Goal: Task Accomplishment & Management: Manage account settings

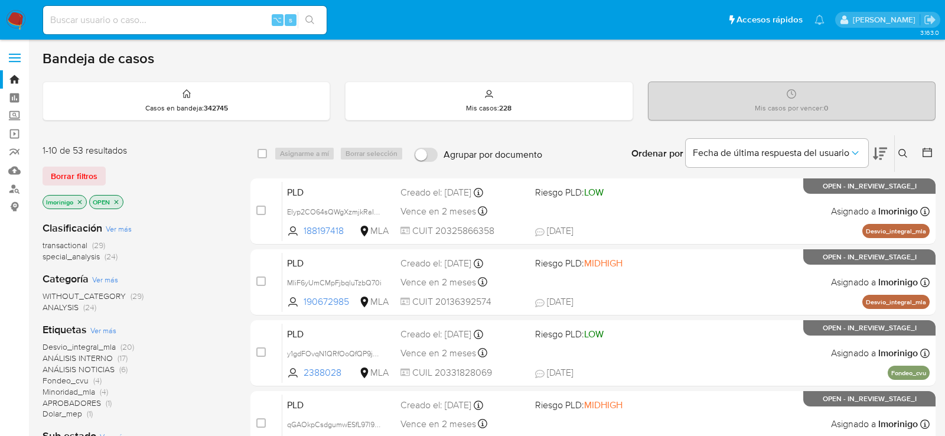
scroll to position [16, 0]
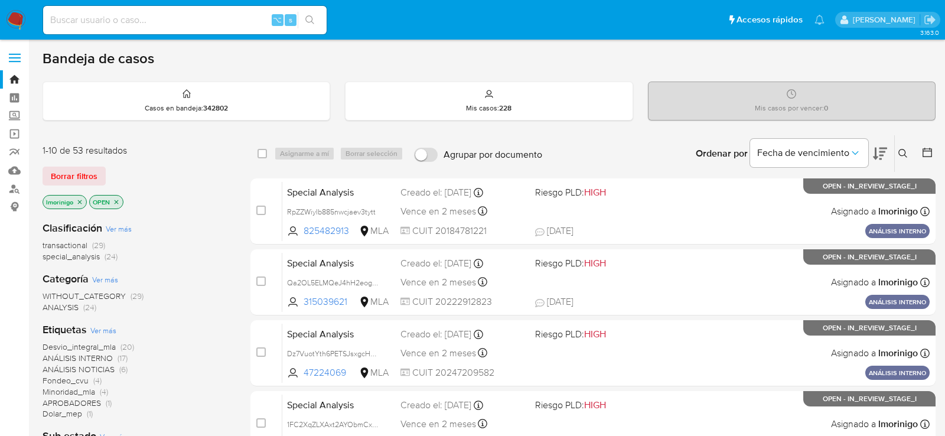
click at [117, 200] on icon "close-filter" at bounding box center [116, 202] width 7 height 7
click at [82, 178] on span "Borrar filtros" at bounding box center [74, 176] width 47 height 17
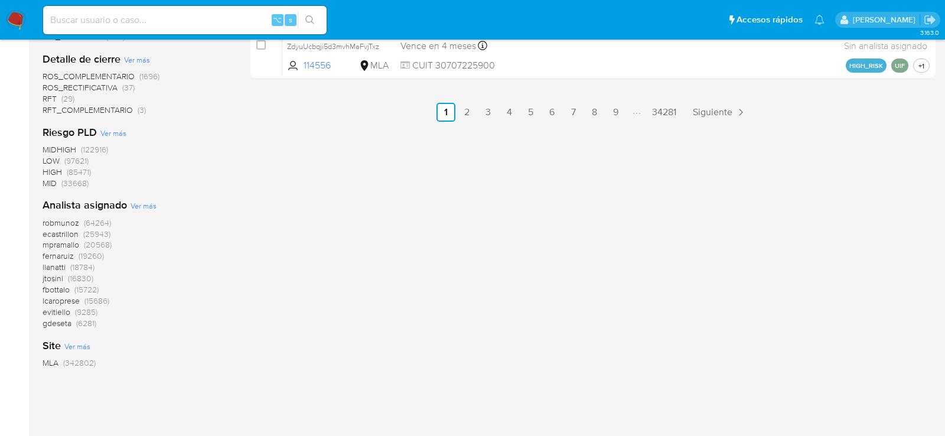
scroll to position [843, 0]
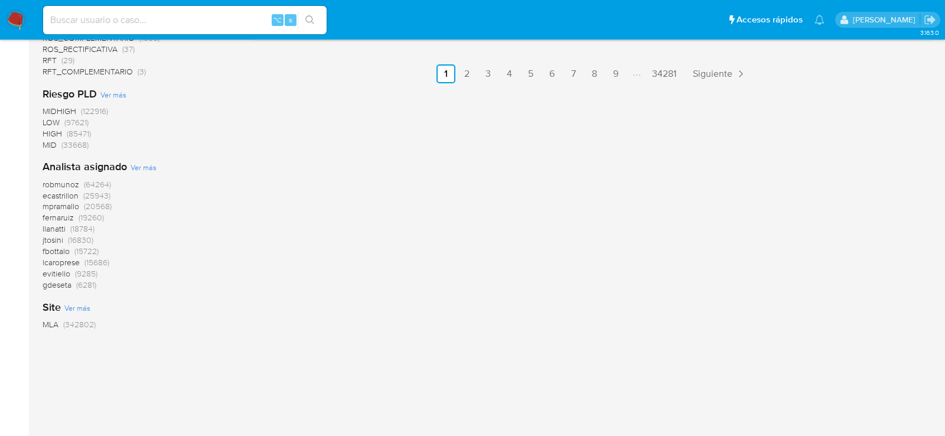
click at [139, 161] on div "Analista asignado Ver más robmunoz (64264) ecastrillon (25943) mpramallo (20568…" at bounding box center [137, 225] width 189 height 131
click at [145, 168] on span "Ver más" at bounding box center [144, 167] width 26 height 11
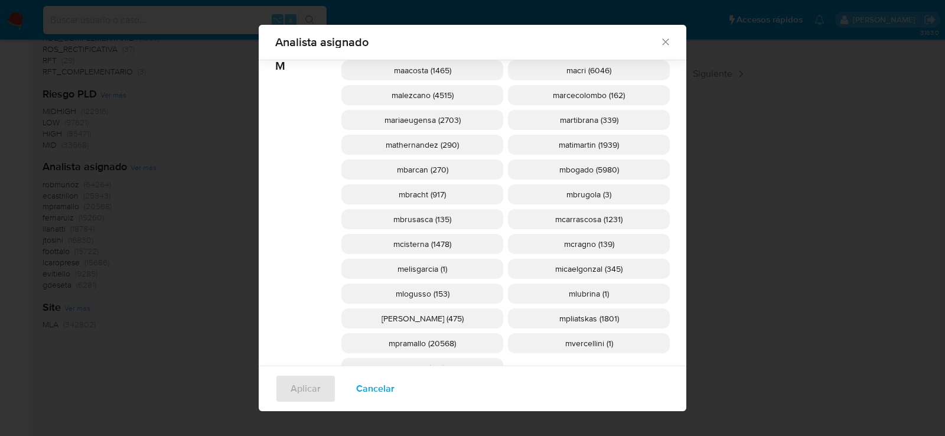
scroll to position [1052, 0]
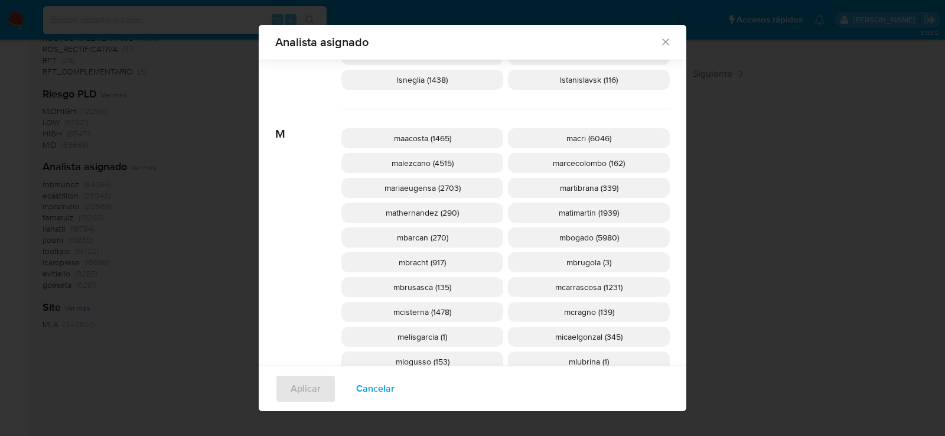
click at [417, 314] on span "mcisterna (1478)" at bounding box center [423, 312] width 58 height 12
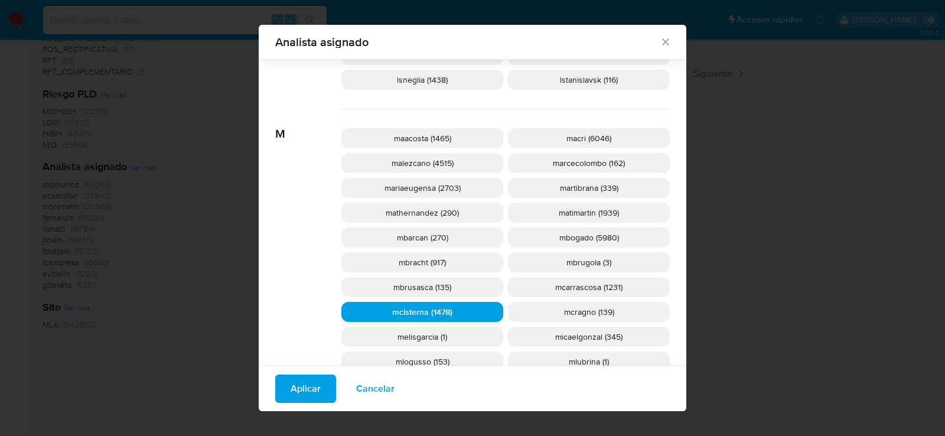
click at [312, 397] on span "Aplicar" at bounding box center [306, 389] width 30 height 26
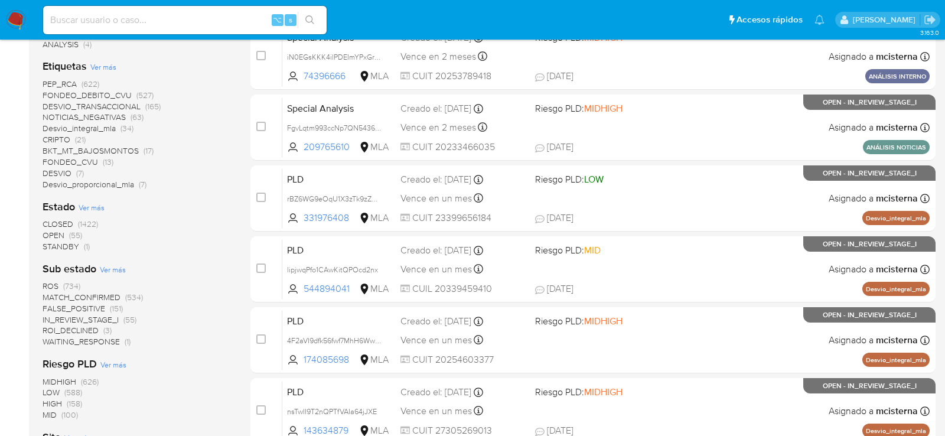
scroll to position [341, 0]
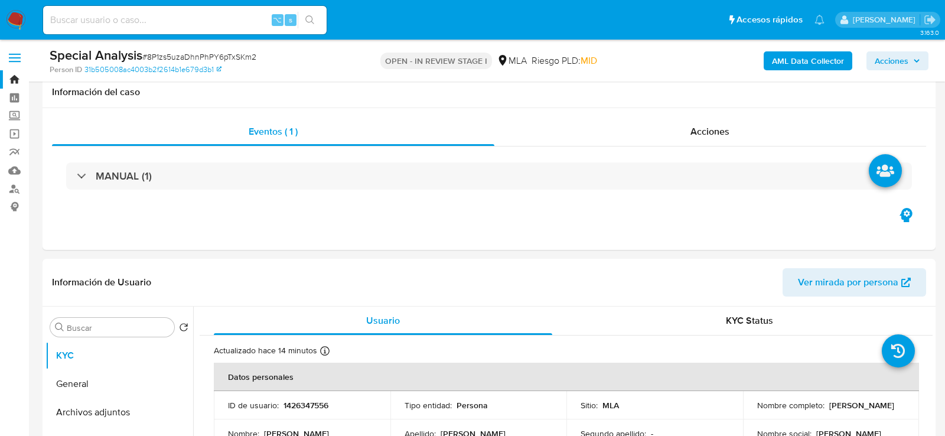
scroll to position [222, 0]
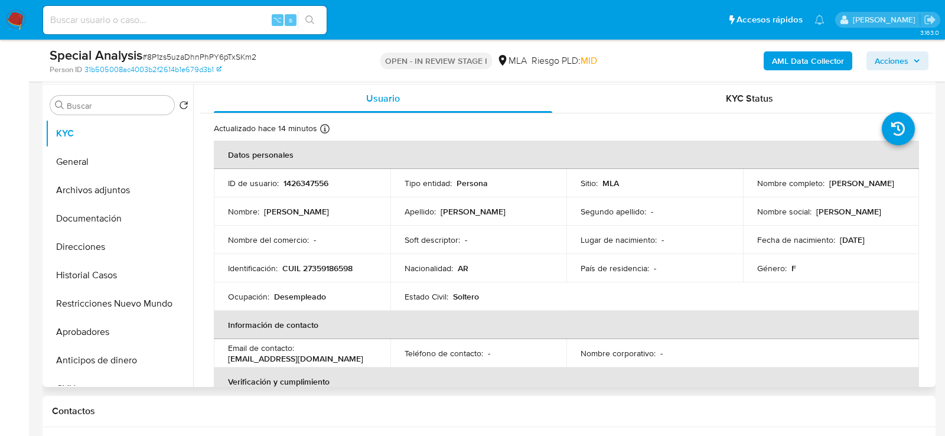
click at [830, 189] on p "Maria Haydee Torres" at bounding box center [862, 183] width 65 height 11
copy div "Nombre completo : Maria Haydee Torres"
click at [830, 189] on p "Maria Haydee Torres" at bounding box center [862, 183] width 65 height 11
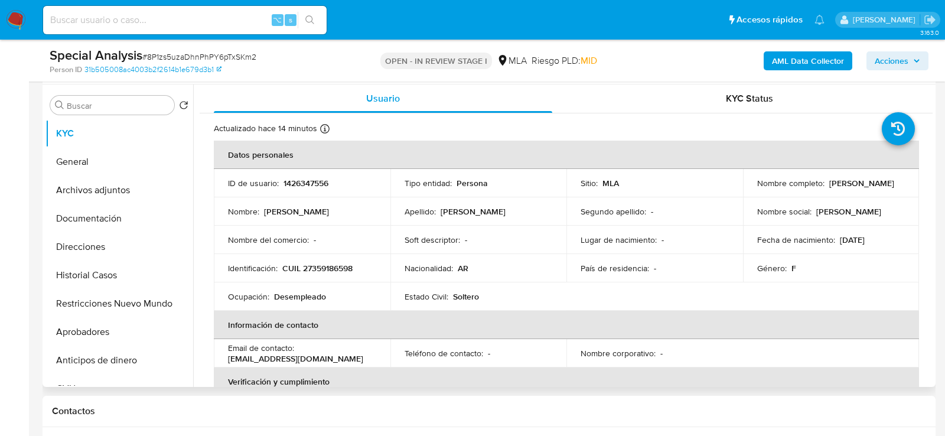
drag, startPoint x: 752, startPoint y: 191, endPoint x: 852, endPoint y: 191, distance: 99.9
click at [852, 191] on td "Nombre completo : Maria Haydee Torres" at bounding box center [831, 183] width 177 height 28
copy p "Maria Haydee Torres"
click at [299, 182] on p "1426347556" at bounding box center [306, 183] width 45 height 11
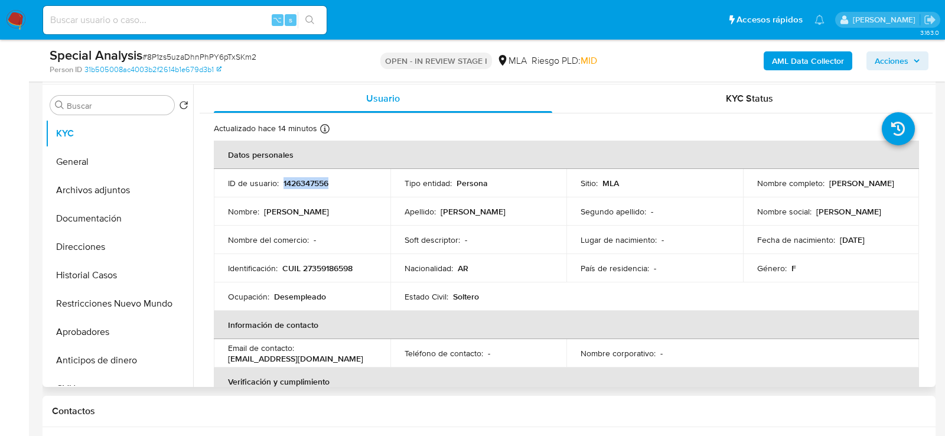
copy p "1426347556"
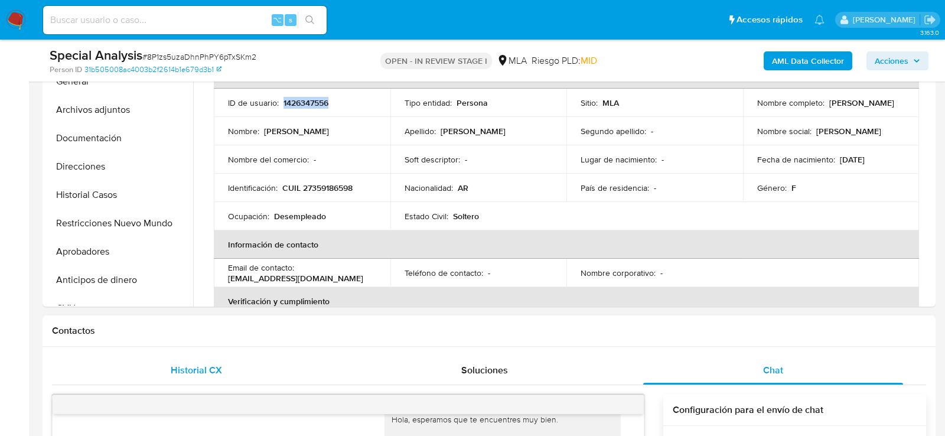
scroll to position [298, 0]
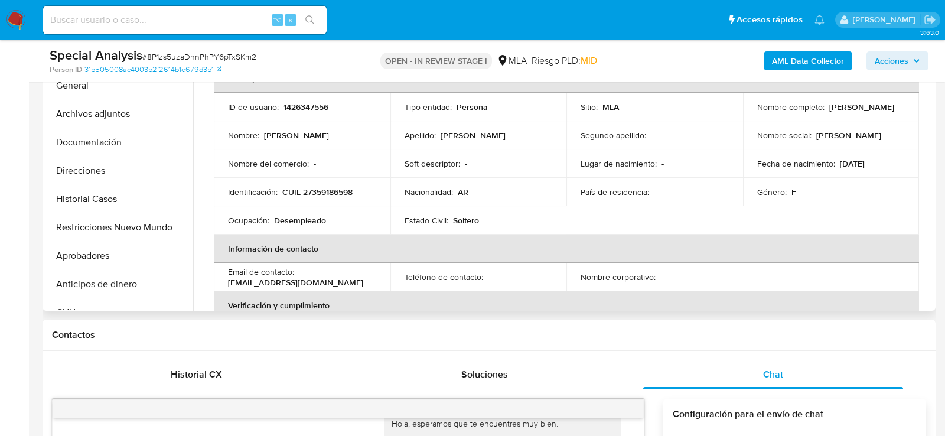
click at [313, 187] on p "CUIL 27359186598" at bounding box center [317, 192] width 70 height 11
copy p "27359186598"
click at [378, 258] on th "Información de contacto" at bounding box center [567, 249] width 706 height 28
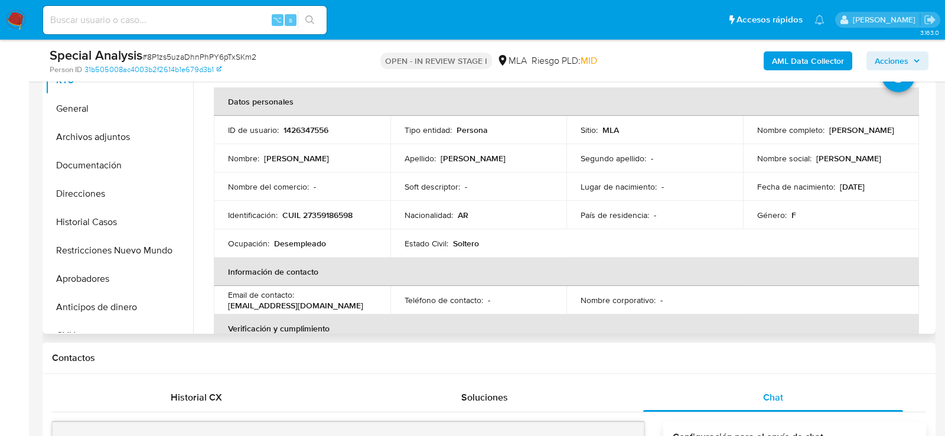
scroll to position [273, 0]
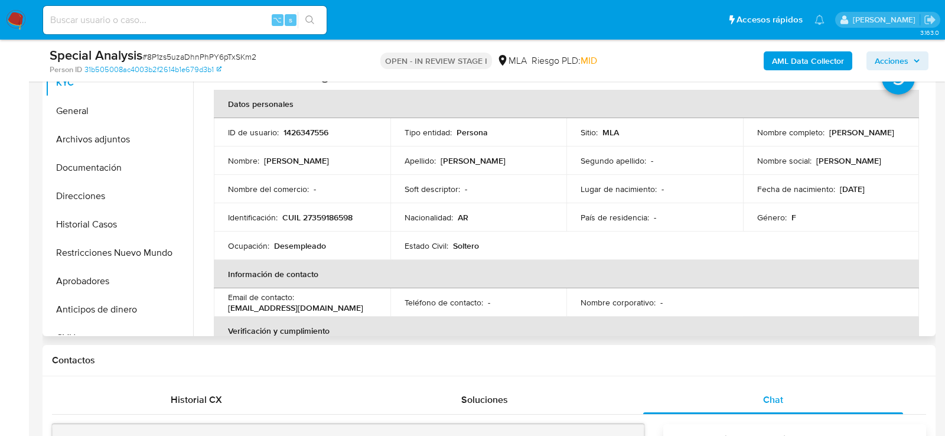
click at [289, 136] on p "1426347556" at bounding box center [306, 132] width 45 height 11
click at [109, 193] on button "Direcciones" at bounding box center [115, 196] width 138 height 28
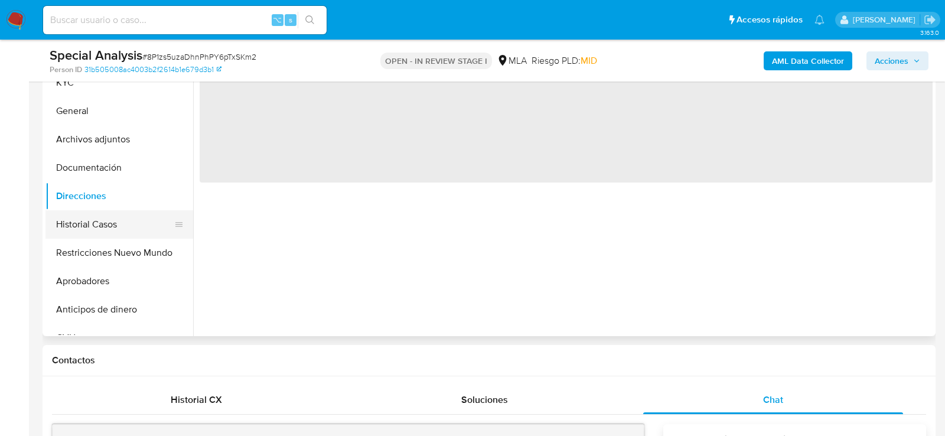
click at [109, 233] on button "Historial Casos" at bounding box center [115, 224] width 138 height 28
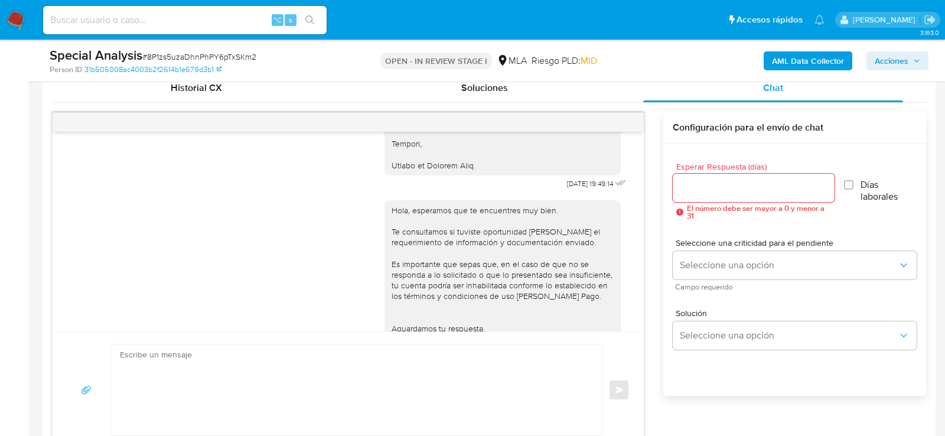
scroll to position [573, 0]
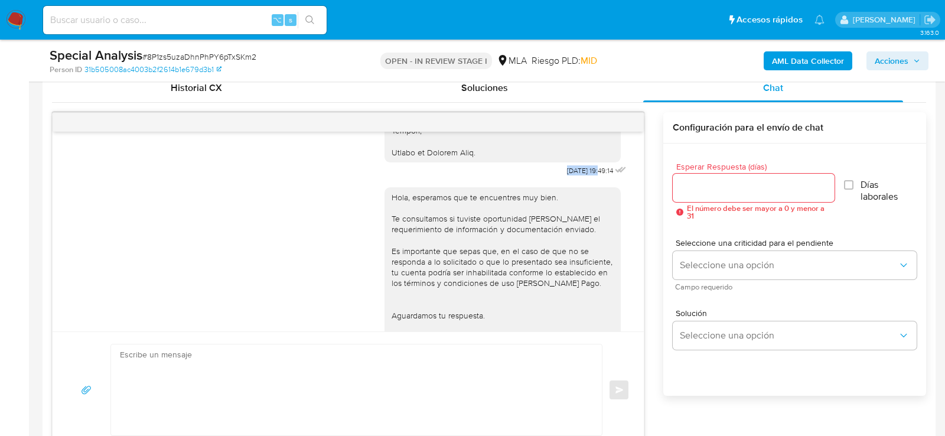
drag, startPoint x: 551, startPoint y: 168, endPoint x: 587, endPoint y: 168, distance: 36.0
copy span "06/10/2025"
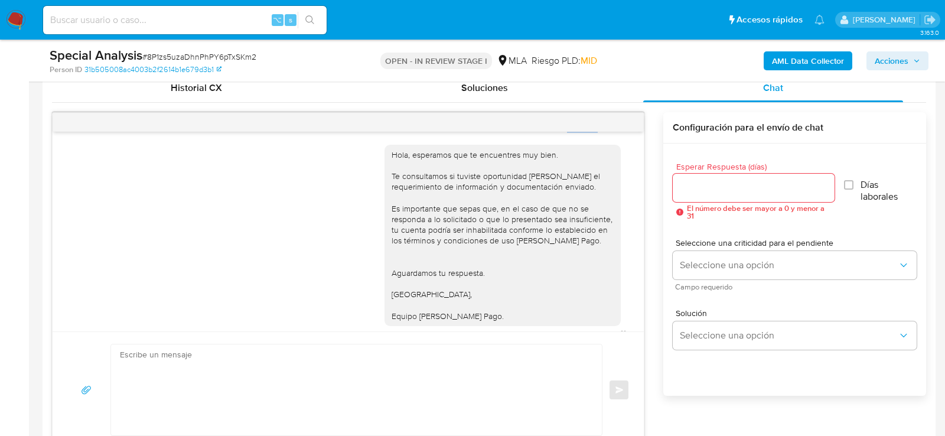
scroll to position [654, 0]
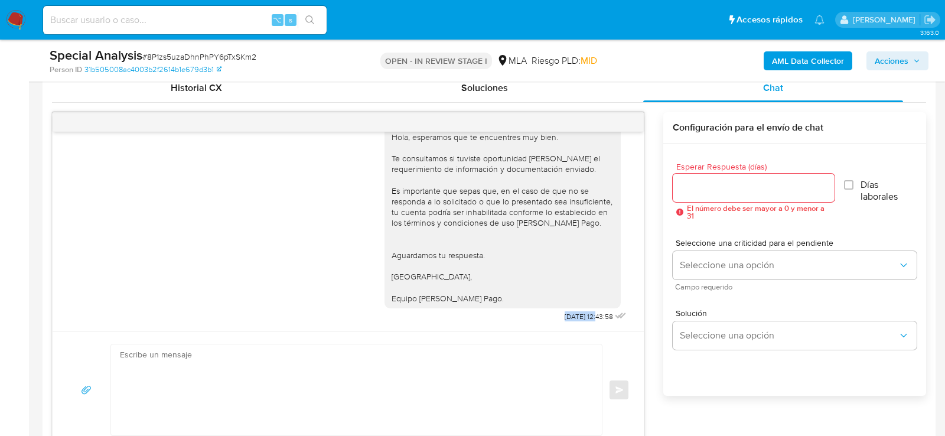
drag, startPoint x: 550, startPoint y: 317, endPoint x: 587, endPoint y: 320, distance: 36.7
click at [587, 320] on div "Hola, esperamos que te encuentres muy bien. Te consultamos si tuviste oportunid…" at bounding box center [507, 222] width 245 height 206
copy span "09/10/2025"
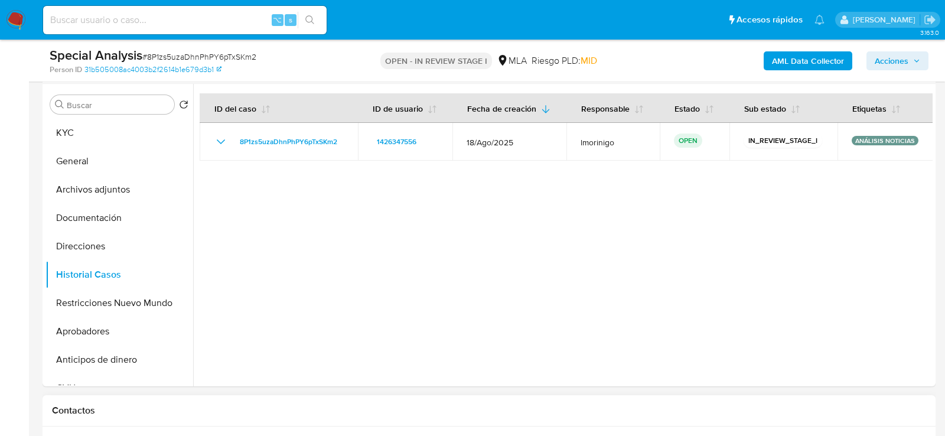
scroll to position [223, 0]
click at [80, 194] on button "Archivos adjuntos" at bounding box center [115, 189] width 138 height 28
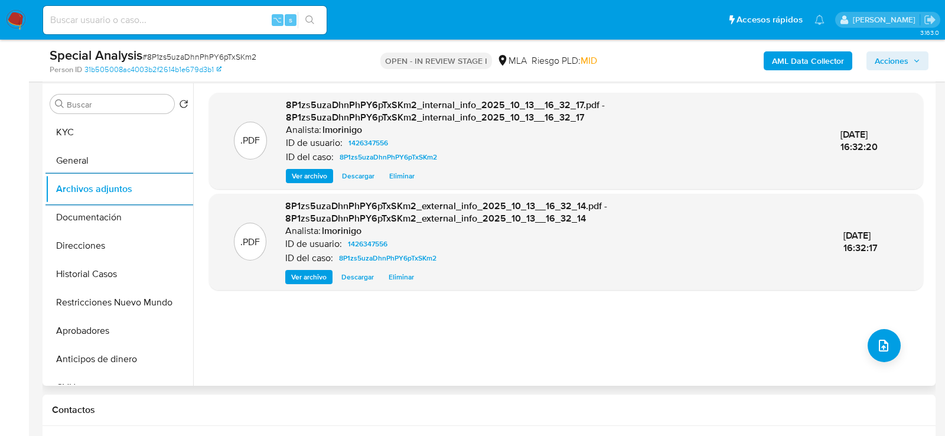
scroll to position [215, 0]
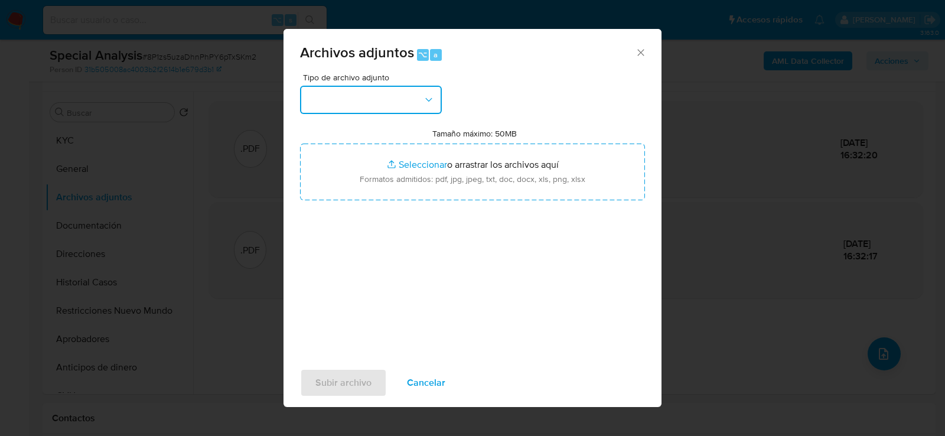
click at [420, 112] on button "button" at bounding box center [371, 100] width 142 height 28
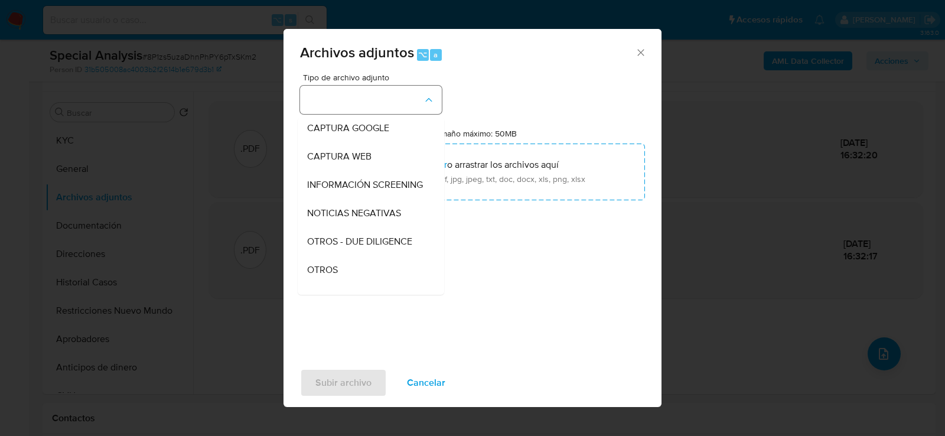
scroll to position [89, 0]
click at [362, 271] on div "OTROS" at bounding box center [367, 269] width 121 height 28
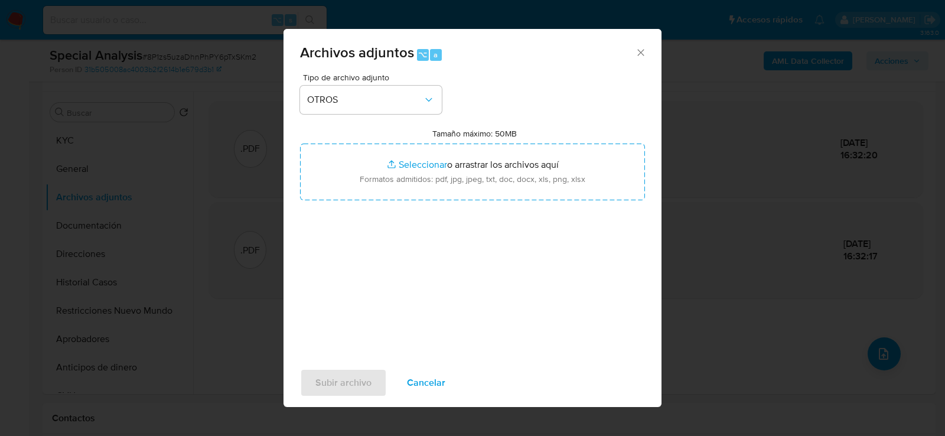
click at [417, 307] on div "Tipo de archivo adjunto OTROS Tamaño máximo: 50MB Seleccionar archivos Seleccio…" at bounding box center [472, 212] width 345 height 279
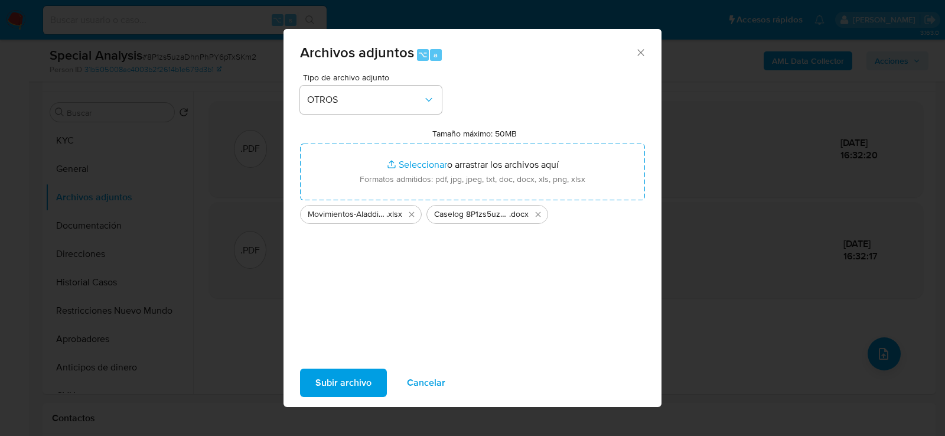
click at [338, 375] on span "Subir archivo" at bounding box center [344, 383] width 56 height 26
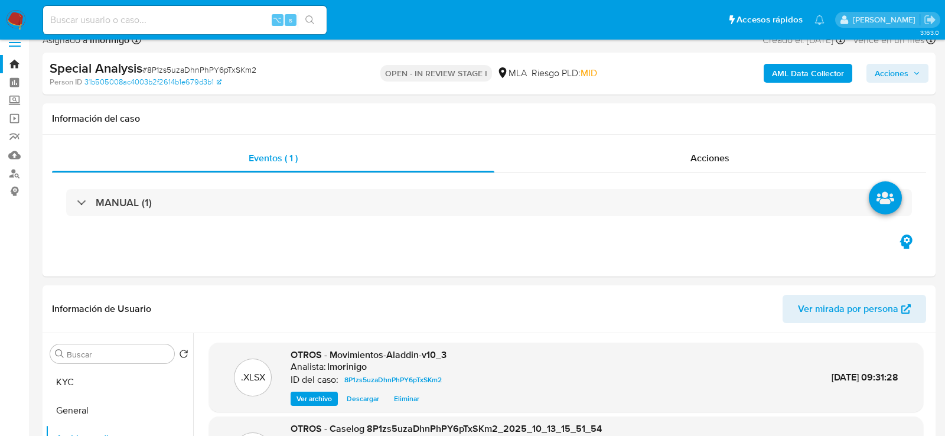
scroll to position [0, 0]
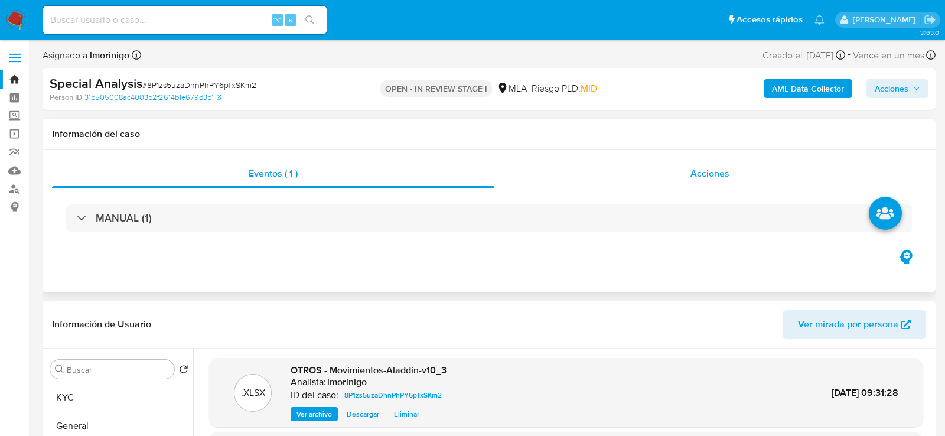
click at [693, 174] on span "Acciones" at bounding box center [710, 174] width 39 height 14
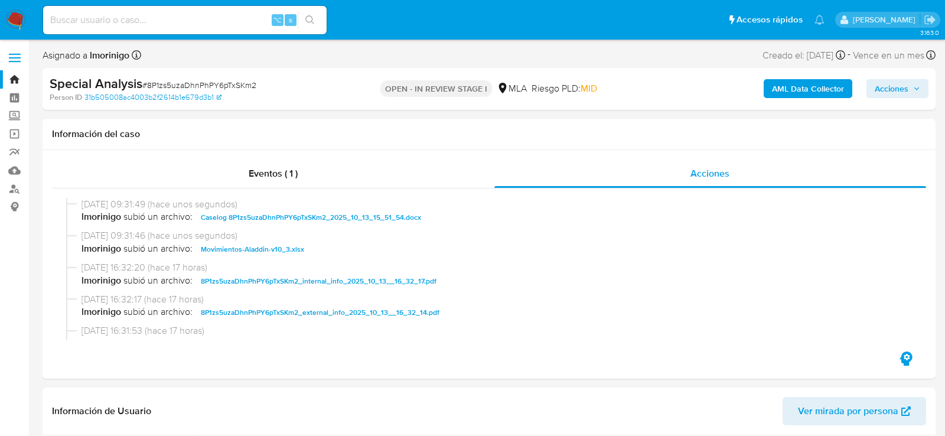
click at [901, 89] on span "Acciones" at bounding box center [892, 88] width 34 height 19
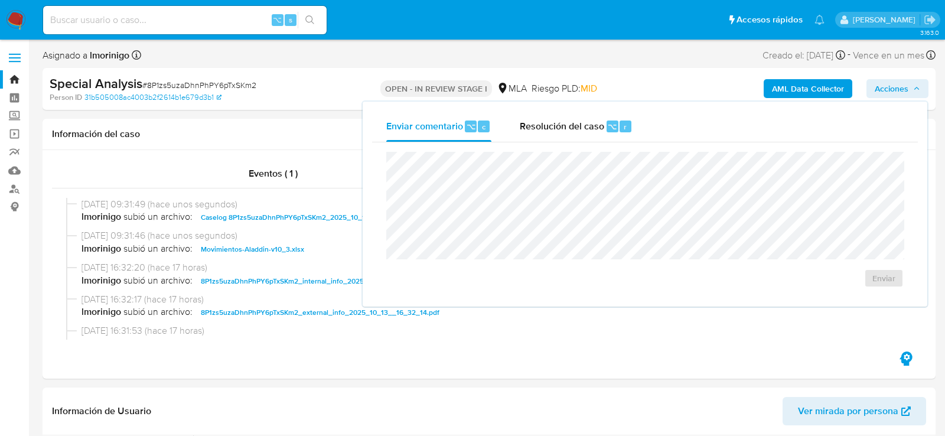
drag, startPoint x: 597, startPoint y: 118, endPoint x: 600, endPoint y: 148, distance: 29.6
click at [597, 118] on div "Resolución del caso ⌥ r" at bounding box center [576, 126] width 113 height 31
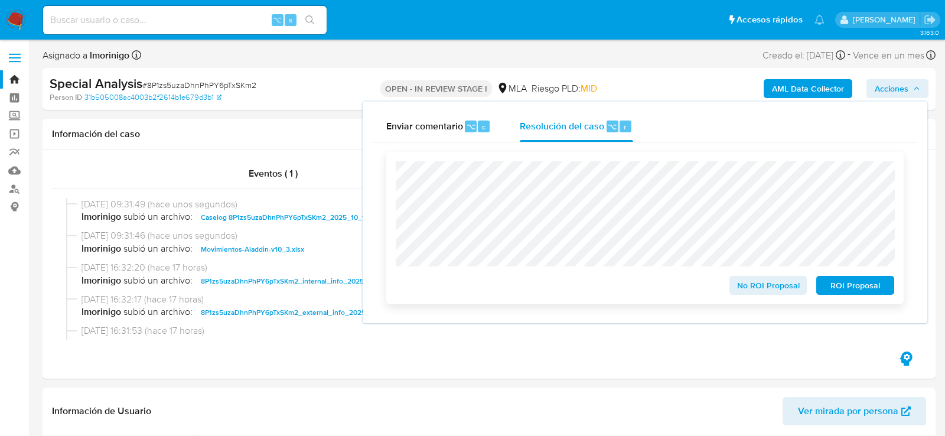
click at [851, 286] on span "ROI Proposal" at bounding box center [855, 285] width 61 height 17
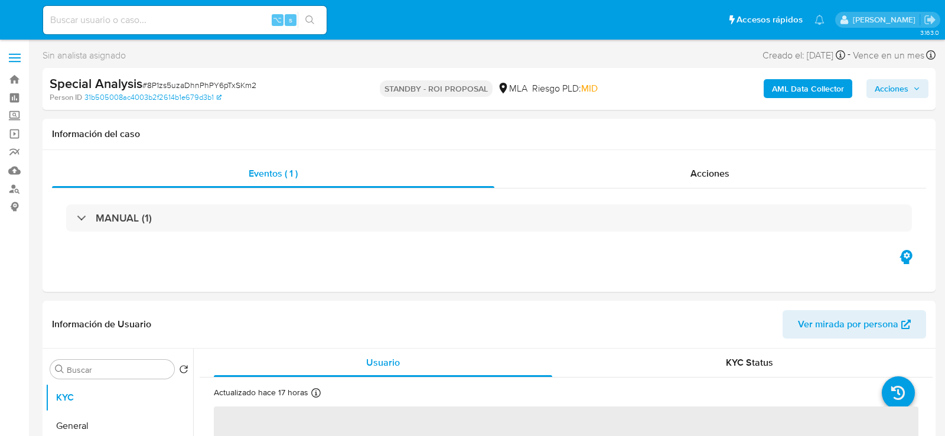
select select "10"
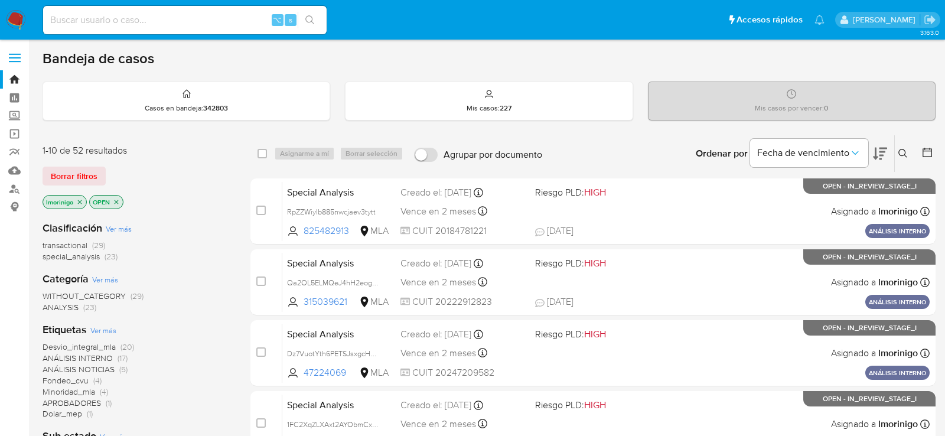
click at [186, 14] on input at bounding box center [185, 19] width 284 height 15
paste input "e66oQIcCmbPIfmsf0QJvukbn"
type input "e66oQIcCmbPIfmsf0QJvukbn"
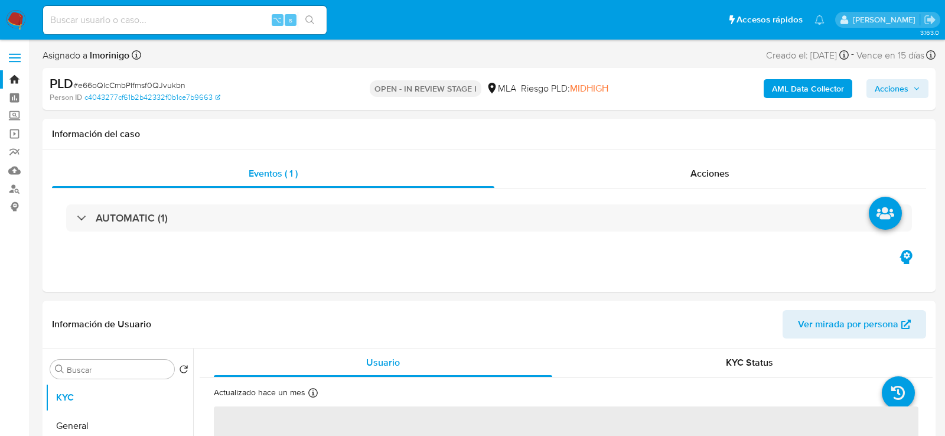
select select "10"
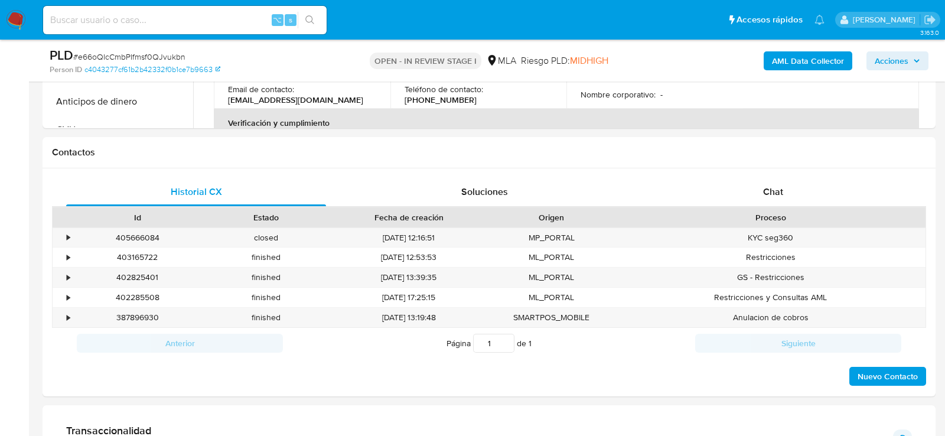
scroll to position [548, 0]
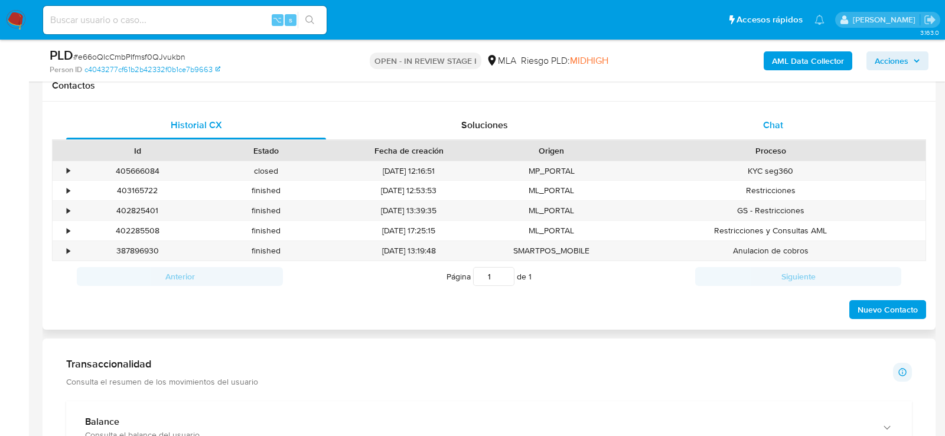
click at [788, 114] on div "Chat" at bounding box center [774, 125] width 260 height 28
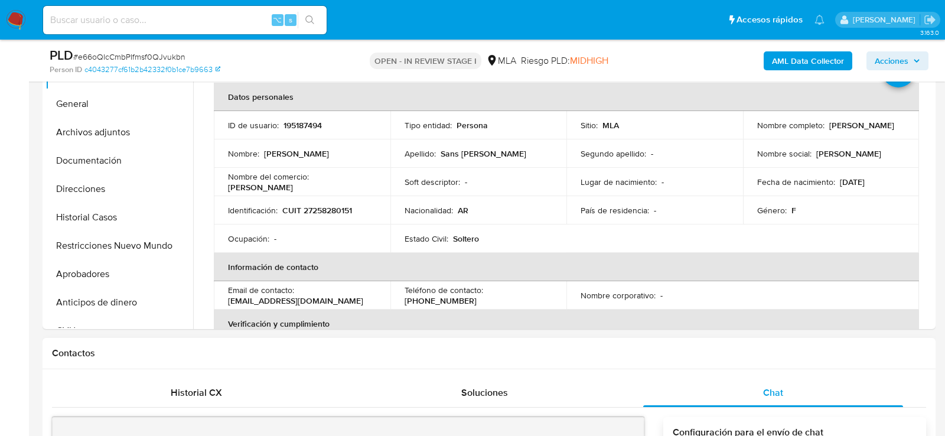
scroll to position [279, 0]
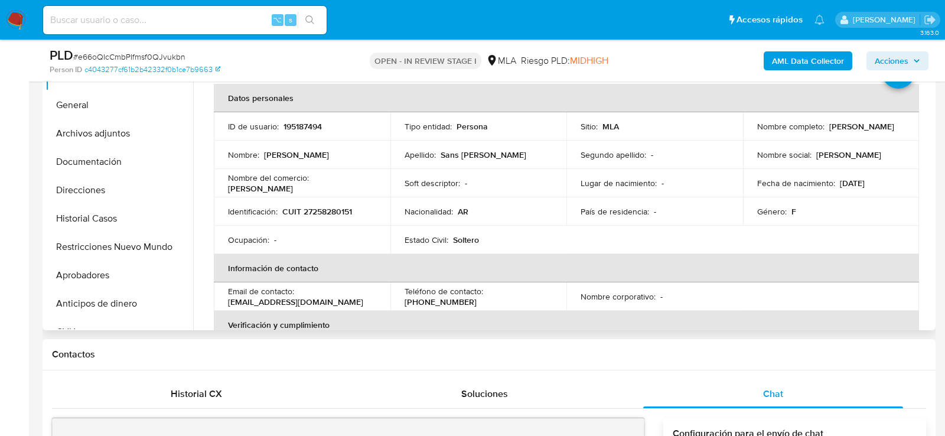
click at [310, 123] on p "195187494" at bounding box center [303, 126] width 38 height 11
copy p "195187494"
click at [119, 209] on button "Historial Casos" at bounding box center [115, 218] width 138 height 28
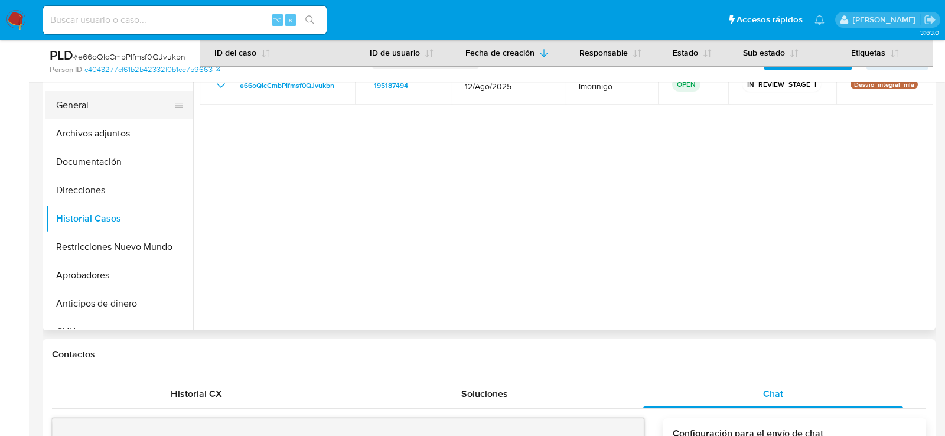
click at [113, 103] on button "General" at bounding box center [115, 105] width 138 height 28
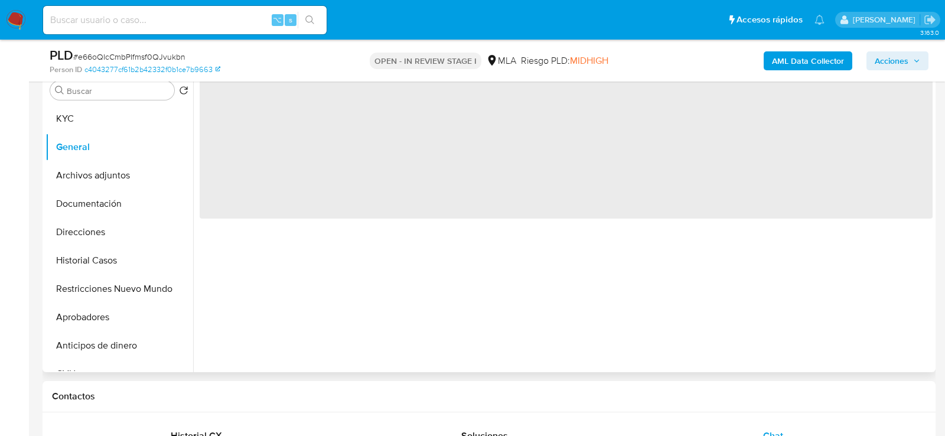
scroll to position [227, 0]
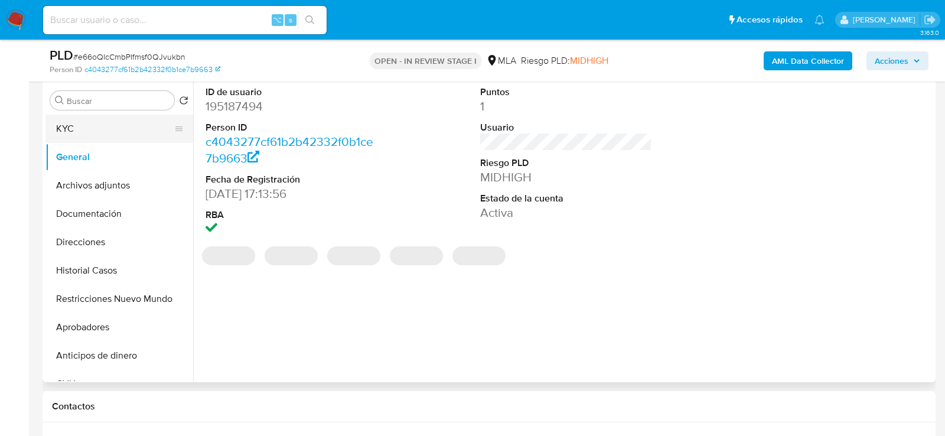
click at [92, 132] on button "KYC" at bounding box center [115, 129] width 138 height 28
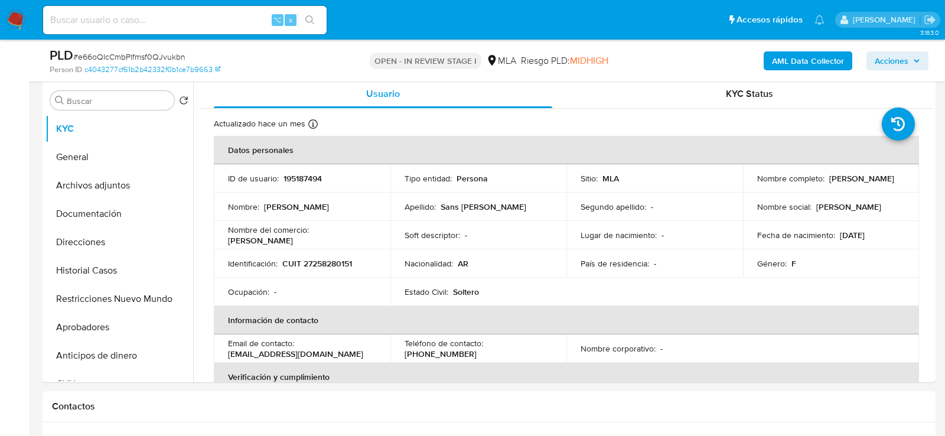
click at [327, 265] on p "CUIT 27258280151" at bounding box center [317, 263] width 70 height 11
copy p "27258280151"
click at [93, 210] on button "Documentación" at bounding box center [115, 214] width 138 height 28
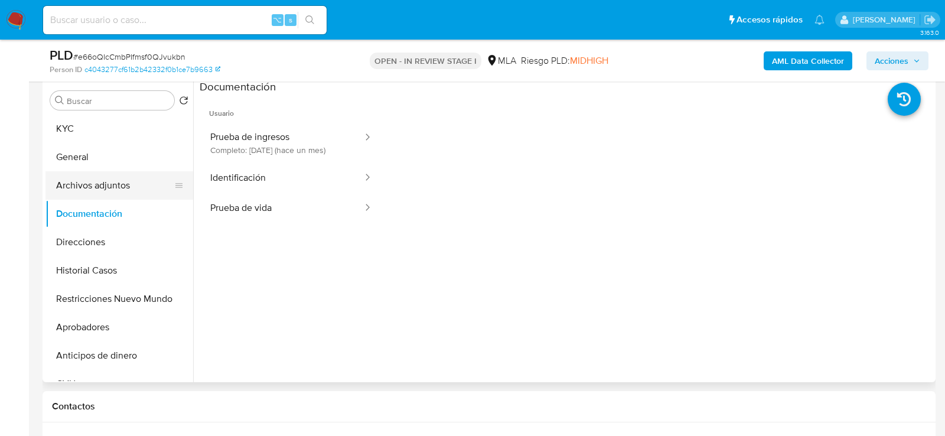
click at [80, 183] on button "Archivos adjuntos" at bounding box center [115, 185] width 138 height 28
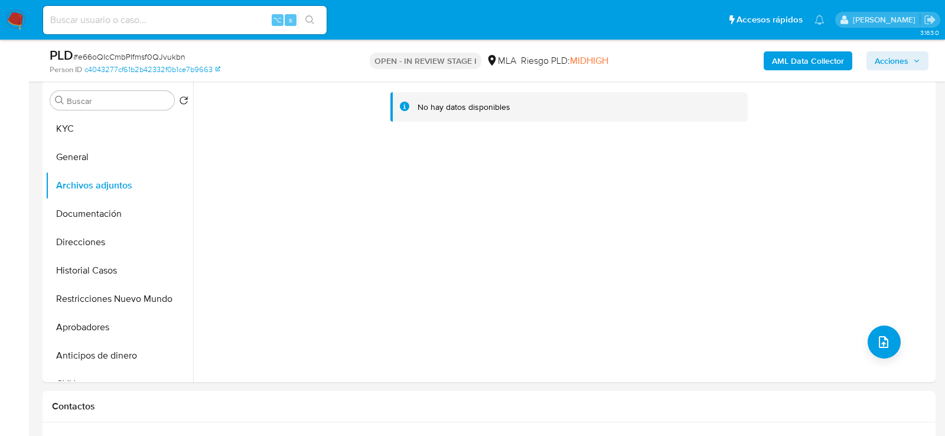
click at [807, 56] on b "AML Data Collector" at bounding box center [808, 60] width 72 height 19
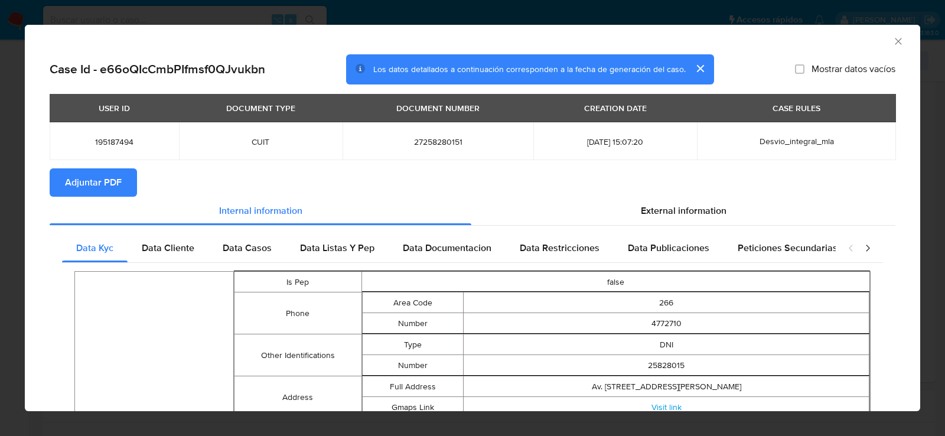
click at [134, 182] on button "Adjuntar PDF" at bounding box center [93, 182] width 87 height 28
click at [899, 38] on icon "Cerrar ventana" at bounding box center [899, 41] width 12 height 12
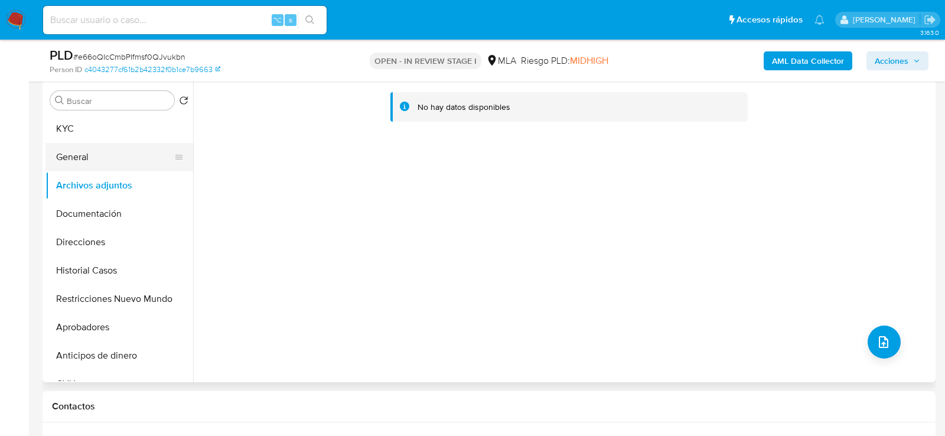
click at [95, 157] on button "General" at bounding box center [115, 157] width 138 height 28
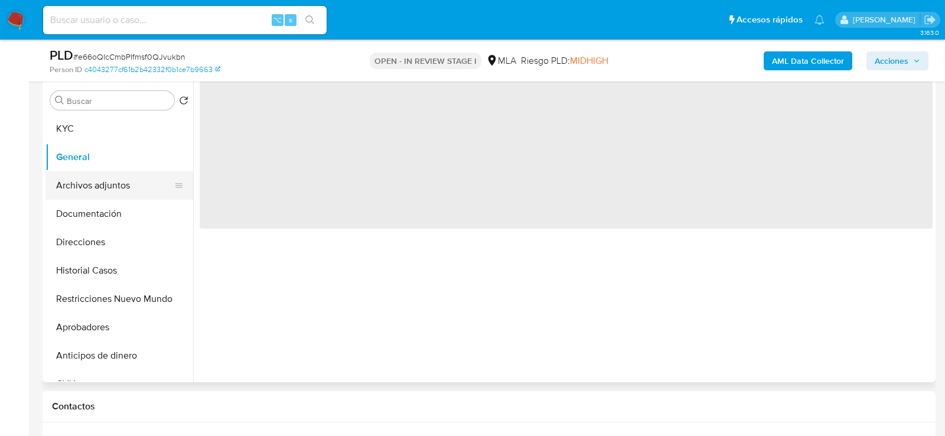
click at [95, 192] on button "Archivos adjuntos" at bounding box center [115, 185] width 138 height 28
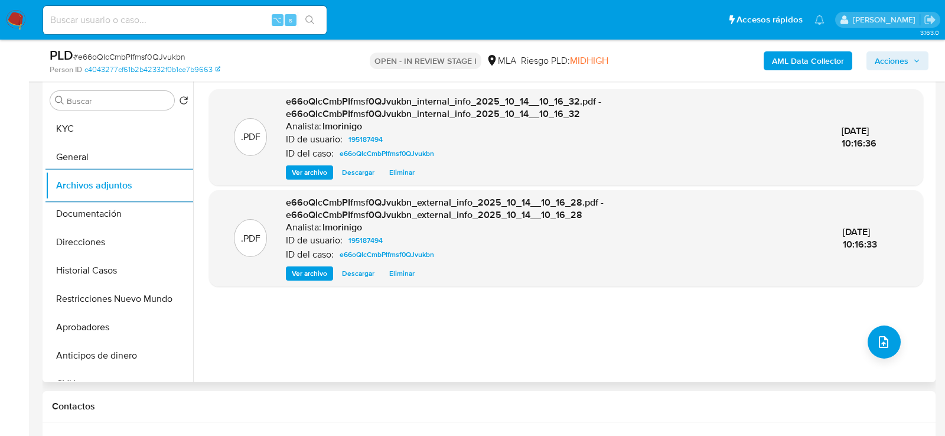
scroll to position [215, 0]
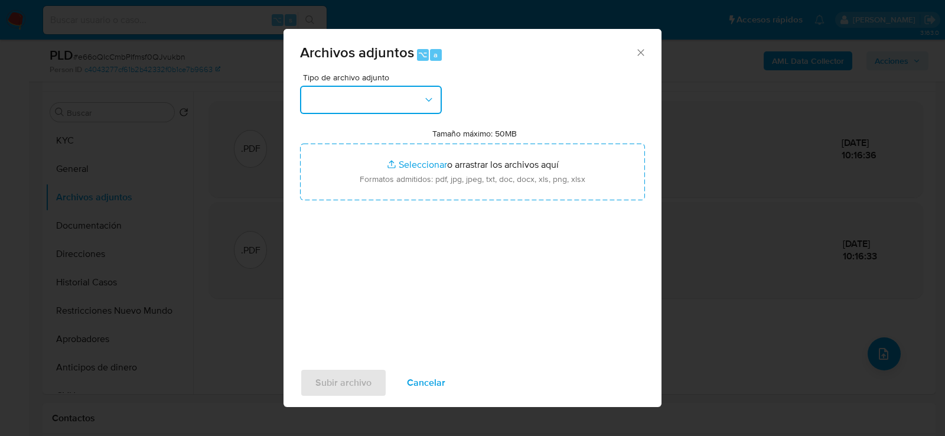
click at [403, 108] on button "button" at bounding box center [371, 100] width 142 height 28
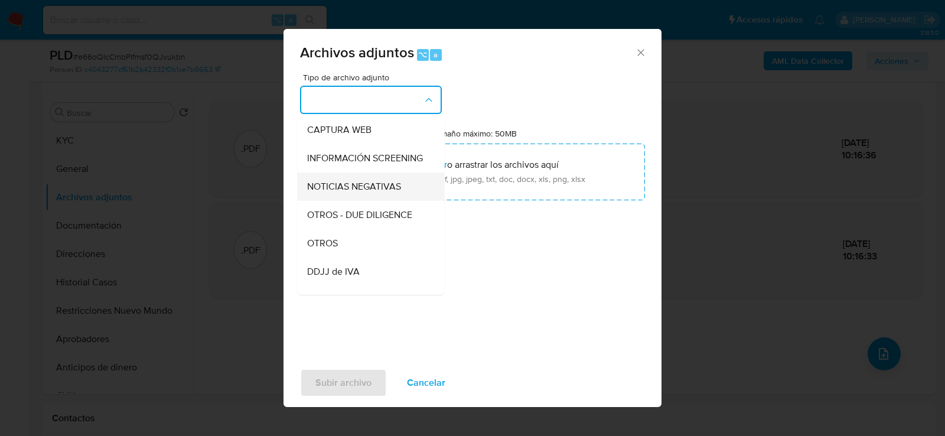
scroll to position [119, 0]
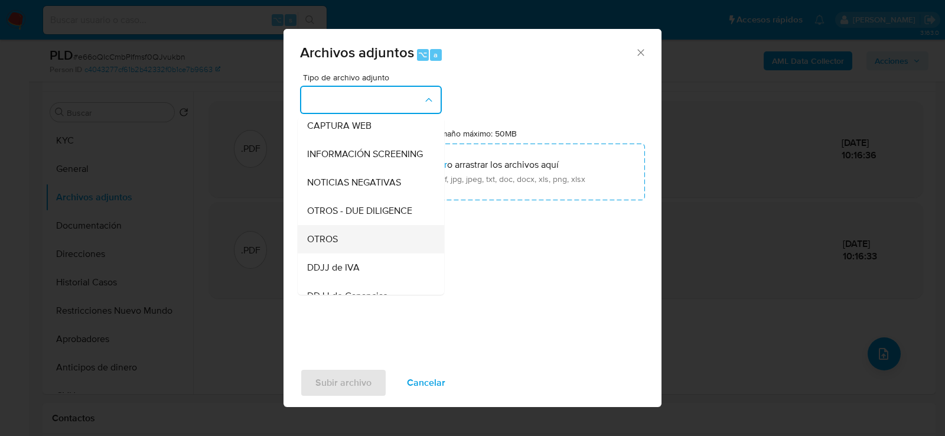
click at [358, 244] on div "OTROS" at bounding box center [367, 239] width 121 height 28
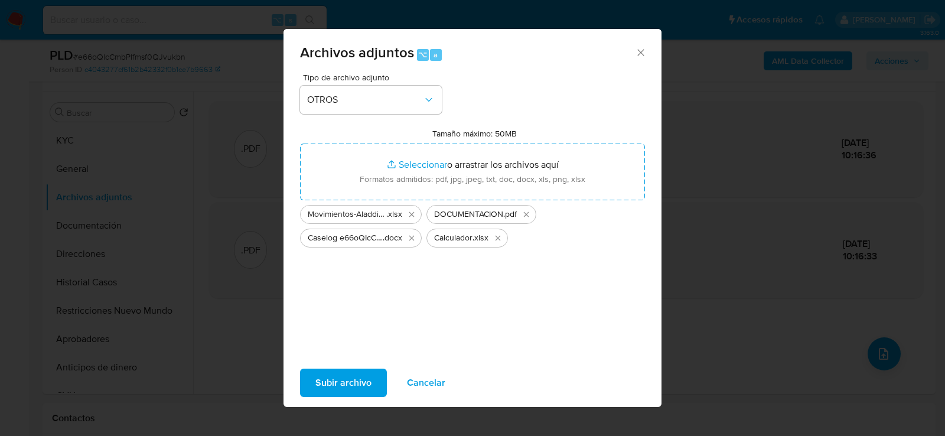
click at [343, 381] on span "Subir archivo" at bounding box center [344, 383] width 56 height 26
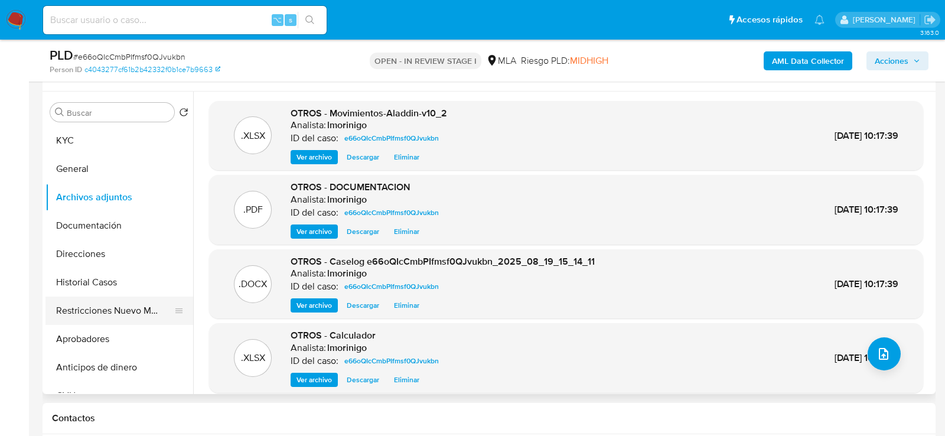
click at [93, 321] on button "Restricciones Nuevo Mundo" at bounding box center [115, 311] width 138 height 28
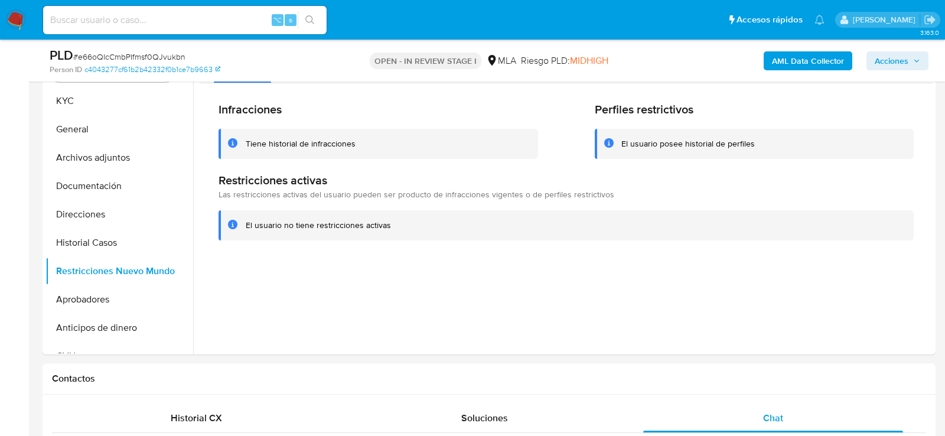
scroll to position [349, 0]
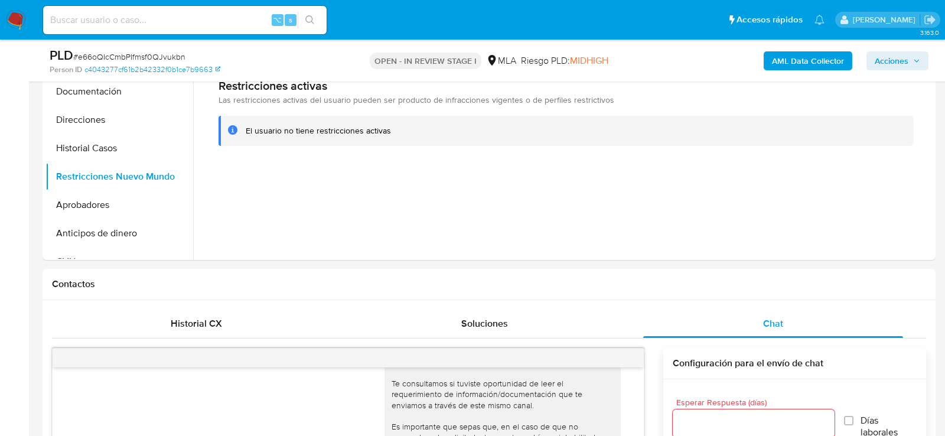
click at [920, 66] on span "Acciones" at bounding box center [898, 61] width 46 height 17
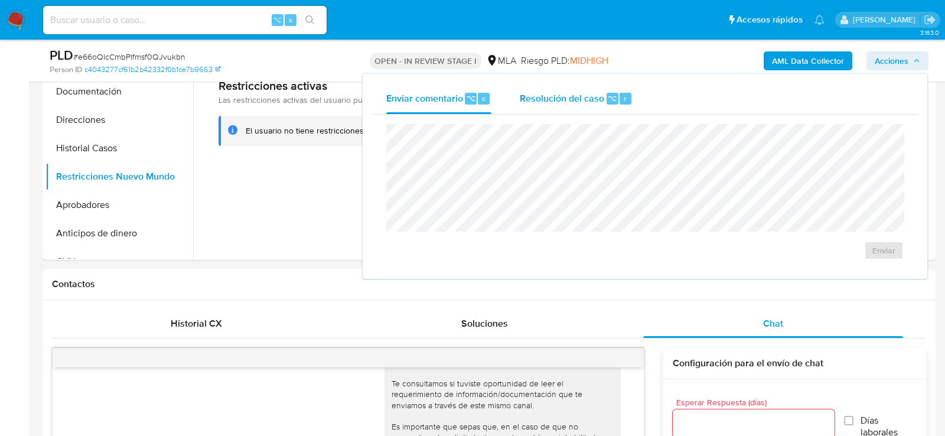
click at [589, 106] on div "Resolución del caso ⌥ r" at bounding box center [576, 98] width 113 height 31
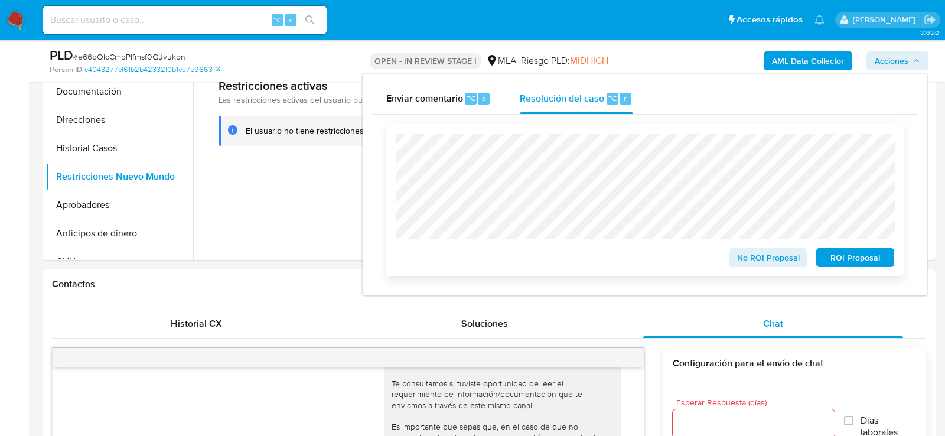
click at [770, 259] on span "No ROI Proposal" at bounding box center [768, 257] width 61 height 17
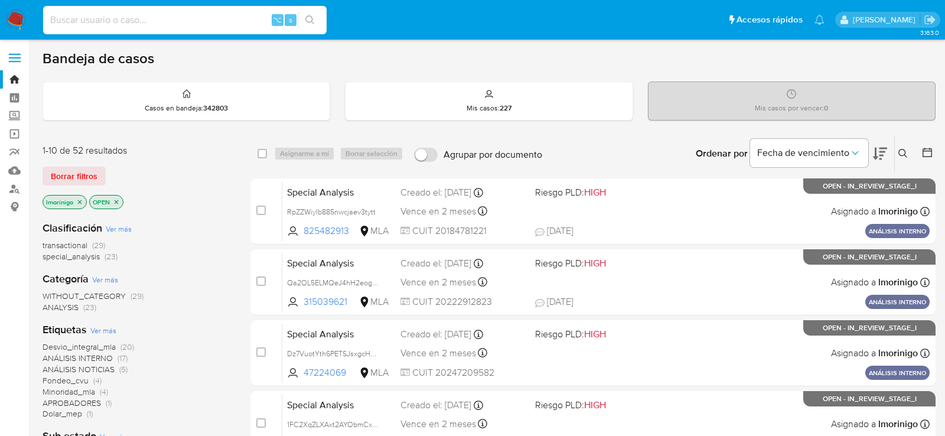
click at [222, 22] on input at bounding box center [185, 19] width 284 height 15
paste input "xFN2yOAUO9jNC23B174NGQWy"
type input "xFN2yOAUO9jNC23B174NGQWy"
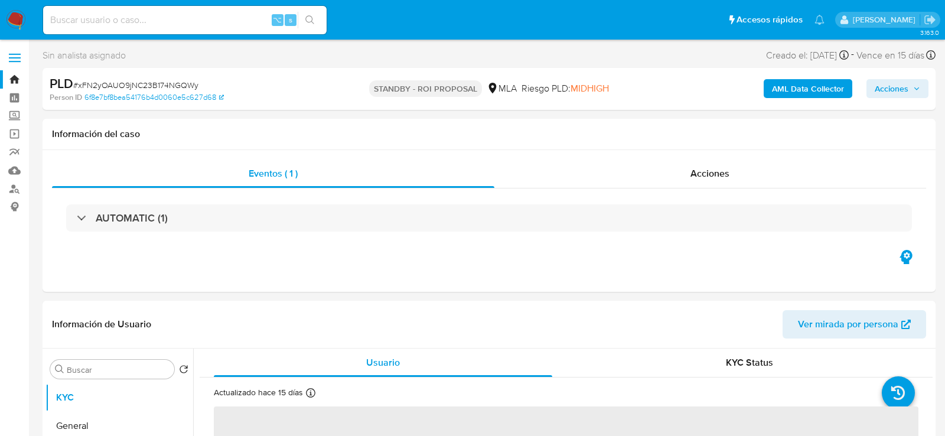
select select "10"
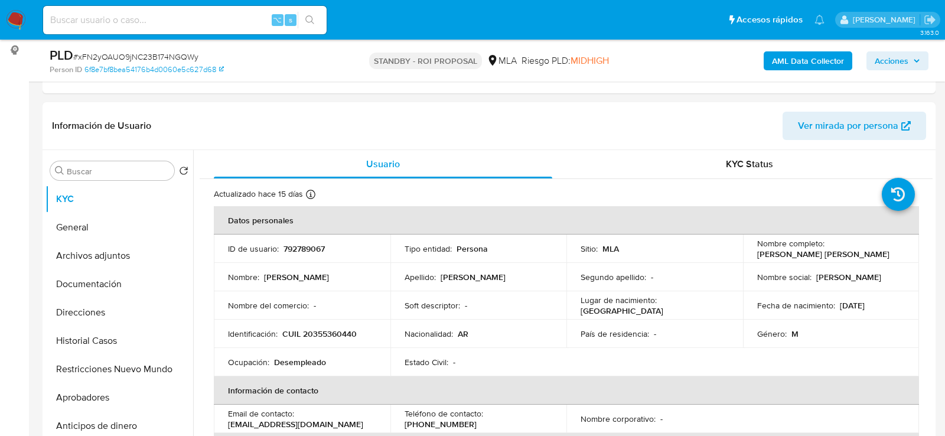
scroll to position [225, 0]
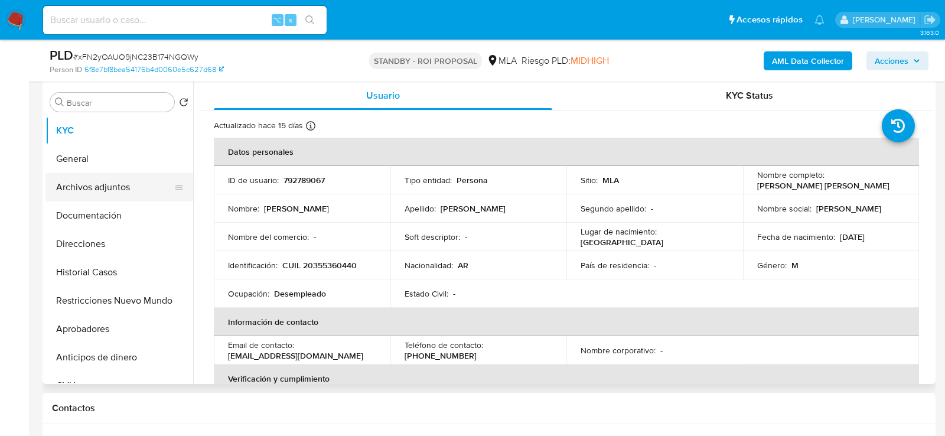
click at [85, 177] on button "Archivos adjuntos" at bounding box center [115, 187] width 138 height 28
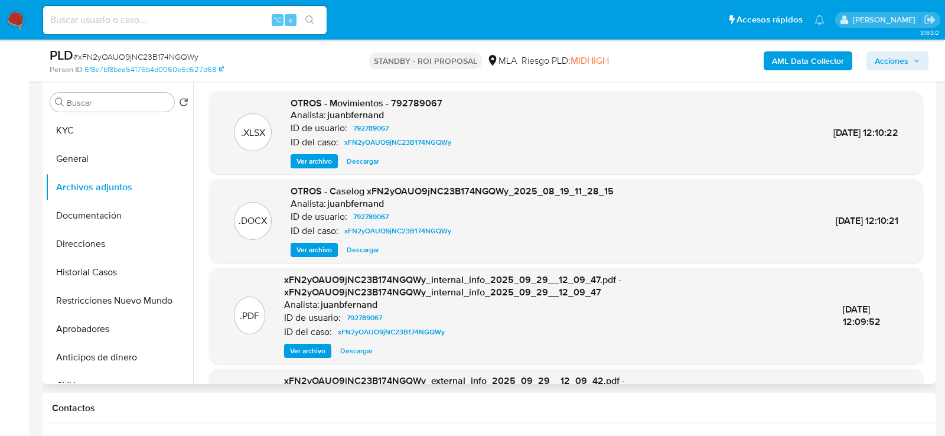
click at [360, 252] on span "Descargar" at bounding box center [363, 250] width 33 height 12
click at [259, 14] on input at bounding box center [185, 19] width 284 height 15
paste input "Yz1Wx2VM8ncn45PepQyeyvuD"
type input "Yz1Wx2VM8ncn45PepQyeyvuD"
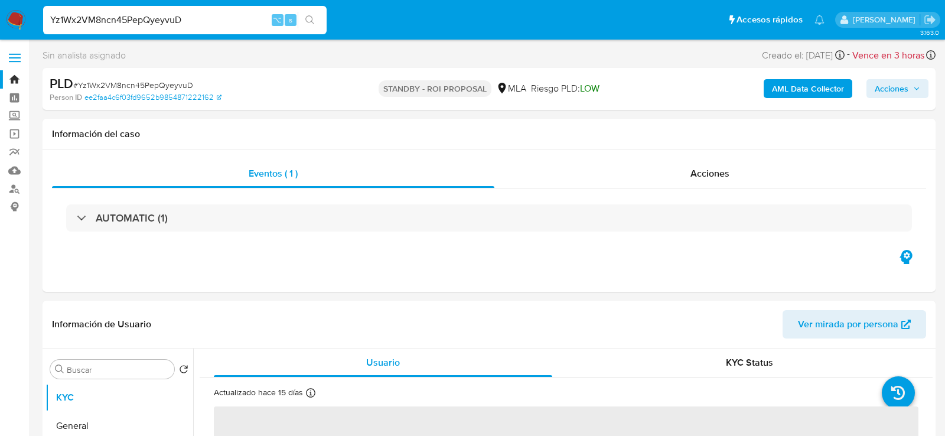
select select "10"
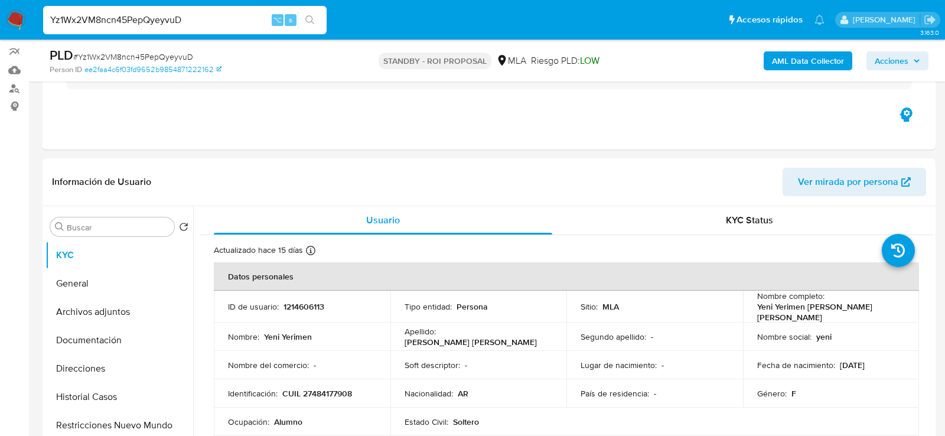
scroll to position [183, 0]
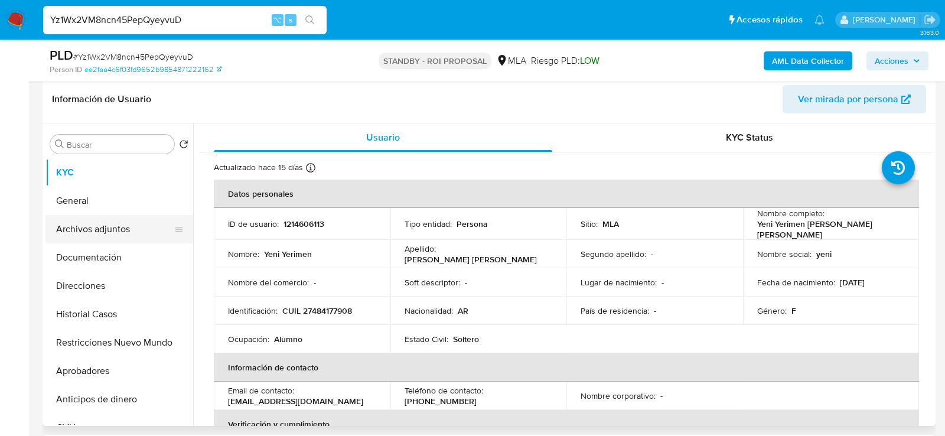
click at [99, 225] on button "Archivos adjuntos" at bounding box center [115, 229] width 138 height 28
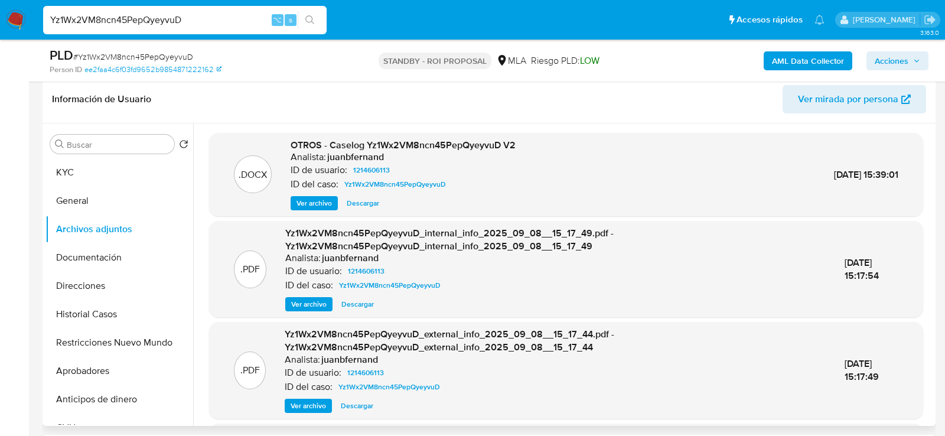
click at [356, 203] on span "Descargar" at bounding box center [363, 203] width 33 height 12
click at [228, 21] on input "Yz1Wx2VM8ncn45PepQyeyvuD" at bounding box center [185, 19] width 284 height 15
paste input "gOSOXxHF0sX2ZOh2TMwsSUFr"
type input "gOSOXxHF0sX2ZOh2TMwsSUFr"
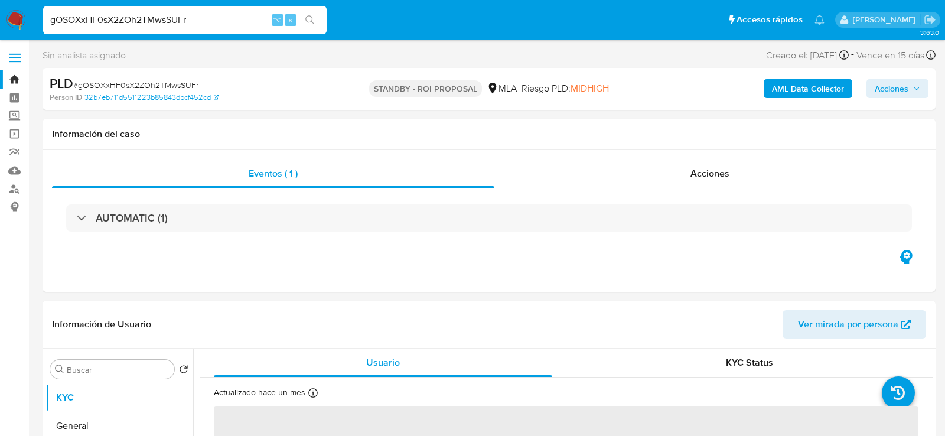
select select "10"
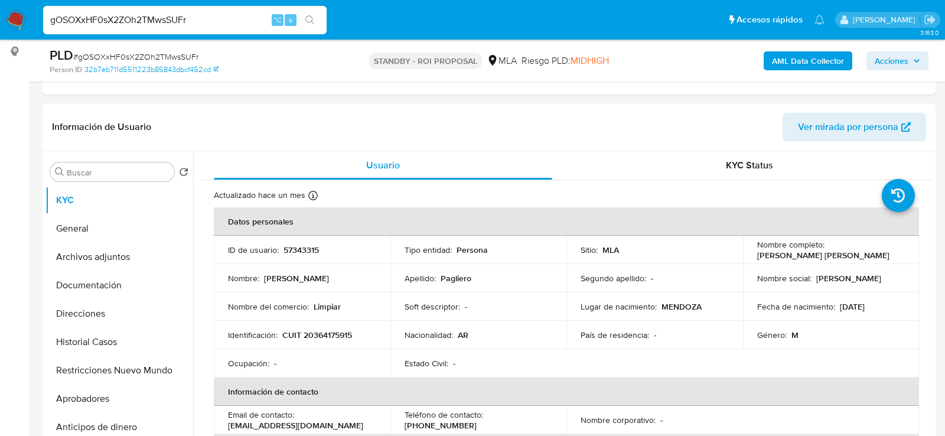
scroll to position [225, 0]
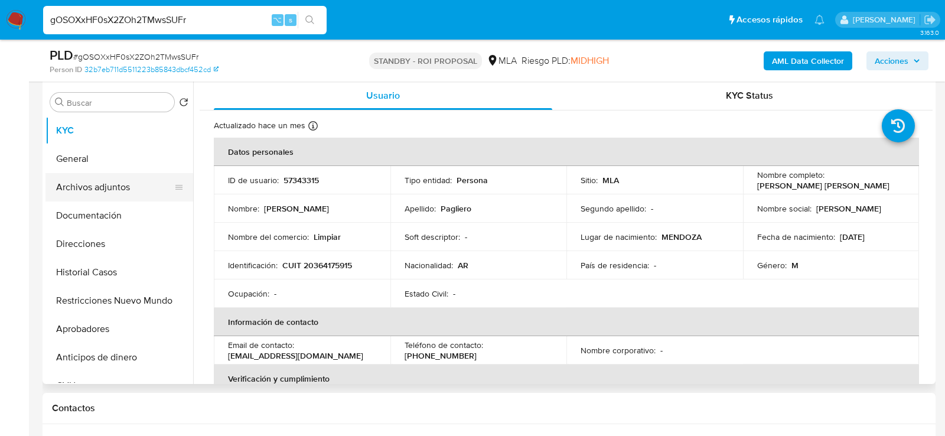
click at [97, 186] on button "Archivos adjuntos" at bounding box center [115, 187] width 138 height 28
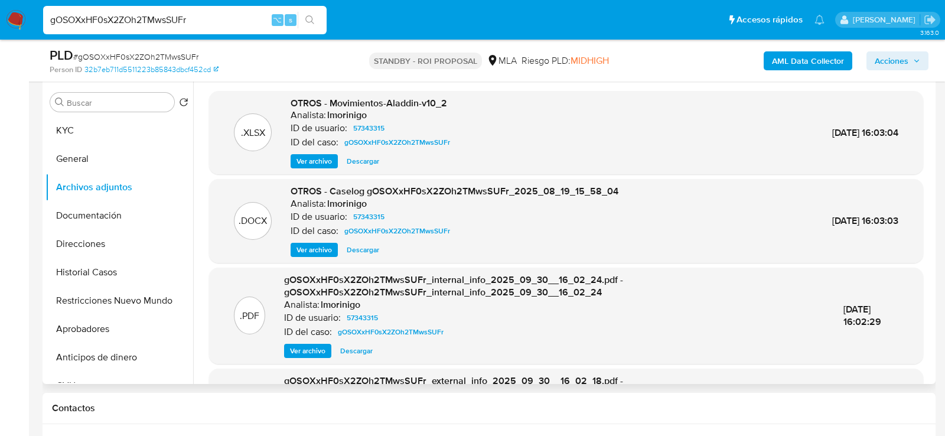
click at [348, 248] on span "Descargar" at bounding box center [363, 250] width 33 height 12
click at [186, 18] on input "gOSOXxHF0sX2ZOh2TMwsSUFr" at bounding box center [185, 19] width 284 height 15
paste input "uaseMQBPhcXPu8mUAOZOw7Ql"
type input "uaseMQBPhcXPu8mUAOZOw7Ql"
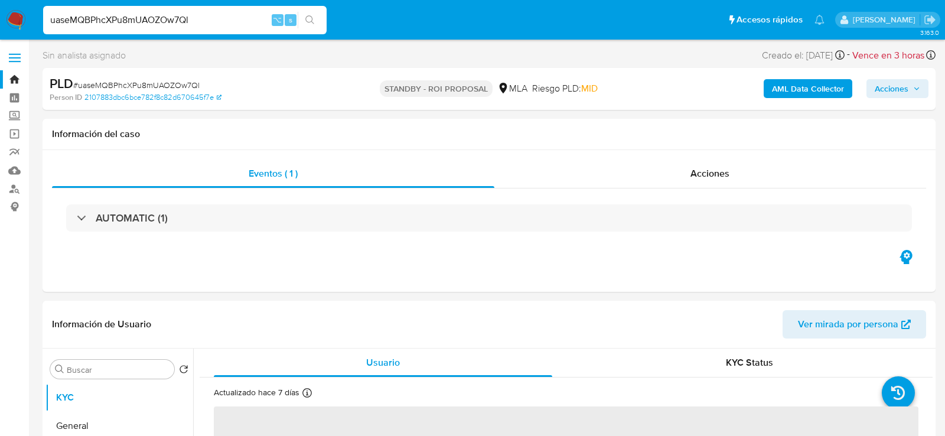
select select "10"
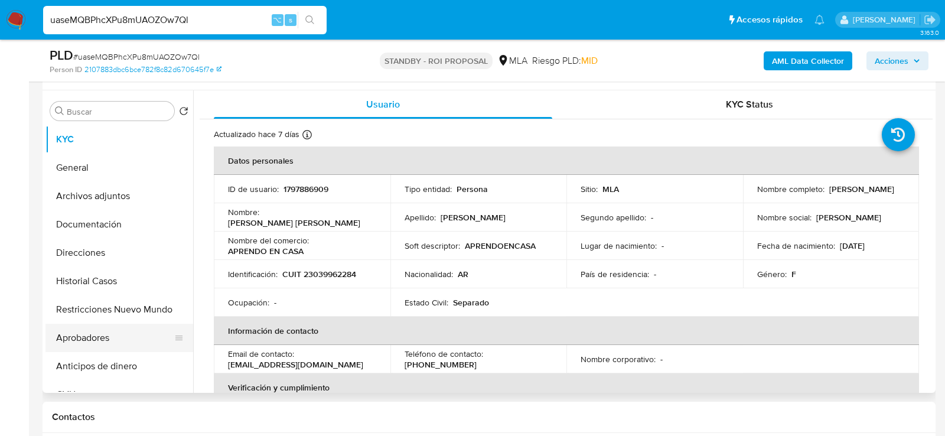
scroll to position [215, 0]
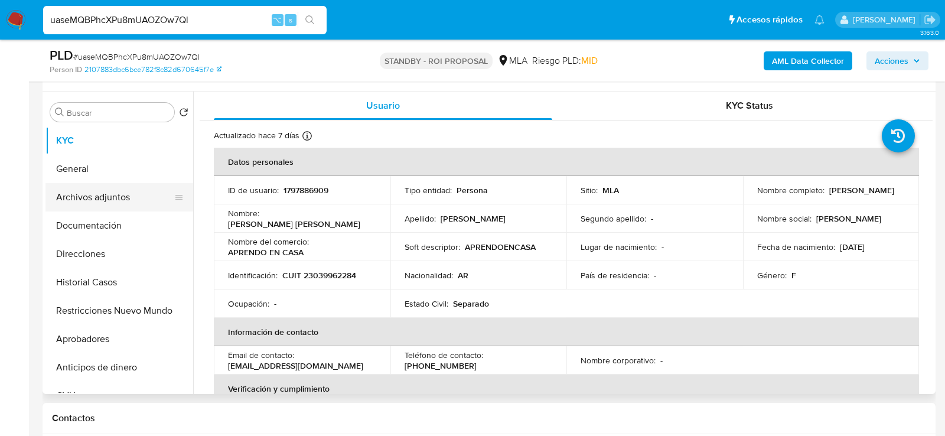
click at [117, 192] on button "Archivos adjuntos" at bounding box center [115, 197] width 138 height 28
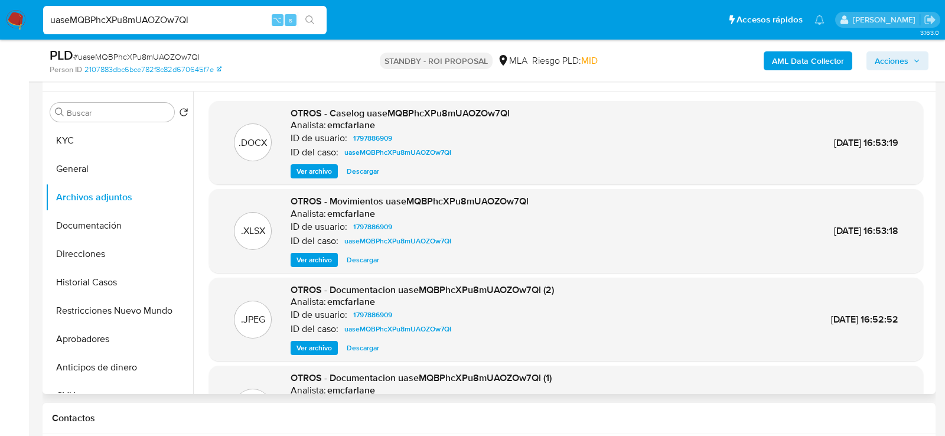
click at [359, 170] on span "Descargar" at bounding box center [363, 171] width 33 height 12
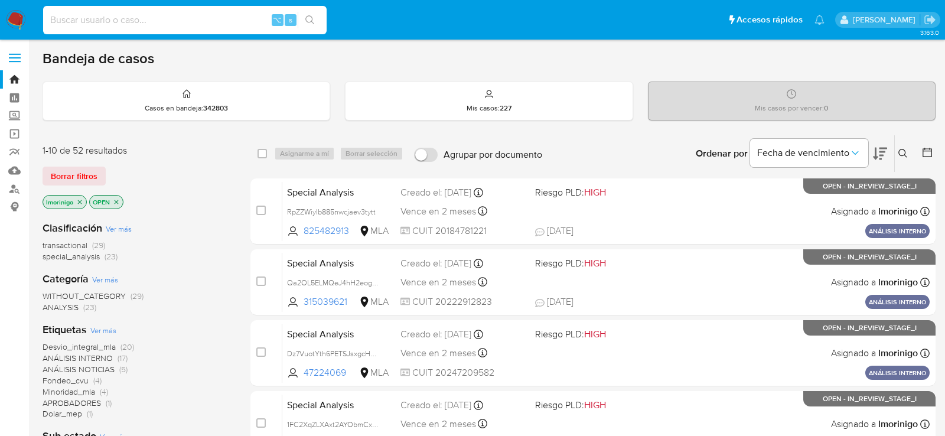
click at [119, 19] on input at bounding box center [185, 19] width 284 height 15
paste input "23454816684"
type input "23454816684"
click at [14, 185] on link "Buscador de personas" at bounding box center [70, 189] width 141 height 18
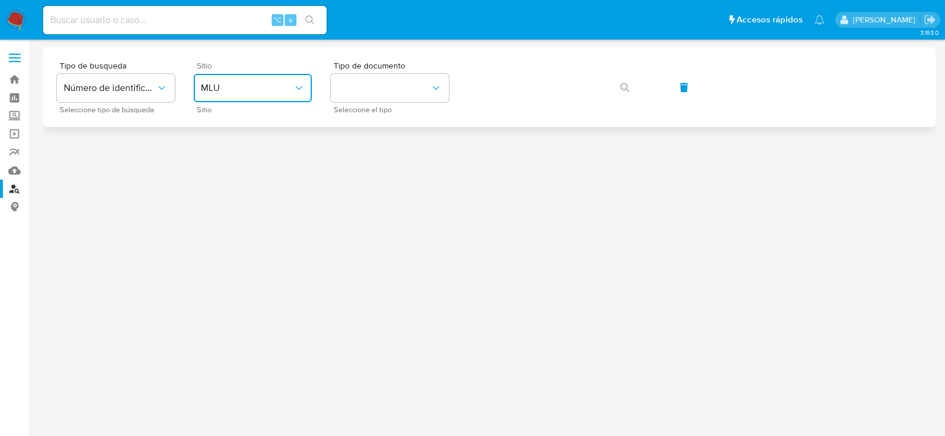
click at [283, 85] on span "MLU" at bounding box center [247, 88] width 92 height 12
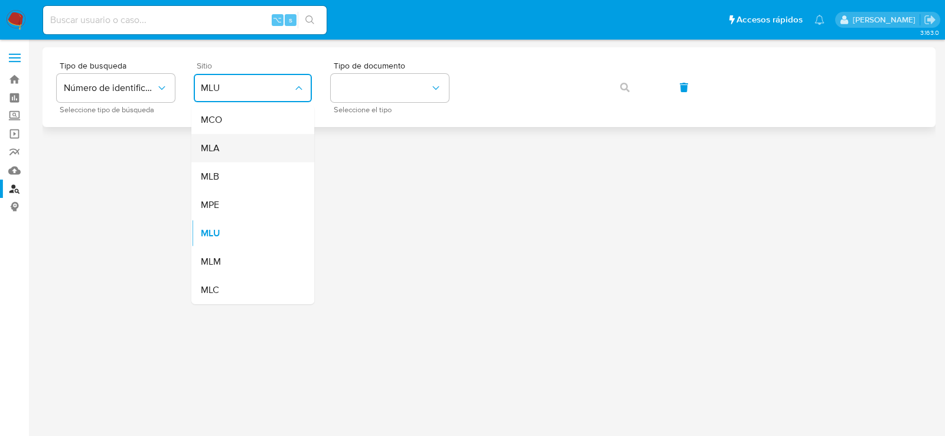
click at [283, 138] on div "MLA" at bounding box center [249, 148] width 97 height 28
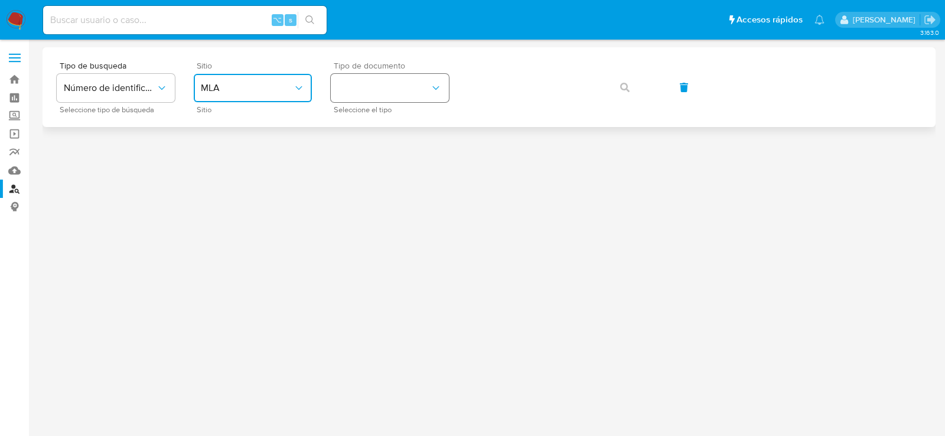
click at [368, 89] on button "identificationType" at bounding box center [390, 88] width 118 height 28
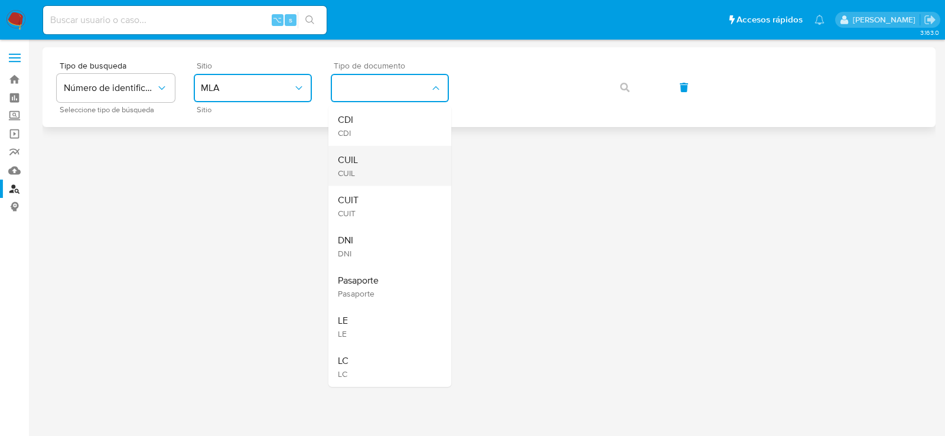
click at [382, 155] on div "CUIL CUIL" at bounding box center [386, 166] width 97 height 40
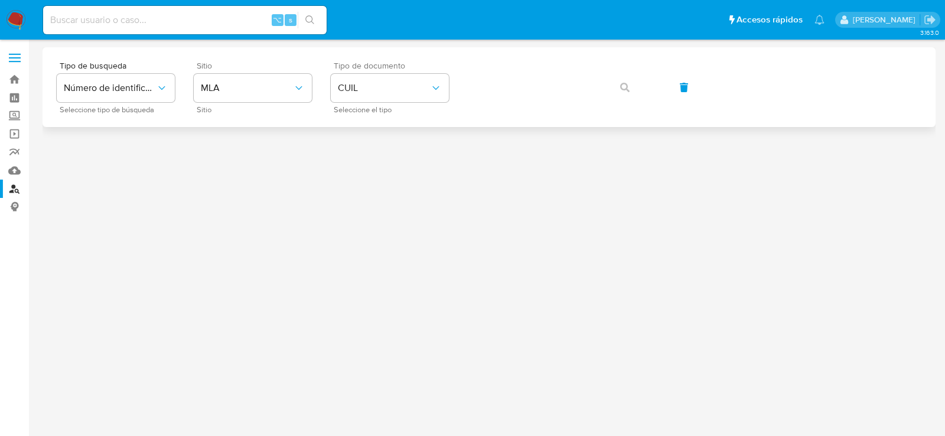
click at [485, 105] on div "Tipo de busqueda Número de identificación Seleccione tipo de búsqueda Sitio MLA…" at bounding box center [489, 86] width 865 height 51
click at [626, 96] on span "button" at bounding box center [624, 87] width 9 height 26
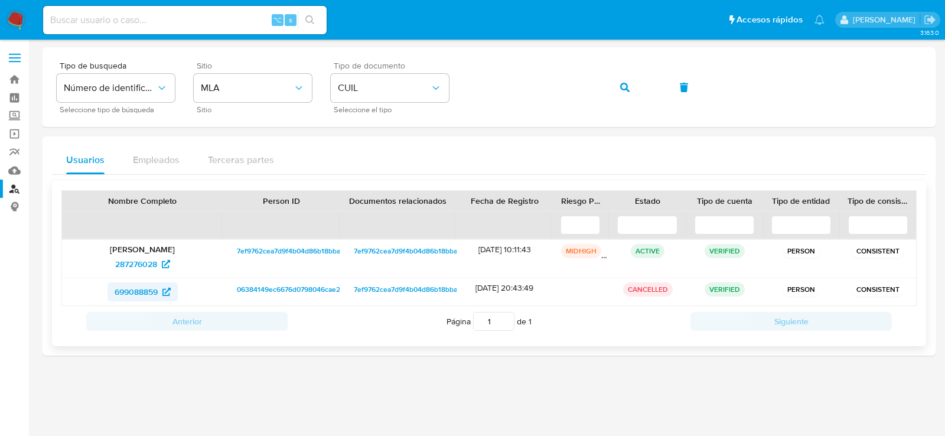
click at [160, 284] on span "699088859" at bounding box center [143, 291] width 56 height 19
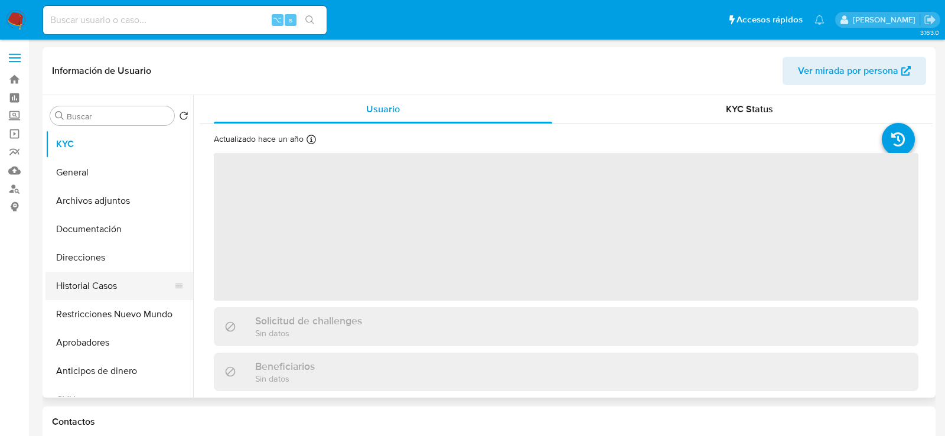
click at [124, 277] on button "Historial Casos" at bounding box center [115, 286] width 138 height 28
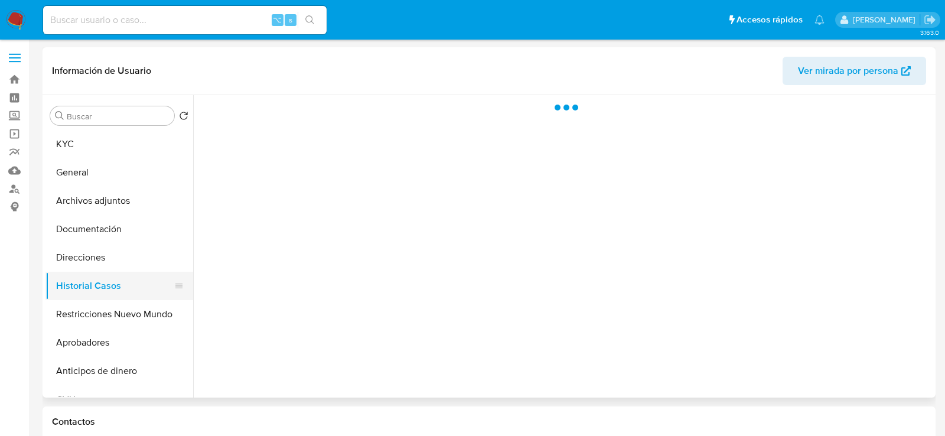
select select "10"
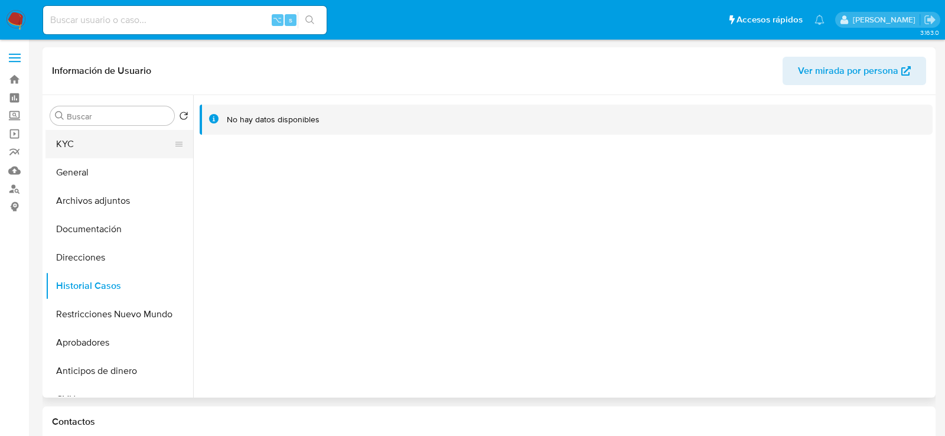
click at [91, 137] on button "KYC" at bounding box center [115, 144] width 138 height 28
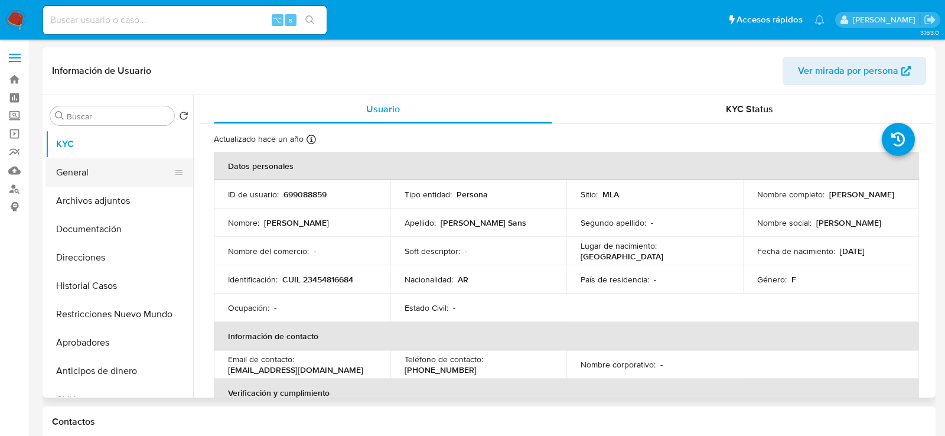
click at [105, 170] on button "General" at bounding box center [115, 172] width 138 height 28
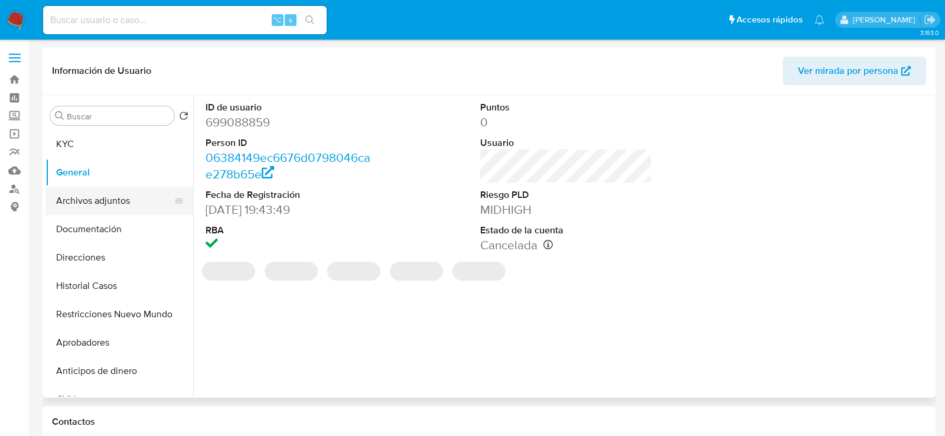
click at [107, 198] on button "Archivos adjuntos" at bounding box center [115, 201] width 138 height 28
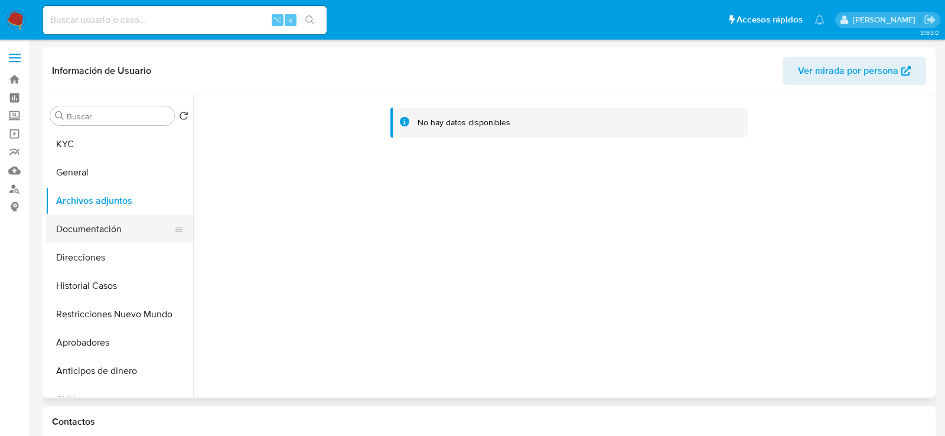
click at [82, 232] on button "Documentación" at bounding box center [115, 229] width 138 height 28
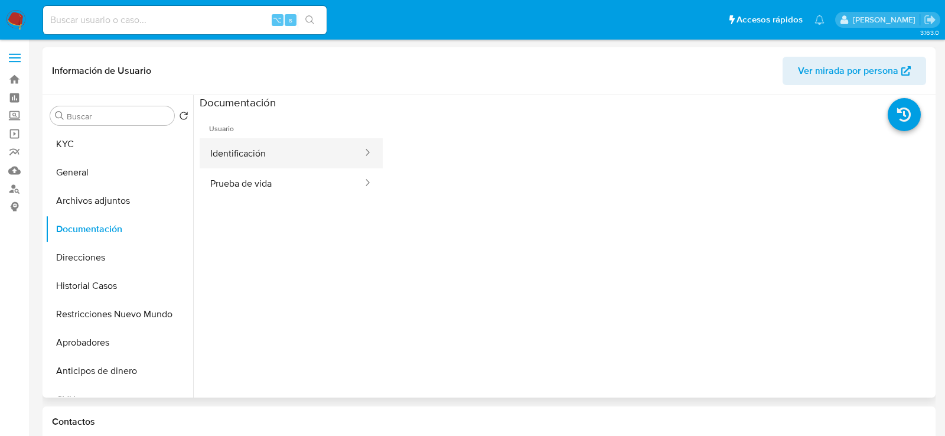
click at [287, 157] on button "Identificación" at bounding box center [282, 153] width 164 height 30
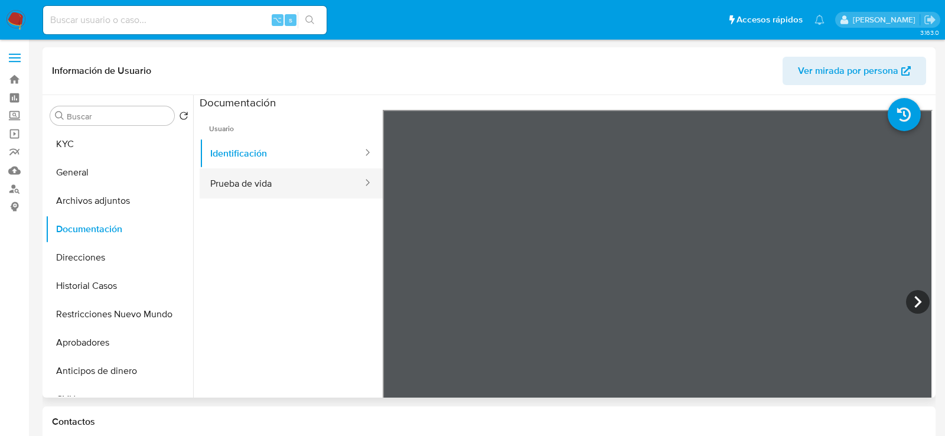
click at [253, 178] on button "Prueba de vida" at bounding box center [282, 183] width 164 height 30
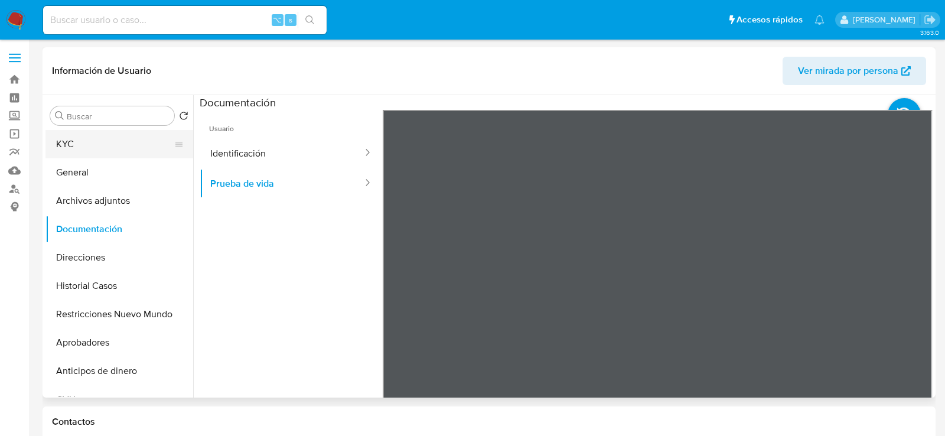
click at [79, 131] on button "KYC" at bounding box center [115, 144] width 138 height 28
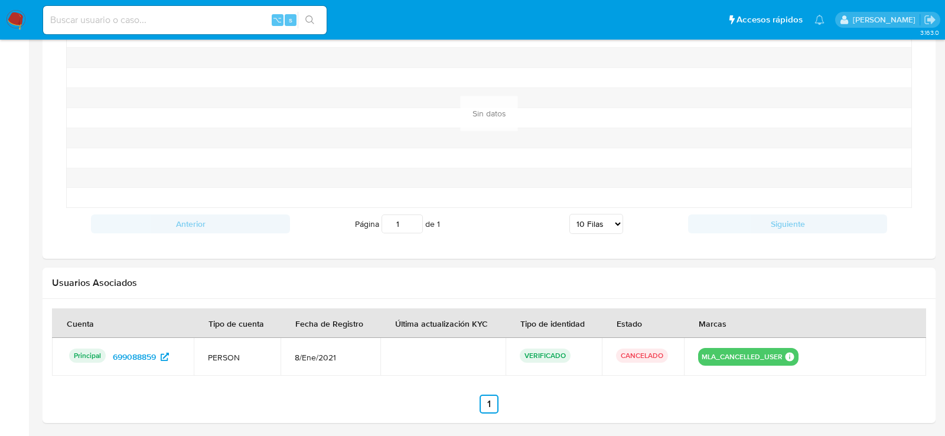
scroll to position [982, 0]
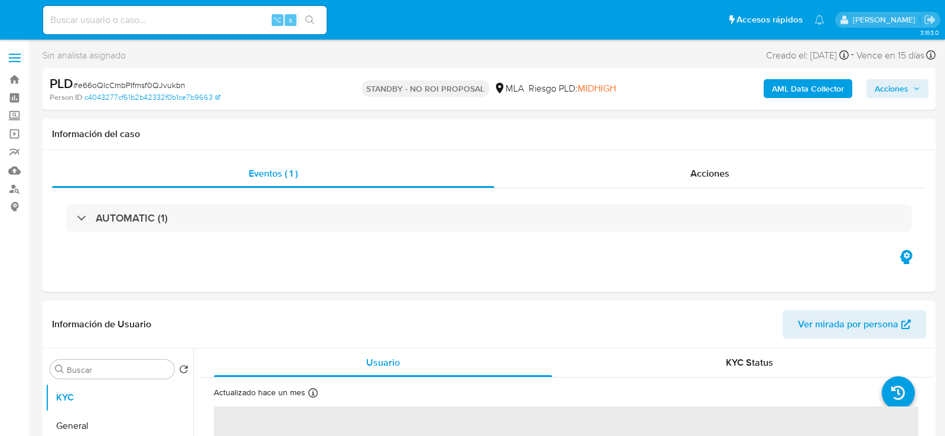
select select "10"
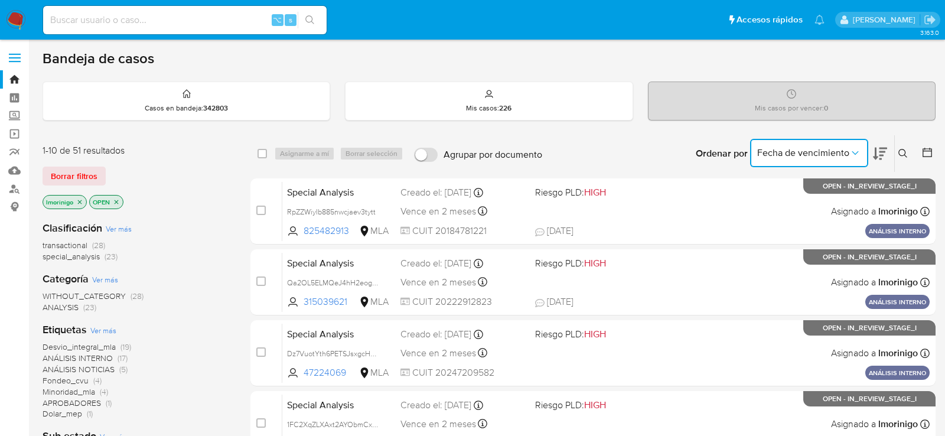
click at [785, 154] on span "Fecha de vencimiento" at bounding box center [804, 153] width 92 height 12
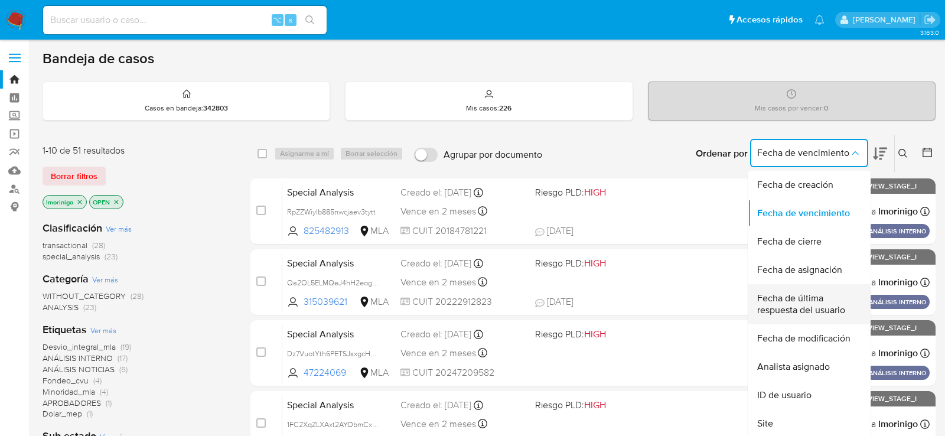
click at [784, 298] on span "Fecha de última respuesta del usuario" at bounding box center [806, 305] width 97 height 24
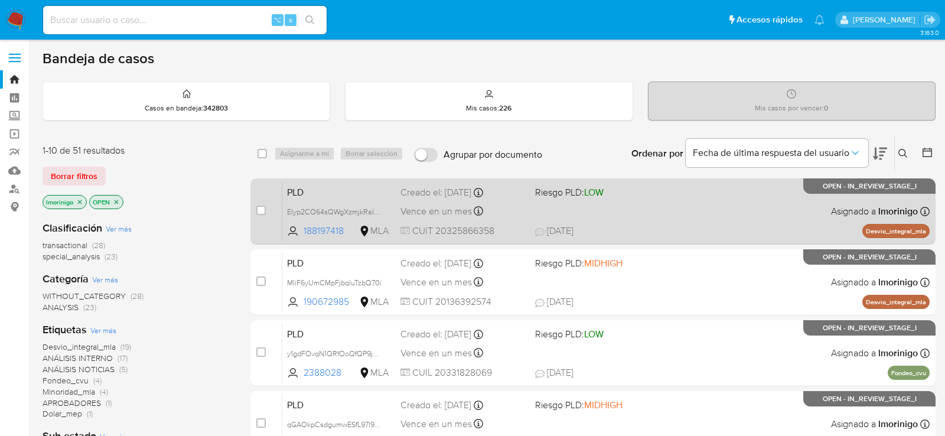
click at [698, 222] on div "PLD Elyp2CO64sQWgXzmjkRaIslC 188197418 MLA Riesgo PLD: LOW Creado el: 12/09/202…" at bounding box center [606, 211] width 648 height 60
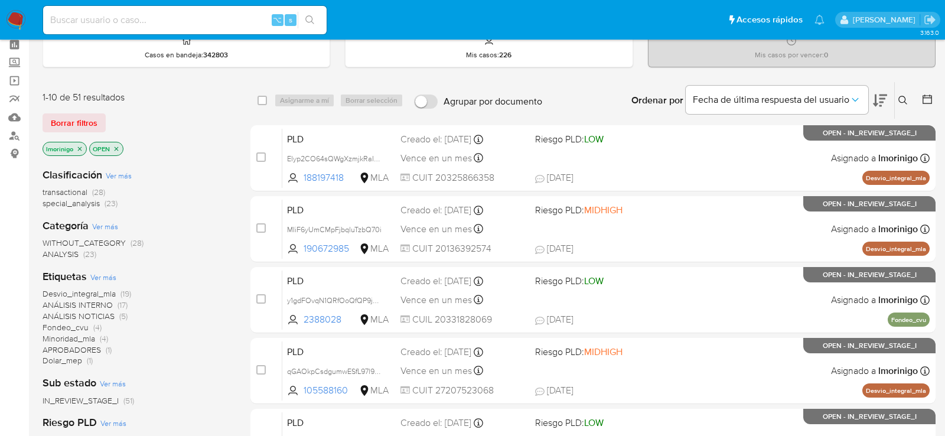
scroll to position [69, 0]
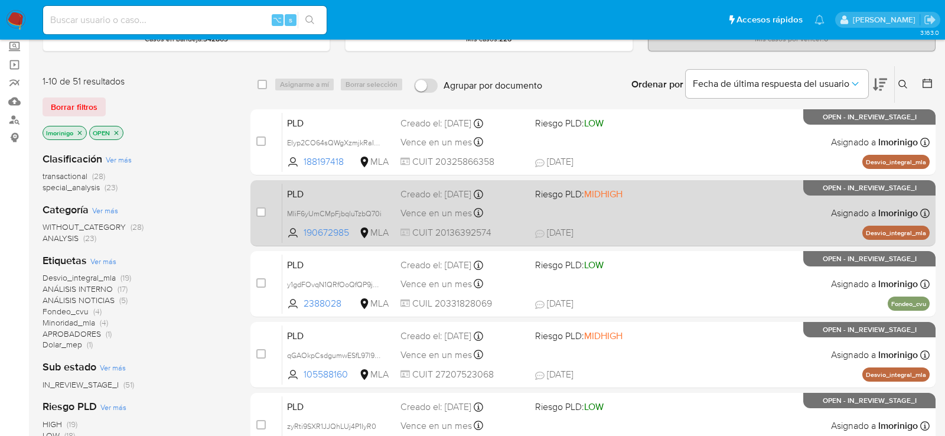
click at [653, 212] on span at bounding box center [597, 213] width 125 height 2
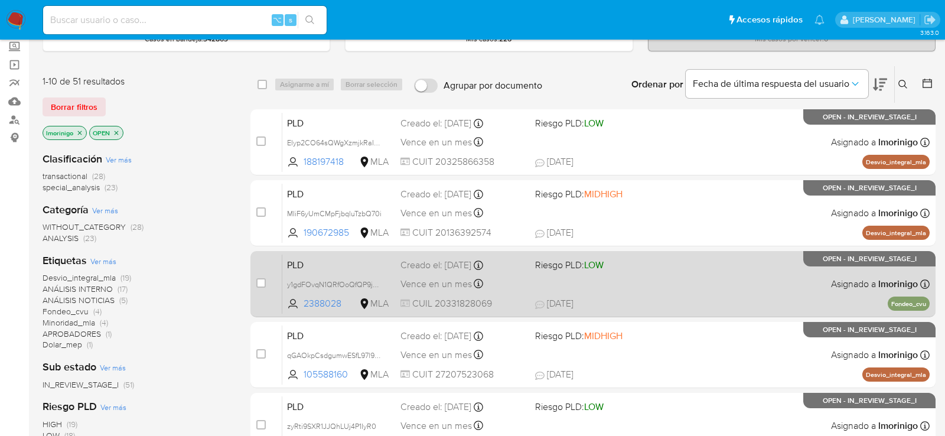
click at [681, 300] on span "07/10/2025 07/10/2025 18:12" at bounding box center [665, 303] width 260 height 13
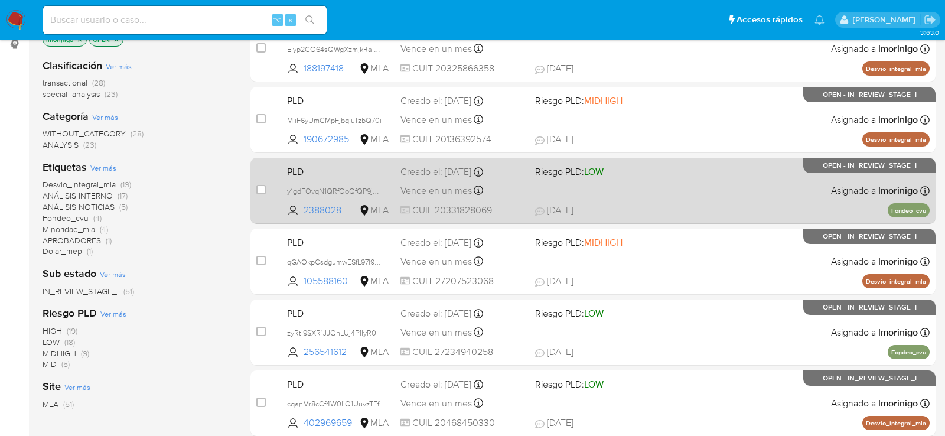
scroll to position [258, 0]
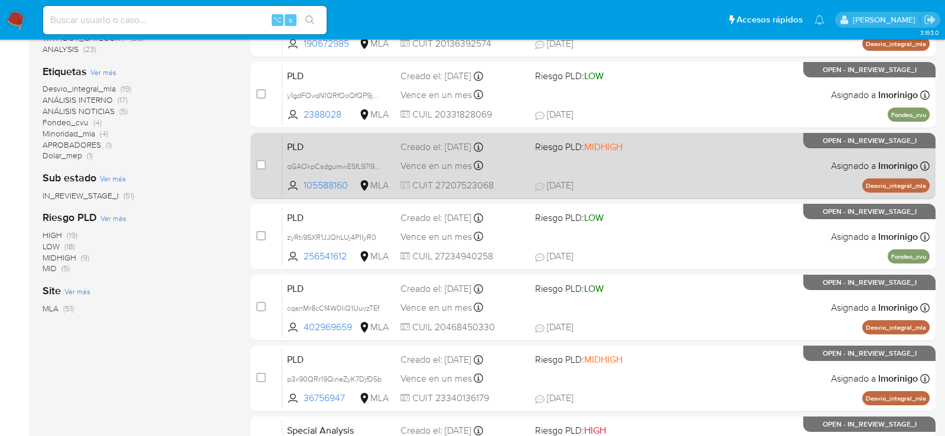
click at [646, 141] on span "Riesgo PLD: MIDHIGH" at bounding box center [597, 145] width 125 height 15
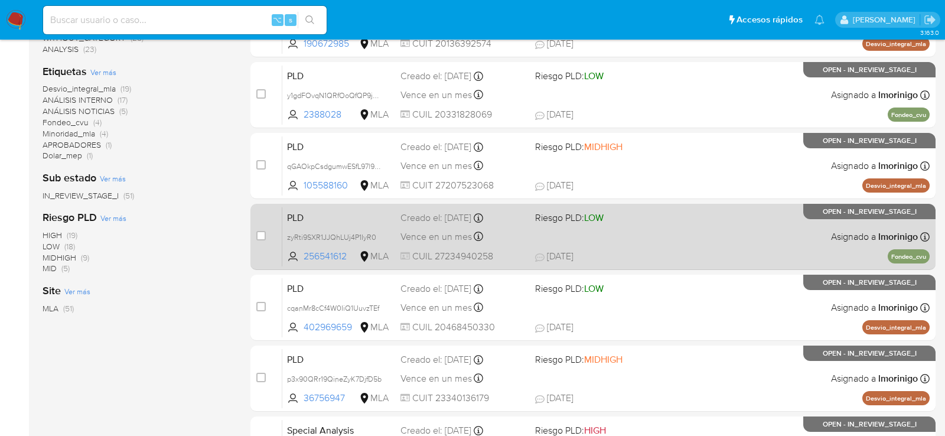
click at [598, 246] on div "PLD zyRti9SXR1JJQhLUj4P1IyR0 256541612 MLA Riesgo PLD: LOW Creado el: 12/09/202…" at bounding box center [606, 237] width 648 height 60
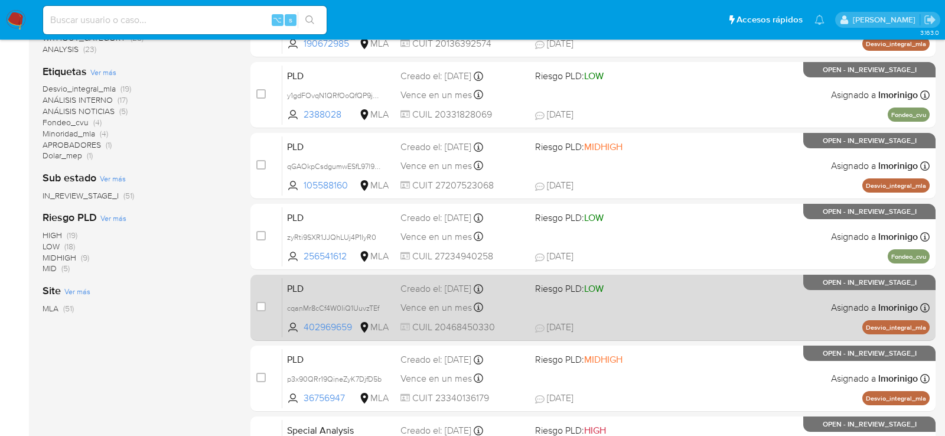
click at [596, 306] on span at bounding box center [597, 307] width 125 height 2
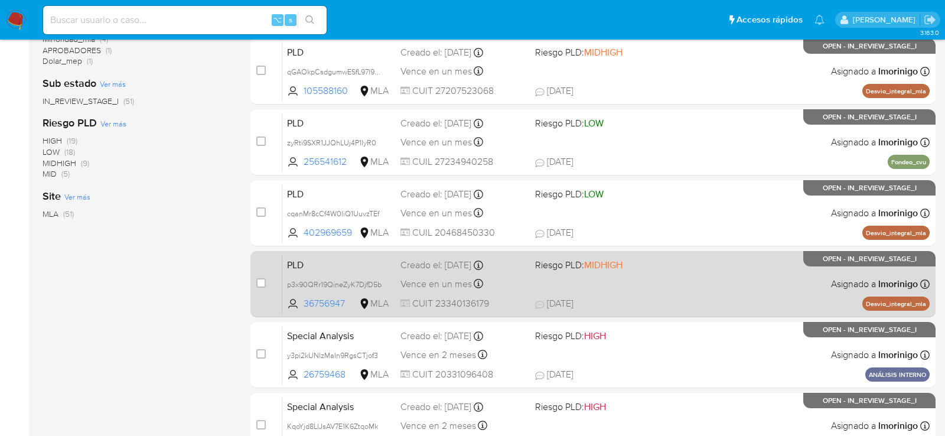
scroll to position [367, 0]
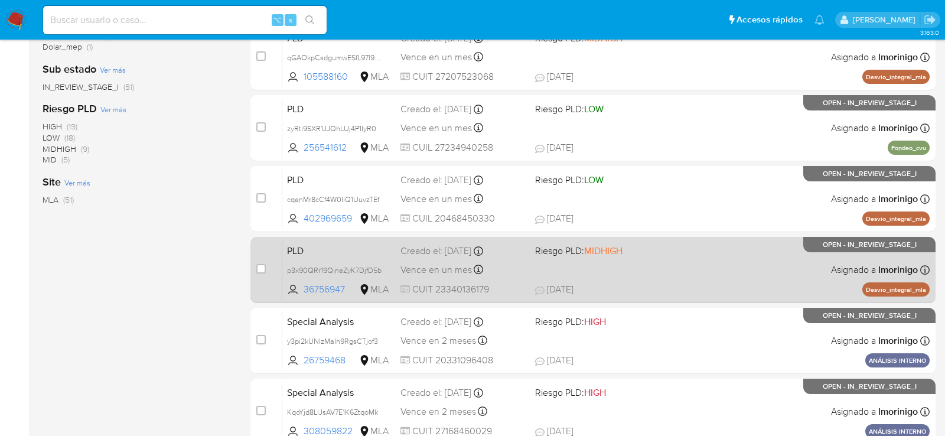
click at [692, 291] on span "01/10/2025 01/10/2025 11:01" at bounding box center [665, 289] width 260 height 13
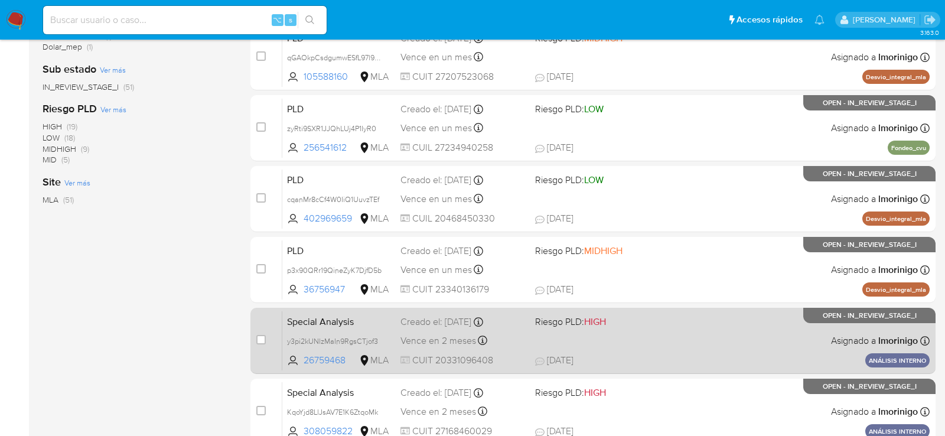
click at [635, 331] on div "Special Analysis y3pi2kUNlzMaIn9RgsCTjof3 26759468 MLA Riesgo PLD: HIGH Creado …" at bounding box center [606, 341] width 648 height 60
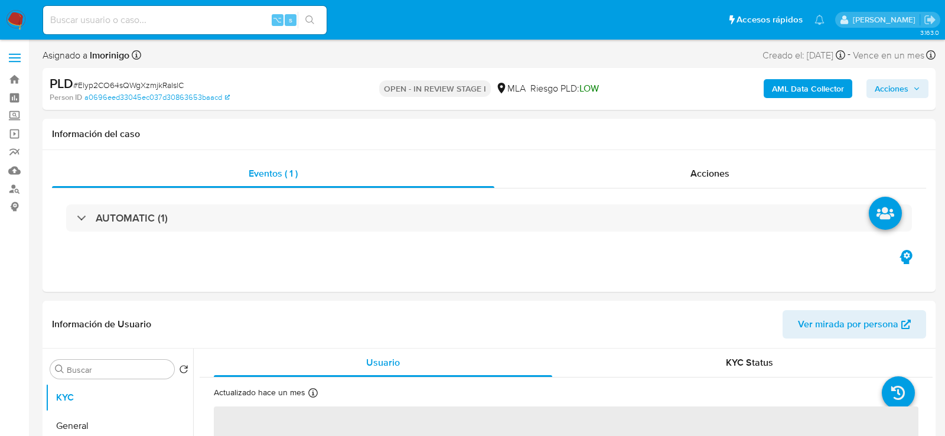
select select "10"
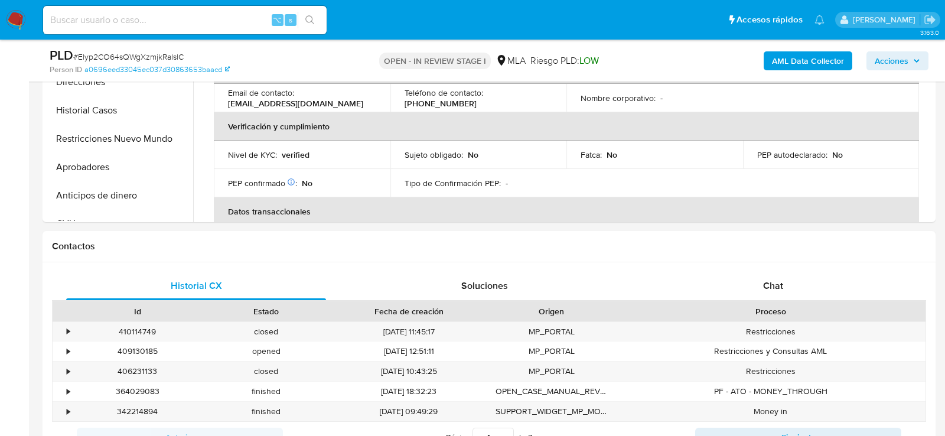
scroll to position [87, 0]
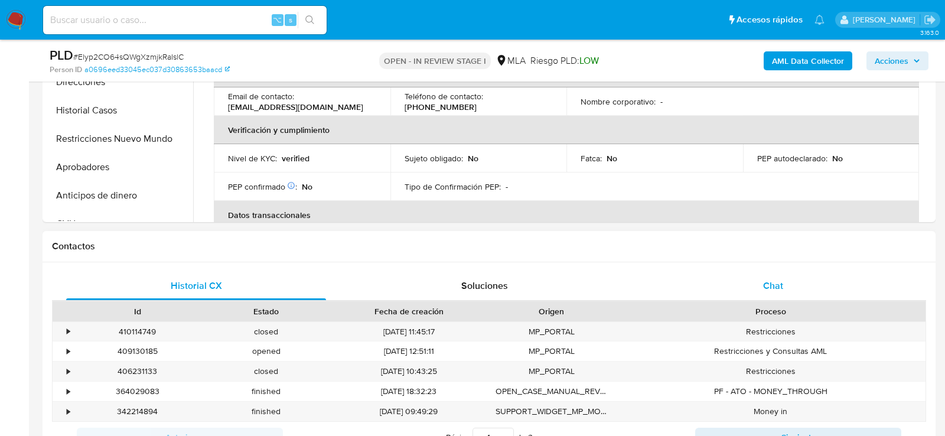
click at [756, 285] on div "Chat" at bounding box center [774, 286] width 260 height 28
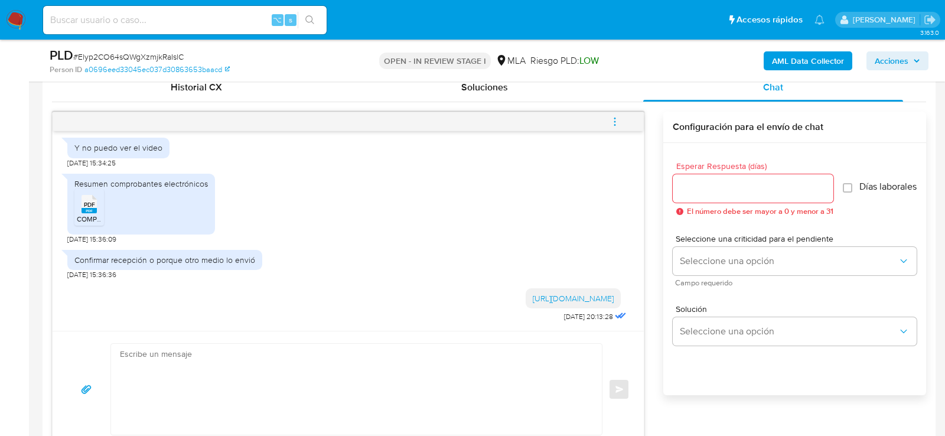
scroll to position [585, 0]
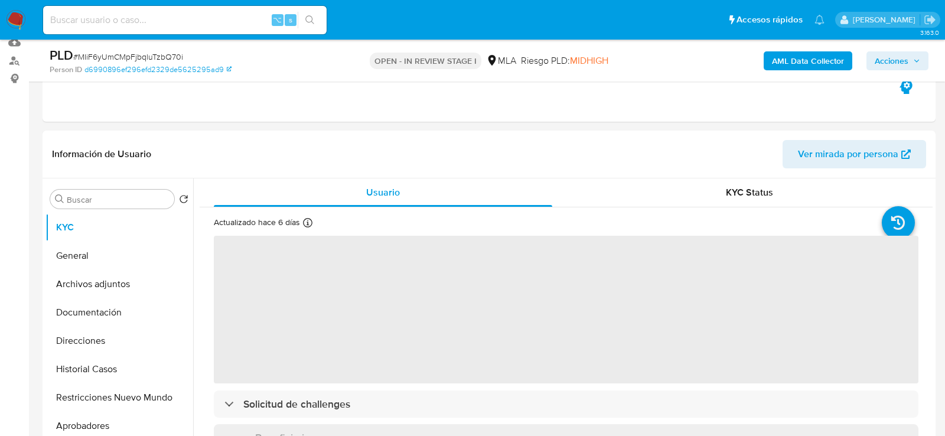
scroll to position [131, 0]
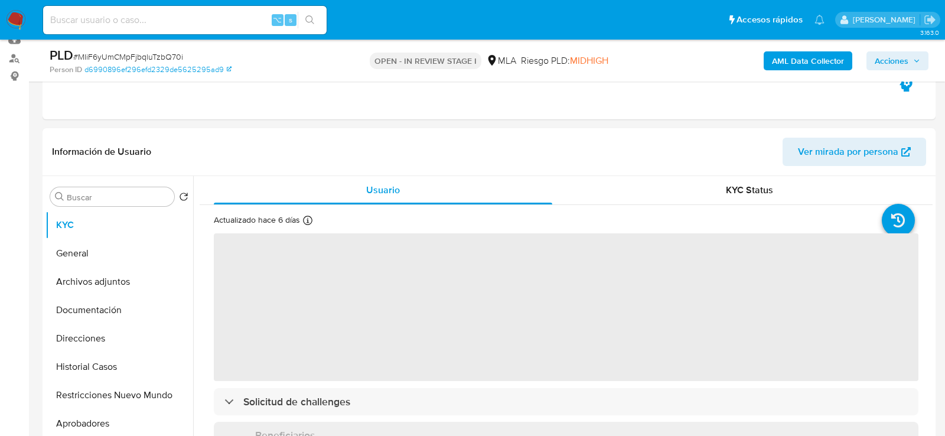
select select "10"
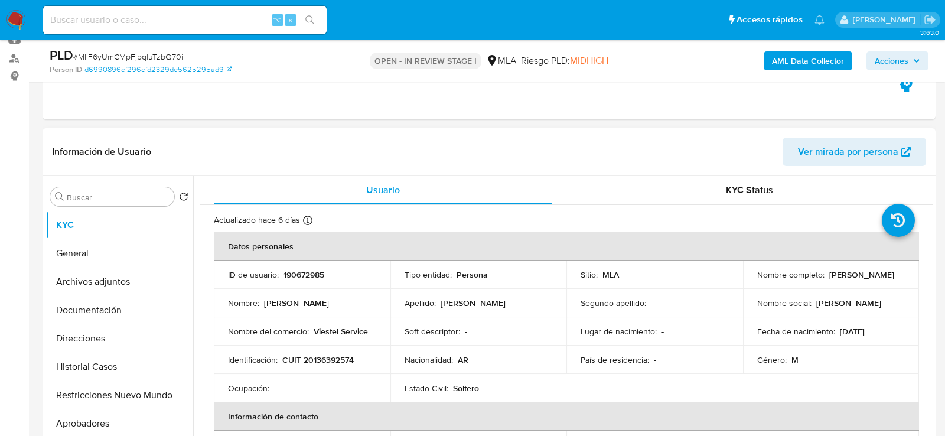
click at [287, 277] on p "190672985" at bounding box center [304, 274] width 41 height 11
copy p "190672985"
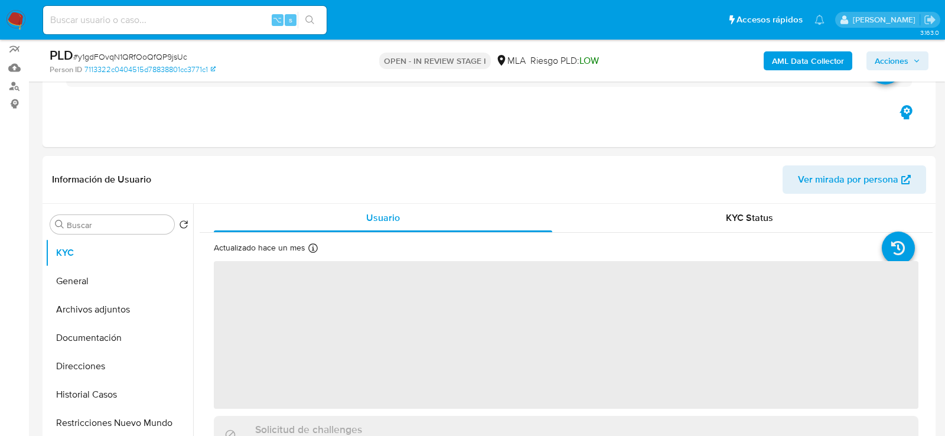
select select "10"
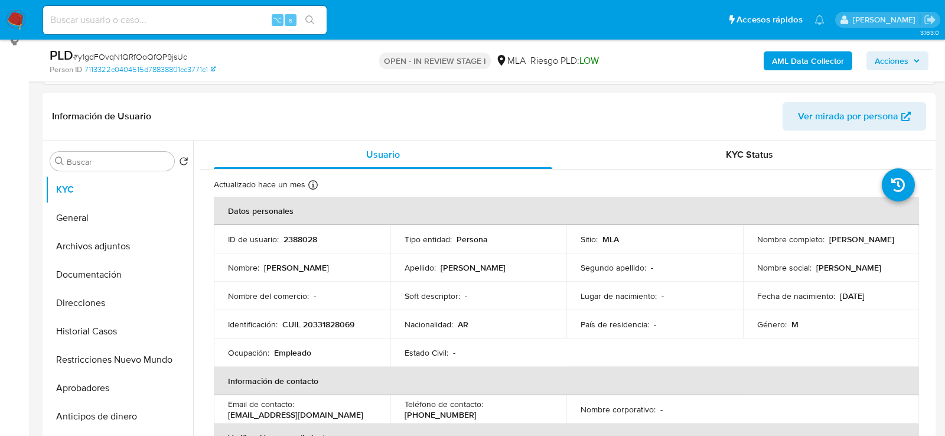
scroll to position [186, 0]
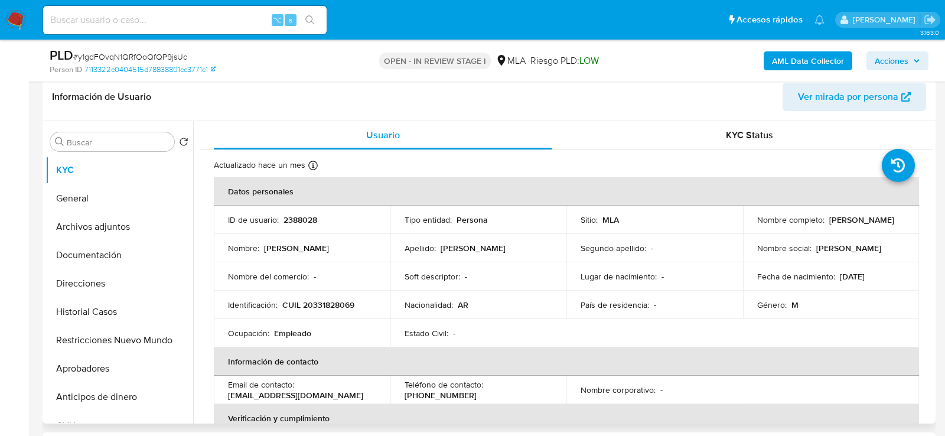
click at [306, 216] on p "2388028" at bounding box center [301, 220] width 34 height 11
copy p "2388028"
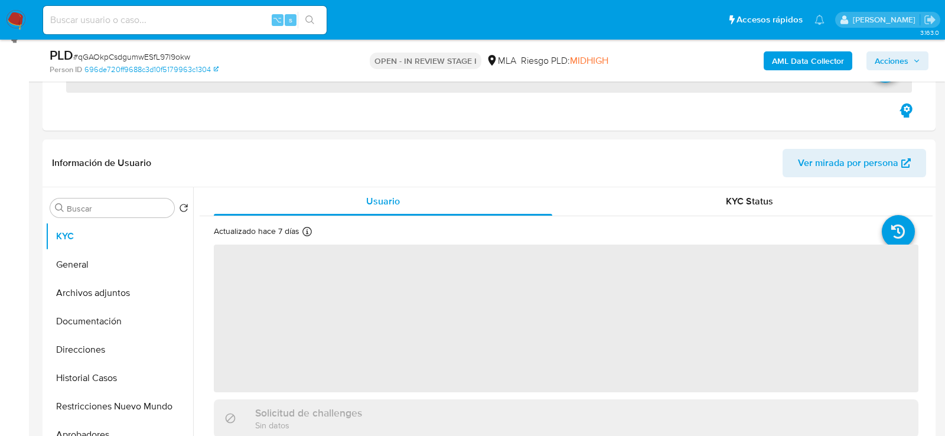
scroll to position [198, 0]
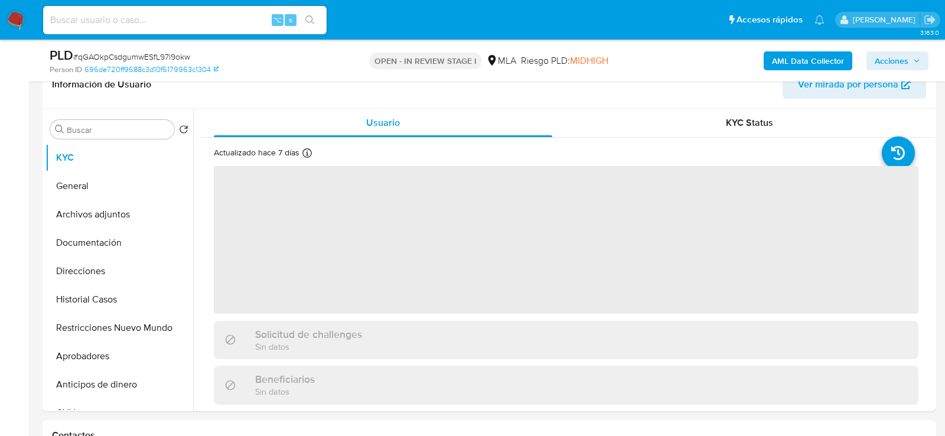
select select "10"
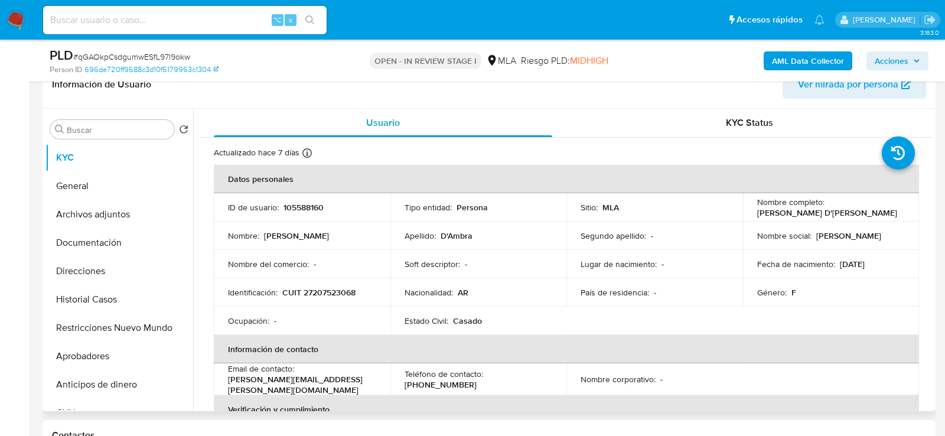
click at [295, 209] on p "105588160" at bounding box center [304, 207] width 40 height 11
copy p "105588160"
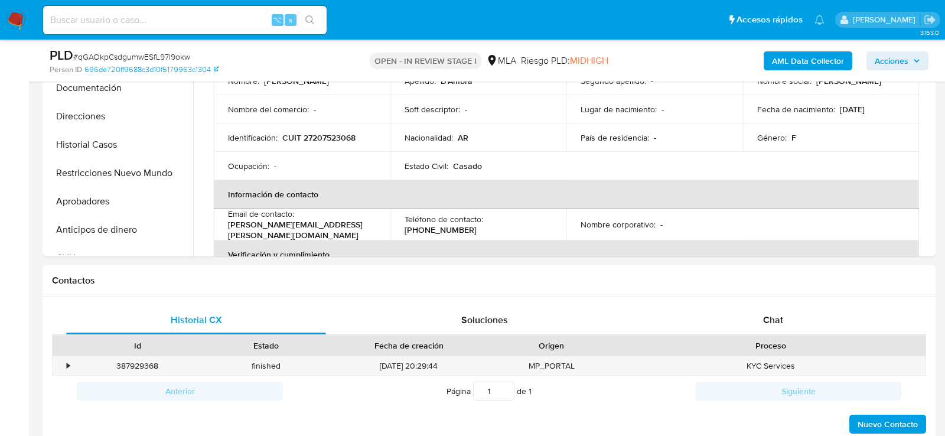
scroll to position [455, 0]
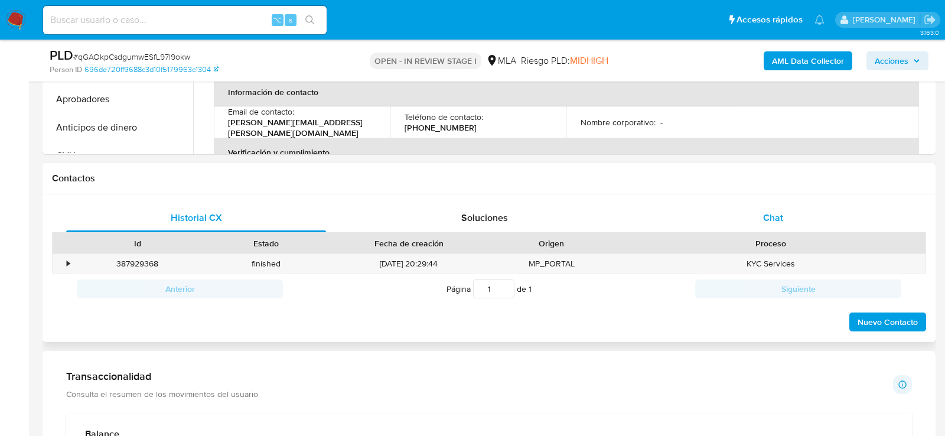
click at [781, 218] on span "Chat" at bounding box center [773, 218] width 20 height 14
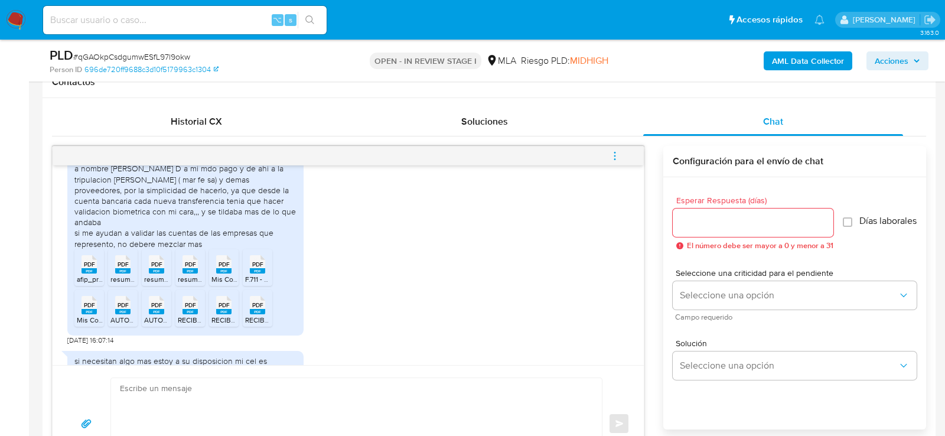
scroll to position [1533, 0]
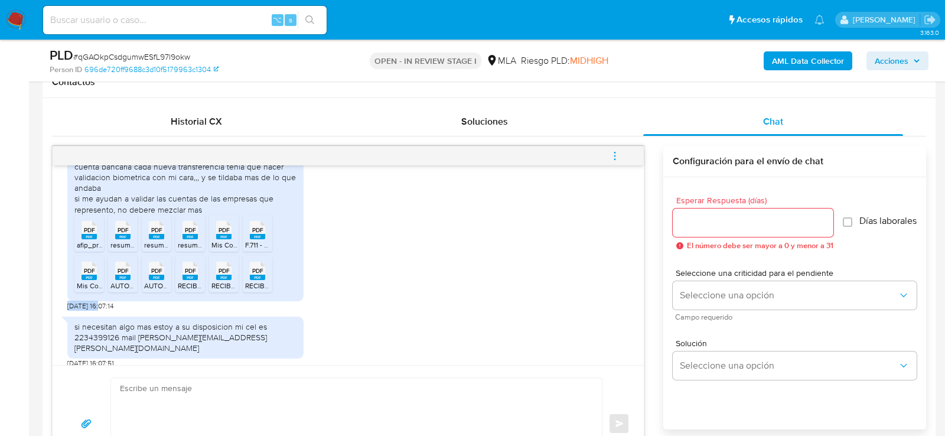
drag, startPoint x: 100, startPoint y: 317, endPoint x: 66, endPoint y: 317, distance: 34.3
click at [66, 317] on div "17/09/2025 14:41:10 Hola en breve mando todo. Soy titular de dos empresas y e i…" at bounding box center [349, 265] width 592 height 200
copy span "01/10/2025"
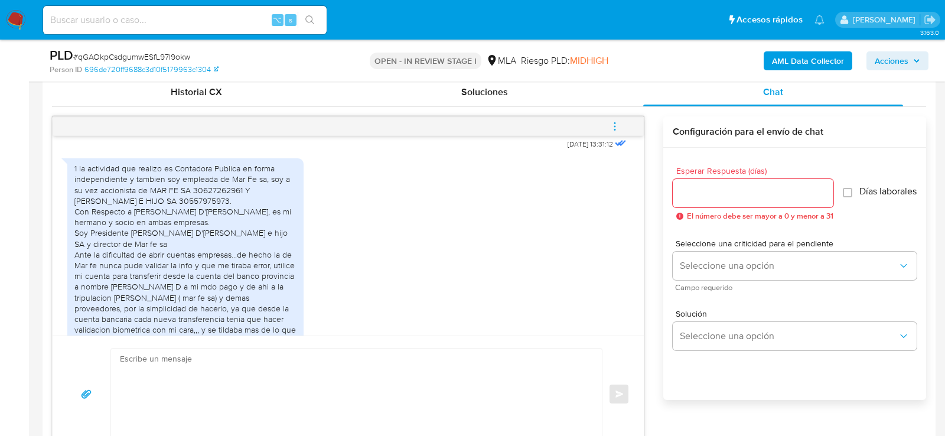
scroll to position [1334, 0]
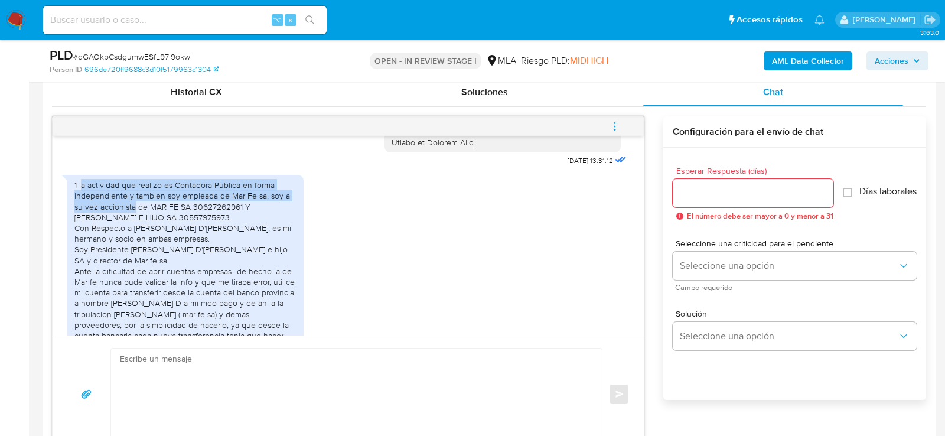
drag, startPoint x: 80, startPoint y: 205, endPoint x: 135, endPoint y: 225, distance: 59.1
click at [135, 225] on div "1 la actividad que realizo es Contadora Publica en forma independiente y tambie…" at bounding box center [185, 282] width 222 height 204
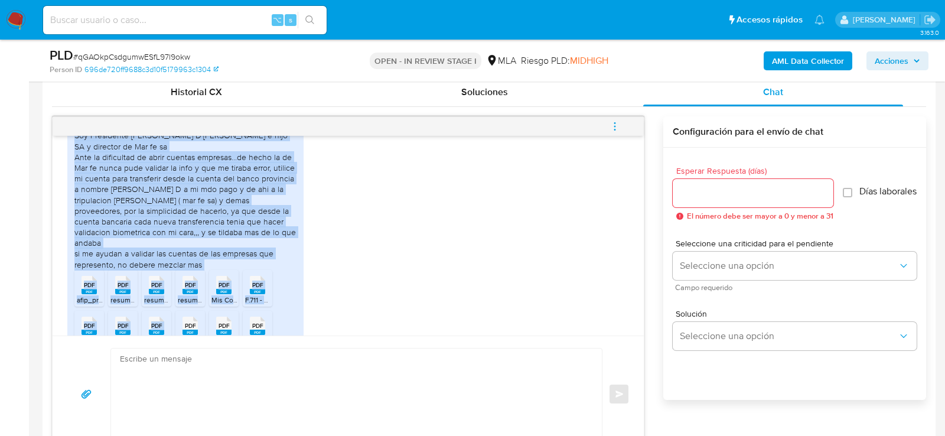
scroll to position [1451, 0]
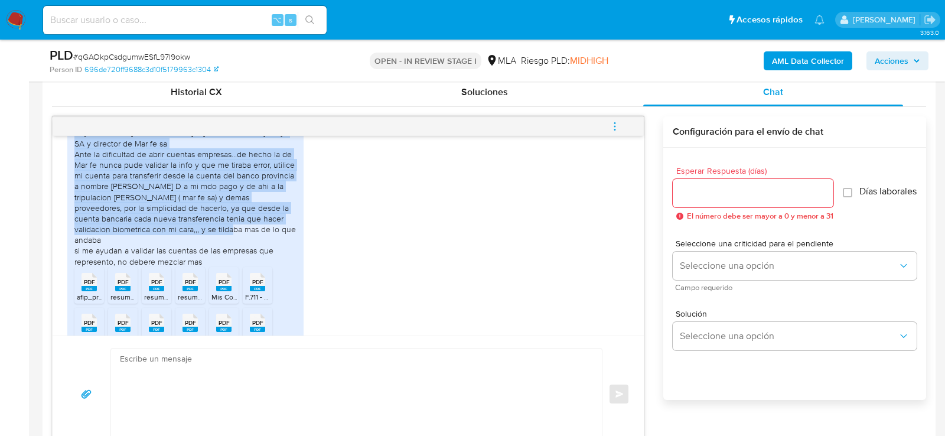
drag, startPoint x: 78, startPoint y: 204, endPoint x: 240, endPoint y: 245, distance: 166.8
click at [240, 245] on div "1 la actividad que realizo es Contadora Publica en forma independiente y tambie…" at bounding box center [185, 165] width 222 height 204
copy div "la actividad que realizo es Contadora Publica en forma independiente y tambien …"
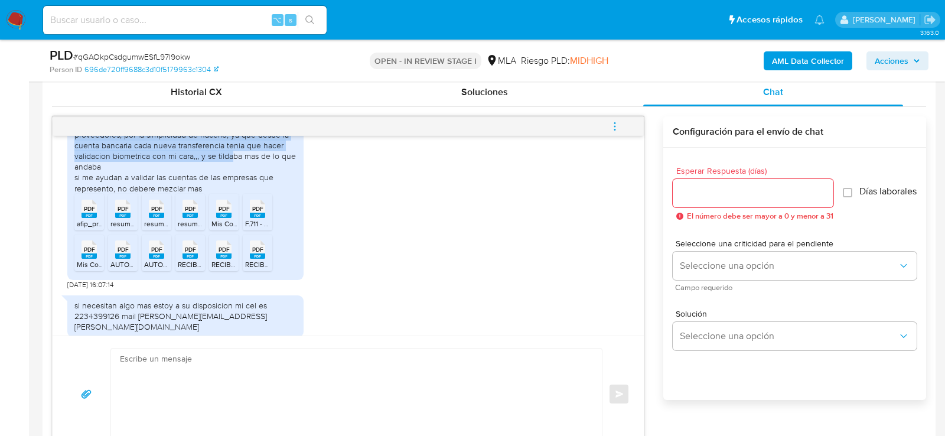
scroll to position [1541, 0]
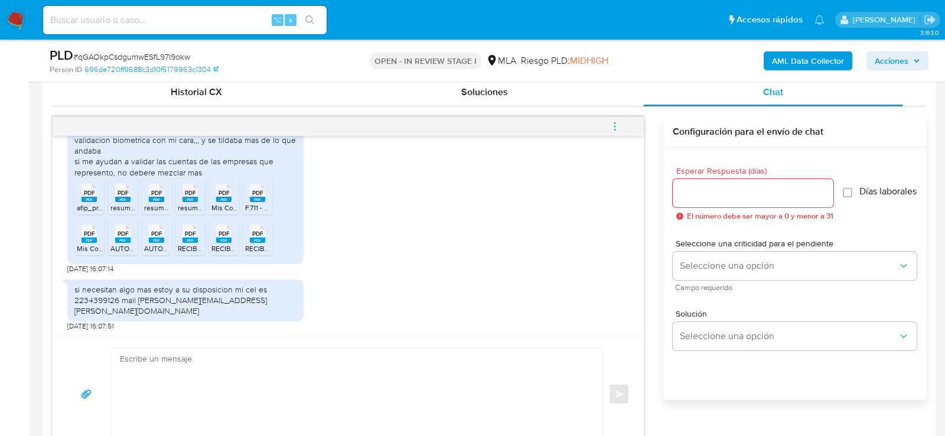
click at [95, 202] on icon at bounding box center [89, 193] width 15 height 18
click at [114, 203] on div "PDF PDF" at bounding box center [123, 191] width 25 height 23
click at [144, 203] on div "PDF PDF" at bounding box center [156, 191] width 25 height 23
click at [191, 212] on span "resumen202507ingresos brutos.pdf" at bounding box center [235, 208] width 115 height 10
click at [222, 212] on span "Mis Comprobantes Emitidos - CUIT 27207523068-1 2025.pdf" at bounding box center [308, 208] width 192 height 10
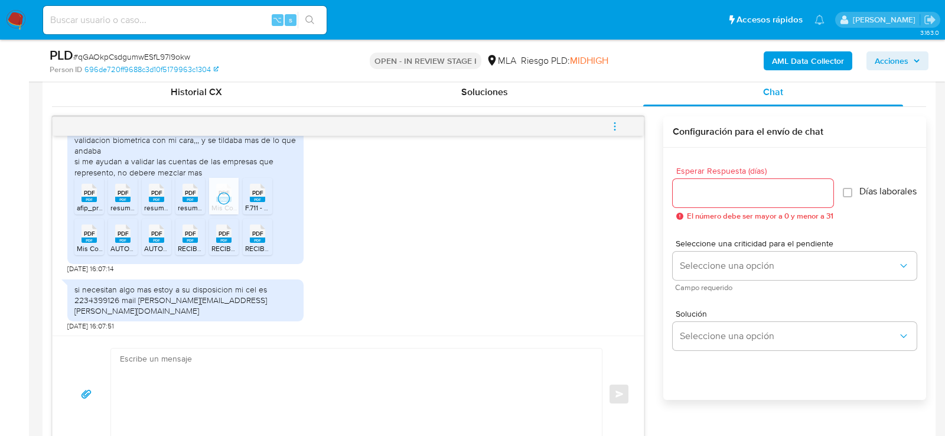
click at [259, 212] on span "F.711 - DJ GPH ganancias.pdf" at bounding box center [289, 208] width 89 height 10
click at [89, 243] on rect at bounding box center [89, 240] width 15 height 5
click at [128, 243] on rect at bounding box center [122, 240] width 15 height 5
click at [156, 243] on rect at bounding box center [156, 240] width 15 height 5
click at [190, 244] on icon "PDF" at bounding box center [190, 233] width 15 height 21
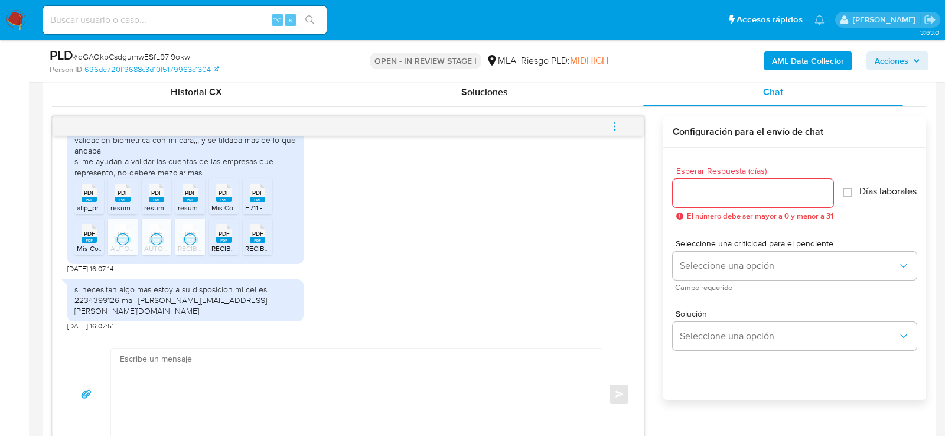
click at [220, 252] on li "PDF PDF RECIBO EUGENIA SEPTIEMBRE.pdf" at bounding box center [224, 237] width 30 height 37
click at [258, 252] on span "RECIBO EUGENIA JULIO.pdf" at bounding box center [291, 248] width 93 height 10
click at [425, 371] on textarea at bounding box center [353, 394] width 467 height 91
paste textarea "Hola, ¡Muchas gracias por tu respuesta! Confirmamos la recepción de la document…"
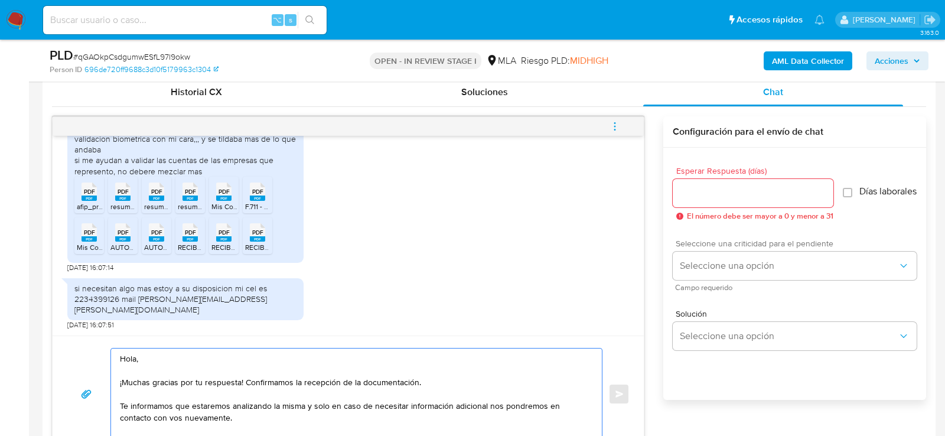
scroll to position [590, 0]
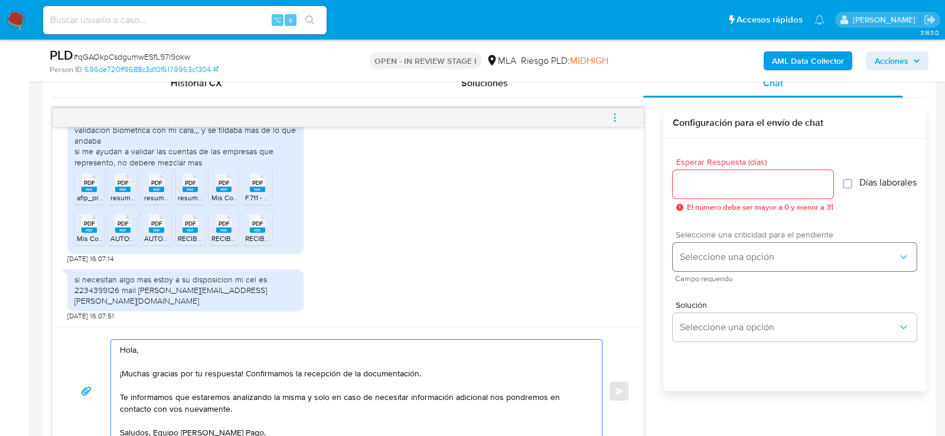
type textarea "Hola, ¡Muchas gracias por tu respuesta! Confirmamos la recepción de la document…"
click at [737, 263] on span "Seleccione una opción" at bounding box center [789, 257] width 218 height 12
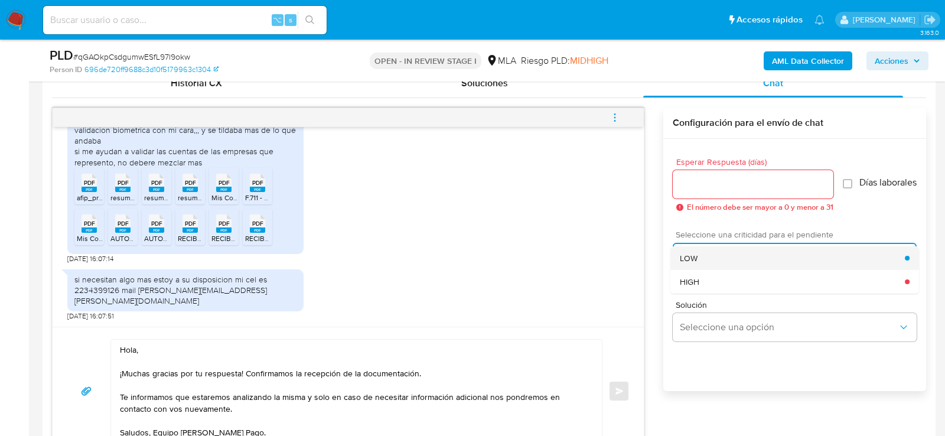
click at [717, 264] on div "LOW" at bounding box center [792, 258] width 225 height 24
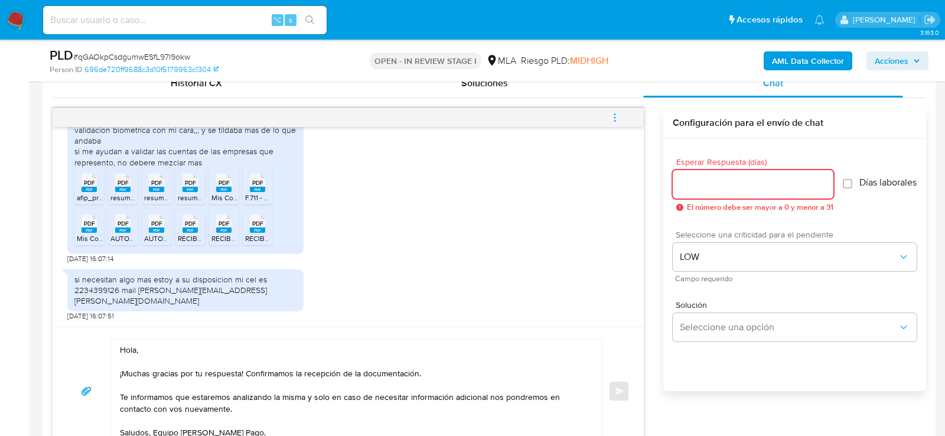
click at [693, 187] on input "Esperar Respuesta (días)" at bounding box center [753, 184] width 161 height 15
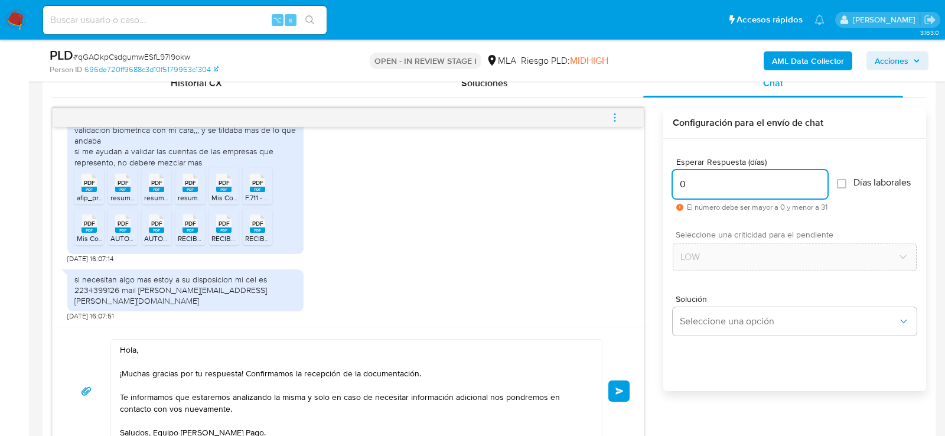
type input "0"
click at [171, 57] on span "# qGAOkpCsdgumwESfL97l9okw" at bounding box center [131, 57] width 117 height 12
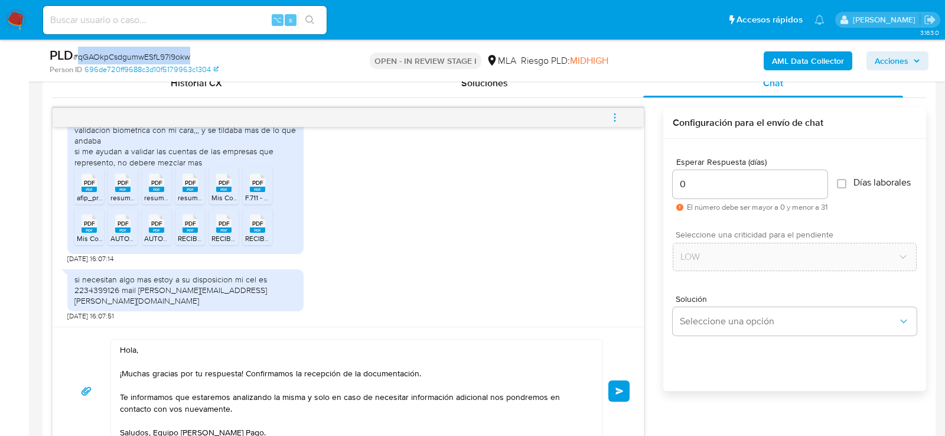
click at [171, 57] on span "# qGAOkpCsdgumwESfL97l9okw" at bounding box center [131, 57] width 117 height 12
copy span "qGAOkpCsdgumwESfL97l9okw"
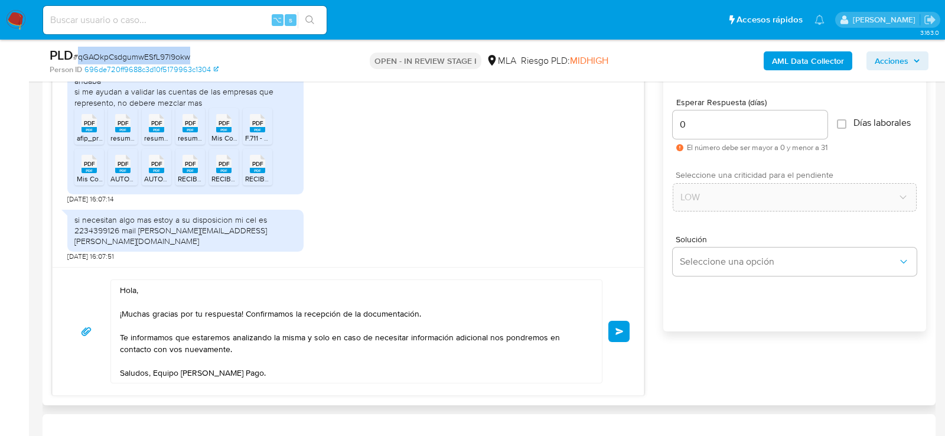
scroll to position [665, 0]
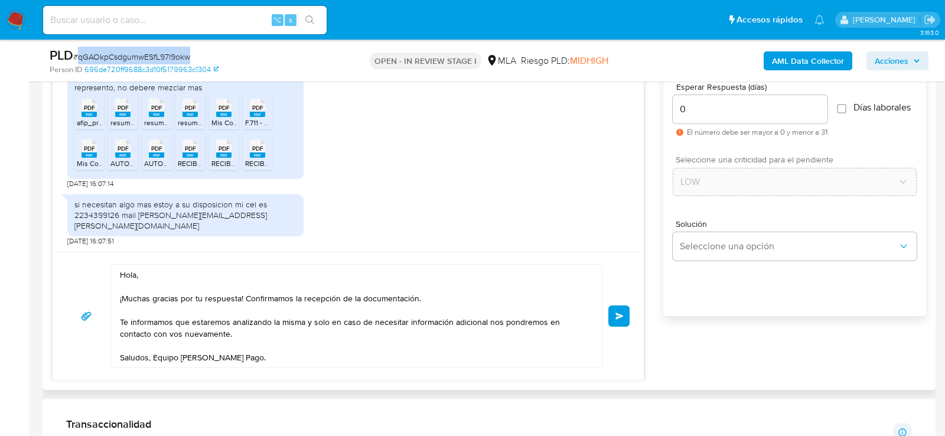
click at [612, 314] on button "Enviar" at bounding box center [619, 316] width 21 height 21
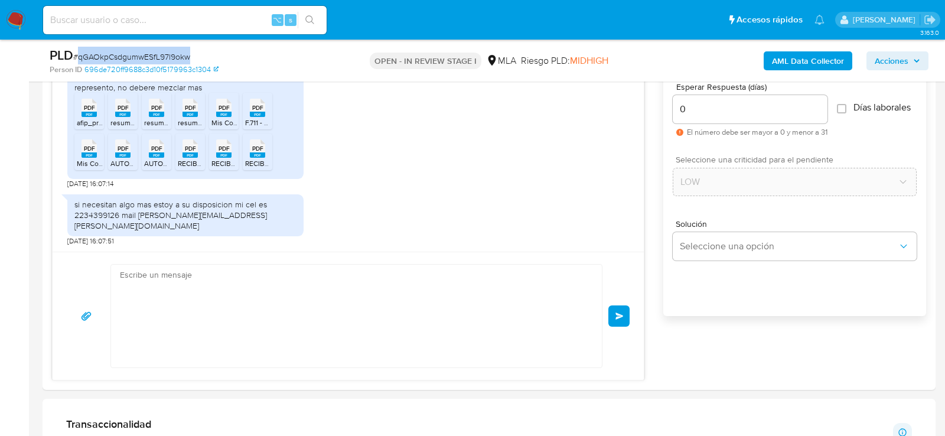
scroll to position [1684, 0]
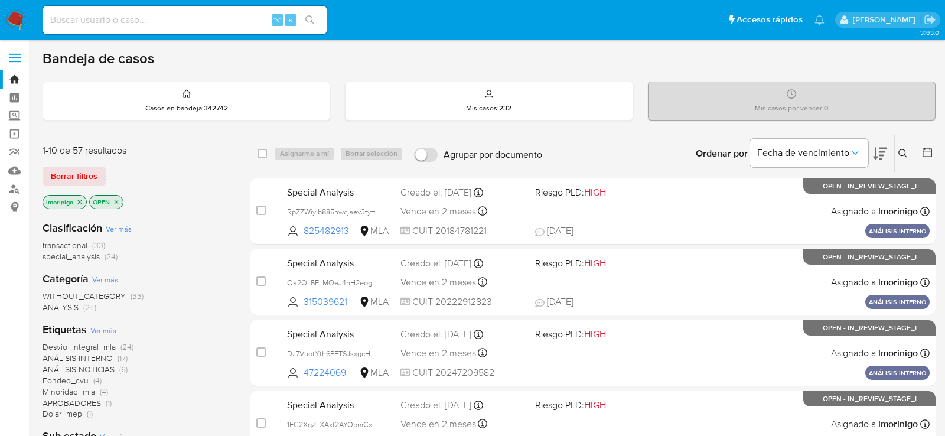
click at [908, 152] on button at bounding box center [905, 154] width 20 height 14
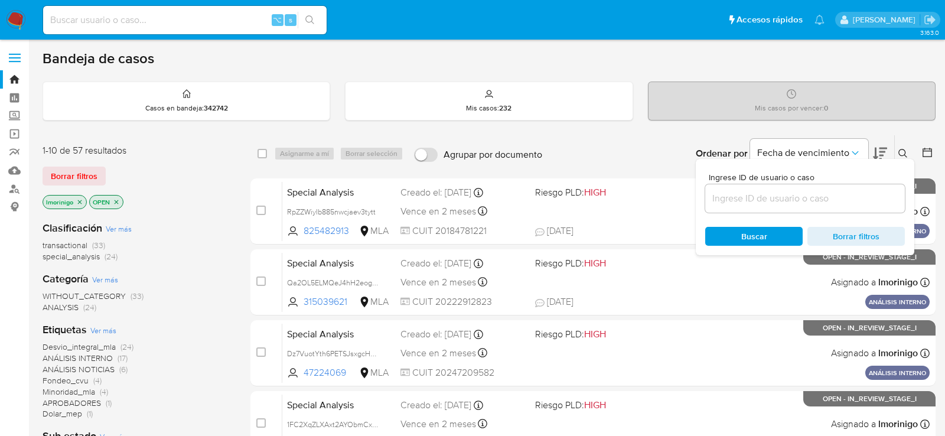
click at [773, 205] on div at bounding box center [806, 198] width 200 height 28
click at [755, 195] on input at bounding box center [806, 198] width 200 height 15
paste input "qGAOkpCsdgumwESfL97l9okw"
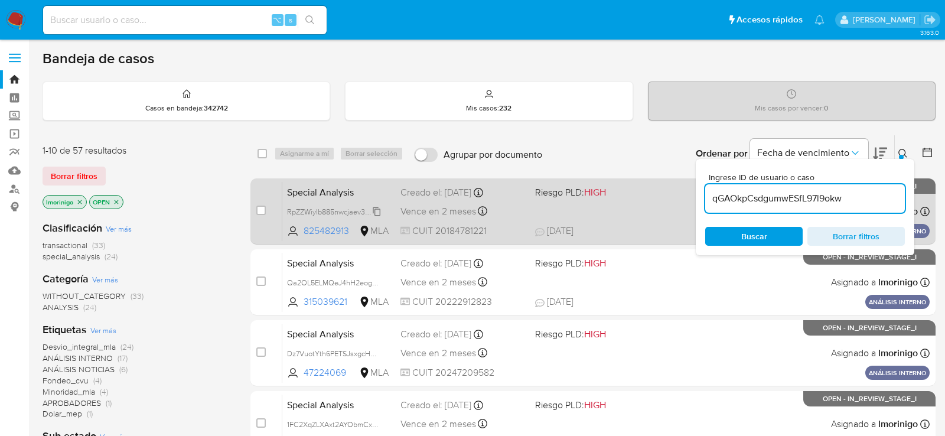
type input "qGAOkpCsdgumwESfL97l9okw"
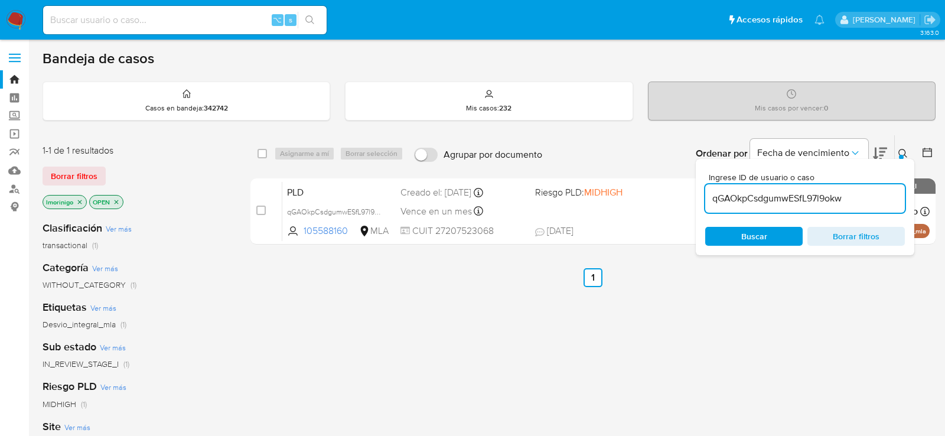
click at [262, 212] on input "checkbox" at bounding box center [260, 210] width 9 height 9
checkbox input "true"
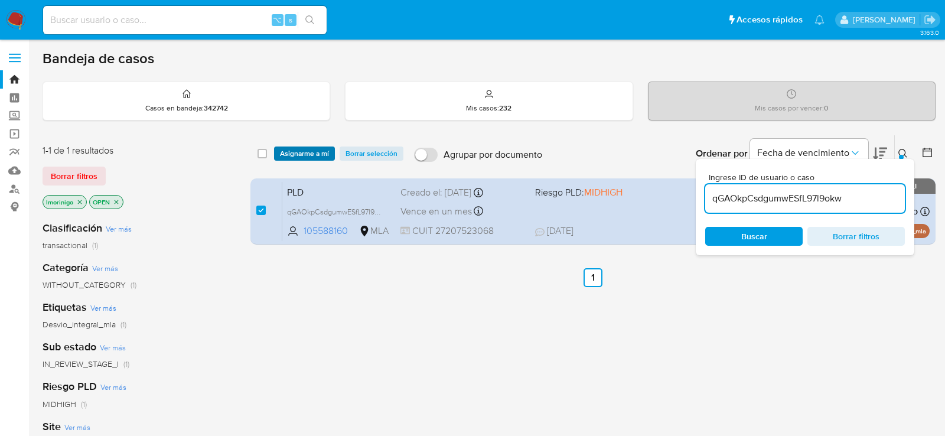
click at [295, 150] on span "Asignarme a mí" at bounding box center [304, 154] width 49 height 12
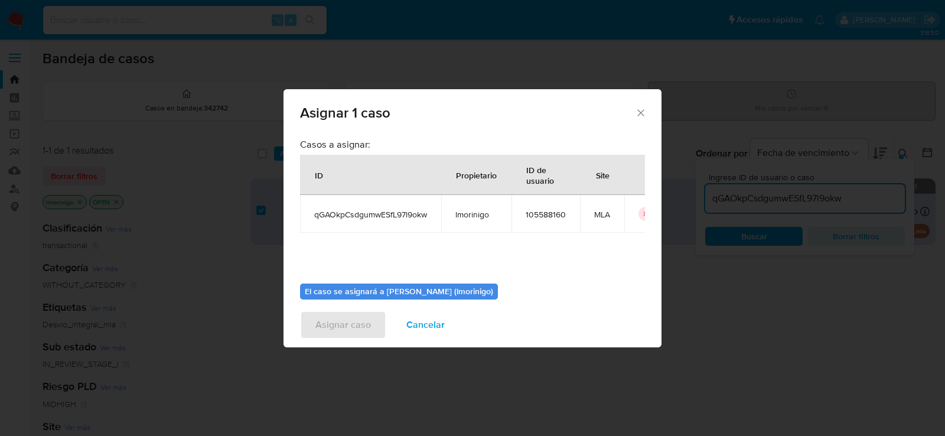
scroll to position [60, 0]
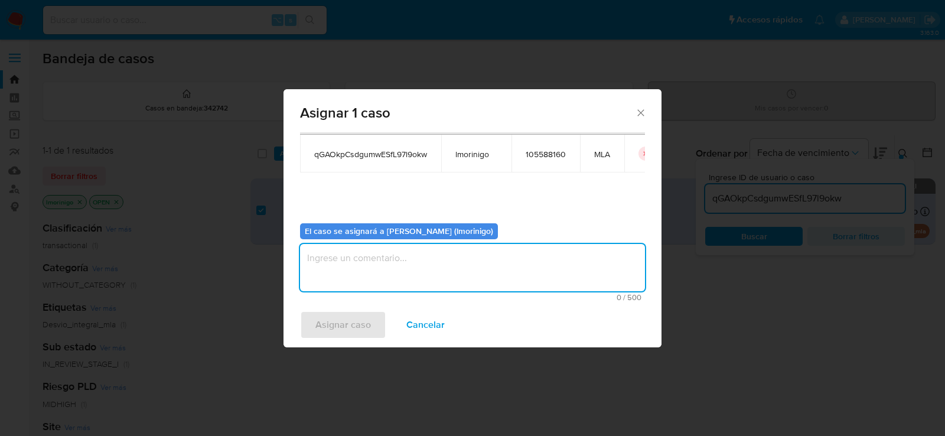
click at [398, 244] on textarea "assign-modal" at bounding box center [472, 267] width 345 height 47
click at [362, 319] on span "Asignar caso" at bounding box center [344, 325] width 56 height 26
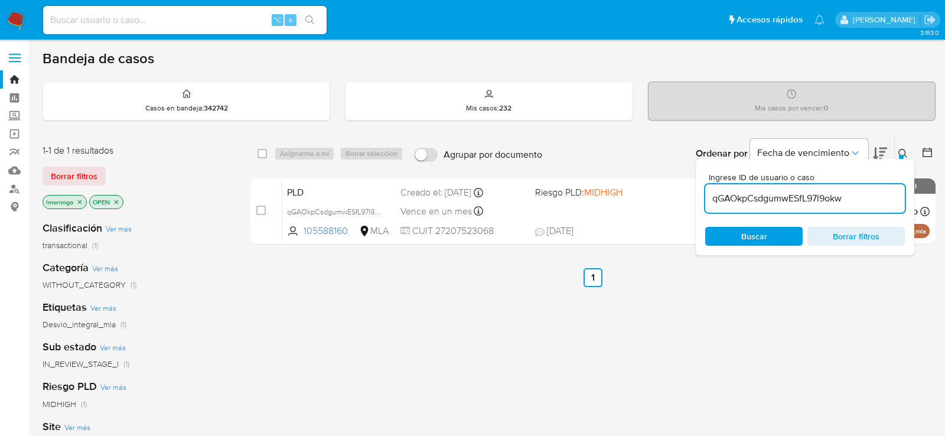
click at [759, 194] on input "qGAOkpCsdgumwESfL97l9okw" at bounding box center [806, 198] width 200 height 15
paste input "cqanMr8cCf4W0IiQ1UuvzTEf"
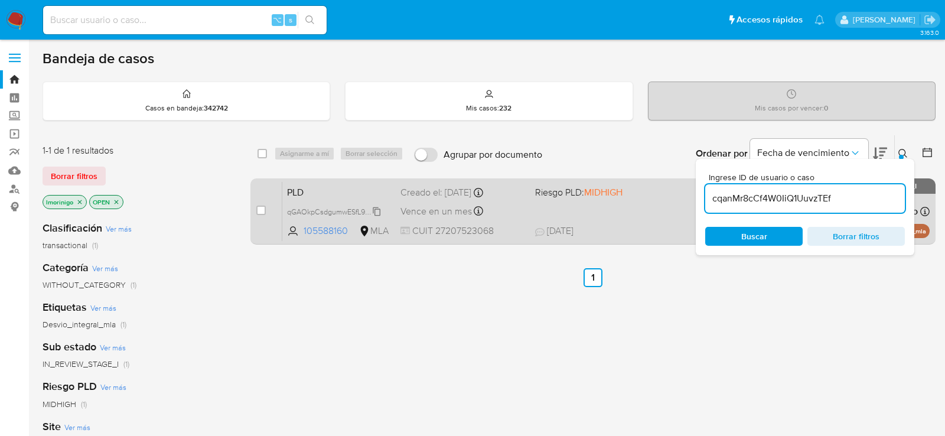
type input "cqanMr8cCf4W0IiQ1UuvzTEf"
click at [264, 206] on input "checkbox" at bounding box center [260, 210] width 9 height 9
checkbox input "true"
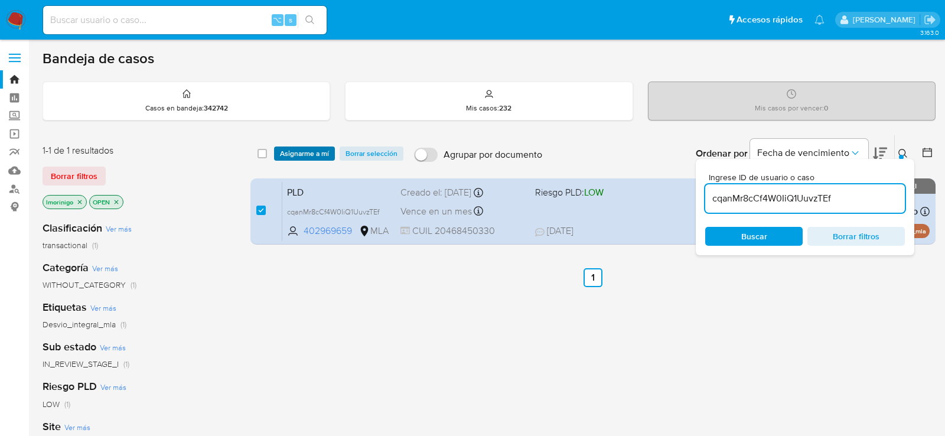
click at [294, 151] on span "Asignarme a mí" at bounding box center [304, 154] width 49 height 12
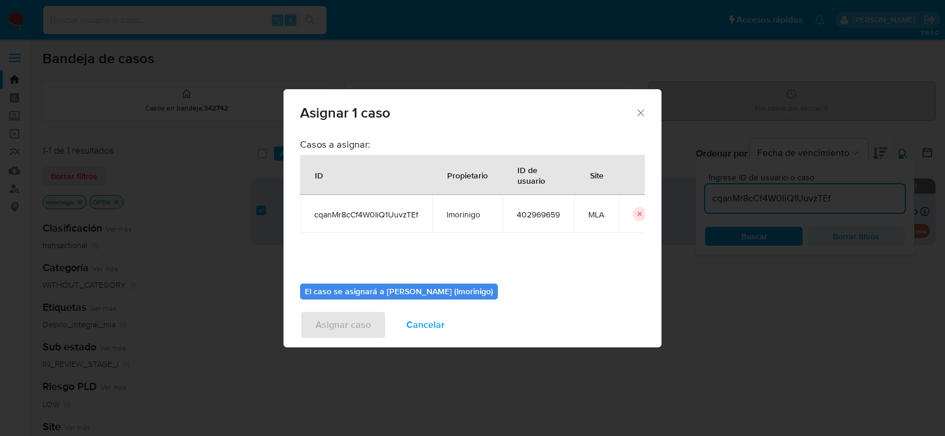
scroll to position [60, 0]
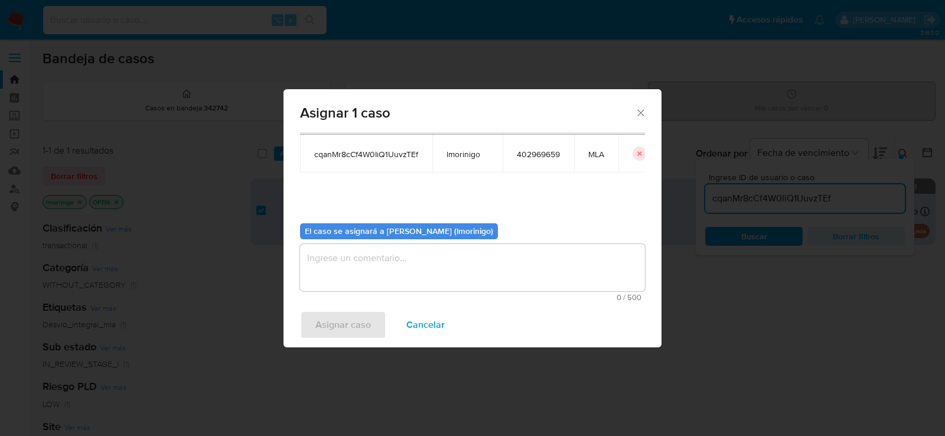
click at [388, 274] on textarea "assign-modal" at bounding box center [472, 267] width 345 height 47
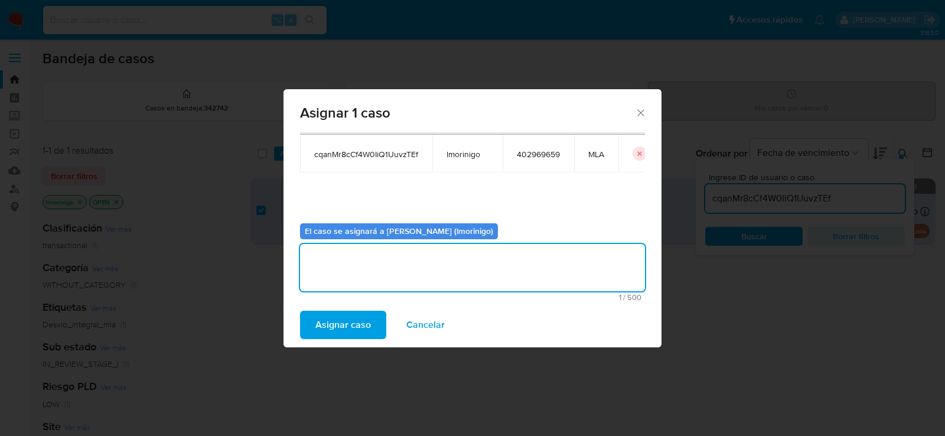
click at [352, 323] on span "Asignar caso" at bounding box center [344, 325] width 56 height 26
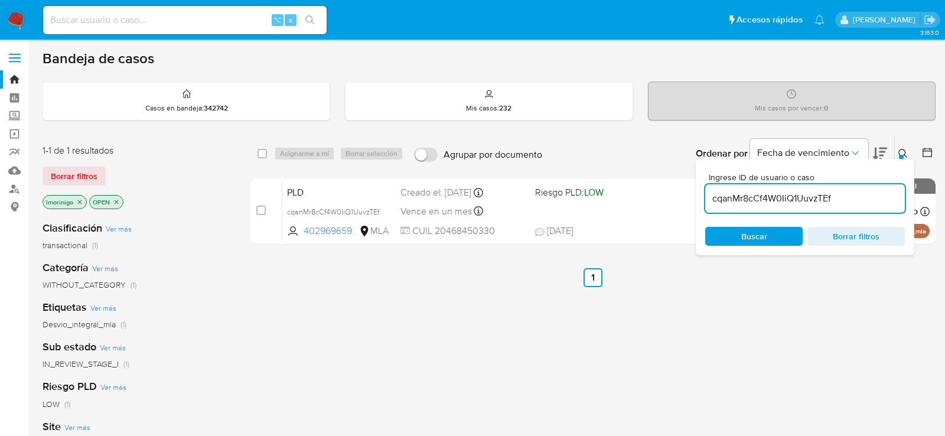
click at [422, 400] on div "select-all-cases-checkbox Asignarme a mí Borrar selección Agrupar por documento…" at bounding box center [593, 402] width 685 height 535
click at [797, 203] on input "cqanMr8cCf4W0IiQ1UuvzTEf" at bounding box center [806, 198] width 200 height 15
paste input "y3pi2kUNlzMaIn9RgsCTjof3"
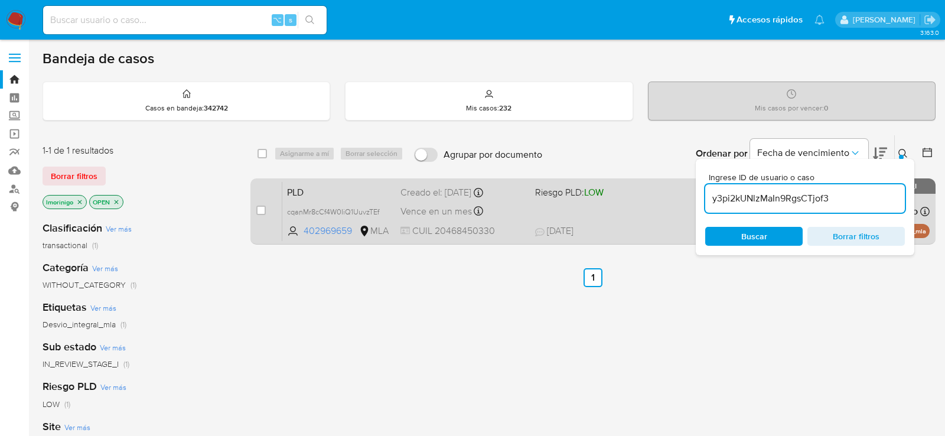
type input "y3pi2kUNlzMaIn9RgsCTjof3"
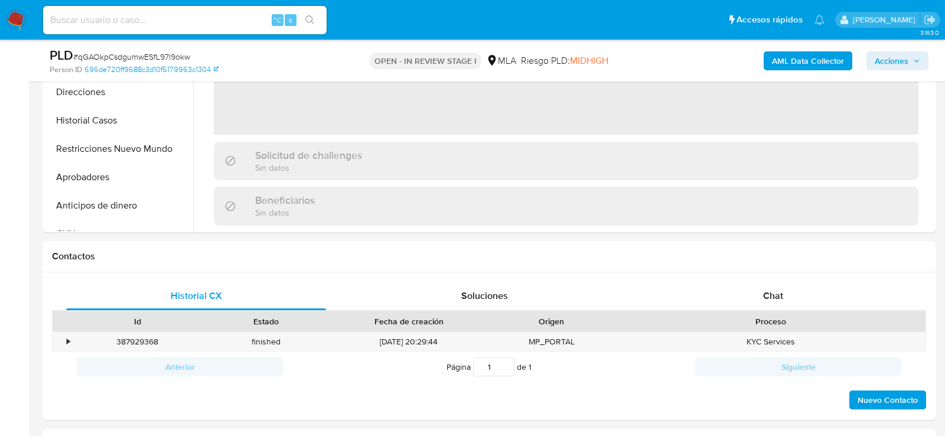
scroll to position [405, 0]
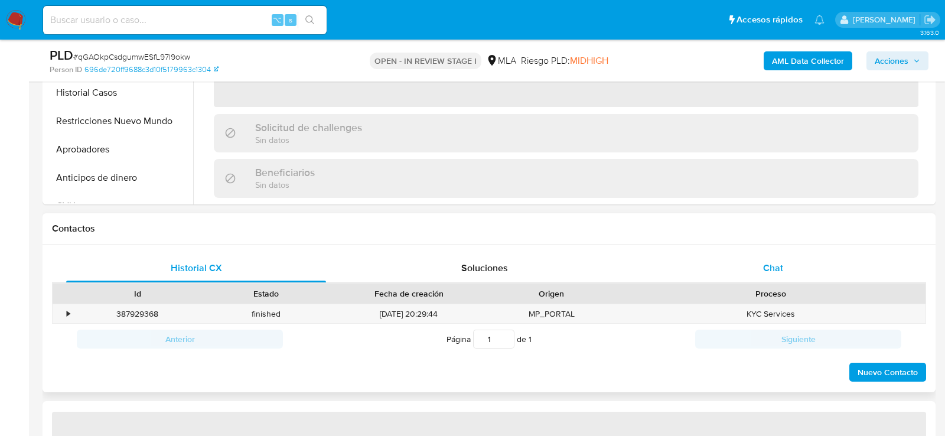
select select "10"
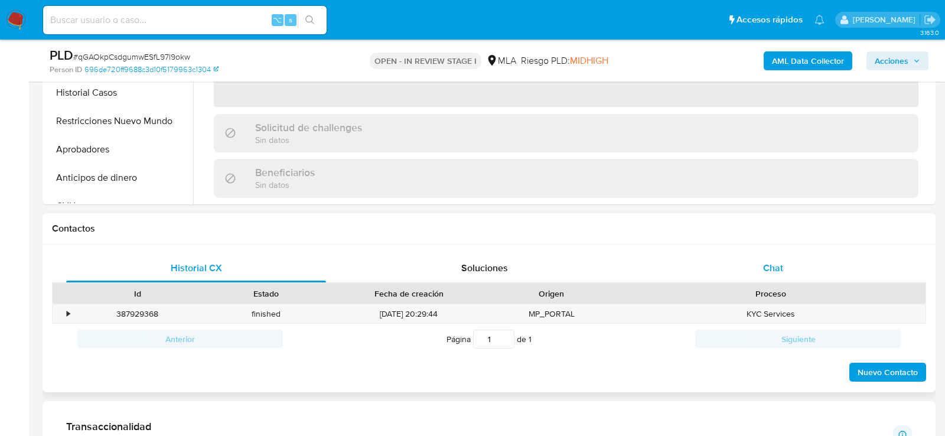
click at [767, 254] on div "Chat" at bounding box center [774, 268] width 260 height 28
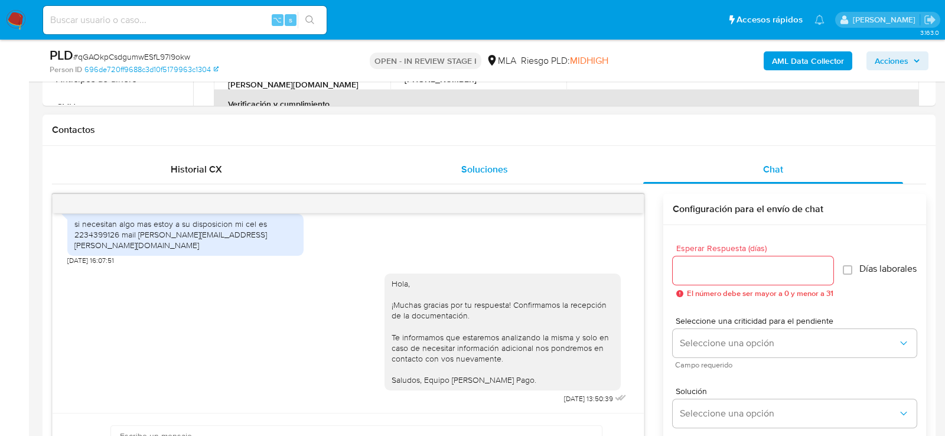
scroll to position [516, 0]
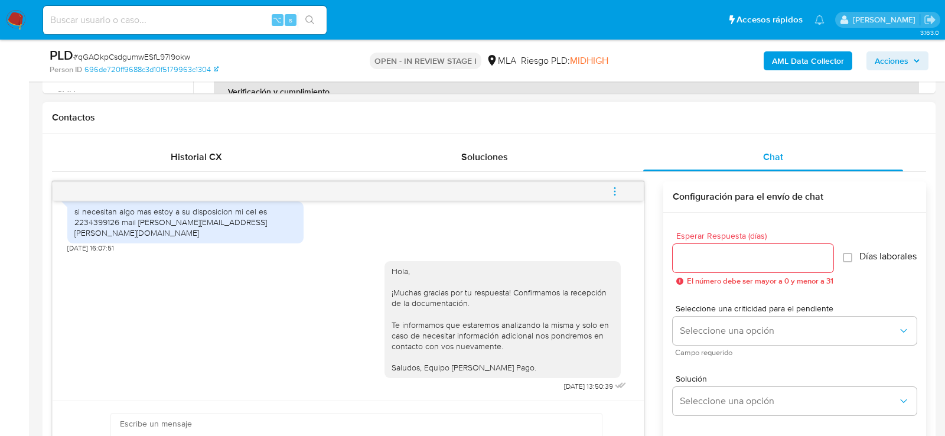
click at [615, 195] on span "menu-action" at bounding box center [615, 191] width 11 height 28
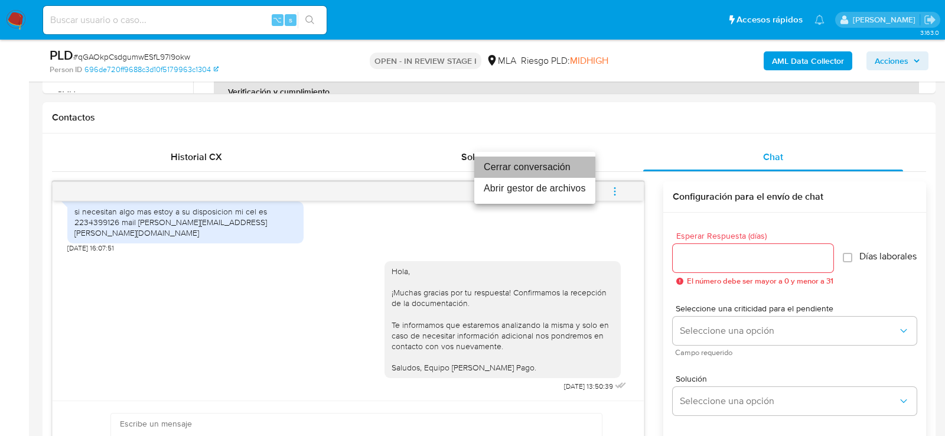
click at [531, 165] on li "Cerrar conversación" at bounding box center [535, 167] width 121 height 21
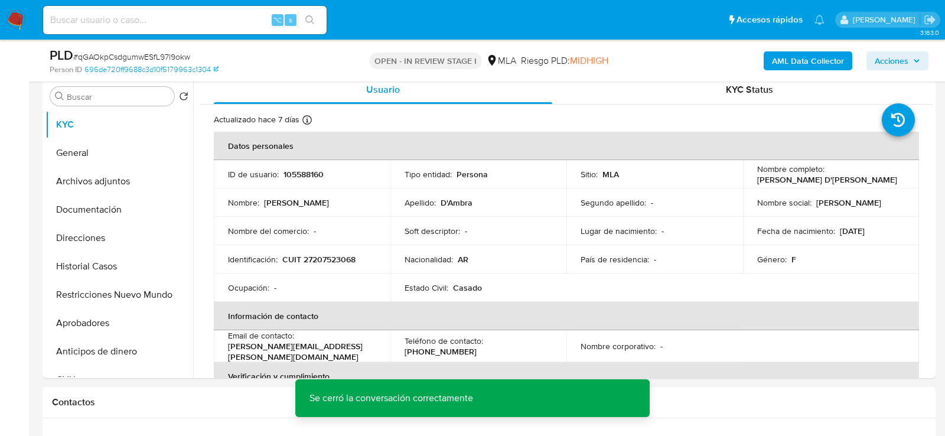
scroll to position [211, 0]
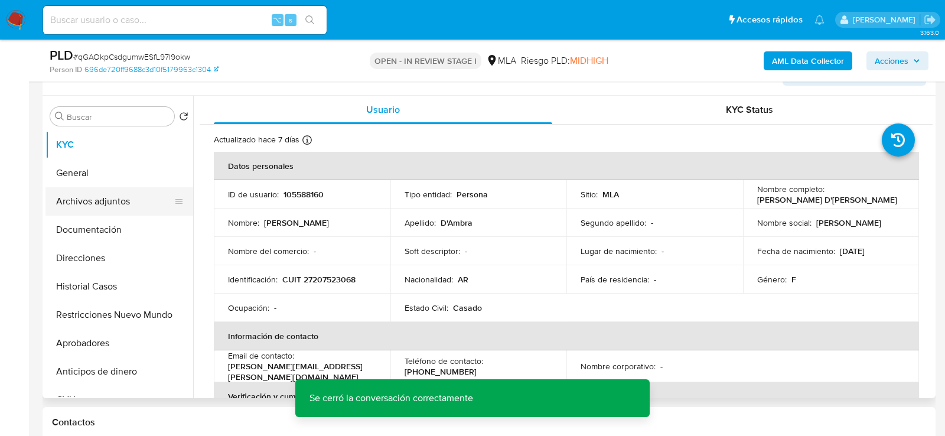
click at [77, 207] on button "Archivos adjuntos" at bounding box center [115, 201] width 138 height 28
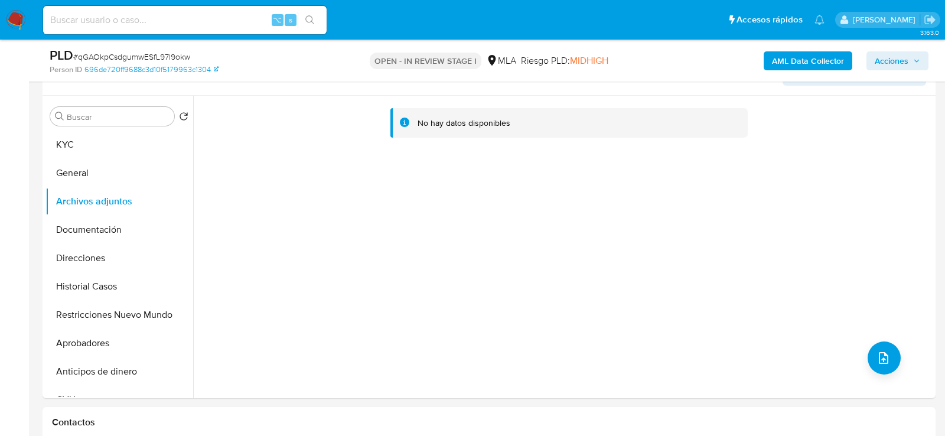
click at [779, 63] on b "AML Data Collector" at bounding box center [808, 60] width 72 height 19
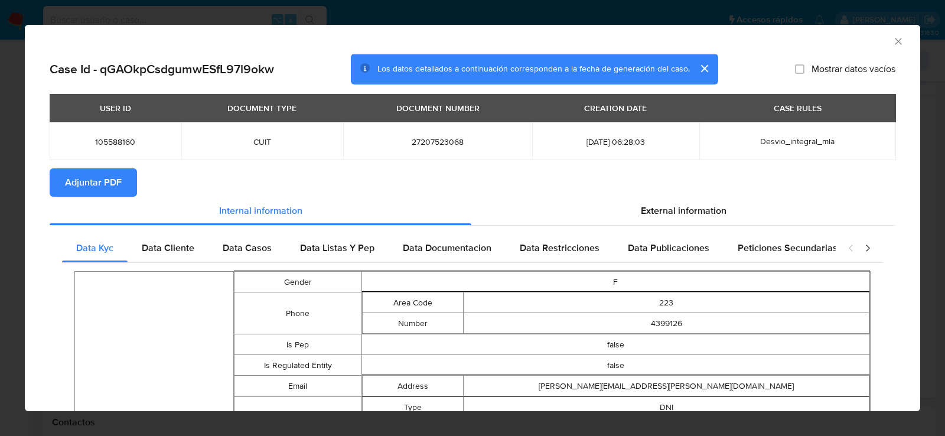
click at [118, 185] on span "Adjuntar PDF" at bounding box center [93, 183] width 57 height 26
click at [896, 39] on icon "Cerrar ventana" at bounding box center [898, 41] width 7 height 7
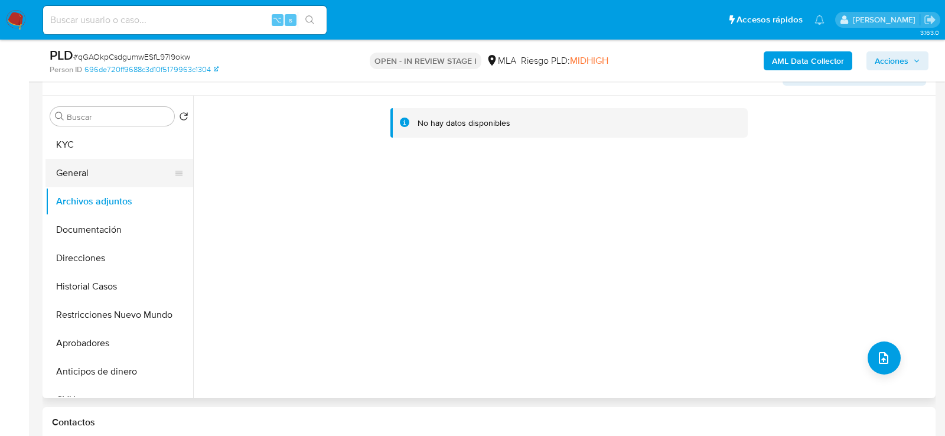
click at [120, 183] on button "General" at bounding box center [115, 173] width 138 height 28
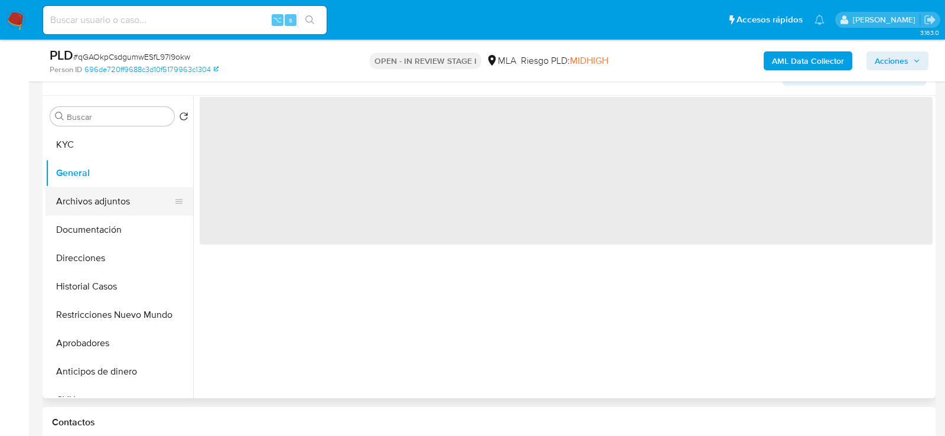
click at [120, 194] on button "Archivos adjuntos" at bounding box center [115, 201] width 138 height 28
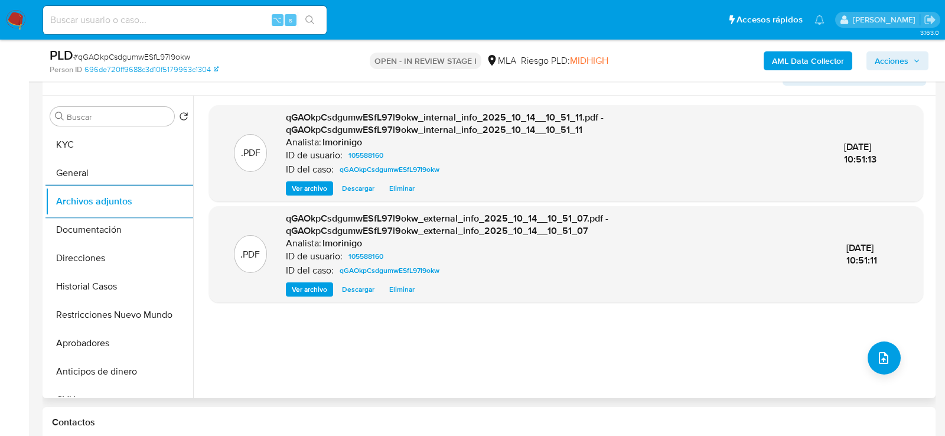
scroll to position [215, 0]
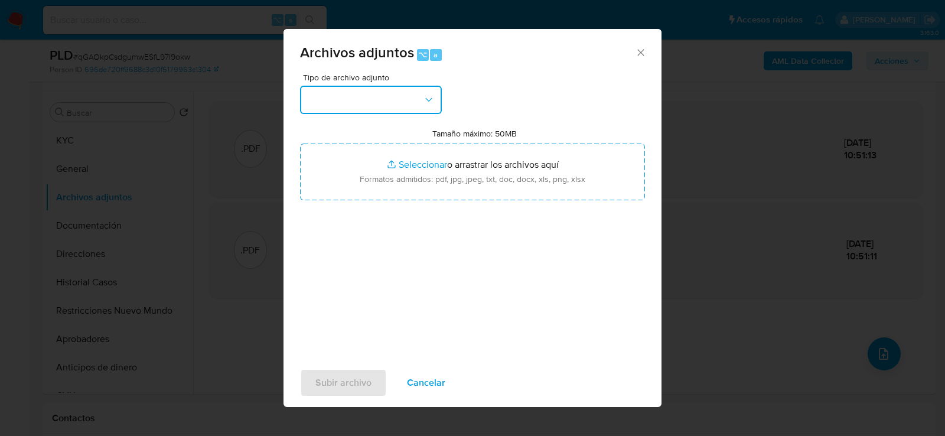
click at [362, 90] on button "button" at bounding box center [371, 100] width 142 height 28
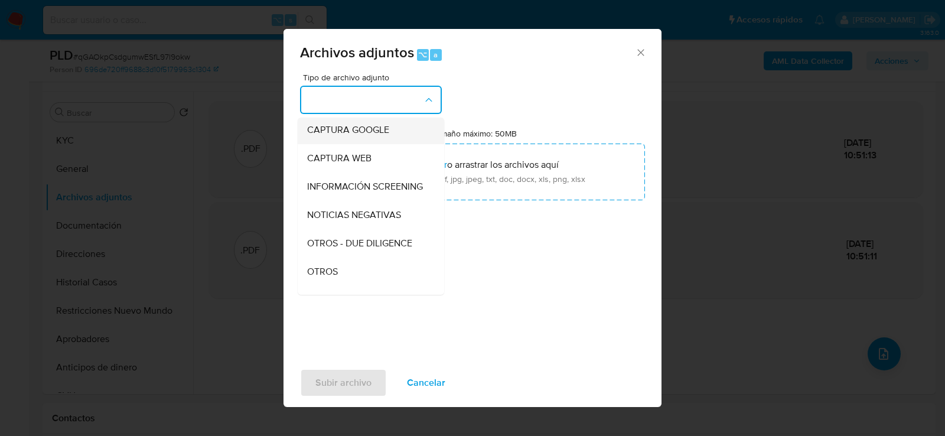
scroll to position [121, 0]
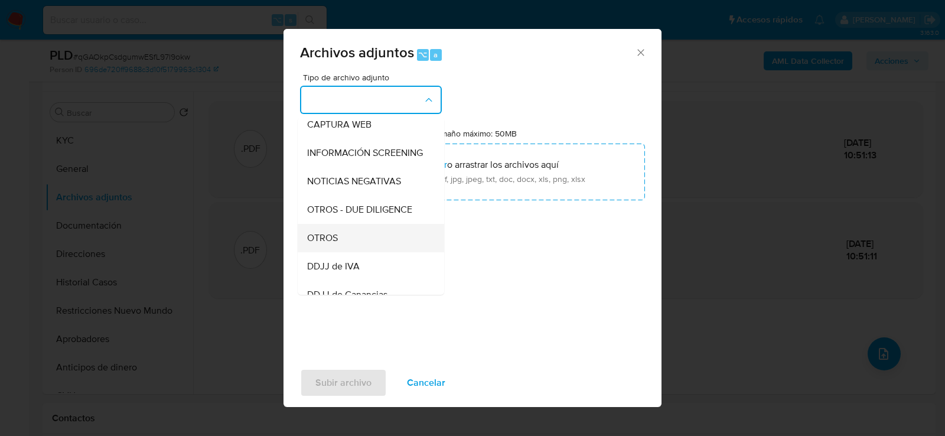
click at [355, 230] on div "OTROS" at bounding box center [367, 237] width 121 height 28
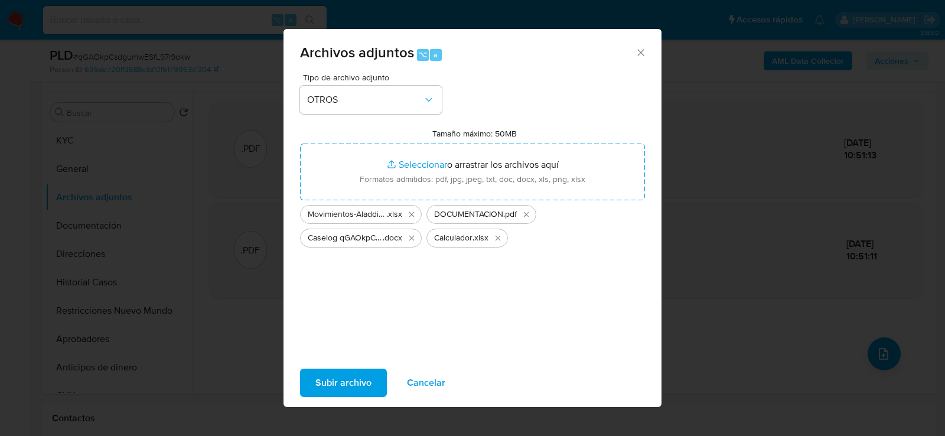
click at [336, 388] on span "Subir archivo" at bounding box center [344, 383] width 56 height 26
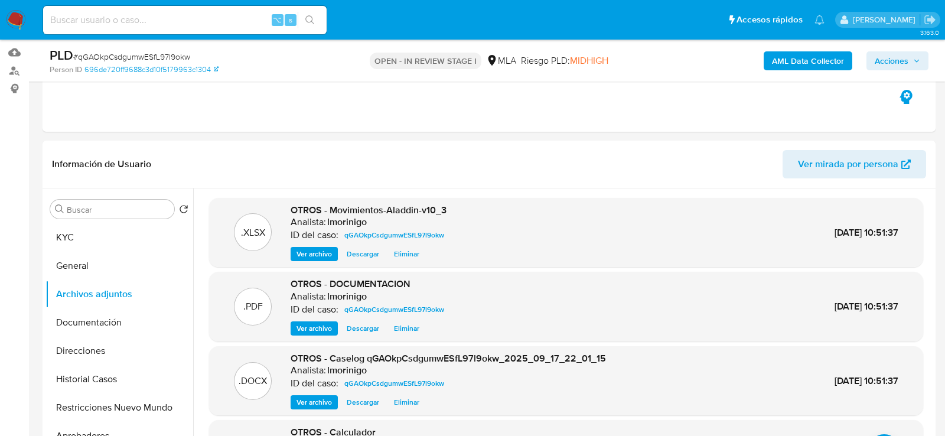
scroll to position [43, 0]
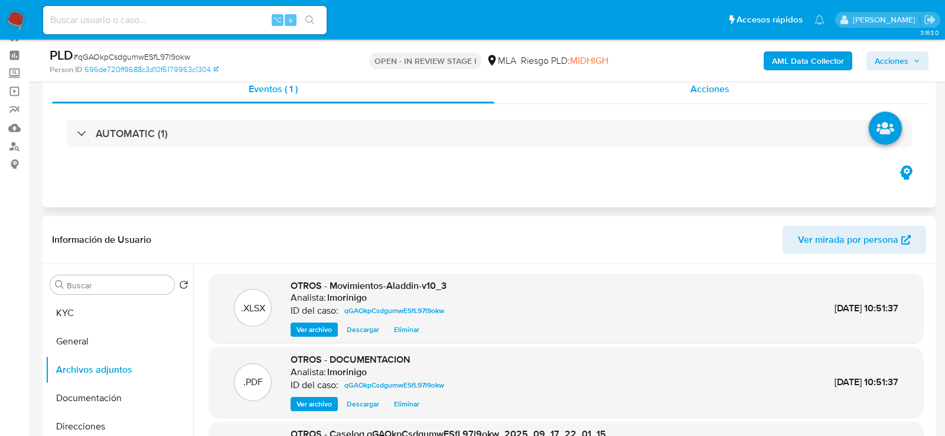
click at [665, 98] on div "Acciones" at bounding box center [711, 89] width 433 height 28
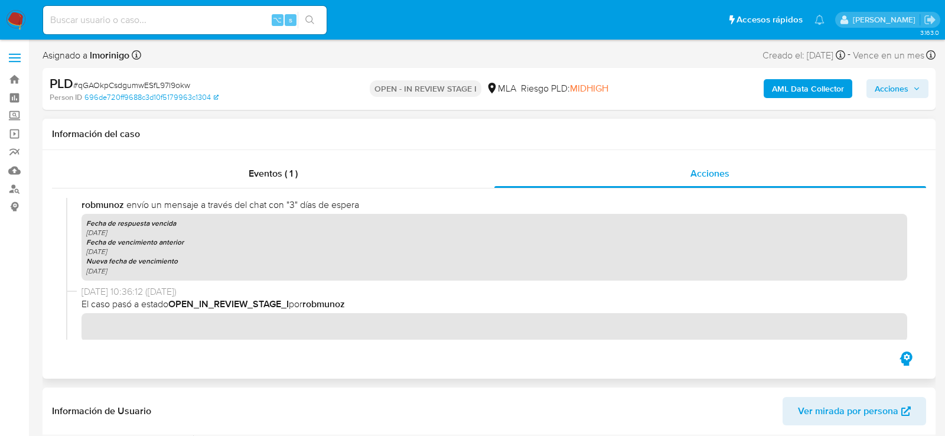
scroll to position [1292, 0]
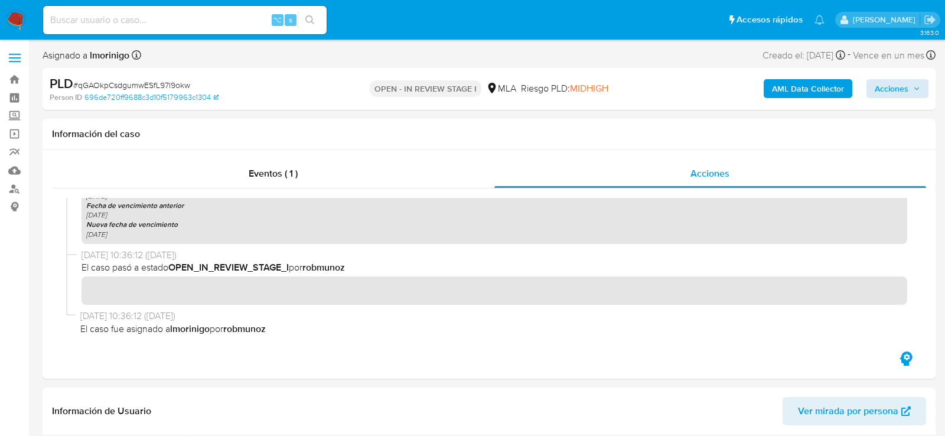
click at [901, 79] on div "AML Data Collector Acciones" at bounding box center [784, 89] width 290 height 28
click at [898, 87] on span "Acciones" at bounding box center [892, 88] width 34 height 19
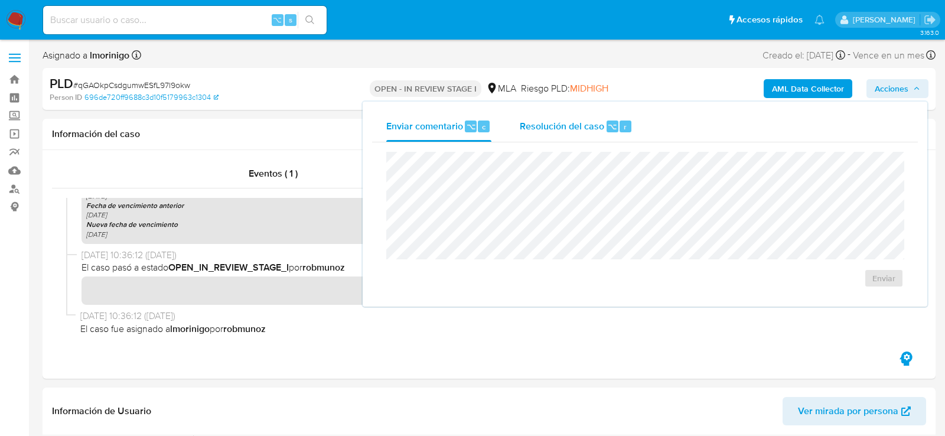
click at [570, 140] on div "Resolución del caso ⌥ r" at bounding box center [576, 126] width 113 height 31
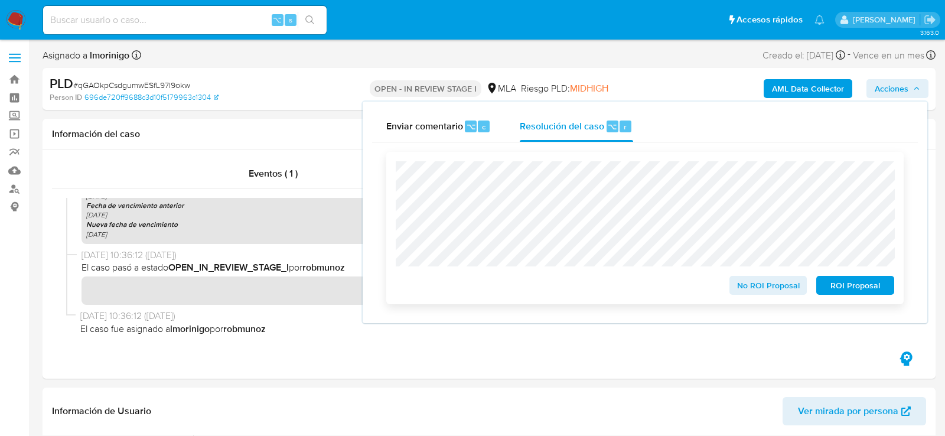
click at [781, 291] on span "No ROI Proposal" at bounding box center [768, 285] width 61 height 17
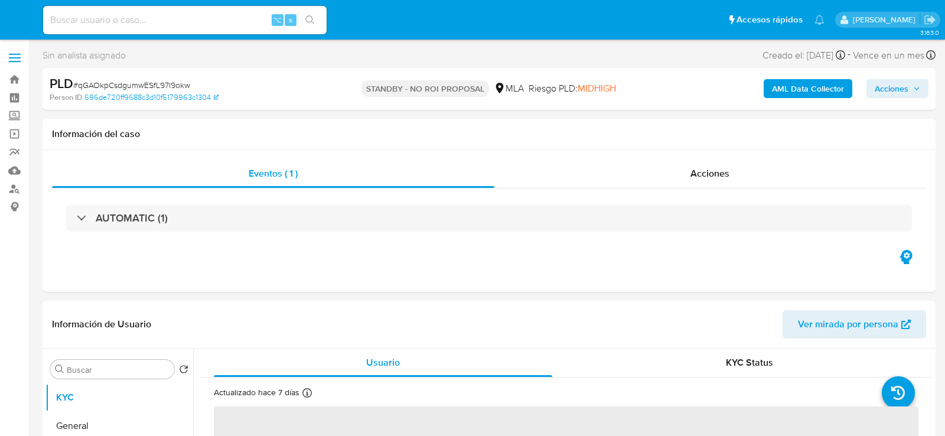
select select "10"
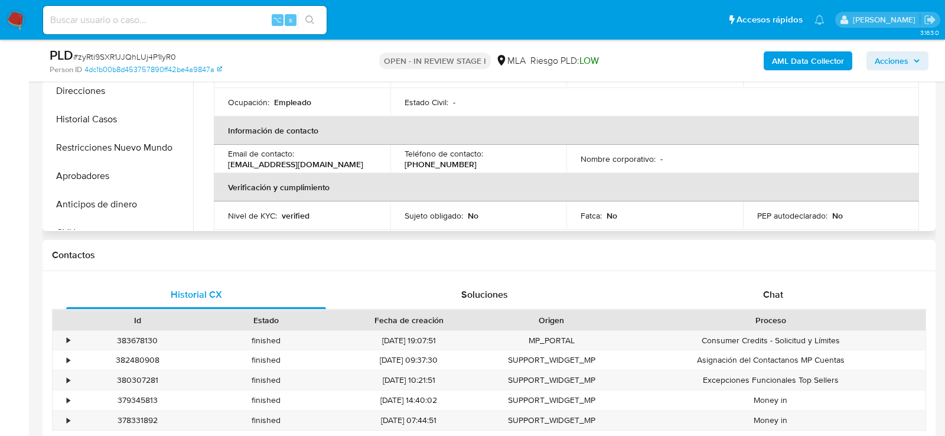
scroll to position [404, 0]
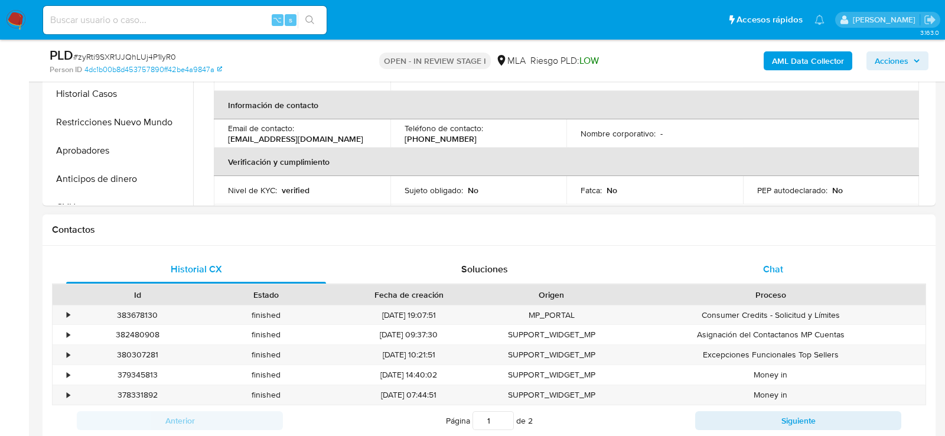
click at [823, 267] on div "Chat" at bounding box center [774, 269] width 260 height 28
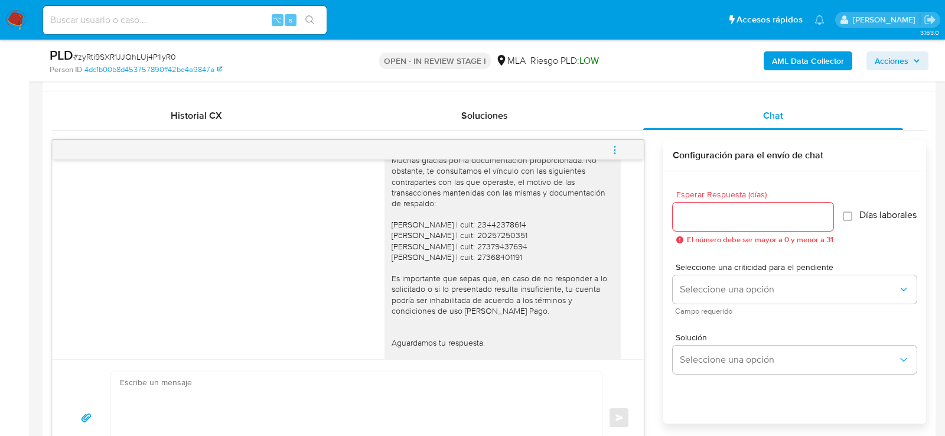
scroll to position [847, 0]
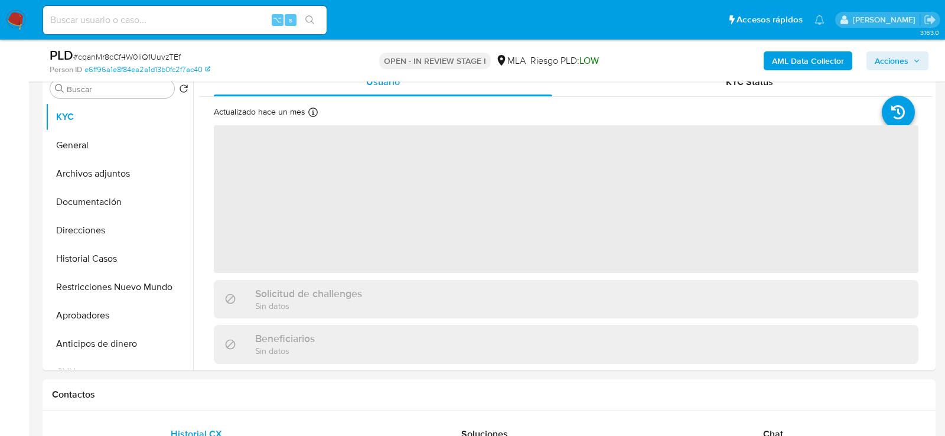
select select "10"
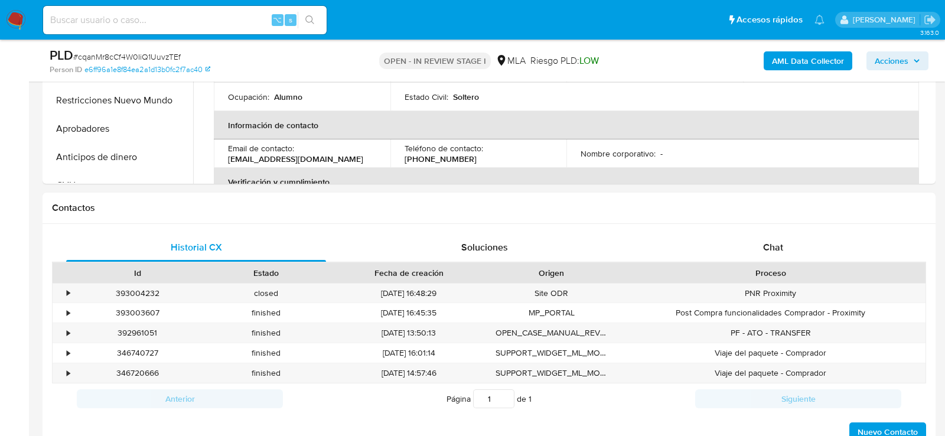
scroll to position [449, 0]
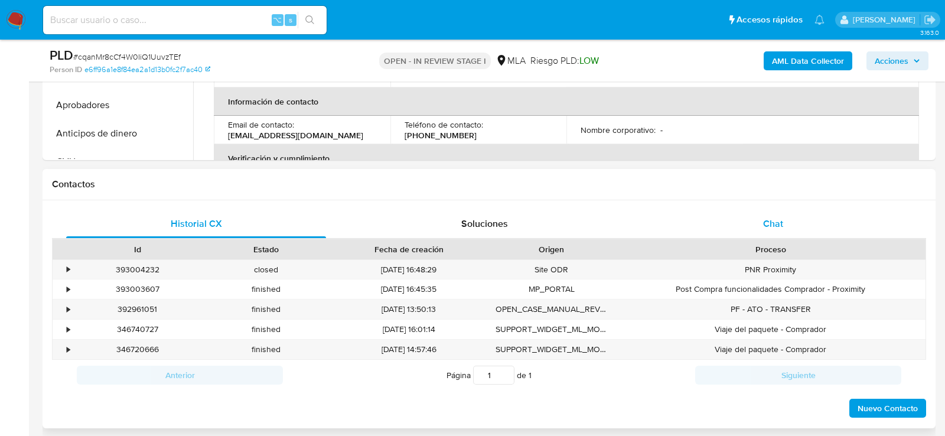
click at [735, 228] on div "Chat" at bounding box center [774, 224] width 260 height 28
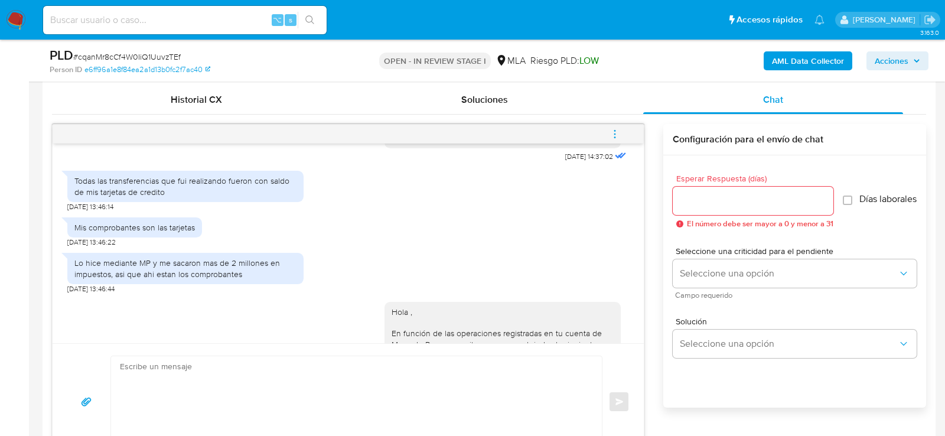
scroll to position [633, 0]
click at [157, 58] on span "# cqanMr8cCf4W0IiQ1UuvzTEf" at bounding box center [127, 57] width 108 height 12
copy span "cqanMr8cCf4W0IiQ1UuvzTEf"
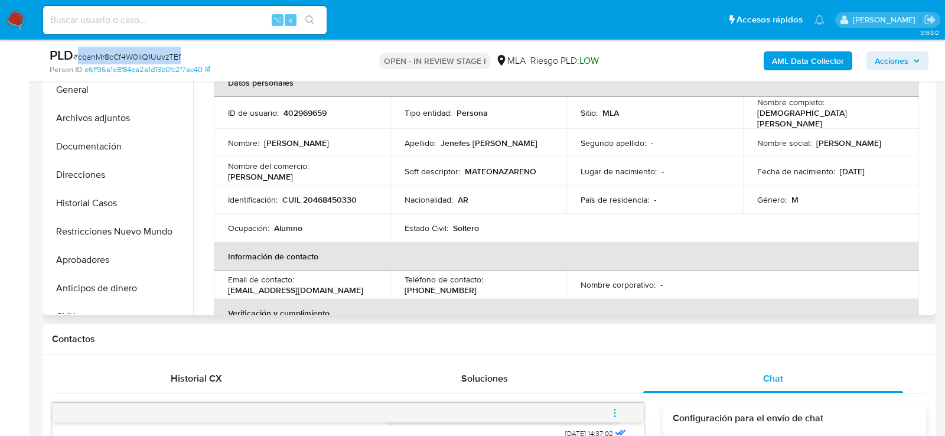
scroll to position [276, 0]
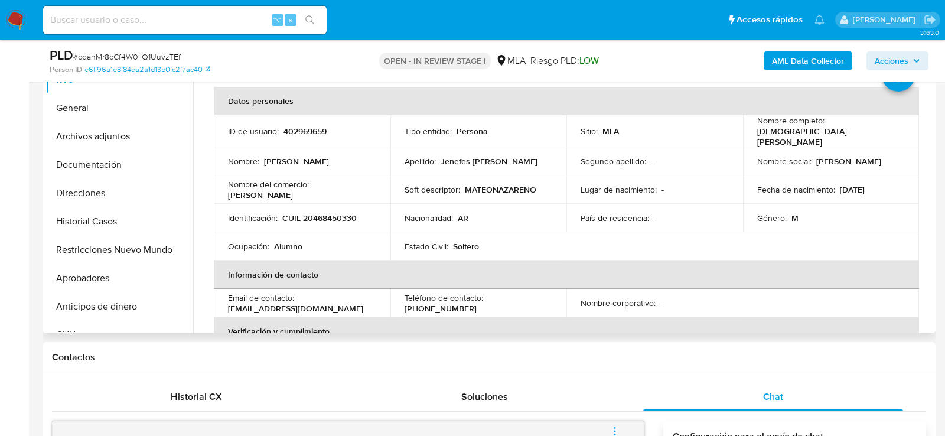
click at [327, 213] on p "CUIL 20468450330" at bounding box center [319, 218] width 74 height 11
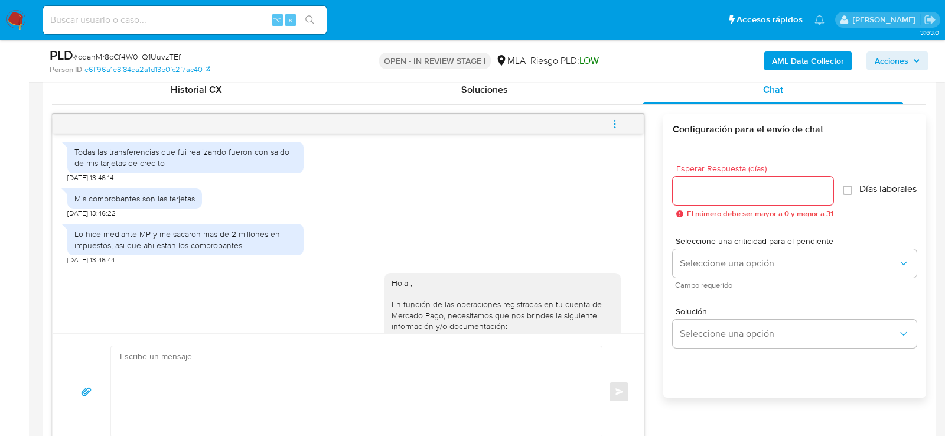
scroll to position [651, 0]
drag, startPoint x: 586, startPoint y: 147, endPoint x: 550, endPoint y: 147, distance: 36.1
copy span "17/09/2025"
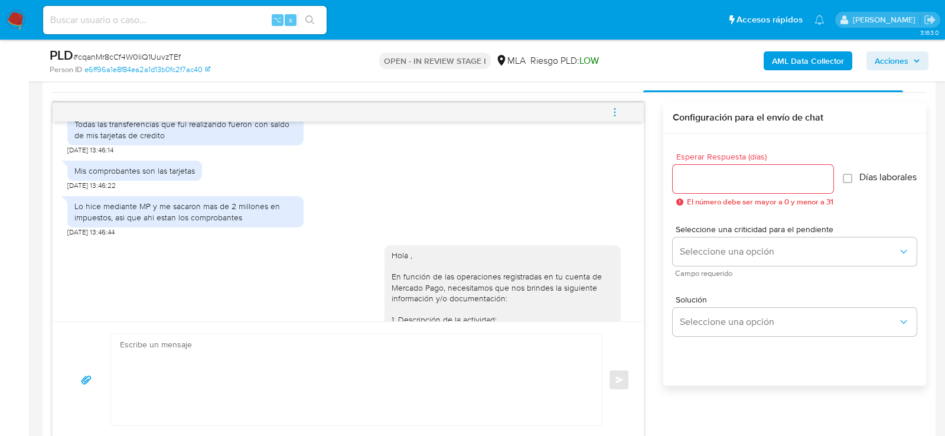
scroll to position [660, 0]
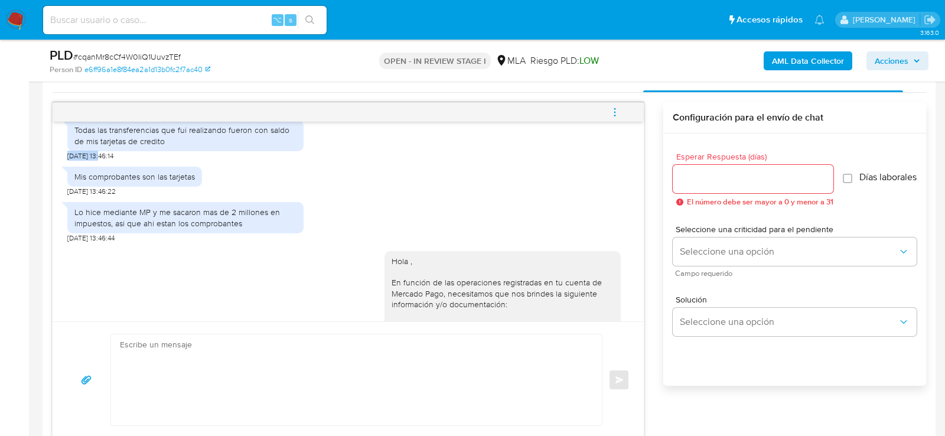
drag, startPoint x: 102, startPoint y: 176, endPoint x: 64, endPoint y: 174, distance: 37.9
click at [64, 174] on div "17/09/2025 14:37:02 Todas las transferencias que fui realizando fueron con sald…" at bounding box center [349, 222] width 592 height 200
copy span "18/09/2025"
click at [105, 146] on div "Todas las transferencias que fui realizando fueron con saldo de mis tarjetas de…" at bounding box center [185, 135] width 222 height 21
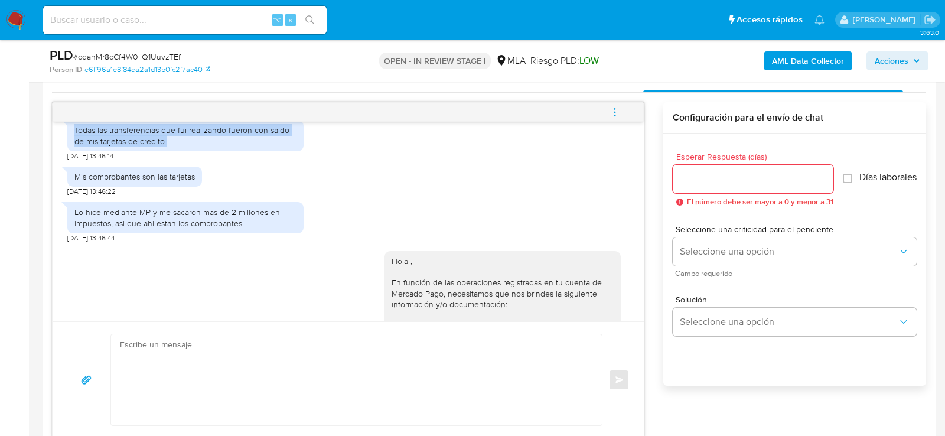
click at [105, 146] on div "Todas las transferencias que fui realizando fueron con saldo de mis tarjetas de…" at bounding box center [185, 135] width 222 height 21
copy div "Todas las transferencias que fui realizando fueron con saldo de mis tarjetas de…"
click at [97, 182] on div "Mis comprobantes son las tarjetas" at bounding box center [134, 176] width 121 height 11
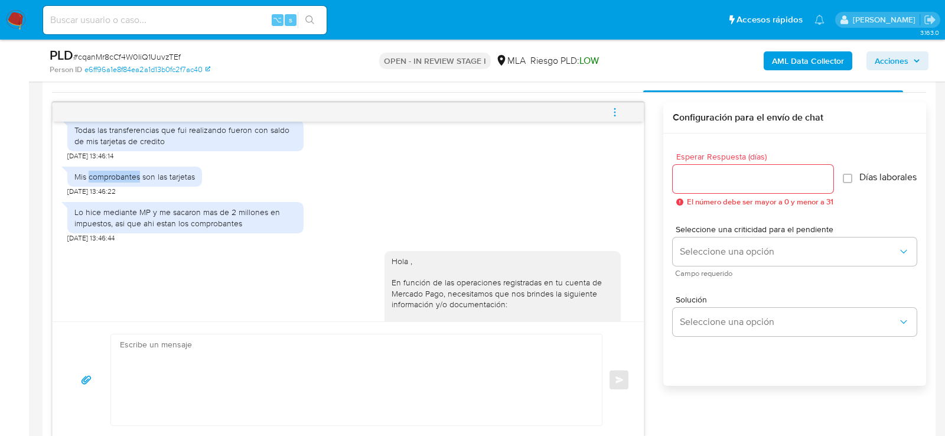
click at [97, 182] on div "Mis comprobantes son las tarjetas" at bounding box center [134, 176] width 121 height 11
copy div "Mis comprobantes son las tarjetas"
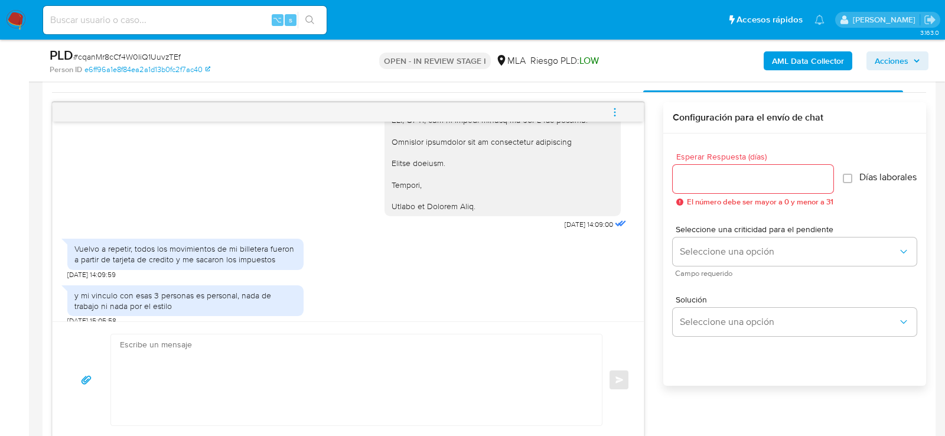
scroll to position [1293, 0]
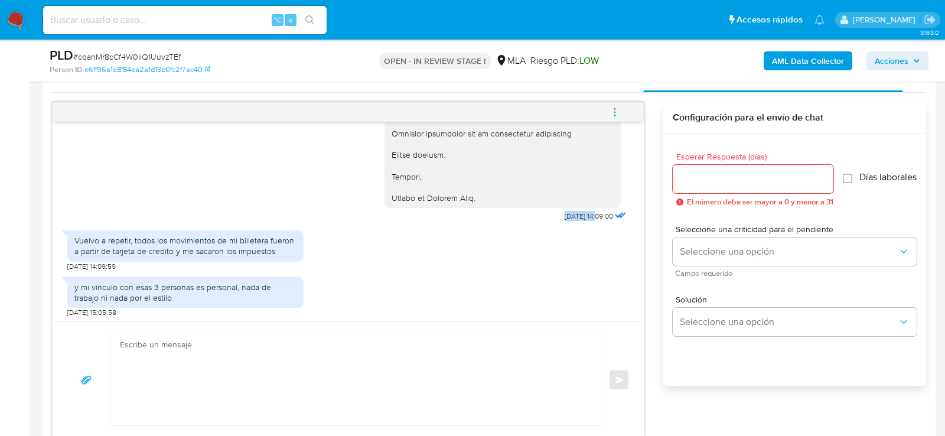
drag, startPoint x: 584, startPoint y: 236, endPoint x: 543, endPoint y: 236, distance: 41.4
copy span "01/10/2025"
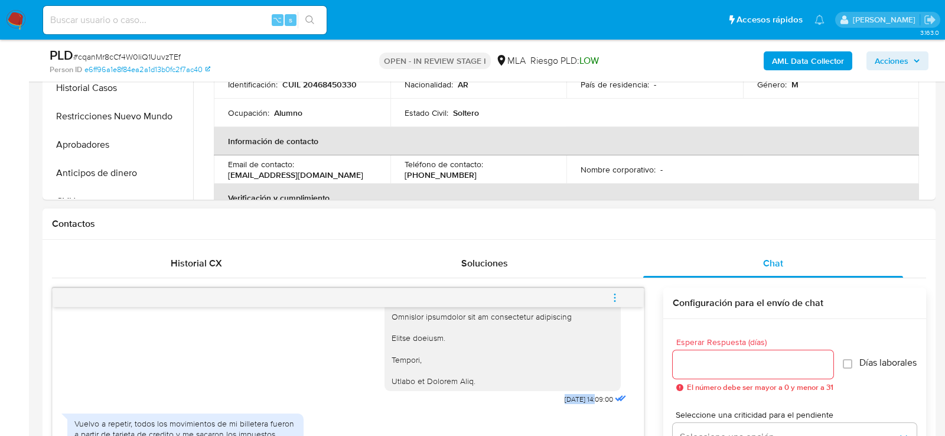
scroll to position [219, 0]
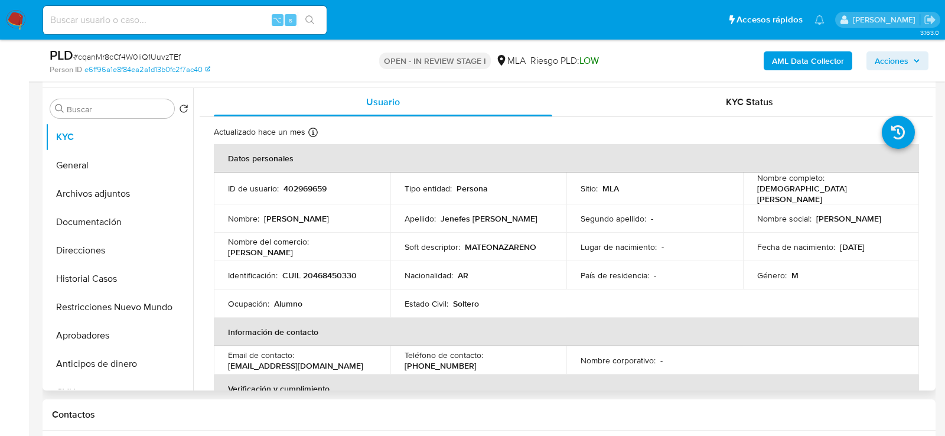
click at [319, 271] on p "CUIL 20468450330" at bounding box center [319, 275] width 74 height 11
drag, startPoint x: 836, startPoint y: 242, endPoint x: 900, endPoint y: 242, distance: 64.4
click at [900, 242] on div "Fecha de nacimiento : 03/06/2005" at bounding box center [832, 247] width 148 height 11
copy p "[DATE]"
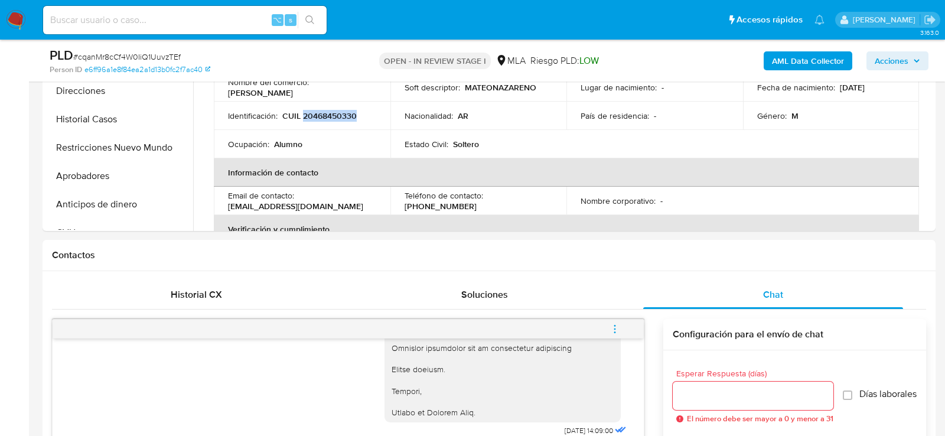
scroll to position [545, 0]
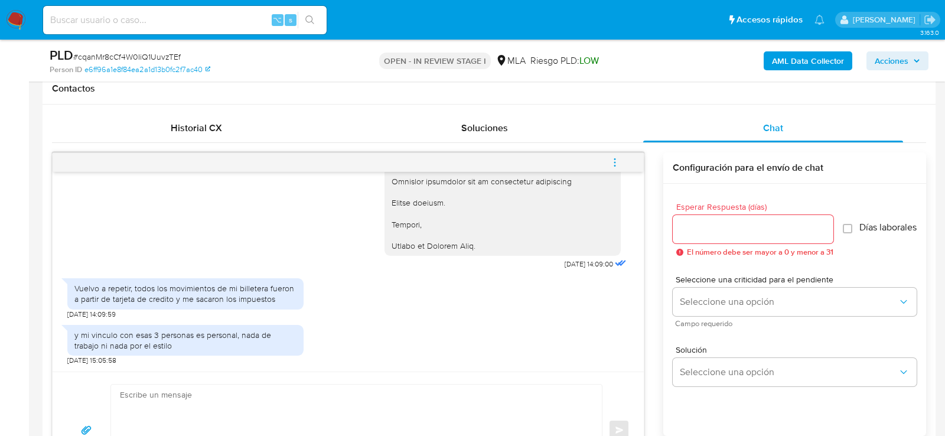
click at [326, 399] on textarea at bounding box center [353, 430] width 467 height 91
paste textarea "Hola, Muchas gracias por la respuesta. Analizamos tu caso y notamos que la info…"
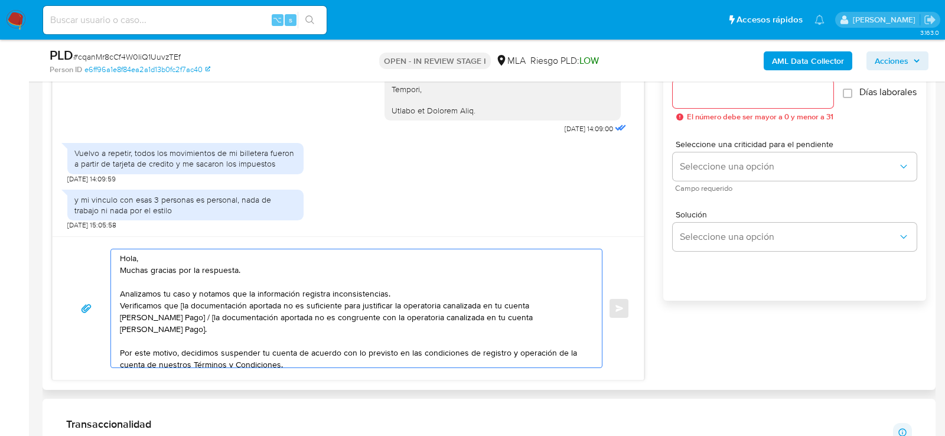
scroll to position [0, 0]
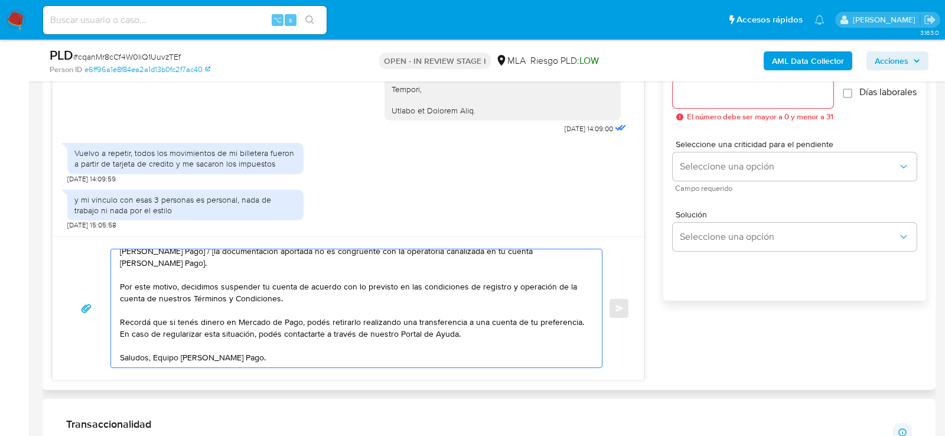
drag, startPoint x: 121, startPoint y: 256, endPoint x: 324, endPoint y: 373, distance: 234.0
click at [324, 373] on div "Hola, Muchas gracias por la respuesta. Analizamos tu caso y notamos que la info…" at bounding box center [349, 308] width 592 height 144
paste textarea "XXX, Al analizar tu caso se encontraron algunas inconsistencias, por este motiv…"
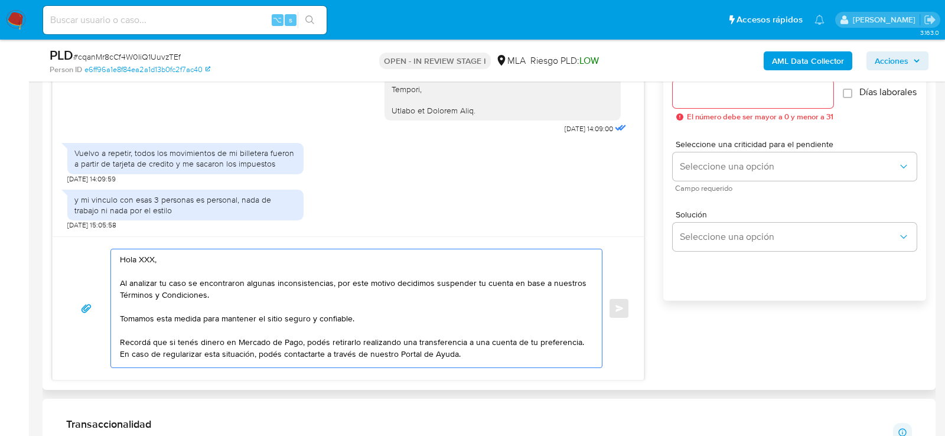
click at [144, 257] on textarea "Hola XXX, Al analizar tu caso se encontraron algunas inconsistencias, por este …" at bounding box center [353, 308] width 467 height 118
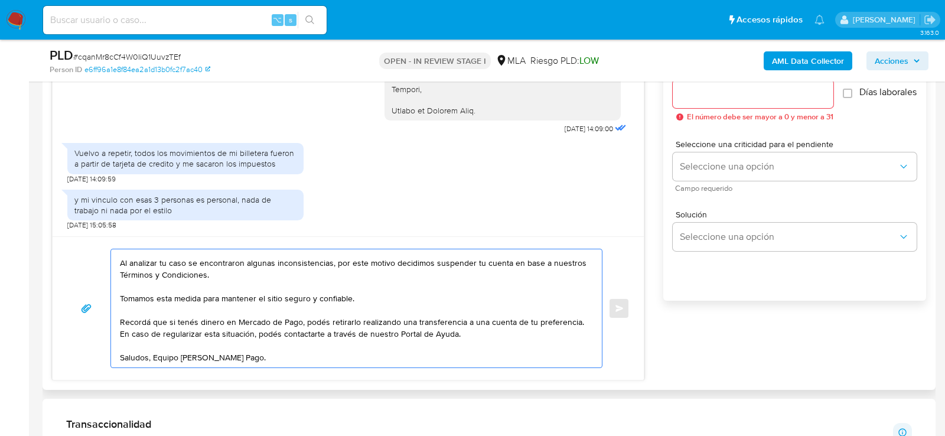
scroll to position [31, 0]
type textarea "Hola, Al analizar tu caso se encontraron algunas inconsistencias, por este moti…"
click at [155, 58] on span "# cqanMr8cCf4W0IiQ1UuvzTEf" at bounding box center [127, 57] width 108 height 12
copy span "cqanMr8cCf4W0IiQ1UuvzTEf"
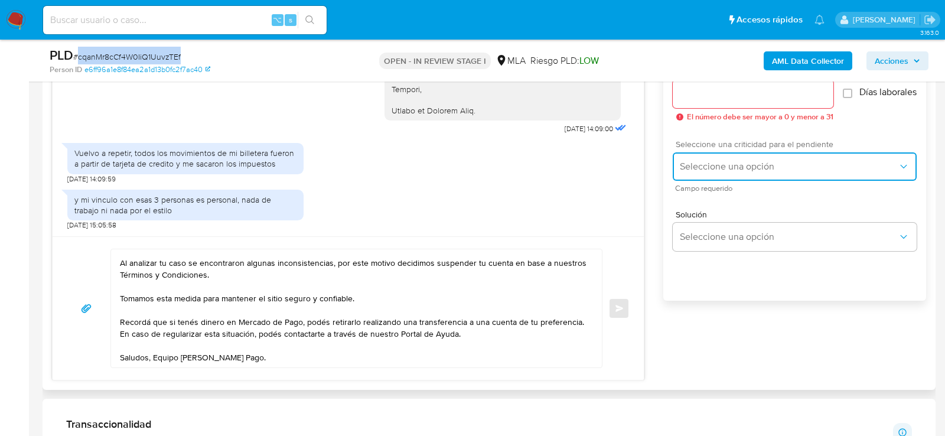
click at [709, 181] on button "Seleccione una opción" at bounding box center [795, 166] width 244 height 28
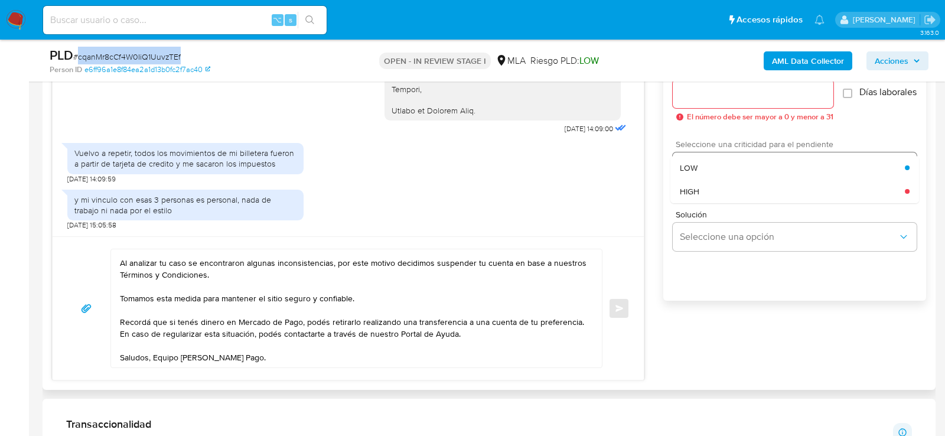
click at [700, 180] on div "LOW" at bounding box center [792, 168] width 225 height 24
click at [678, 108] on div "Esperar Respuesta (días) El número debe ser mayor a 0 y menor a 31" at bounding box center [753, 94] width 161 height 54
click at [681, 100] on div at bounding box center [753, 94] width 161 height 28
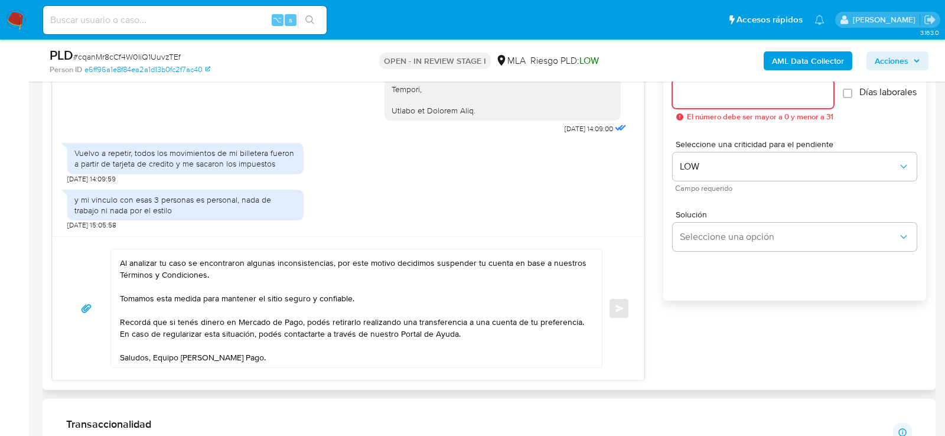
click at [681, 96] on input "Esperar Respuesta (días)" at bounding box center [753, 93] width 161 height 15
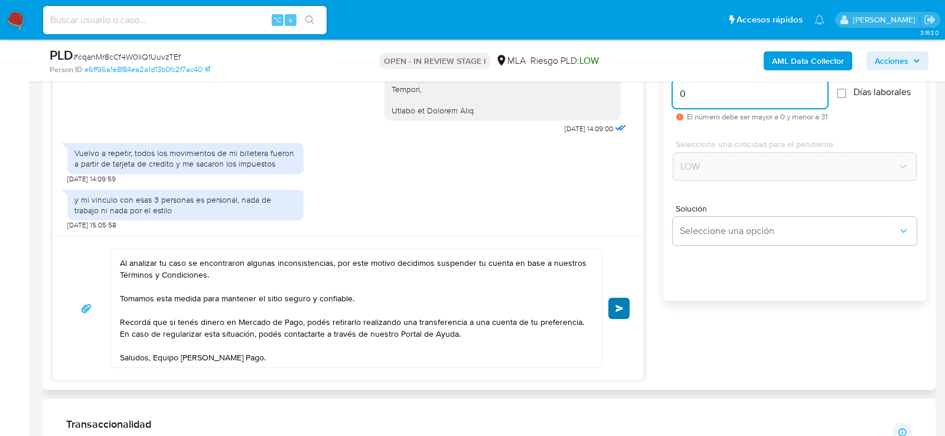
type input "0"
click at [622, 305] on span "Enviar" at bounding box center [620, 308] width 8 height 7
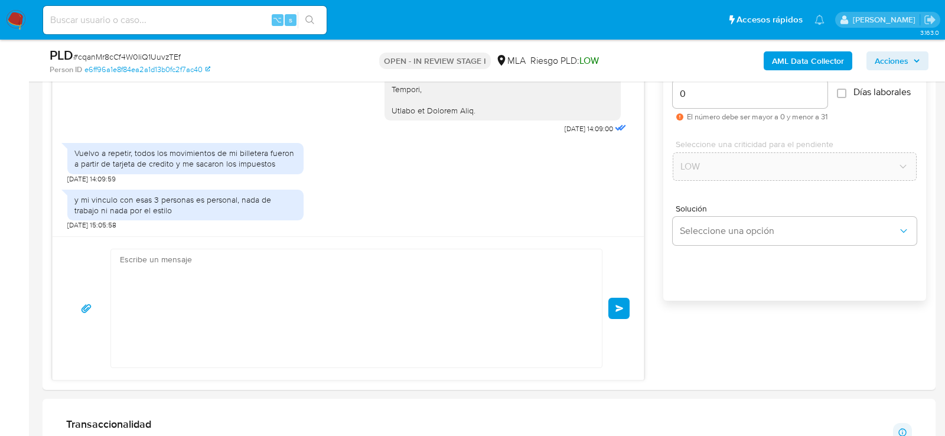
scroll to position [0, 0]
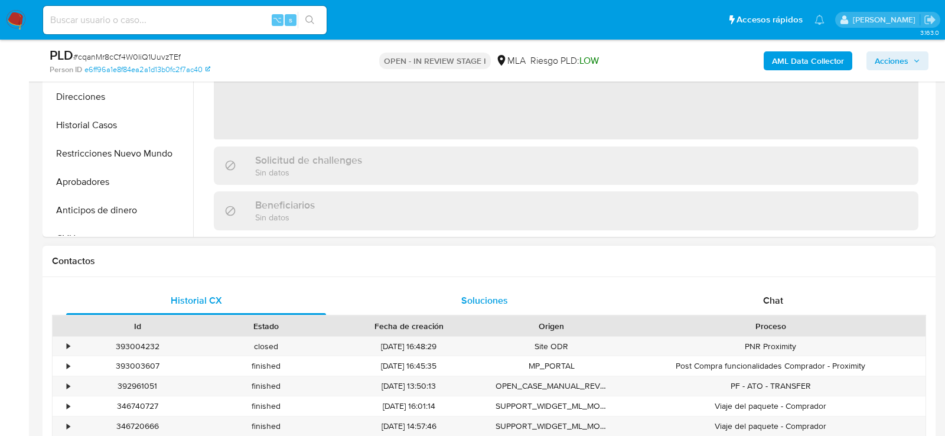
select select "10"
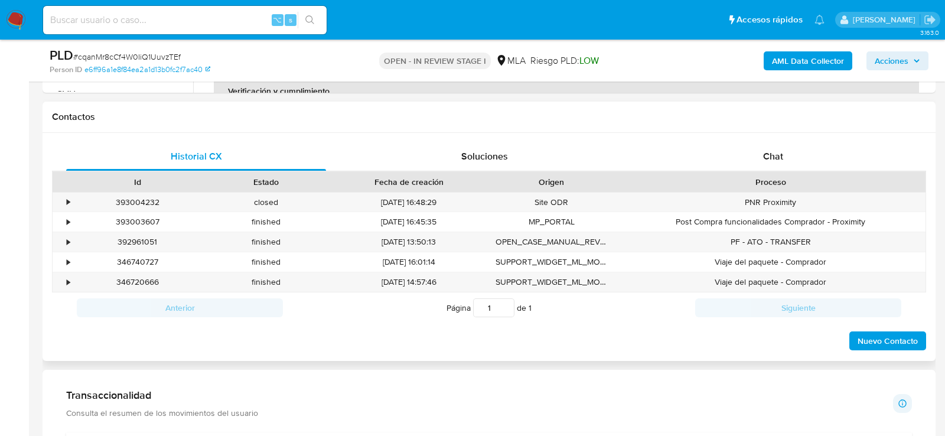
click at [766, 171] on div "Id Estado Fecha de creación Origen Proceso" at bounding box center [489, 181] width 875 height 21
click at [766, 153] on span "Chat" at bounding box center [773, 157] width 20 height 14
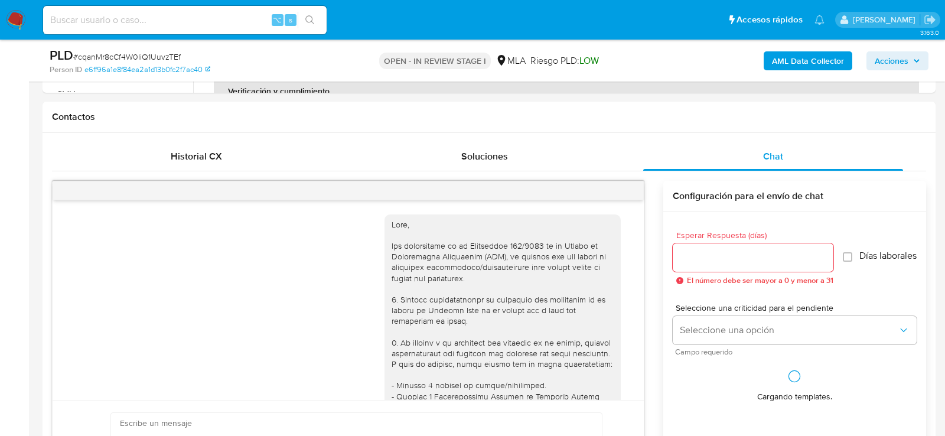
scroll to position [1512, 0]
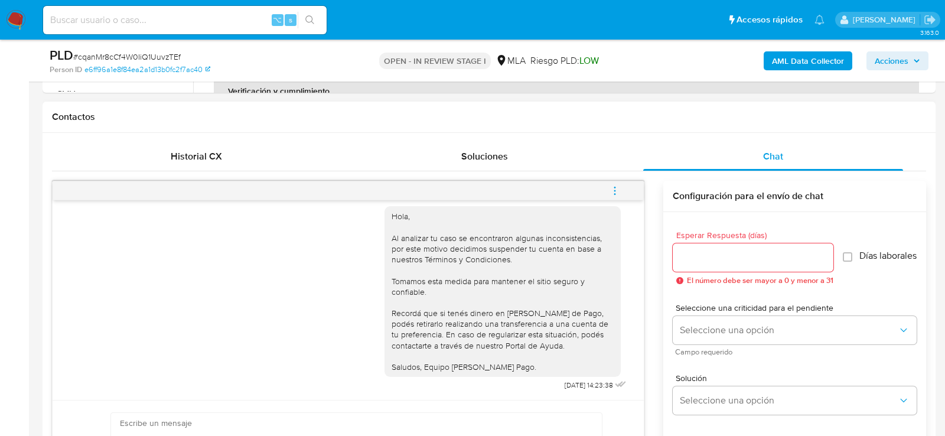
click at [620, 187] on button "menu-action" at bounding box center [615, 191] width 39 height 28
click at [547, 165] on li "Cerrar conversación" at bounding box center [535, 166] width 121 height 21
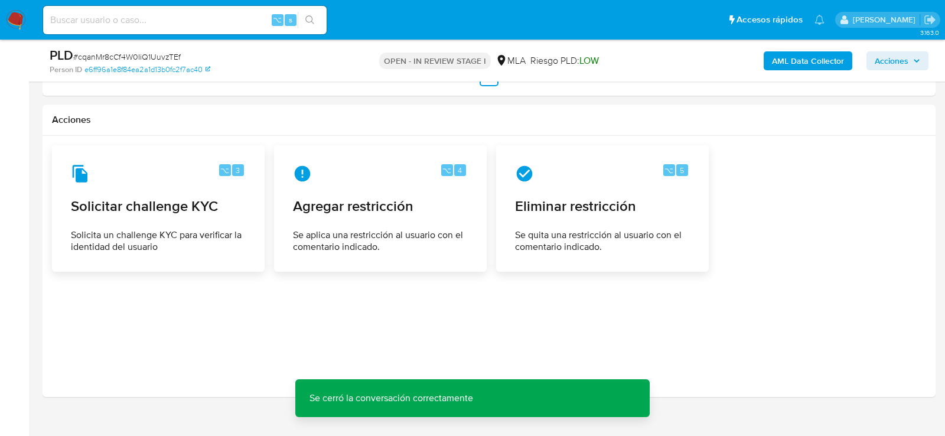
scroll to position [1978, 0]
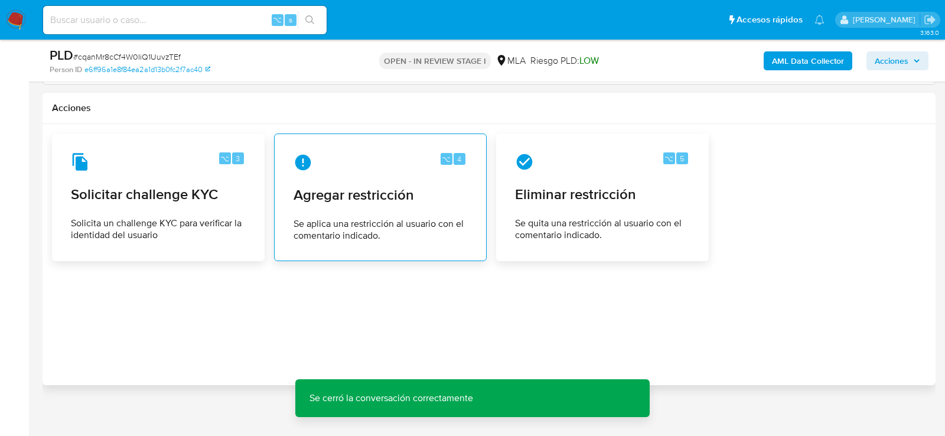
click at [404, 191] on span "Agregar restricción" at bounding box center [381, 195] width 174 height 18
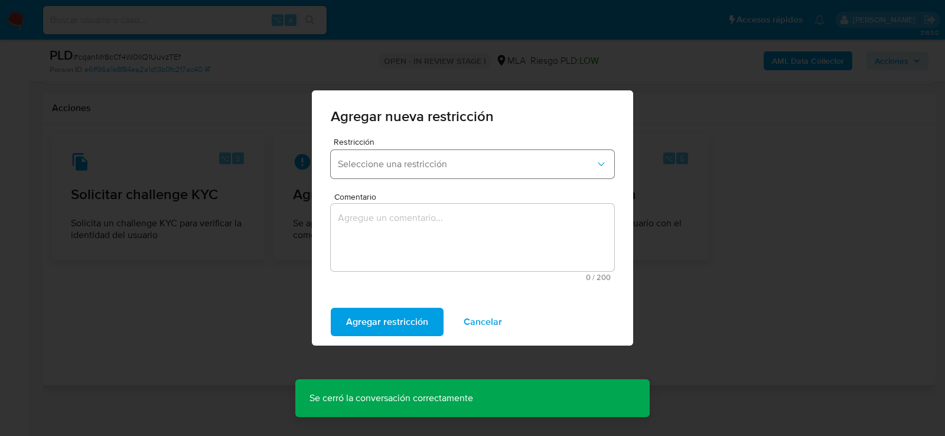
click at [378, 163] on span "Seleccione una restricción" at bounding box center [467, 164] width 258 height 12
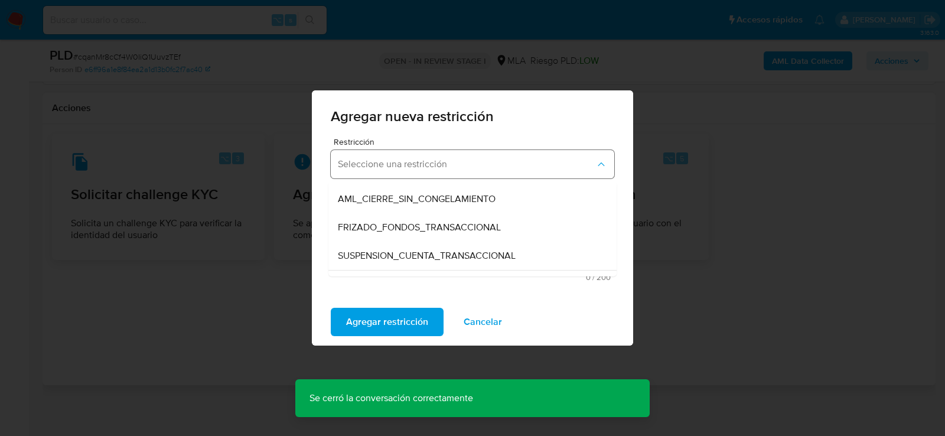
scroll to position [115, 0]
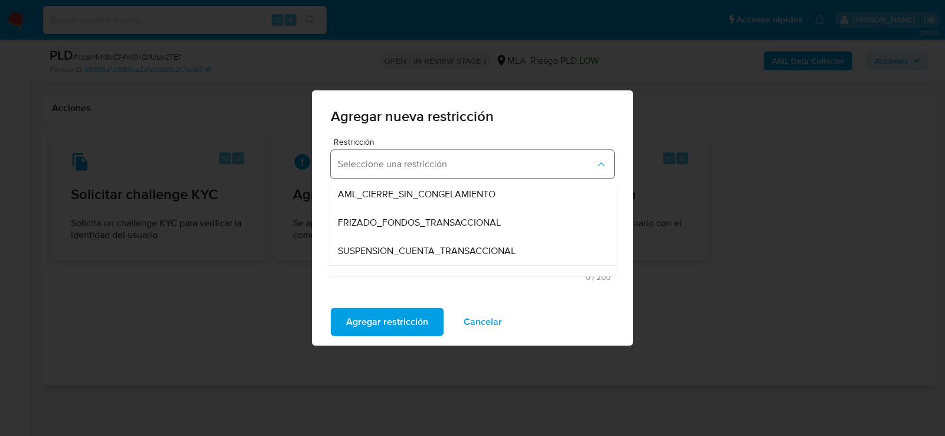
click at [379, 241] on div "SUSPENSION_CUENTA_TRANSACCIONAL" at bounding box center [469, 251] width 262 height 28
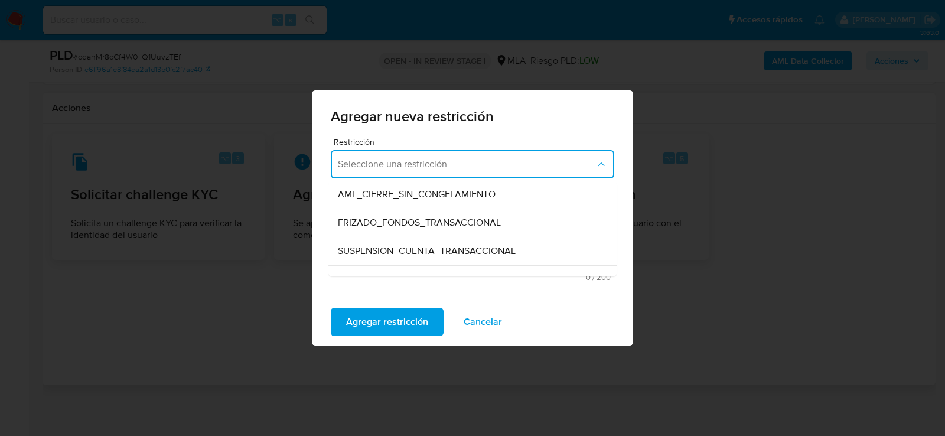
click at [379, 241] on textarea "Comentario" at bounding box center [473, 237] width 284 height 67
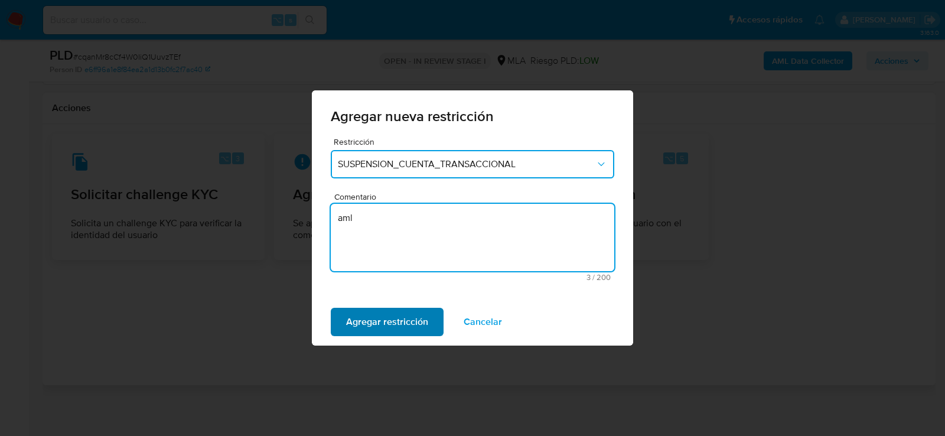
type textarea "aml"
click at [361, 322] on span "Agregar restricción" at bounding box center [387, 322] width 82 height 26
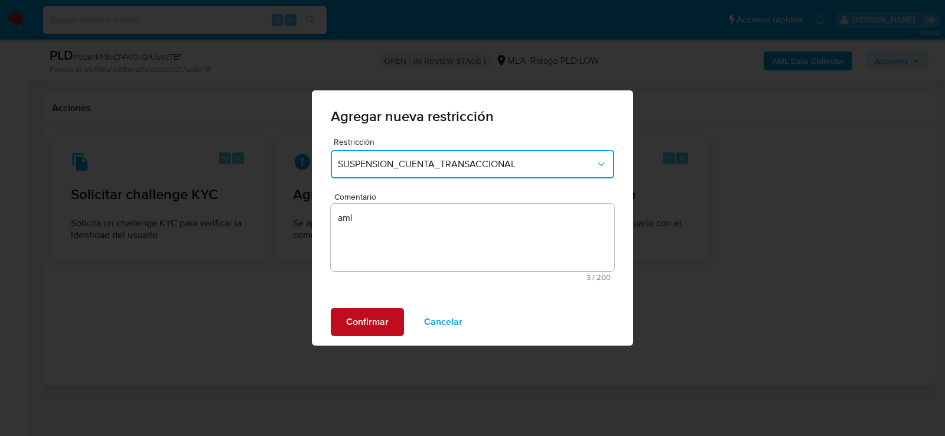
click at [361, 322] on span "Confirmar" at bounding box center [367, 322] width 43 height 26
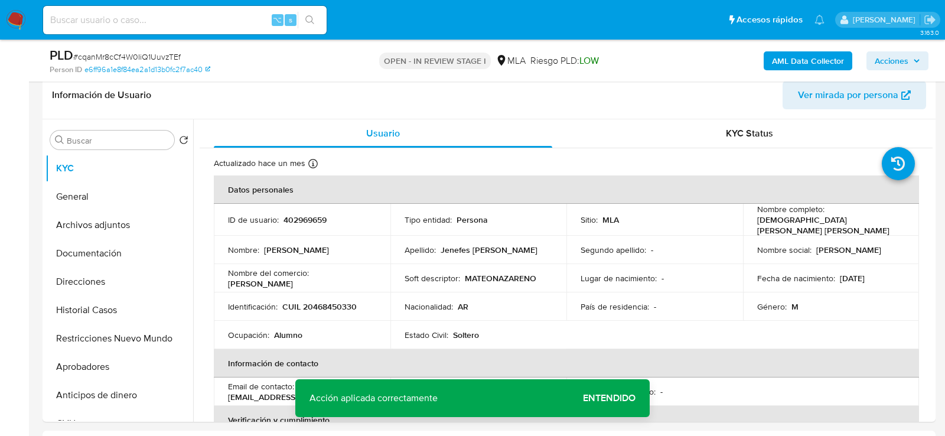
scroll to position [186, 0]
click at [99, 218] on button "Archivos adjuntos" at bounding box center [115, 227] width 138 height 28
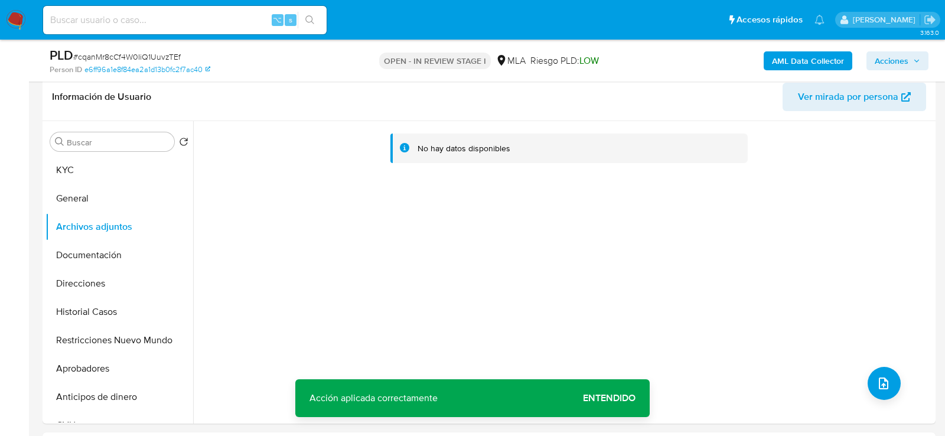
click at [789, 57] on b "AML Data Collector" at bounding box center [808, 60] width 72 height 19
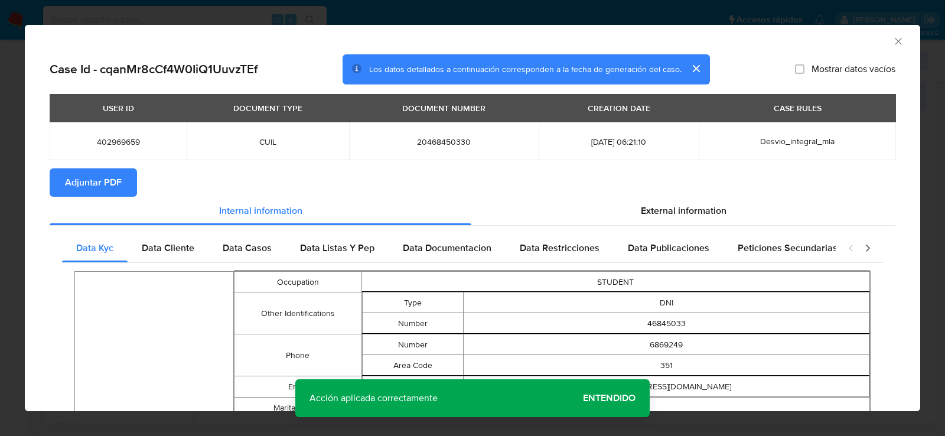
click at [126, 185] on button "Adjuntar PDF" at bounding box center [93, 182] width 87 height 28
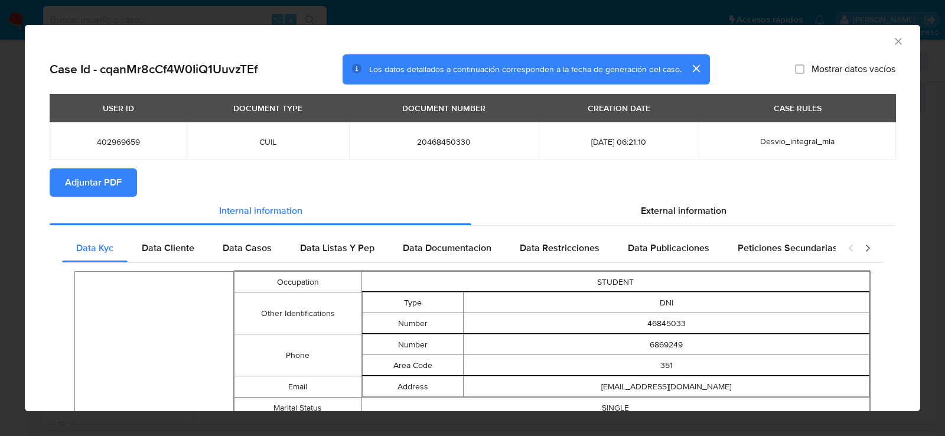
click at [899, 41] on icon "Cerrar ventana" at bounding box center [899, 41] width 12 height 12
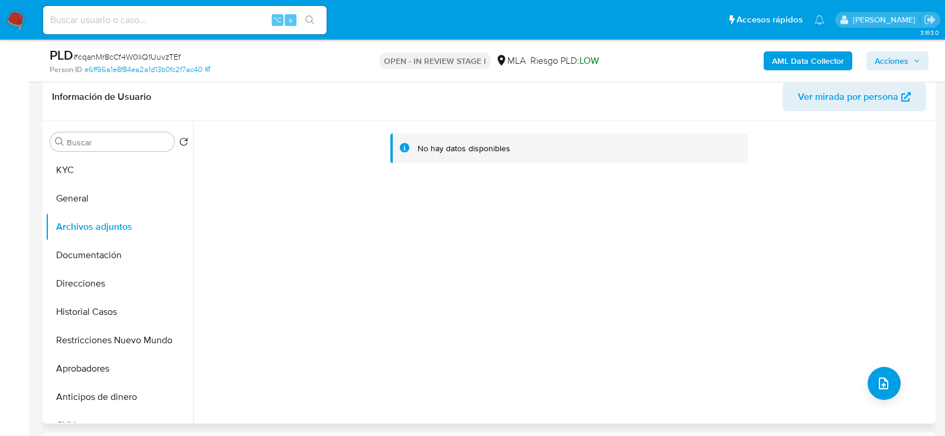
scroll to position [215, 0]
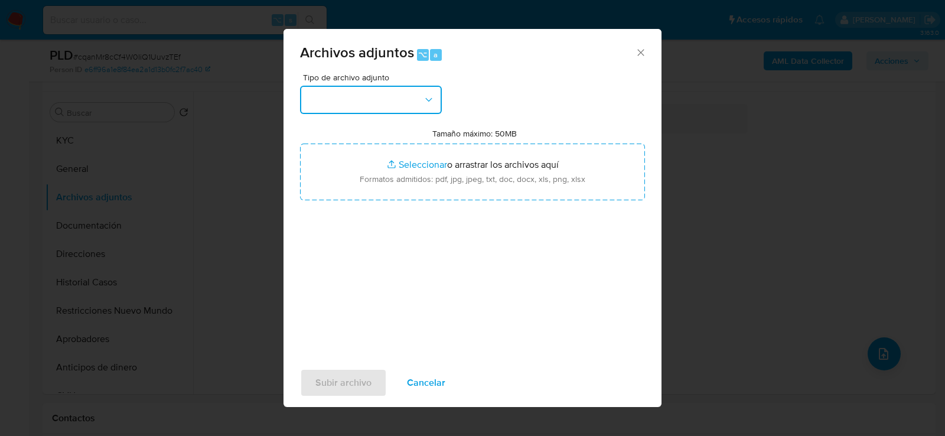
drag, startPoint x: 366, startPoint y: 94, endPoint x: 366, endPoint y: 109, distance: 14.8
click at [366, 94] on button "button" at bounding box center [371, 100] width 142 height 28
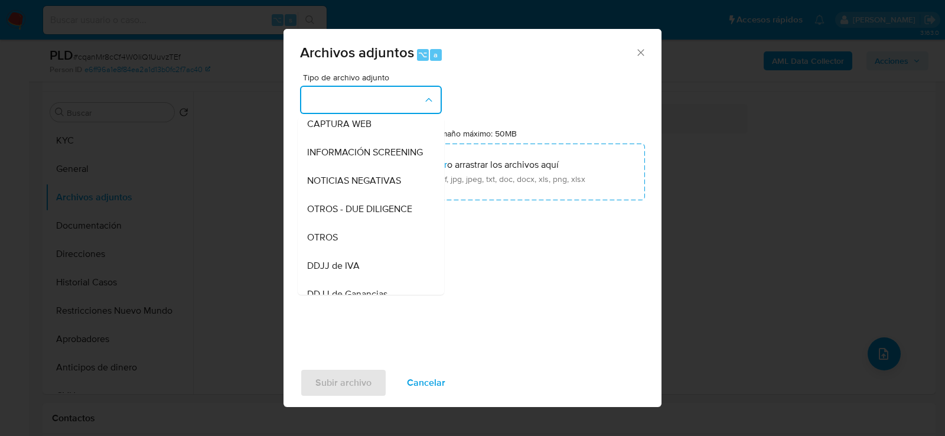
scroll to position [123, 0]
click at [367, 226] on div "OTROS" at bounding box center [367, 235] width 121 height 28
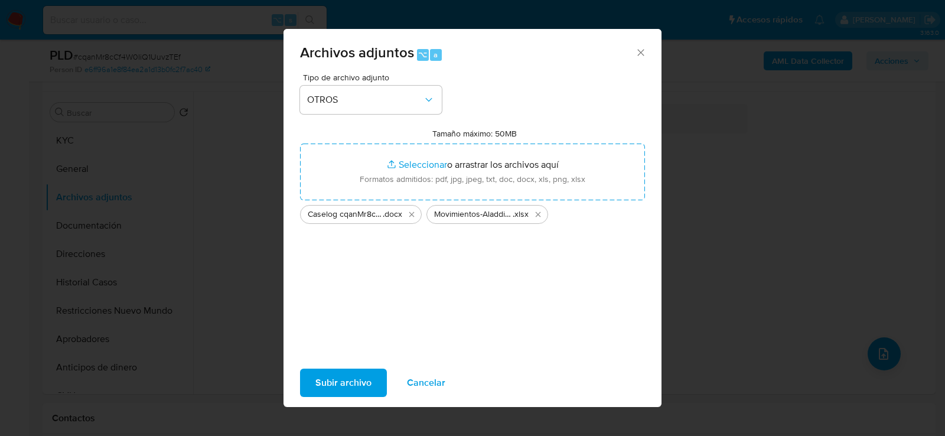
click at [338, 384] on span "Subir archivo" at bounding box center [344, 383] width 56 height 26
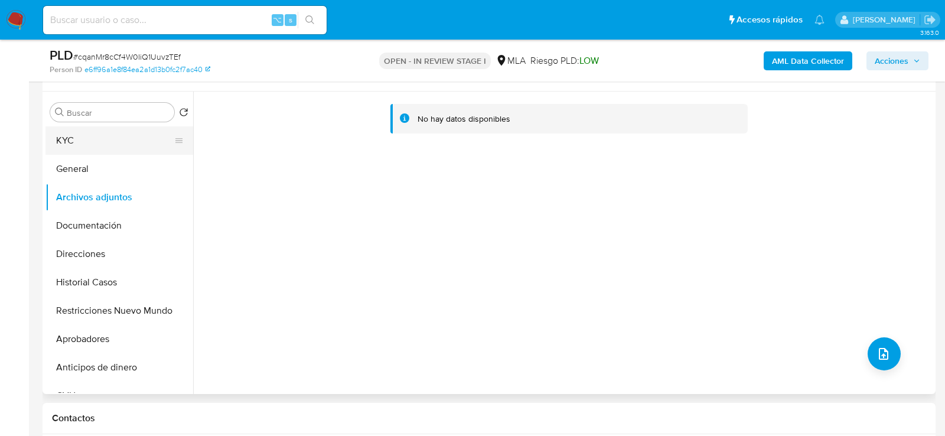
click at [72, 152] on button "KYC" at bounding box center [115, 140] width 138 height 28
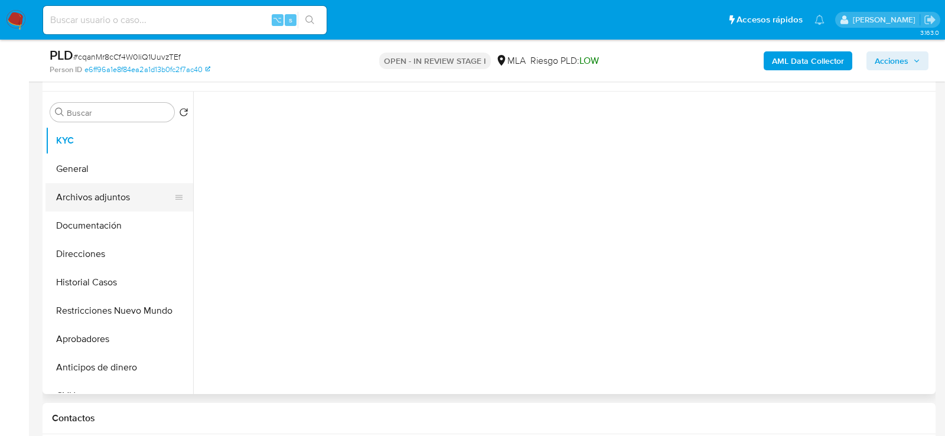
click at [72, 192] on button "Archivos adjuntos" at bounding box center [115, 197] width 138 height 28
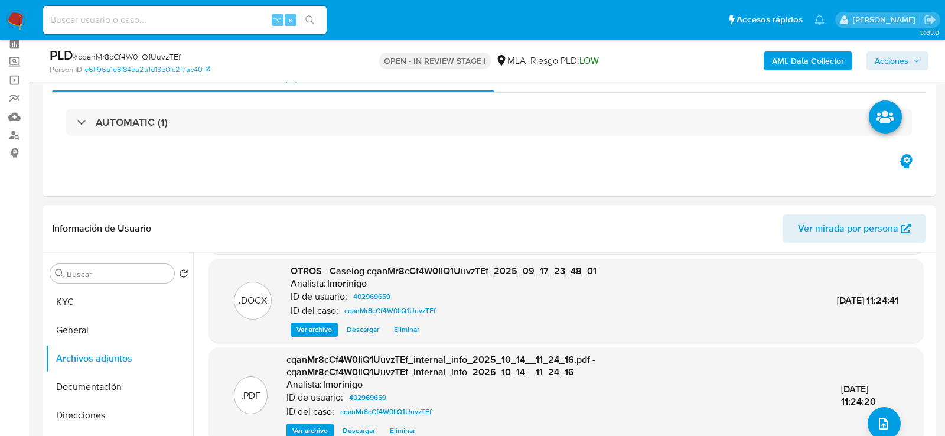
scroll to position [0, 0]
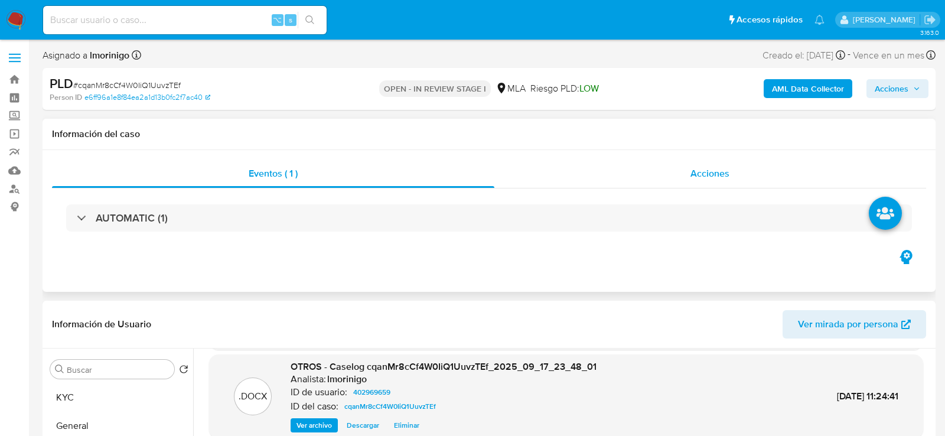
click at [808, 181] on div "Acciones" at bounding box center [711, 174] width 433 height 28
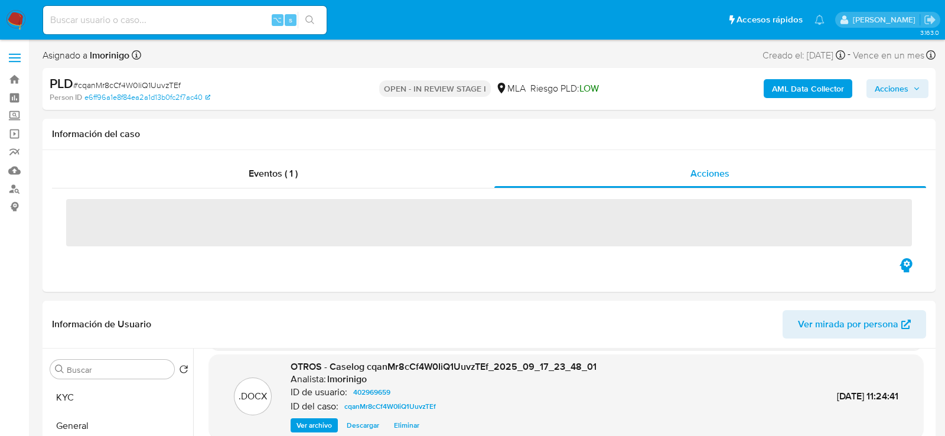
click at [908, 79] on span "Acciones" at bounding box center [892, 88] width 34 height 19
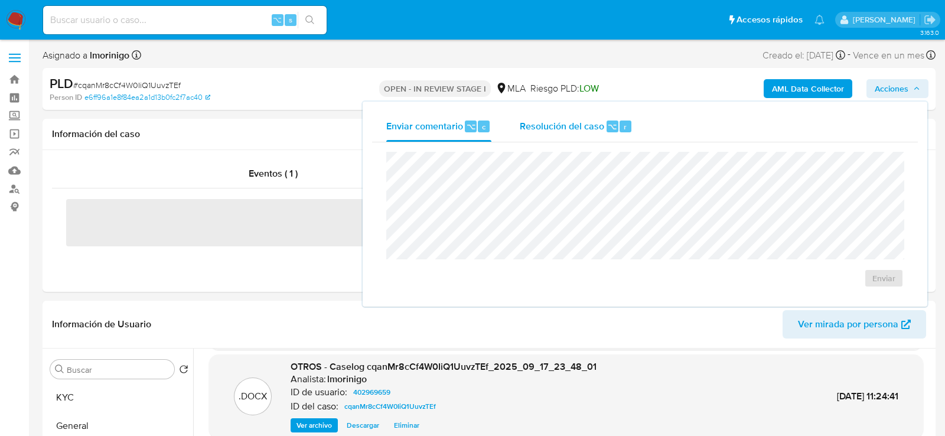
click at [579, 132] on span "Resolución del caso" at bounding box center [562, 126] width 85 height 14
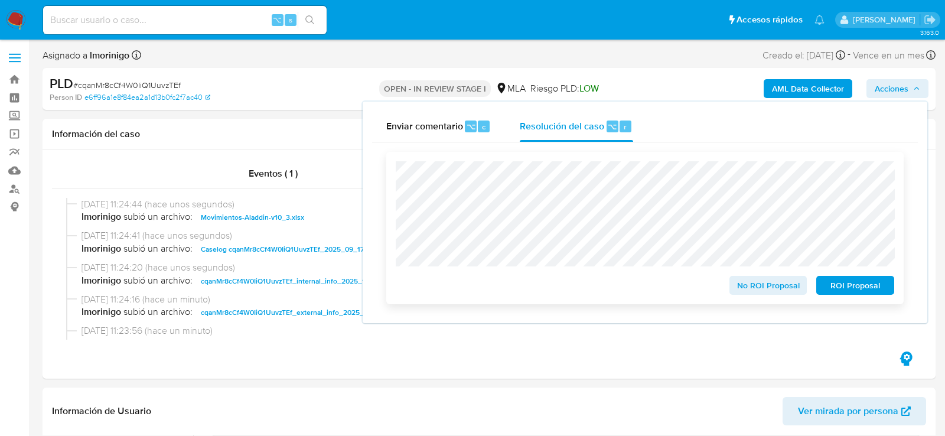
click at [848, 291] on span "ROI Proposal" at bounding box center [855, 285] width 61 height 17
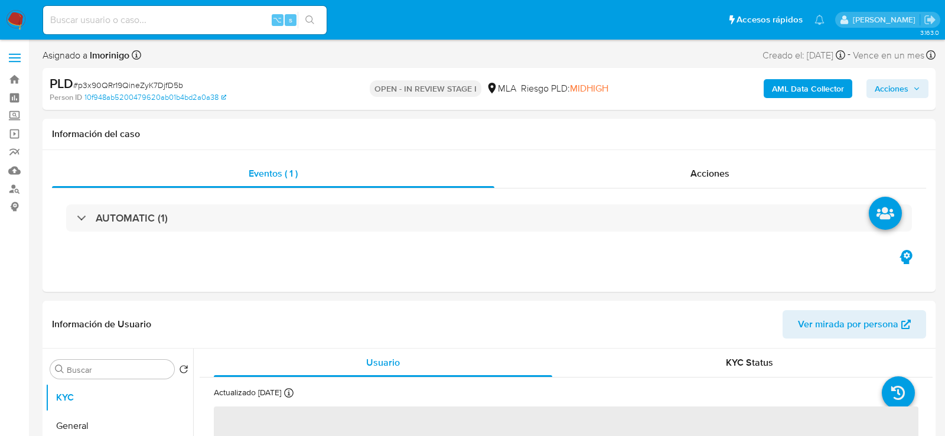
select select "10"
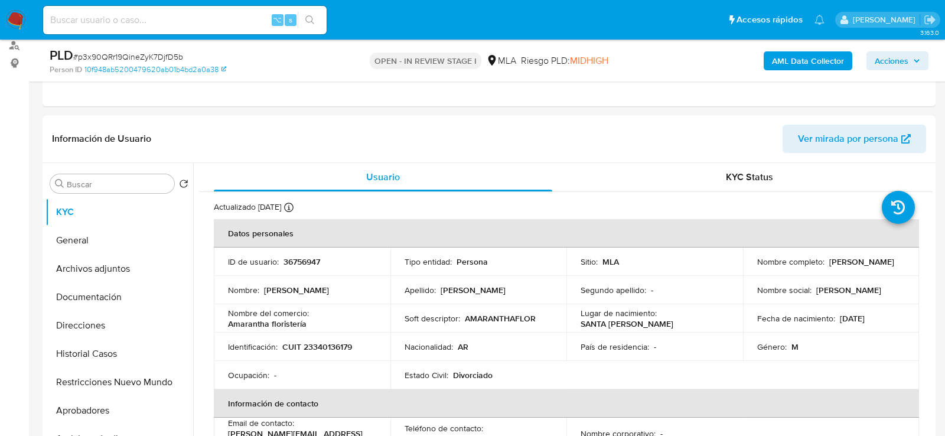
scroll to position [219, 0]
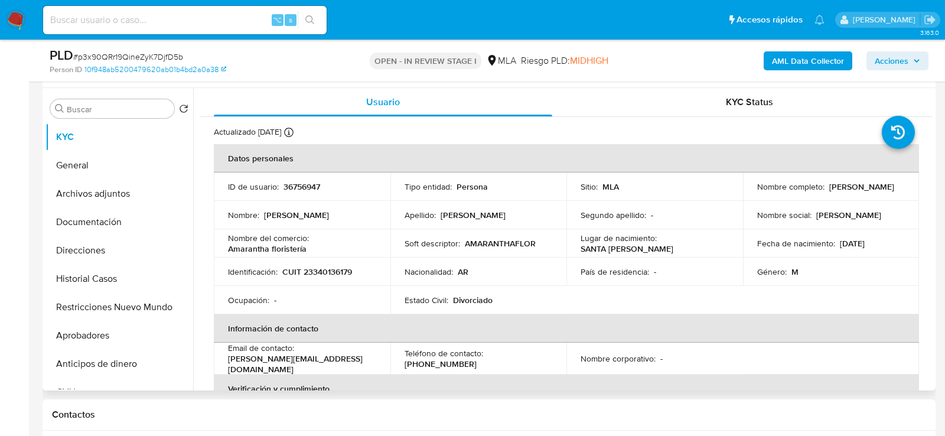
click at [300, 189] on p "36756947" at bounding box center [302, 186] width 37 height 11
copy p "36756947"
click at [306, 275] on p "CUIT 23340136179" at bounding box center [317, 272] width 70 height 11
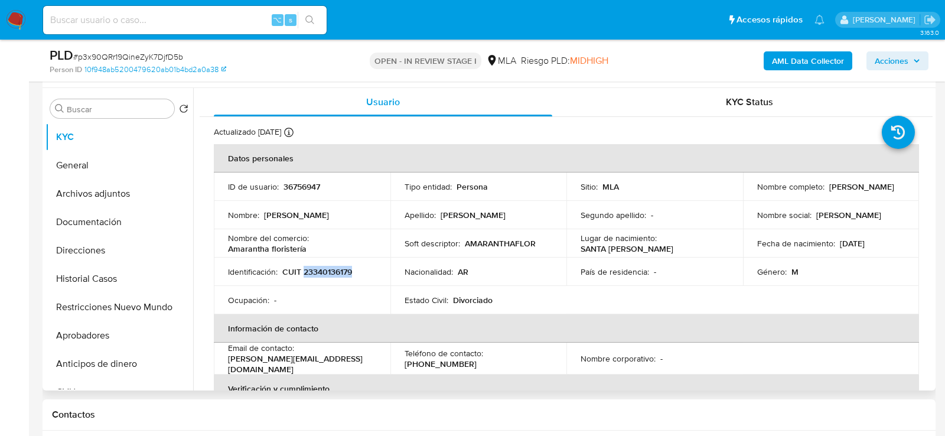
copy p "23340136179"
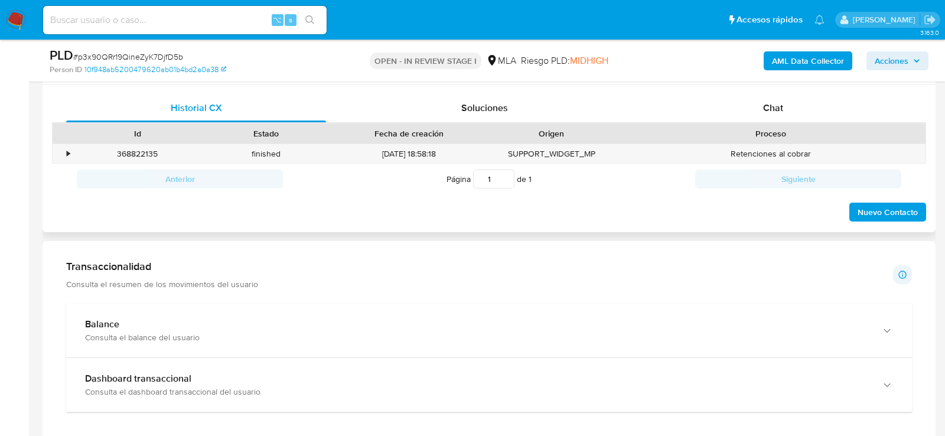
scroll to position [556, 0]
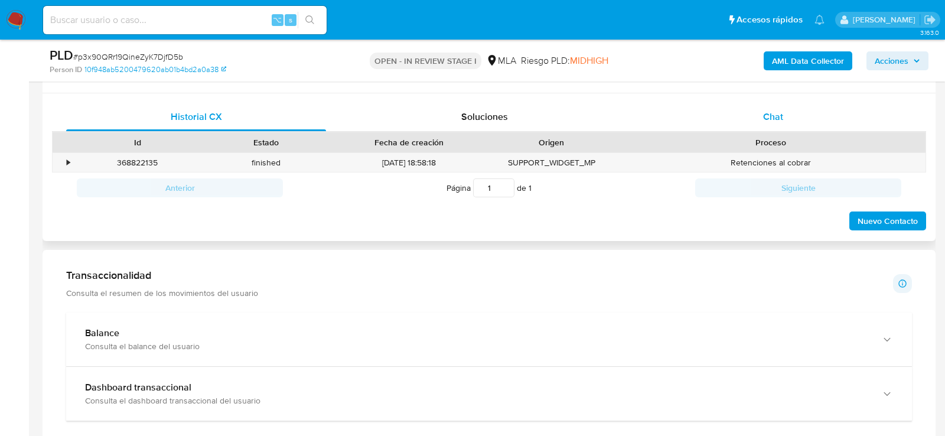
click at [754, 117] on div "Chat" at bounding box center [774, 117] width 260 height 28
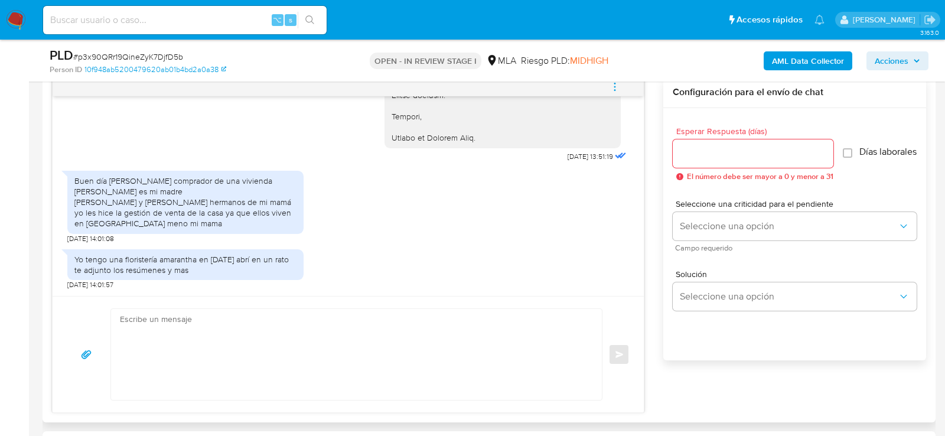
scroll to position [1313, 0]
click at [419, 354] on textarea at bounding box center [353, 354] width 467 height 91
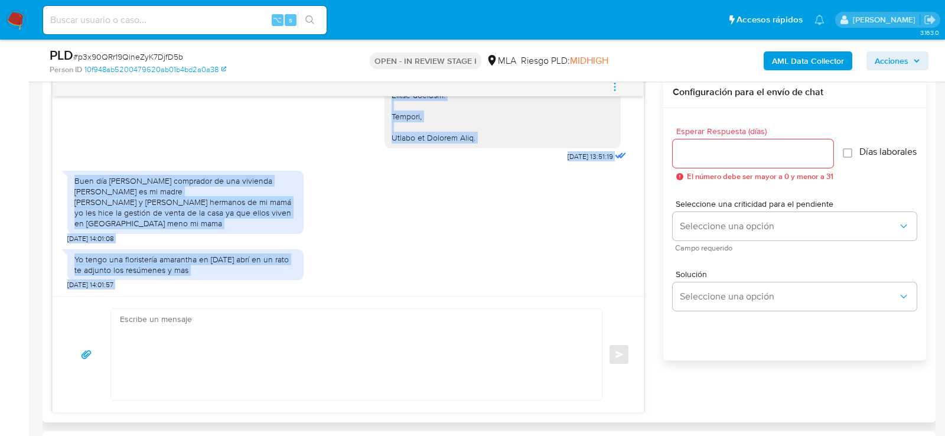
drag, startPoint x: 391, startPoint y: 182, endPoint x: 529, endPoint y: 133, distance: 146.2
copy div "Hola , En función de las operaciones registradas en tu cuenta de Mercado Pago, …"
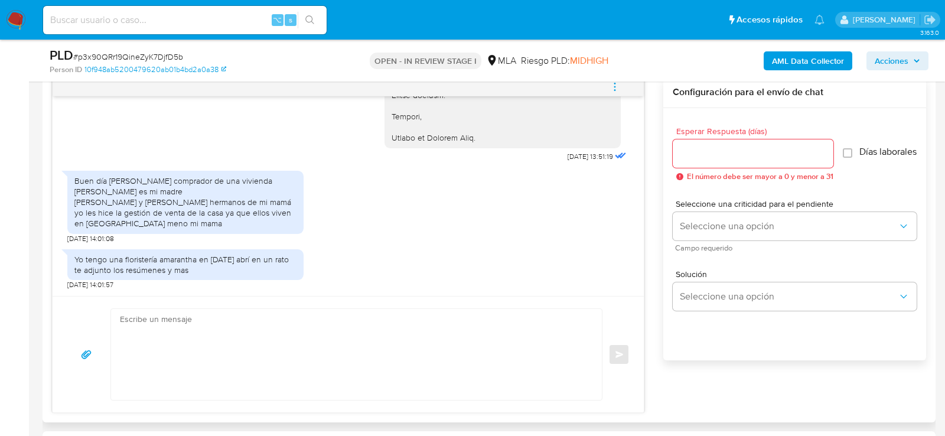
click at [423, 332] on textarea at bounding box center [353, 354] width 467 height 91
paste textarea "Hola , En función de las operaciones registradas en tu cuenta de Mercado Pago, …"
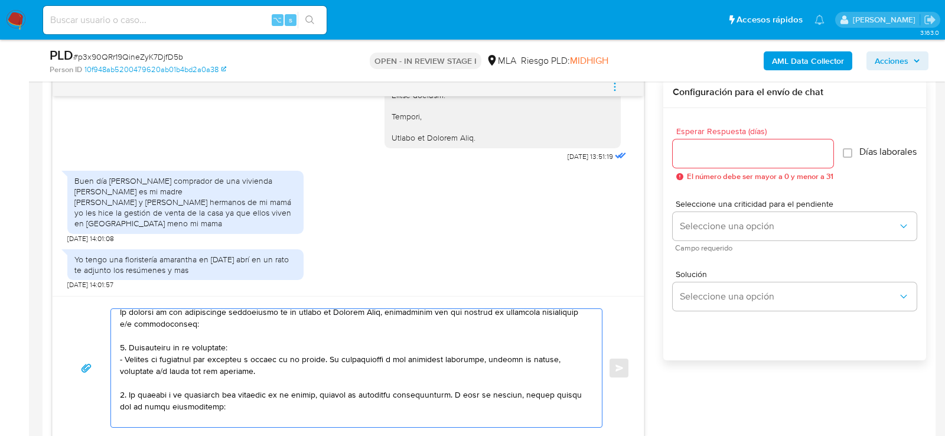
scroll to position [32, 0]
drag, startPoint x: 128, startPoint y: 346, endPoint x: 229, endPoint y: 365, distance: 102.2
click at [229, 365] on textarea at bounding box center [353, 368] width 467 height 118
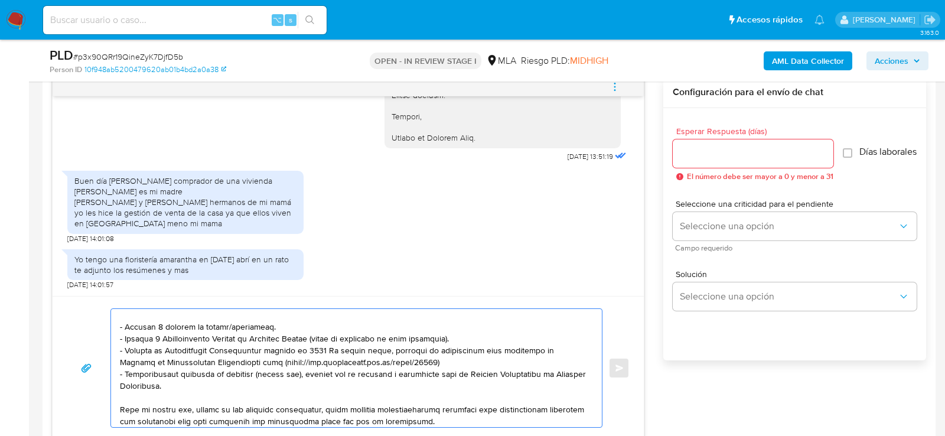
scroll to position [90, 0]
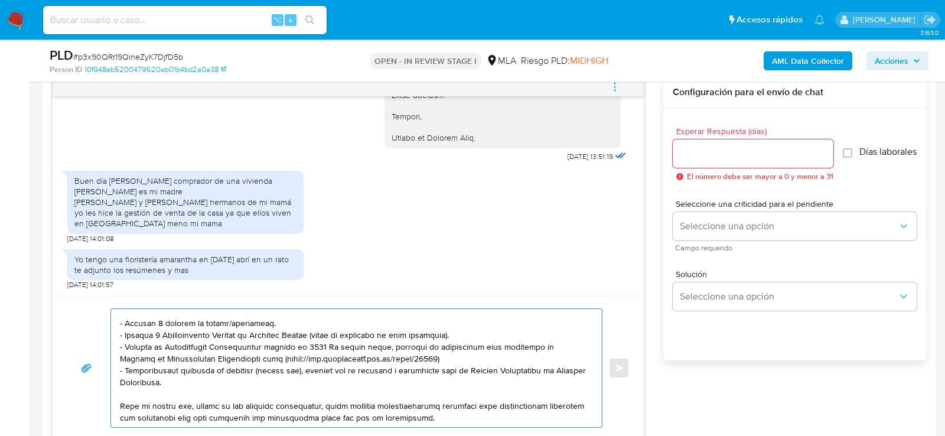
click at [251, 311] on textarea at bounding box center [353, 368] width 467 height 118
click at [251, 320] on textarea at bounding box center [353, 368] width 467 height 118
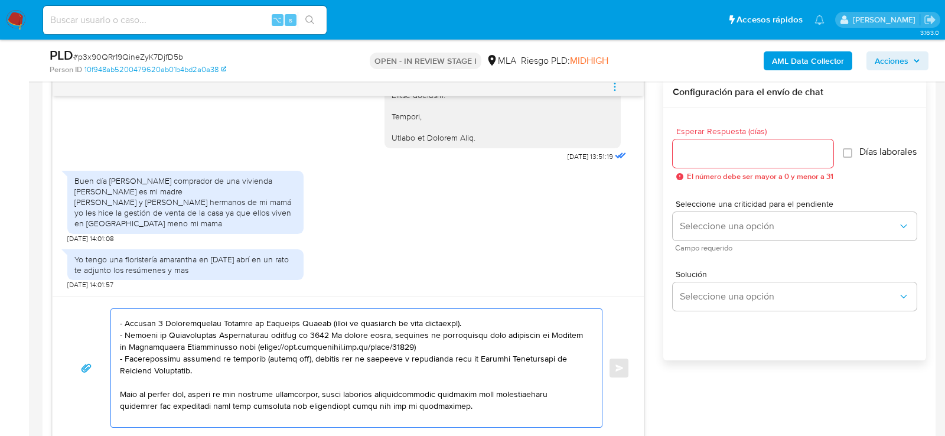
scroll to position [79, 0]
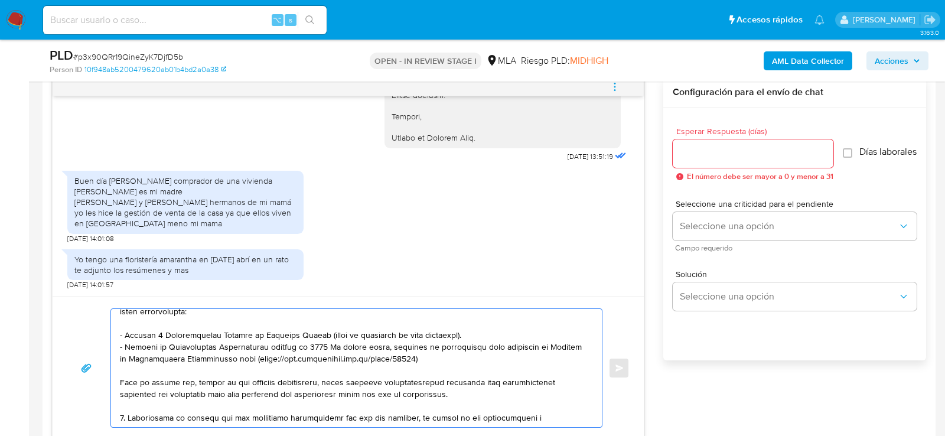
click at [378, 335] on textarea at bounding box center [353, 368] width 467 height 118
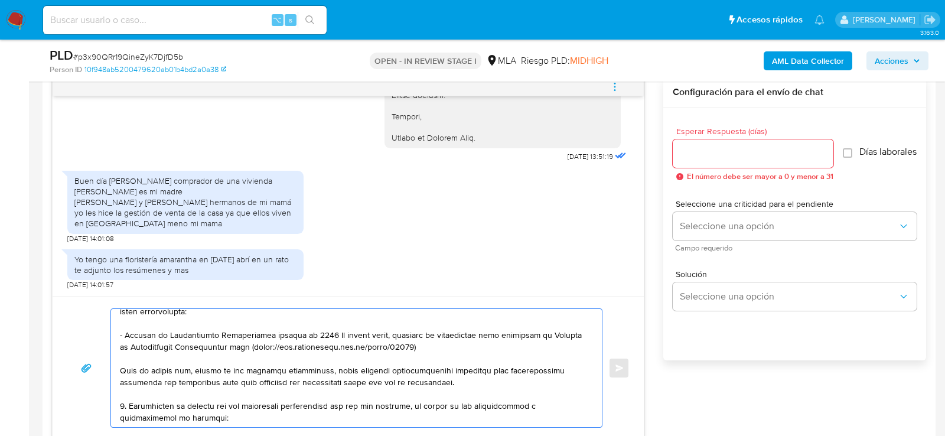
click at [336, 332] on textarea at bounding box center [353, 368] width 467 height 118
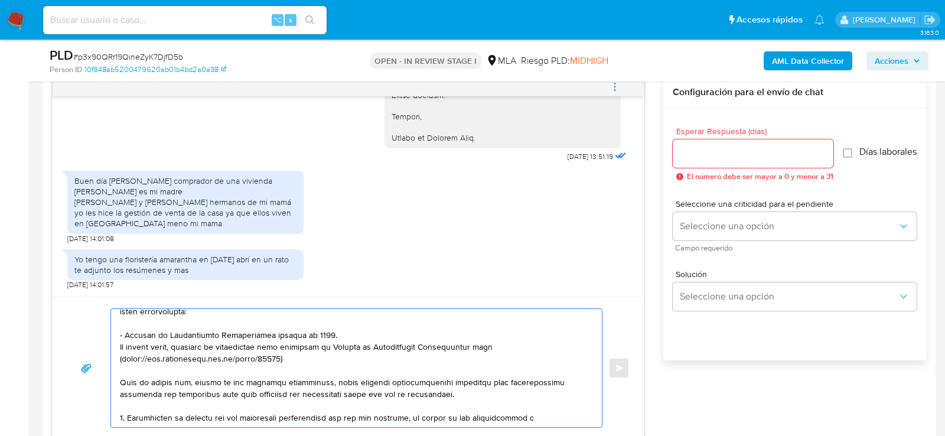
click at [493, 348] on textarea at bounding box center [353, 368] width 467 height 118
click at [396, 360] on textarea at bounding box center [353, 368] width 467 height 118
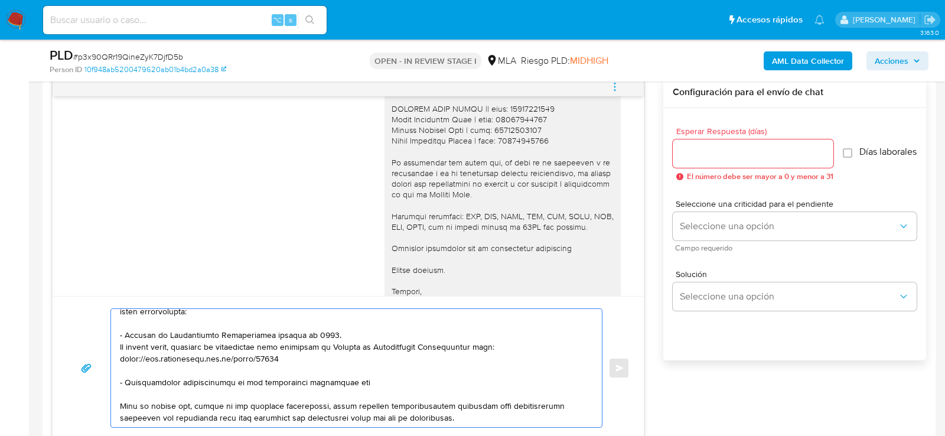
scroll to position [1080, 0]
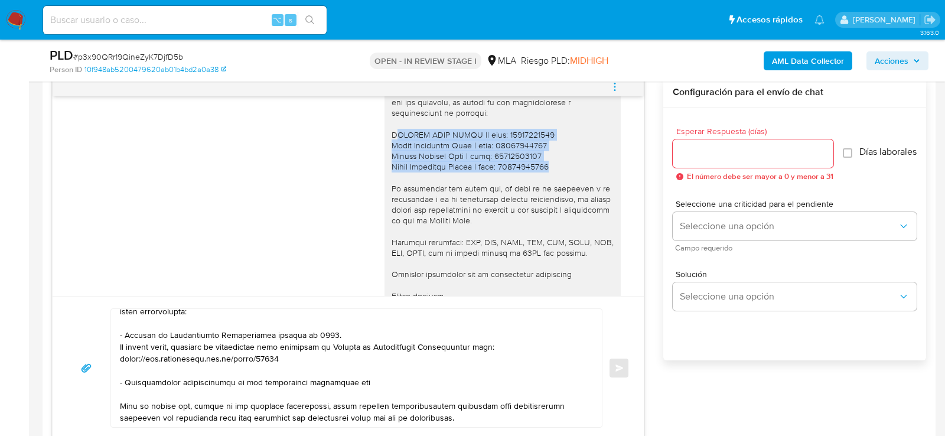
drag, startPoint x: 394, startPoint y: 165, endPoint x: 570, endPoint y: 197, distance: 179.0
click at [570, 198] on div "Hola , En función de las operaciones registradas en tu cuenta de Mercado Pago, …" at bounding box center [503, 54] width 222 height 580
copy div "MORALES JOSE MARIA || cuit: 20276320824 Laura Margarita Ruiz | cuit: 2714399328…"
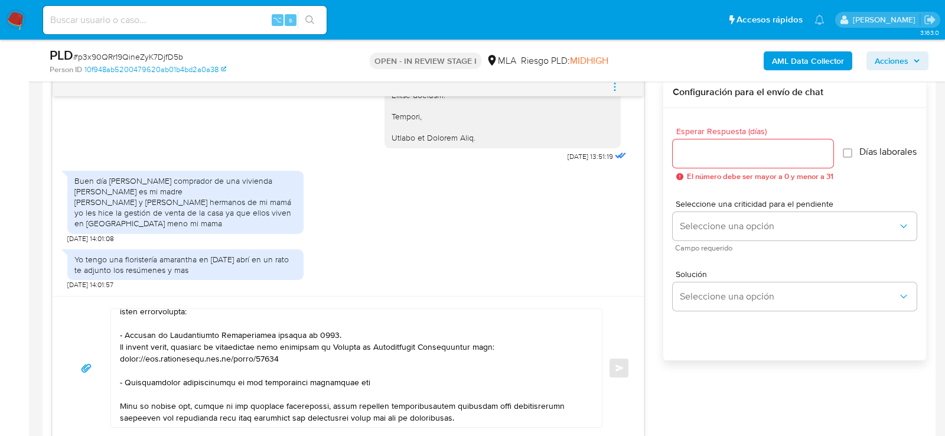
scroll to position [1313, 0]
click at [420, 378] on textarea at bounding box center [353, 368] width 467 height 118
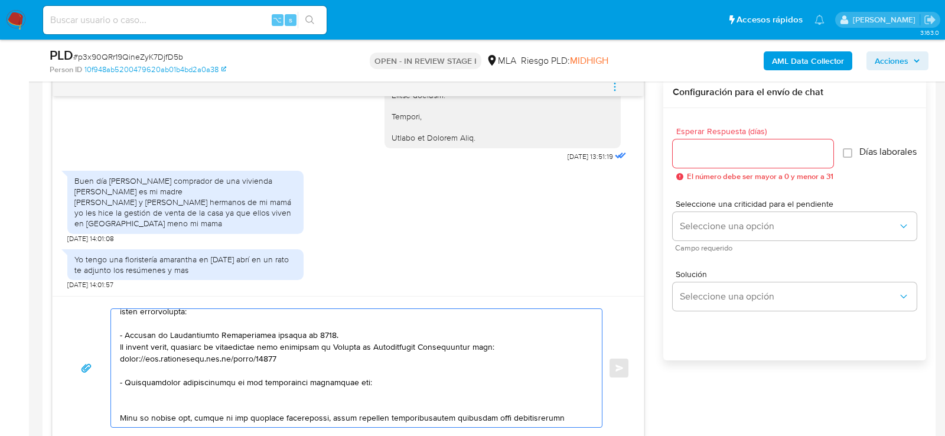
paste textarea "MORALES JOSE MARIA || cuit: 20276320824 Laura Margarita Ruiz | cuit: 2714399328…"
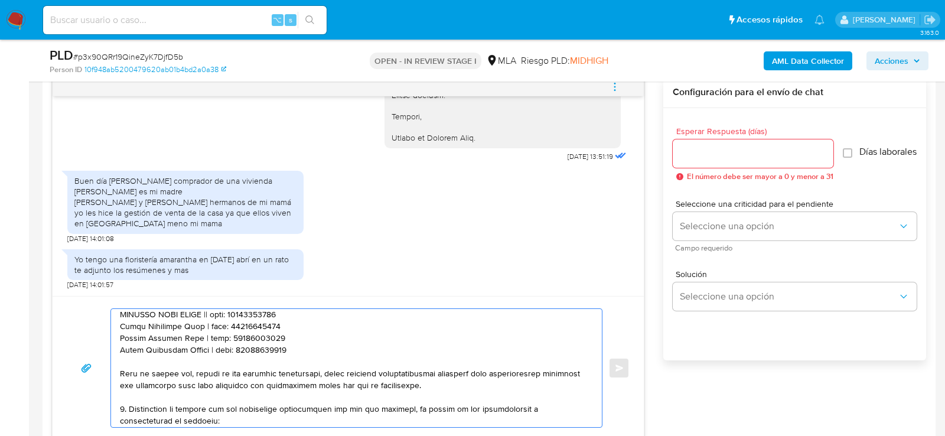
scroll to position [159, 0]
click at [292, 376] on textarea at bounding box center [353, 368] width 467 height 118
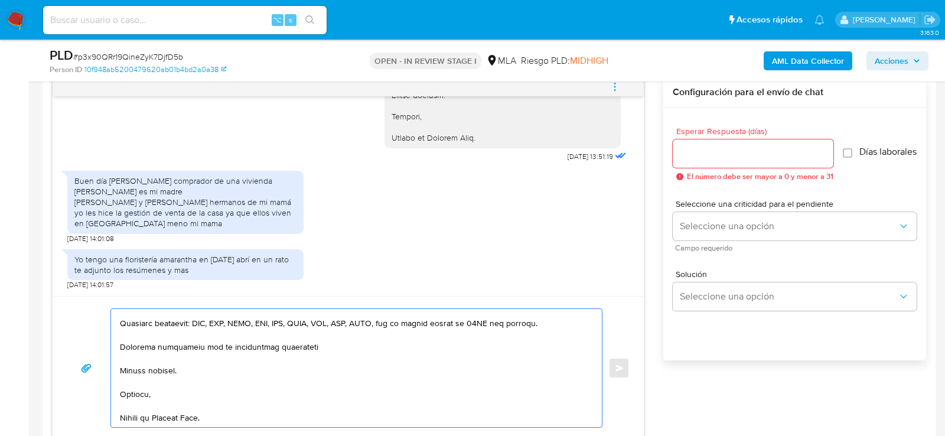
click at [292, 376] on textarea at bounding box center [353, 368] width 467 height 118
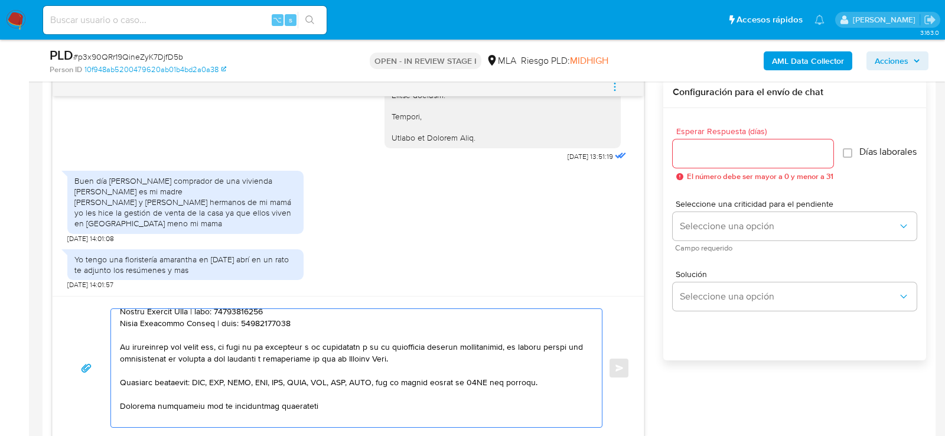
scroll to position [318, 0]
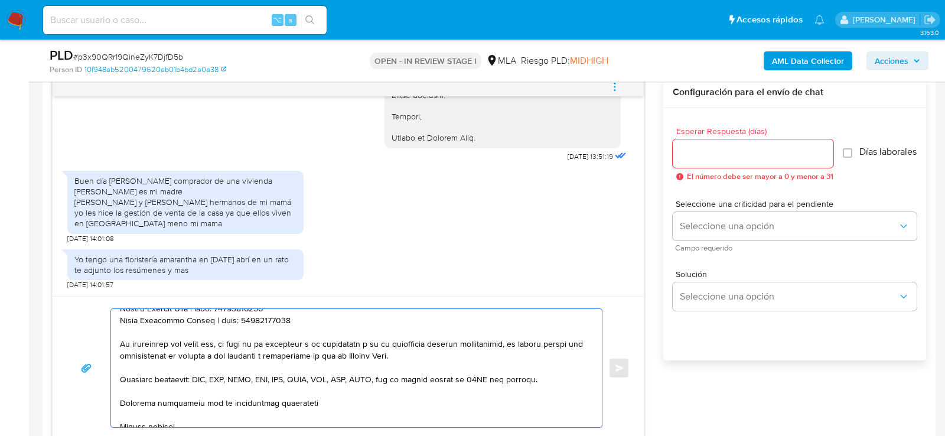
drag, startPoint x: 121, startPoint y: 339, endPoint x: 465, endPoint y: 384, distance: 346.8
click at [465, 385] on textarea at bounding box center [353, 368] width 467 height 118
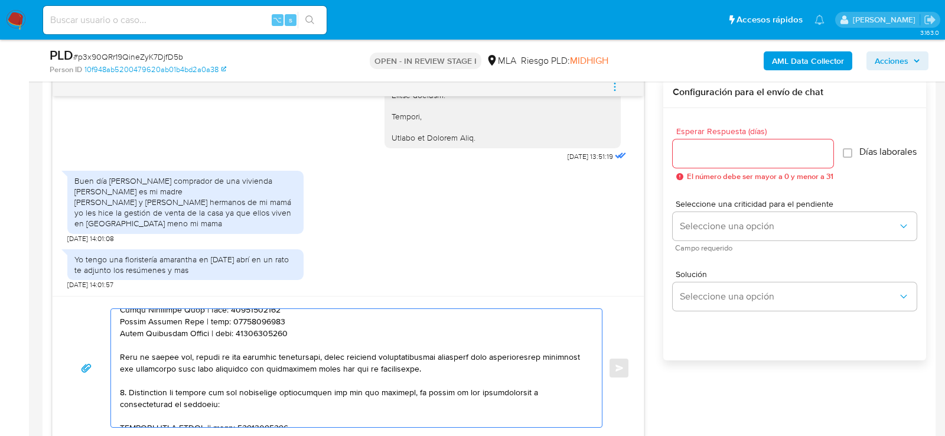
scroll to position [204, 0]
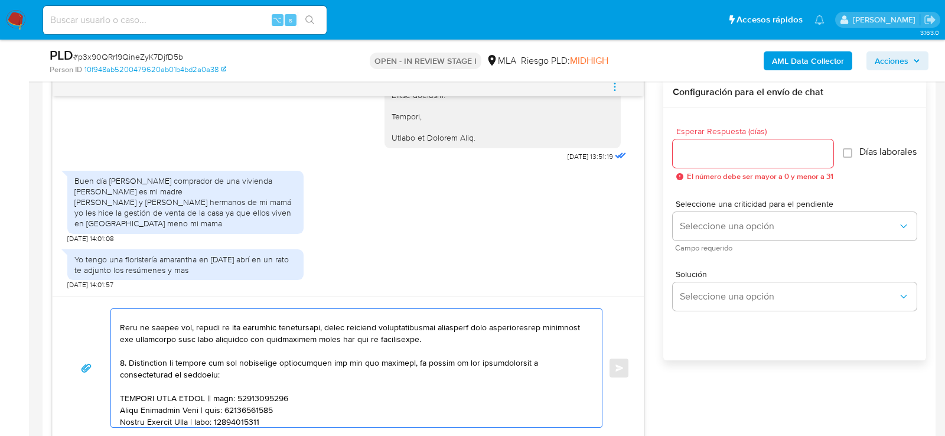
click at [125, 362] on textarea at bounding box center [353, 368] width 467 height 118
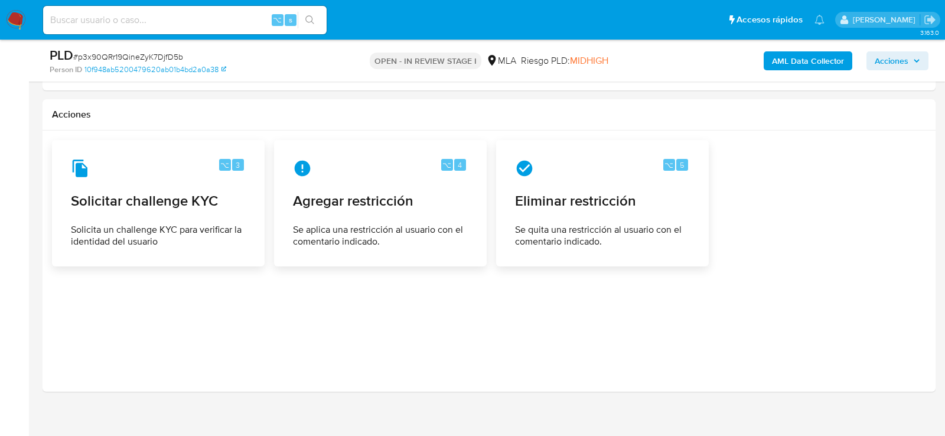
scroll to position [1909, 0]
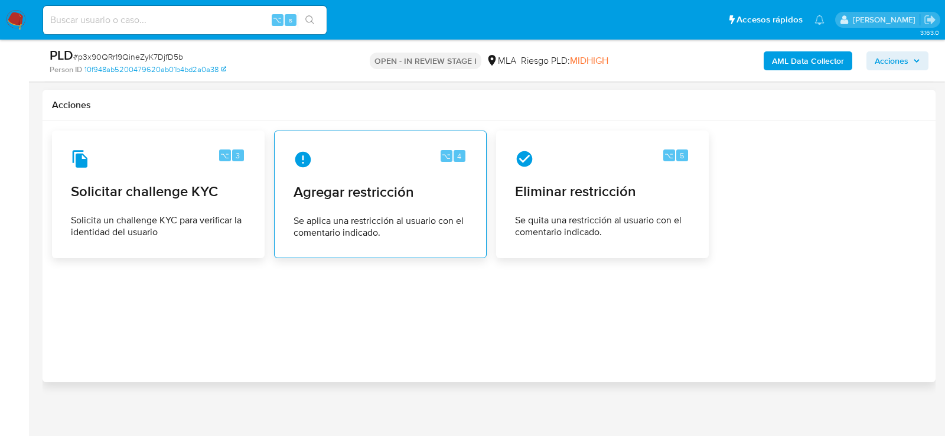
type textarea "Hola , En función de las operaciones registradas en tu cuenta de Mercado Pago, …"
click at [328, 239] on div "⌥ 4 Agregar restricción Se aplica una restricción al usuario con el comentario …" at bounding box center [380, 195] width 193 height 108
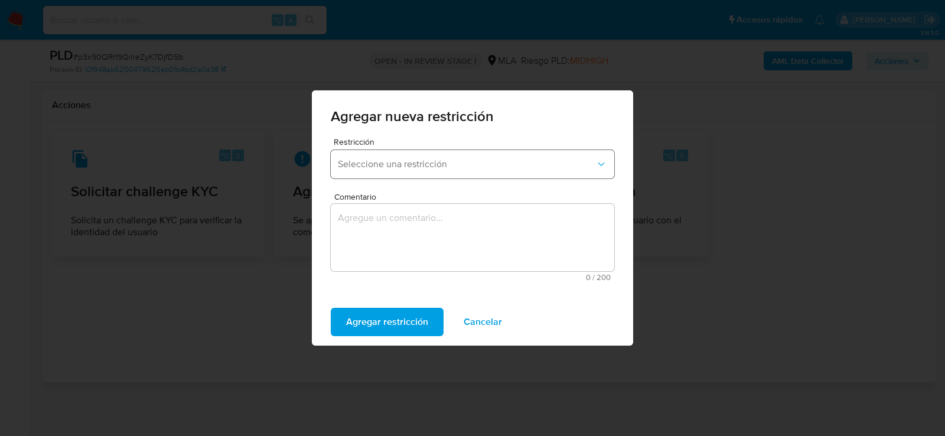
click at [373, 157] on button "Seleccione una restricción" at bounding box center [473, 164] width 284 height 28
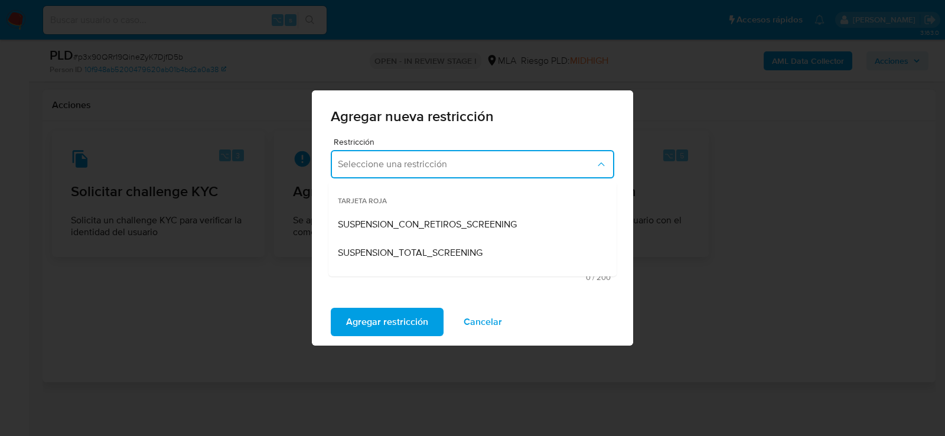
click at [216, 340] on div "Agregar nueva restricción Restricción Seleccione una restricción TARJETA ROJA S…" at bounding box center [472, 218] width 945 height 436
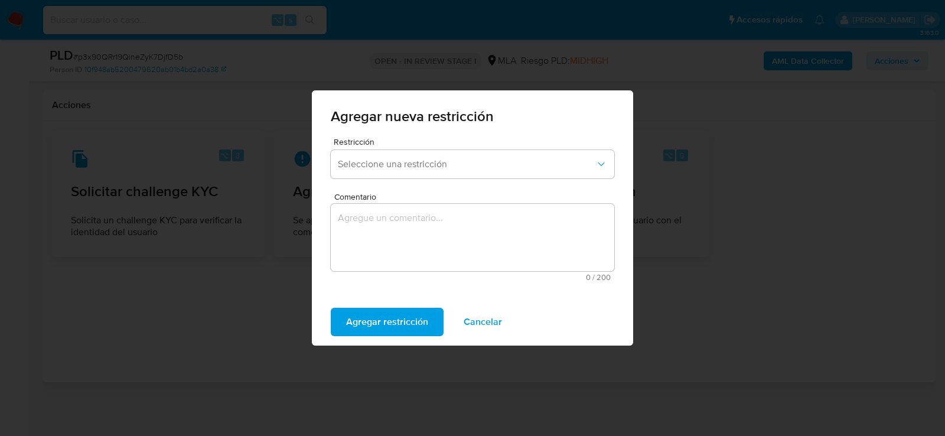
click at [518, 329] on div "Agregar restricción Cancelar" at bounding box center [472, 321] width 321 height 47
click at [498, 323] on span "Cancelar" at bounding box center [483, 322] width 38 height 26
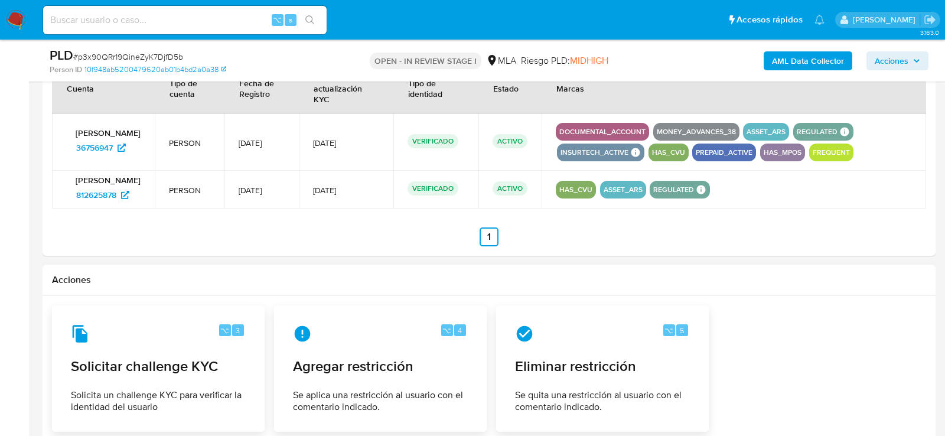
scroll to position [1735, 0]
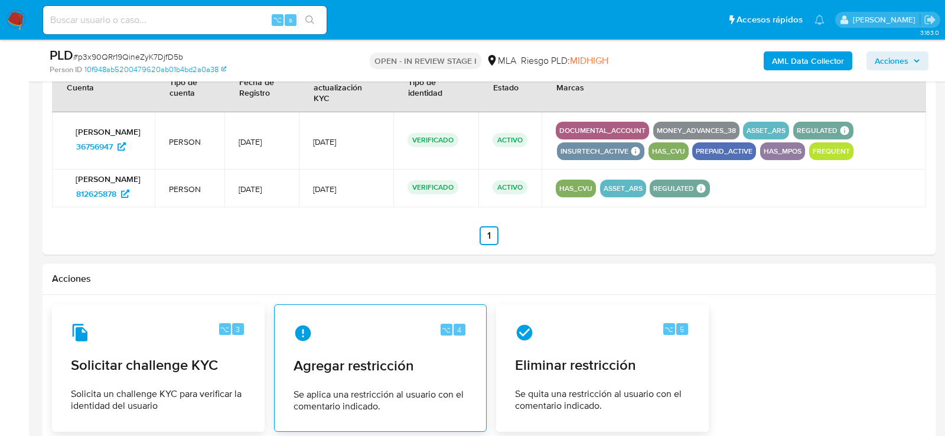
click at [372, 346] on div "⌥ 4 Agregar restricción Se aplica una restricción al usuario con el comentario …" at bounding box center [380, 368] width 193 height 108
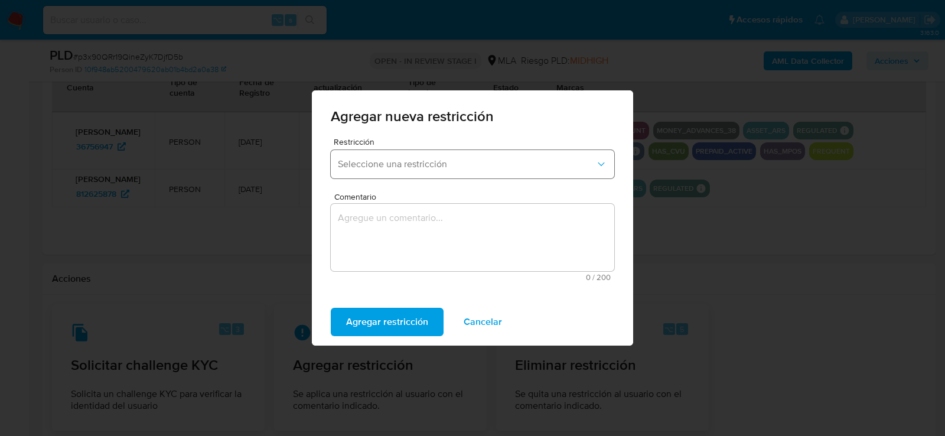
click at [372, 154] on button "Seleccione una restricción" at bounding box center [473, 164] width 284 height 28
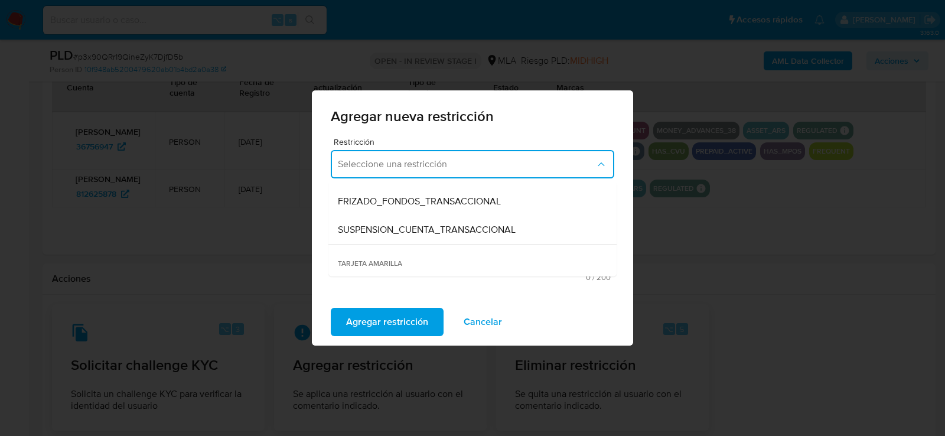
scroll to position [141, 0]
click at [372, 226] on span "SUSPENSION_CUENTA_TRANSACCIONAL" at bounding box center [427, 226] width 178 height 12
click at [372, 226] on textarea "Comentario" at bounding box center [473, 237] width 284 height 67
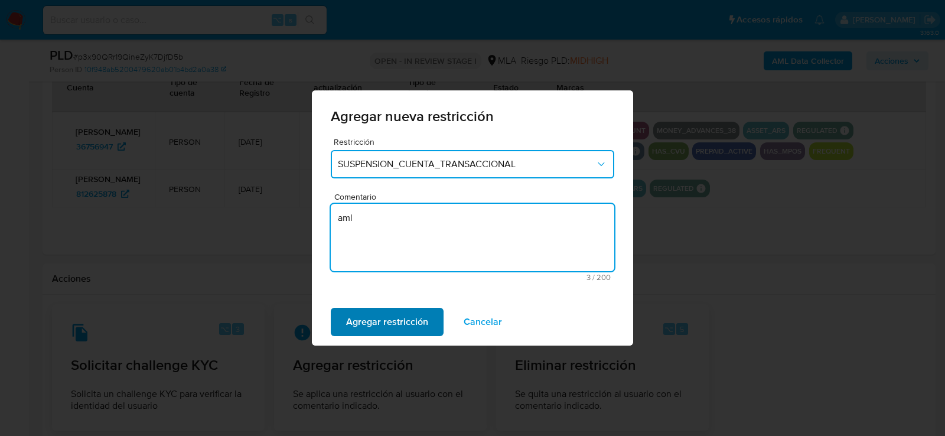
type textarea "aml"
click at [381, 313] on span "Agregar restricción" at bounding box center [387, 322] width 82 height 26
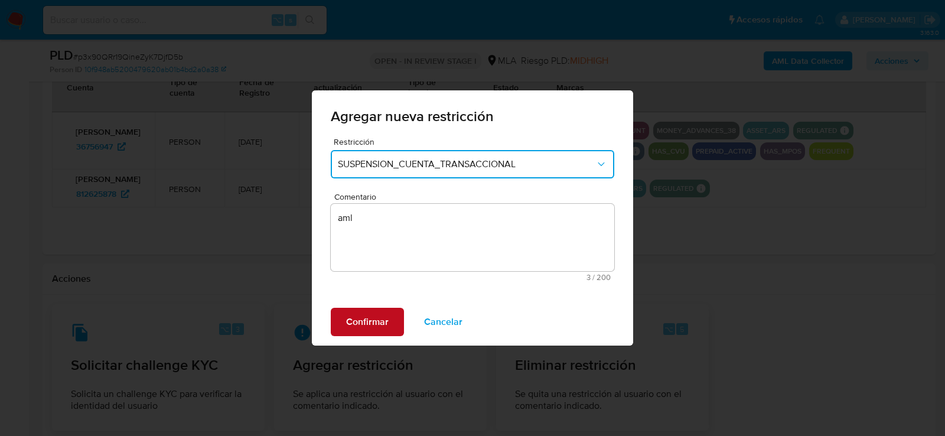
click at [381, 313] on span "Confirmar" at bounding box center [367, 322] width 43 height 26
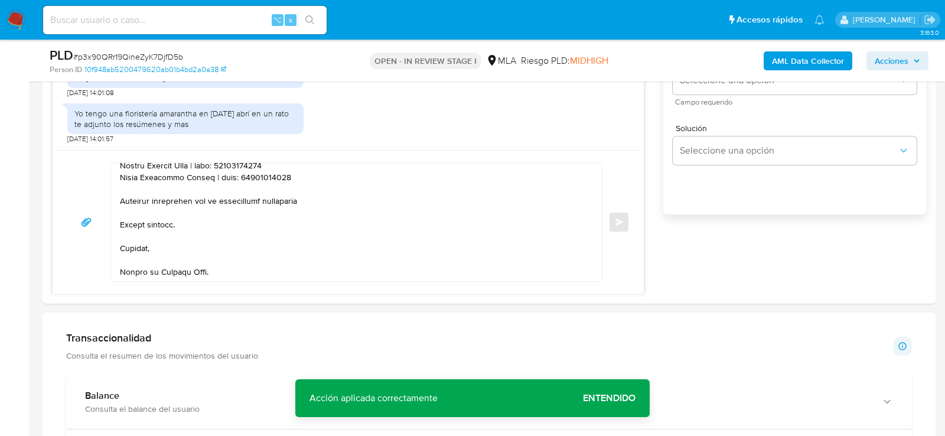
scroll to position [627, 0]
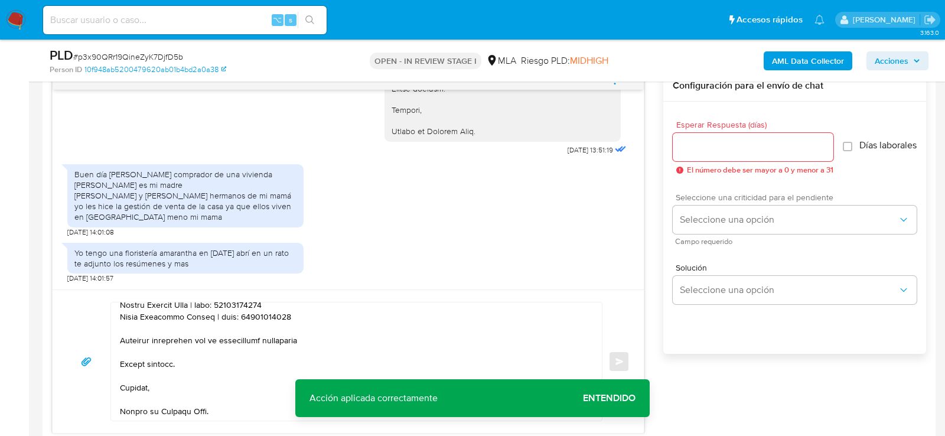
click at [704, 243] on span "Campo requerido" at bounding box center [797, 242] width 244 height 6
click at [704, 234] on button "Seleccione una opción" at bounding box center [795, 220] width 244 height 28
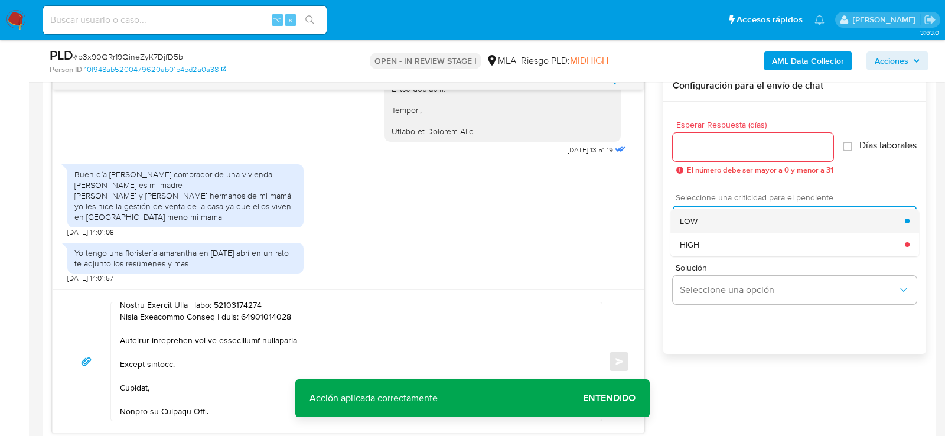
click at [697, 226] on span "LOW" at bounding box center [689, 221] width 18 height 11
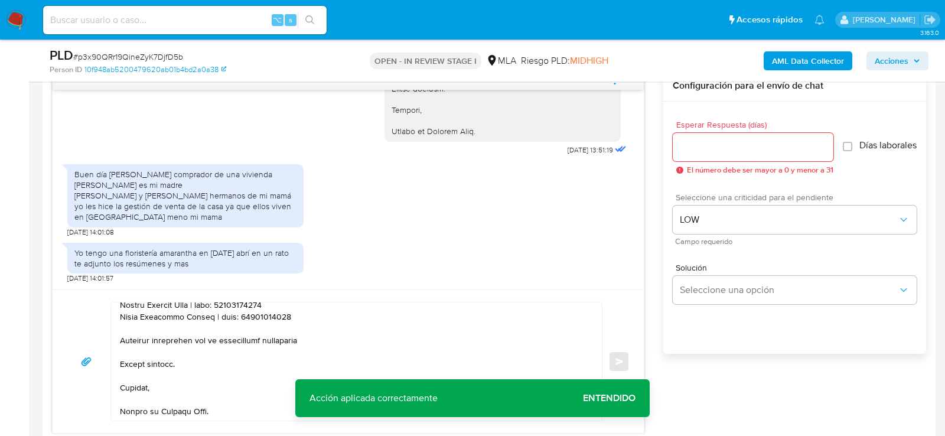
click at [683, 142] on input "Esperar Respuesta (días)" at bounding box center [753, 146] width 161 height 15
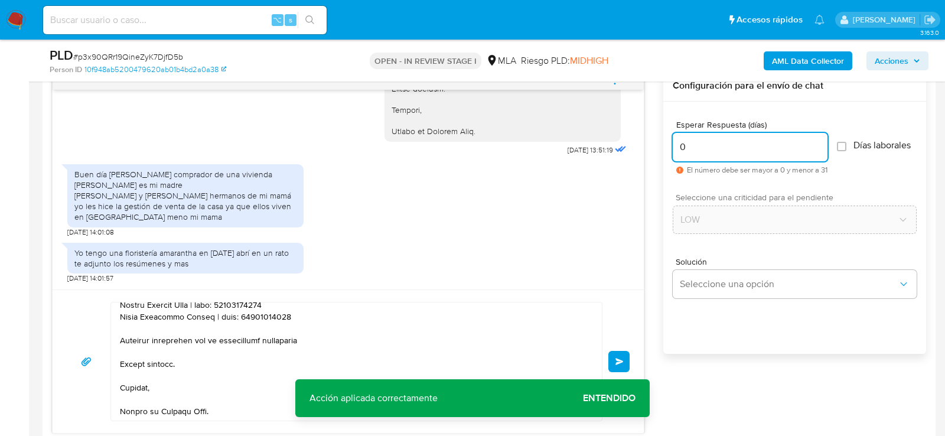
type input "0"
click at [180, 54] on span "# p3x90QRr19QineZyK7DjfD5b" at bounding box center [128, 57] width 110 height 12
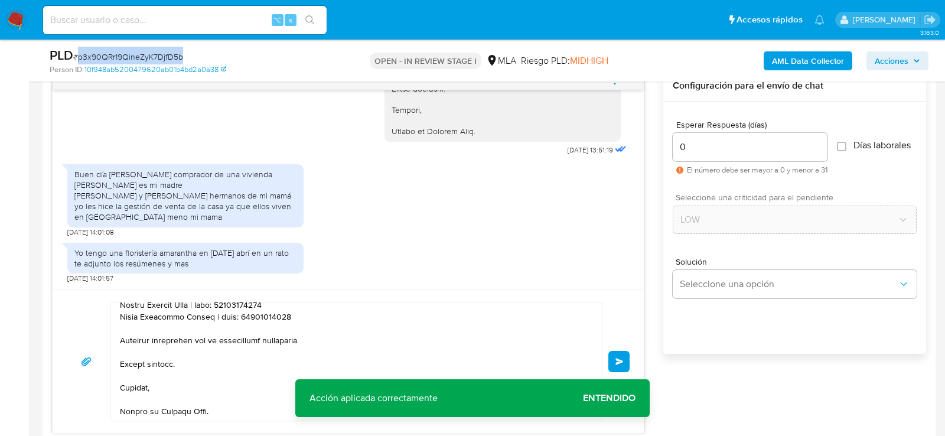
click at [180, 54] on span "# p3x90QRr19QineZyK7DjfD5b" at bounding box center [128, 57] width 110 height 12
copy span "p3x90QRr19QineZyK7DjfD5b"
click at [613, 351] on button "Enviar" at bounding box center [619, 361] width 21 height 21
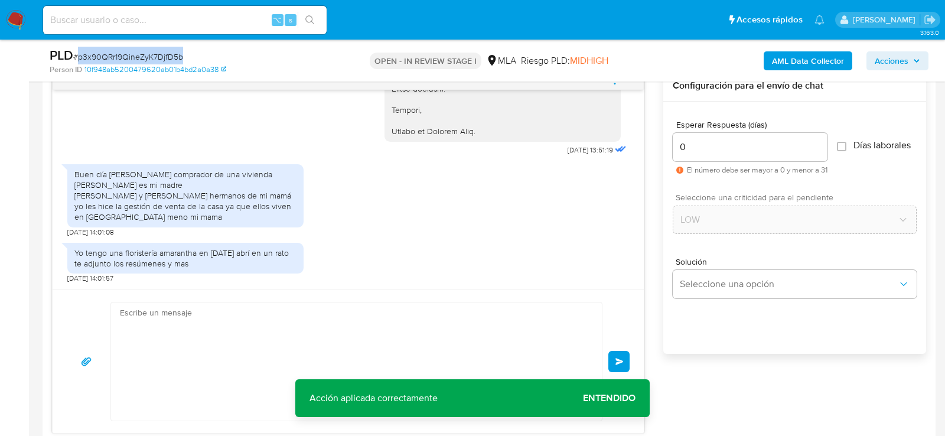
scroll to position [0, 0]
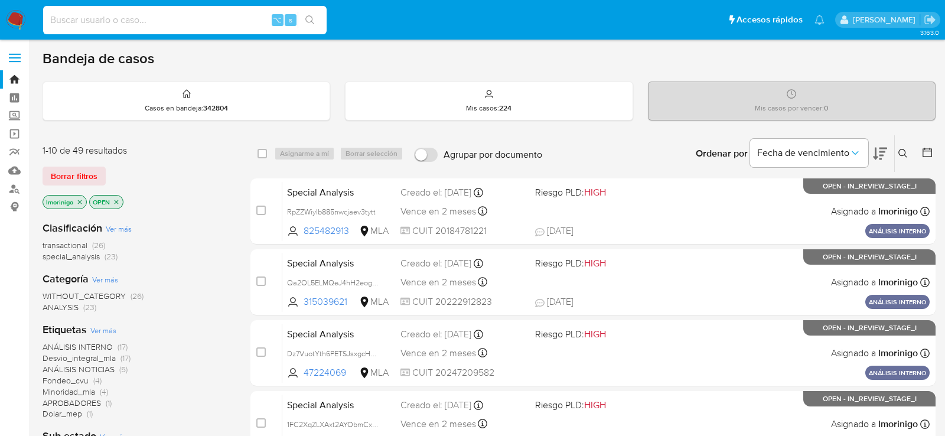
click at [206, 20] on input at bounding box center [185, 19] width 284 height 15
paste input "1472821997"
type input "1472821997"
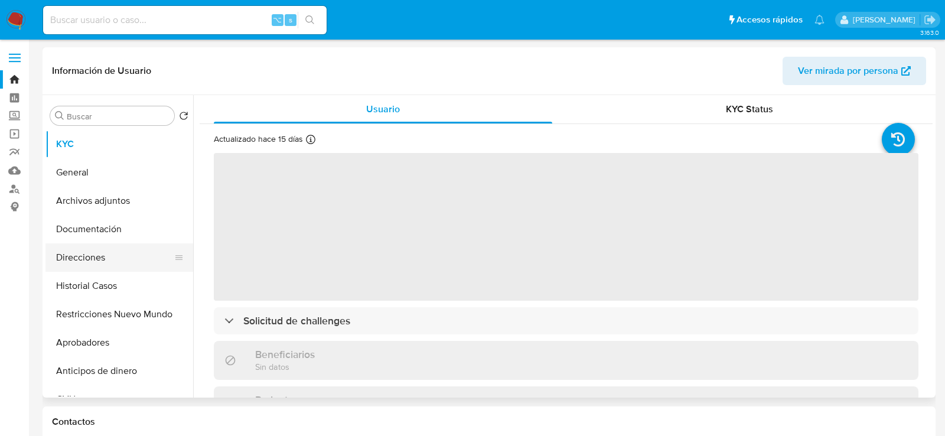
click at [111, 250] on button "Direcciones" at bounding box center [115, 257] width 138 height 28
select select "10"
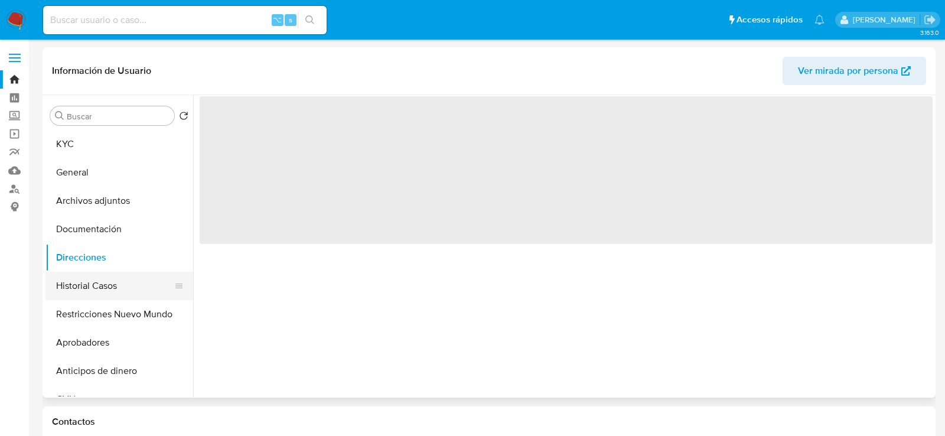
click at [111, 281] on button "Historial Casos" at bounding box center [115, 286] width 138 height 28
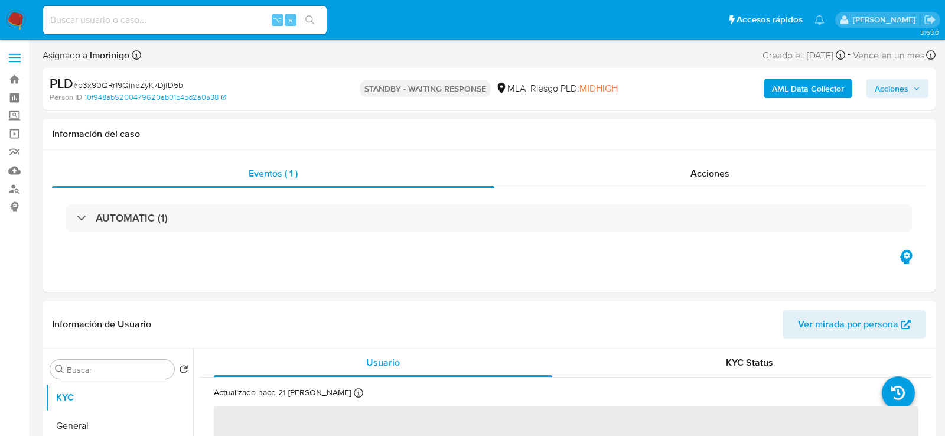
select select "10"
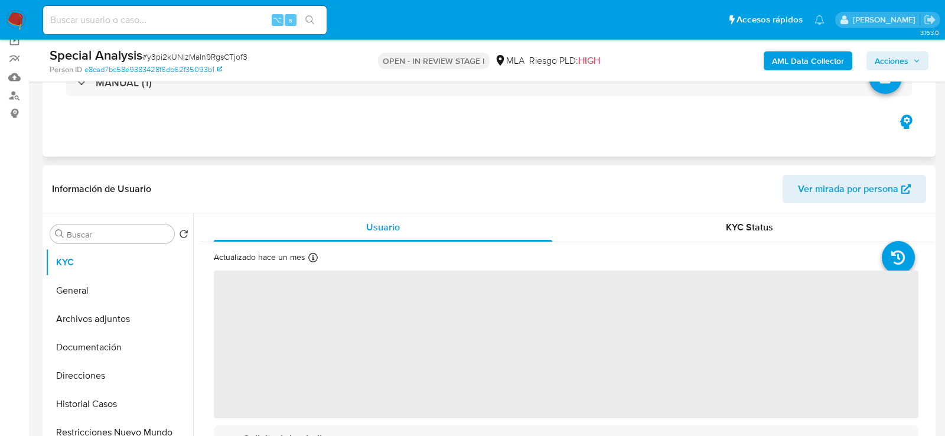
scroll to position [146, 0]
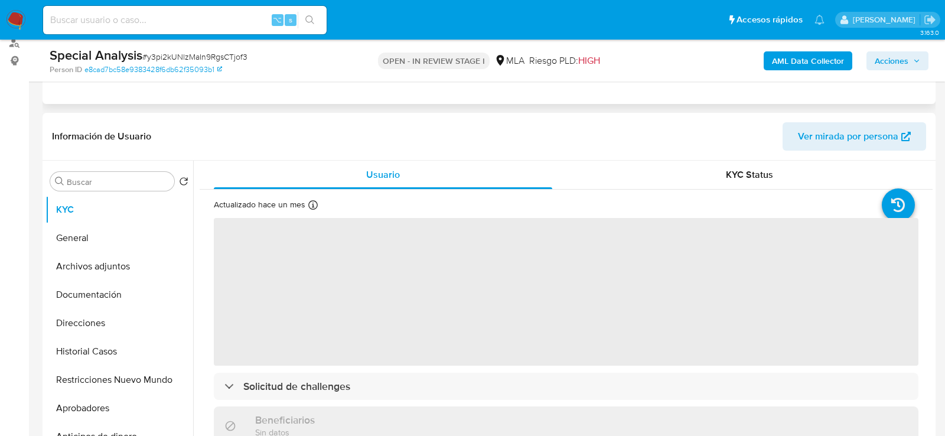
select select "10"
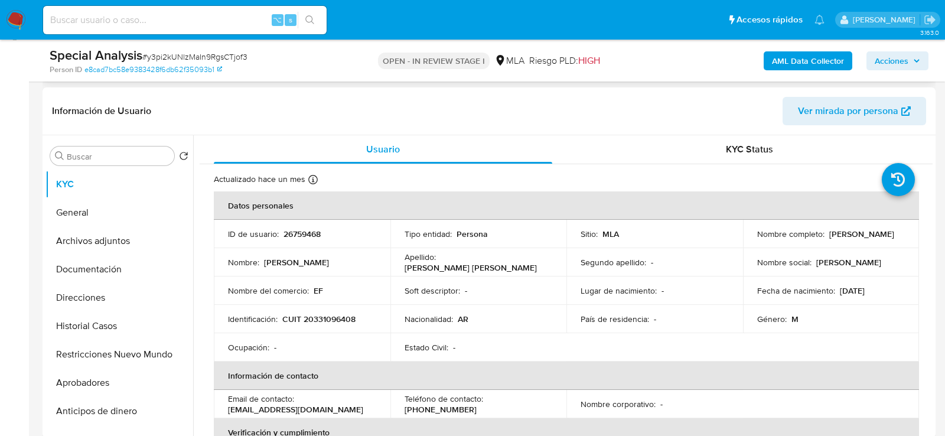
scroll to position [191, 0]
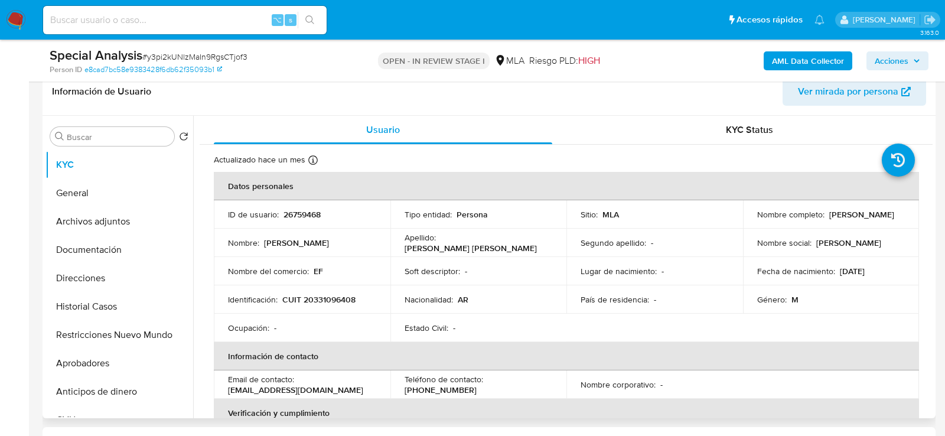
click at [300, 216] on p "26759468" at bounding box center [302, 214] width 37 height 11
copy p "26759468"
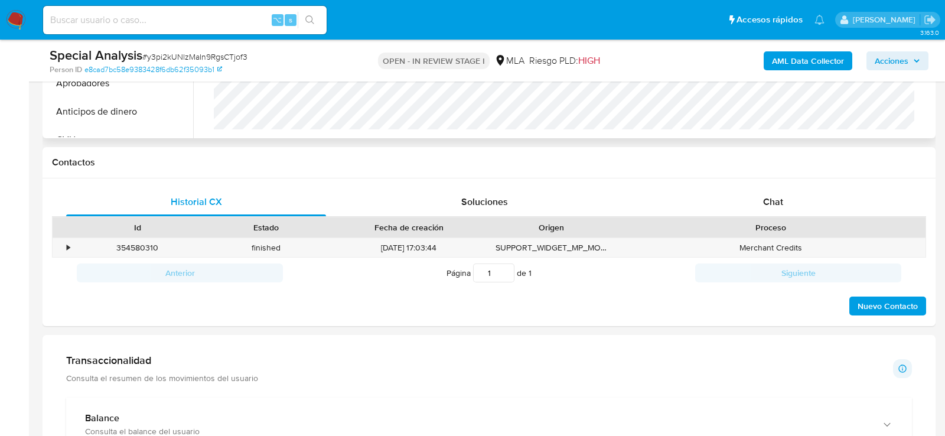
scroll to position [499, 0]
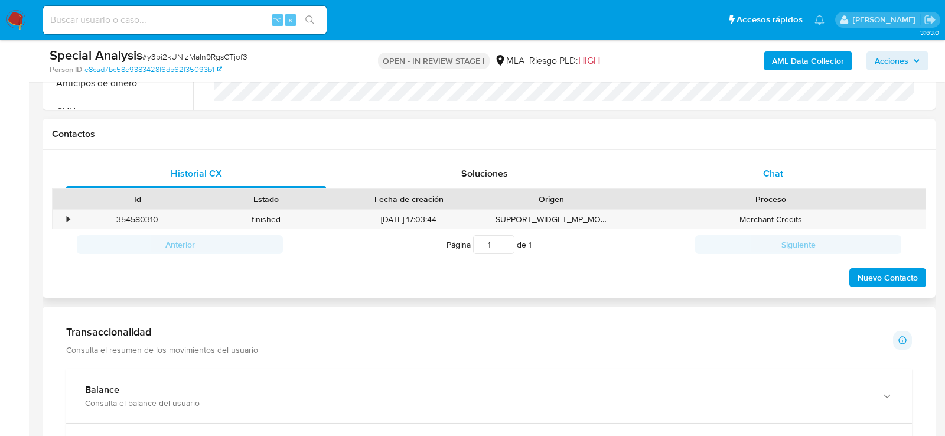
click at [778, 170] on span "Chat" at bounding box center [773, 174] width 20 height 14
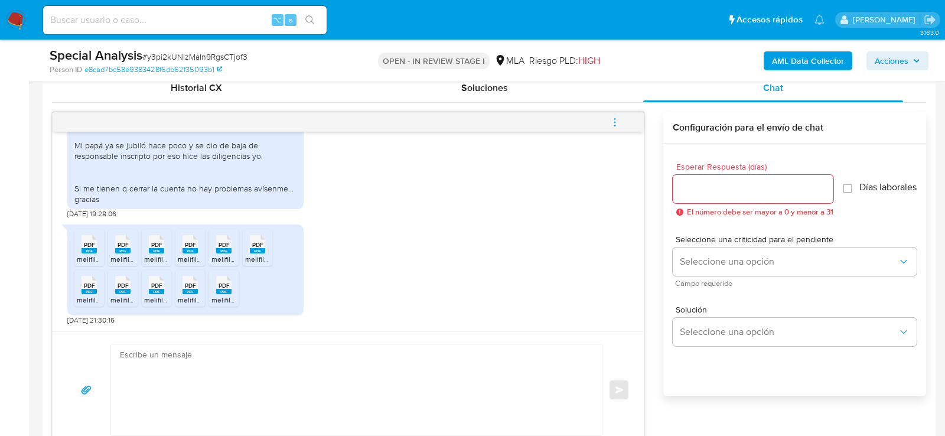
scroll to position [589, 0]
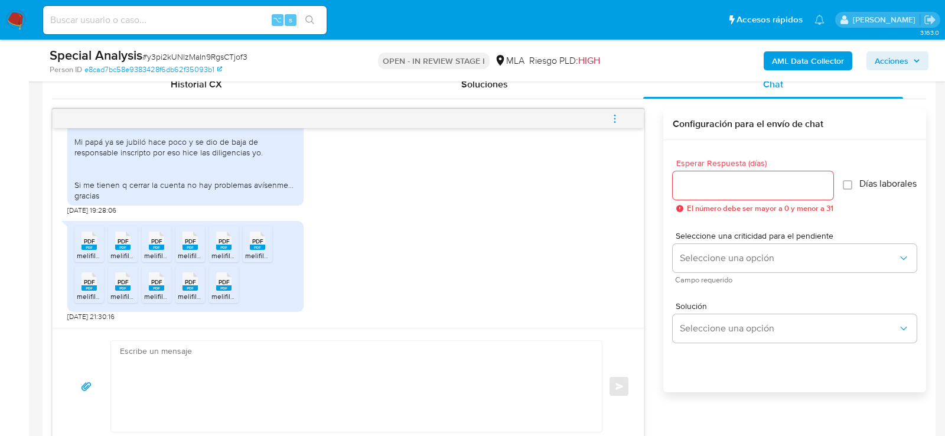
click at [90, 249] on icon "PDF" at bounding box center [89, 240] width 15 height 21
click at [121, 252] on span "melifile4421149078319304149.pdf" at bounding box center [164, 256] width 106 height 10
click at [164, 253] on span "melifile7816761895055085221.pdf" at bounding box center [197, 256] width 107 height 10
click at [187, 253] on span "melifile4290637578636487764.pdf" at bounding box center [233, 256] width 111 height 10
click at [226, 253] on span "melifile6365548543468292038.pdf" at bounding box center [268, 256] width 113 height 10
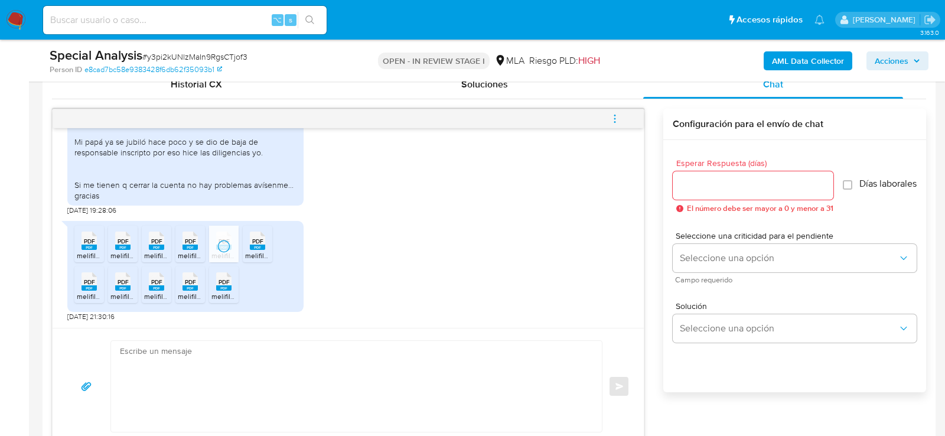
click at [256, 255] on span "melifile3738949178463894766.pdf" at bounding box center [300, 256] width 110 height 10
click at [98, 294] on span "melifile2906264067186727255.pdf" at bounding box center [132, 296] width 110 height 10
click at [127, 296] on span "melifile5314937772100800893.pdf" at bounding box center [165, 296] width 108 height 10
click at [159, 296] on span "melifile7523854508632000064.pdf" at bounding box center [200, 296] width 113 height 10
click at [203, 296] on span "melifile1498096622096322954.pdf" at bounding box center [234, 296] width 112 height 10
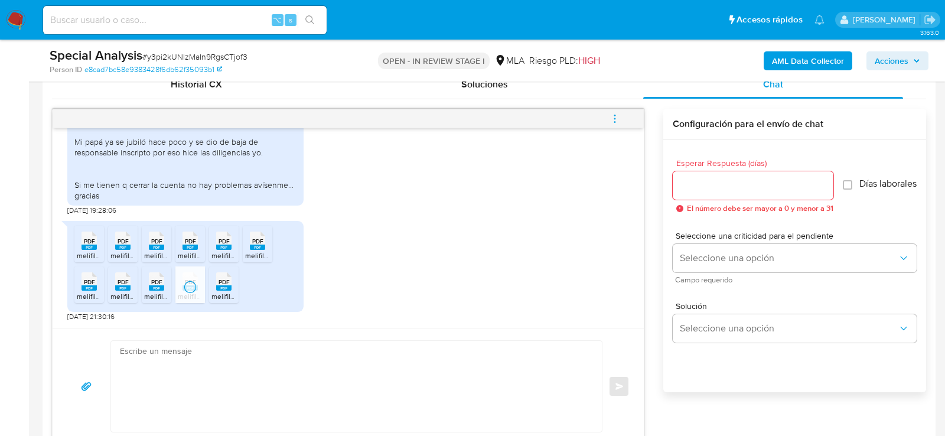
click at [226, 296] on span "melifile173187617839354906.pdf" at bounding box center [263, 296] width 102 height 10
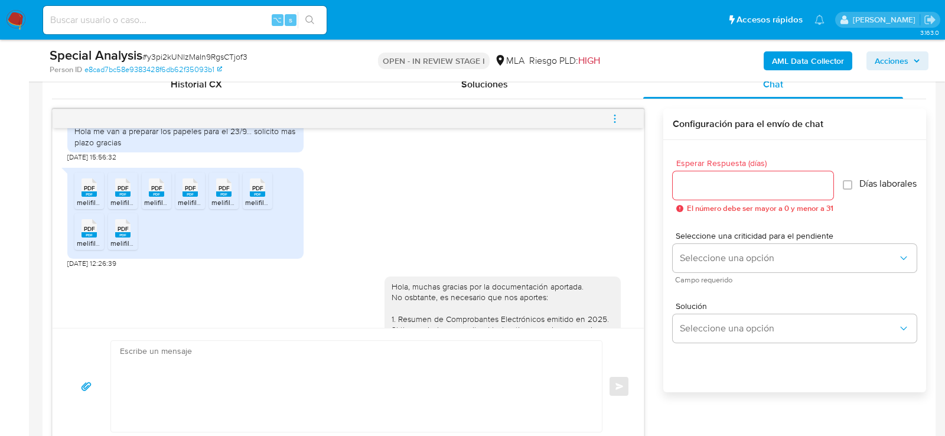
scroll to position [1380, 0]
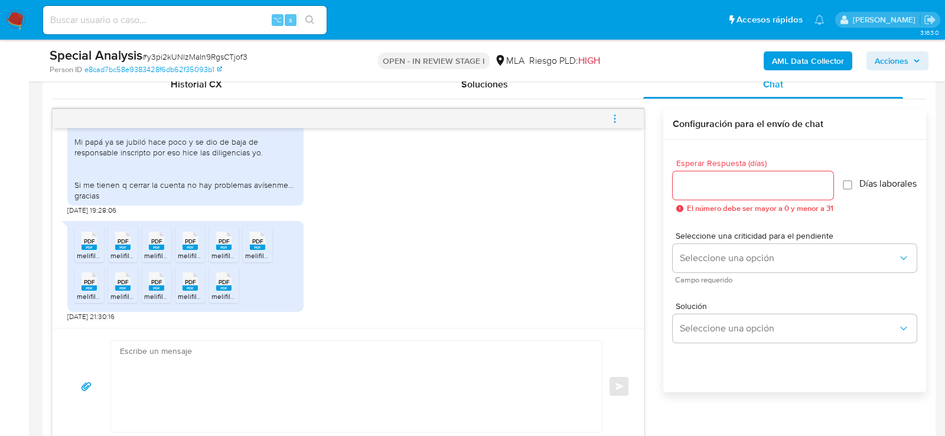
click at [299, 379] on textarea at bounding box center [353, 386] width 467 height 91
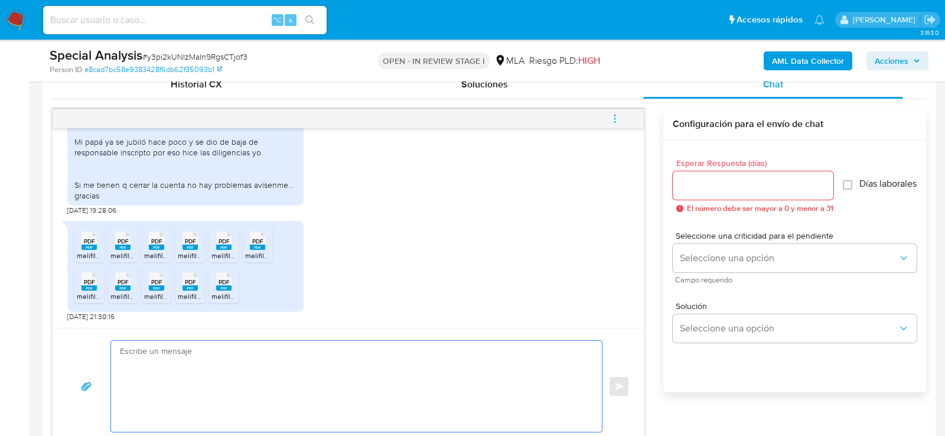
paste textarea "Hola, Muchas gracias por la respuesta. Analizamos tu caso y notamos que la info…"
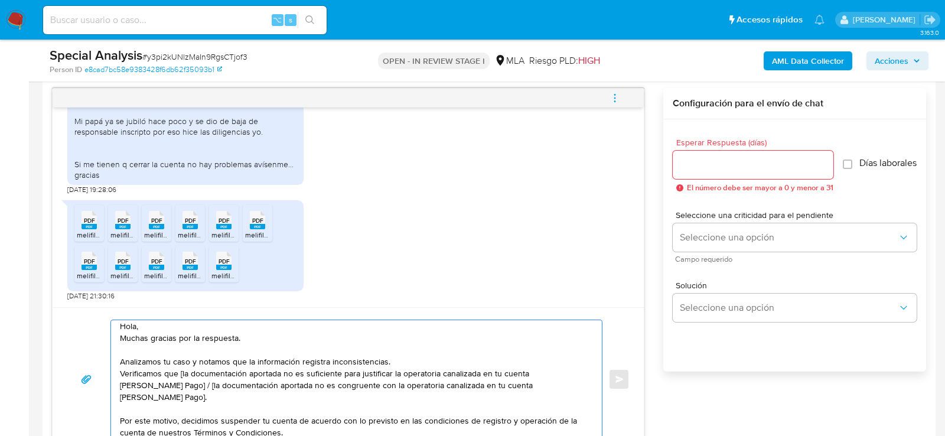
scroll to position [0, 0]
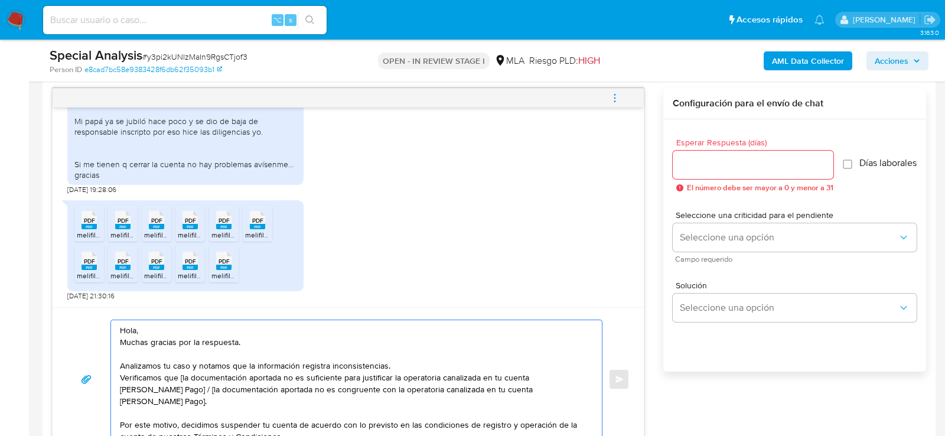
click at [120, 340] on textarea "Hola, Muchas gracias por la respuesta. Analizamos tu caso y notamos que la info…" at bounding box center [353, 379] width 467 height 118
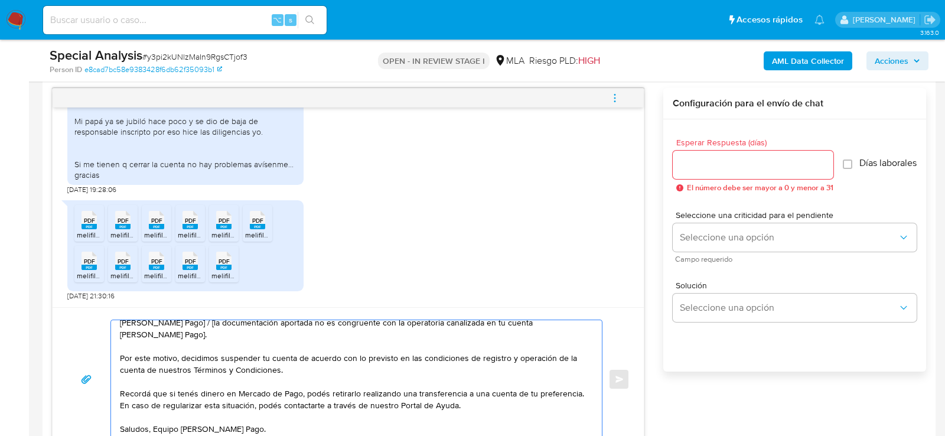
scroll to position [53, 0]
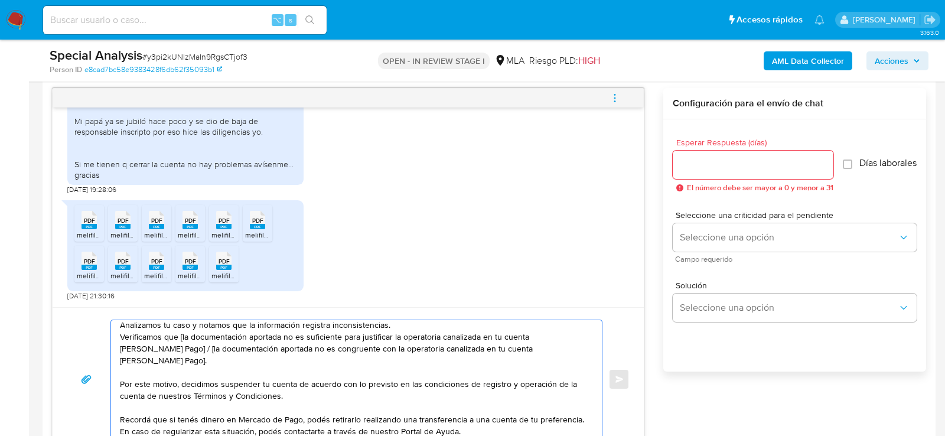
drag, startPoint x: 177, startPoint y: 333, endPoint x: 147, endPoint y: 350, distance: 33.9
click at [147, 350] on textarea "Hola, Muchas gracias por la respuesta. Analizamos tu caso y notamos que la info…" at bounding box center [353, 379] width 467 height 118
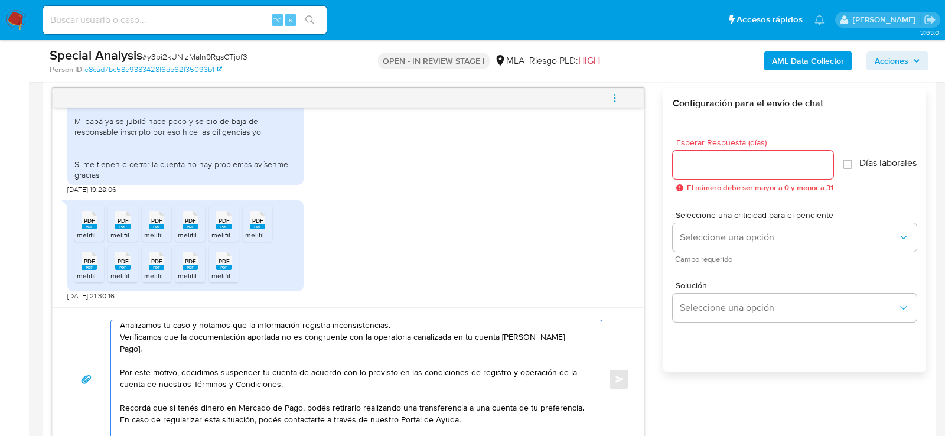
click at [568, 336] on textarea "Hola, Muchas gracias por la respuesta. Analizamos tu caso y notamos que la info…" at bounding box center [353, 379] width 467 height 118
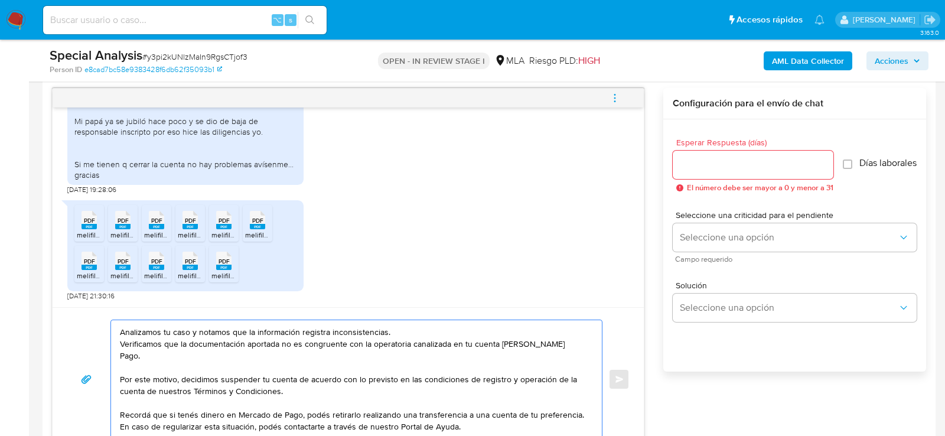
scroll to position [40, 0]
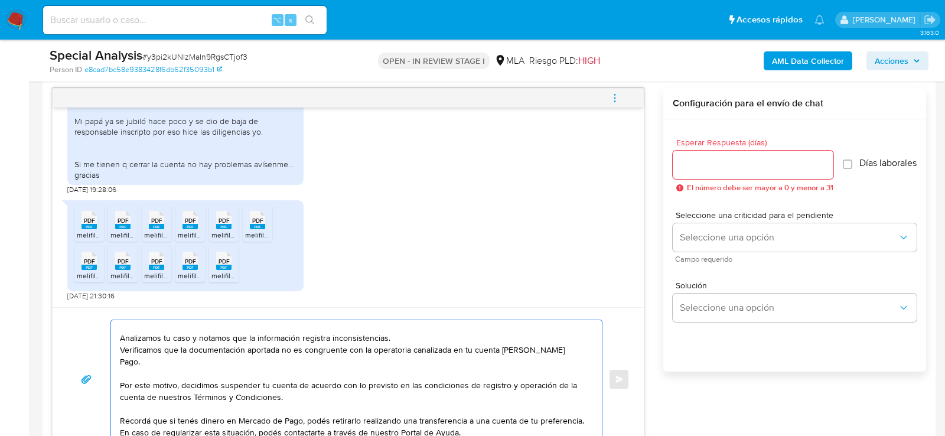
click at [488, 336] on textarea "Hola, Muchas gracias por la respuesta. Analizamos tu caso y notamos que la info…" at bounding box center [353, 379] width 467 height 118
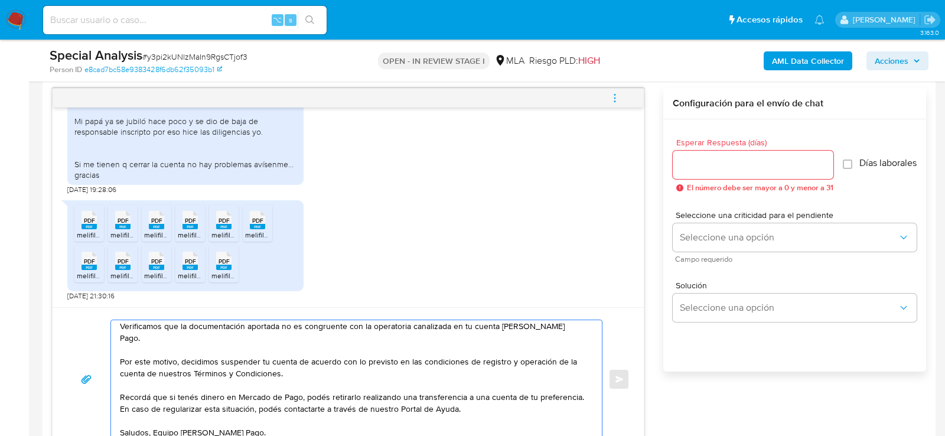
scroll to position [79, 0]
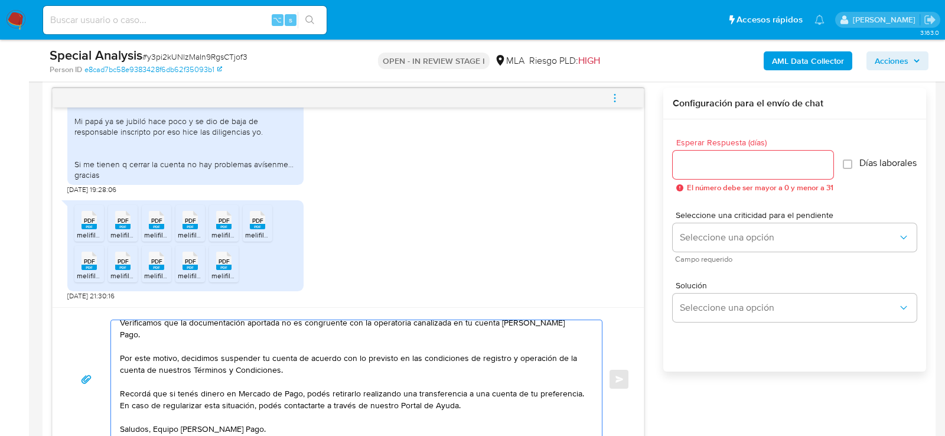
type textarea "Hola, Muchas gracias por la respuesta. Analizamos tu caso y notamos que la info…"
click at [213, 55] on span "# y3pi2kUNlzMaIn9RgsCTjof3" at bounding box center [194, 57] width 105 height 12
copy span "y3pi2kUNlzMaIn9RgsCTjof3"
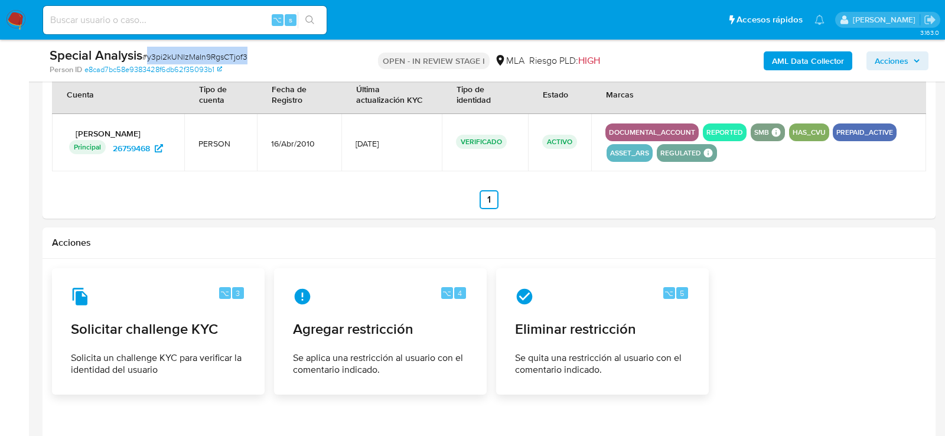
scroll to position [1723, 0]
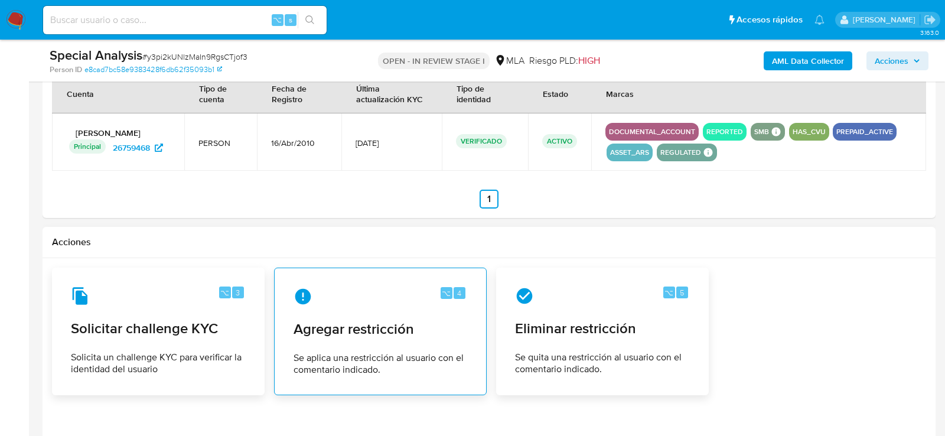
click at [348, 321] on span "Agregar restricción" at bounding box center [381, 329] width 174 height 18
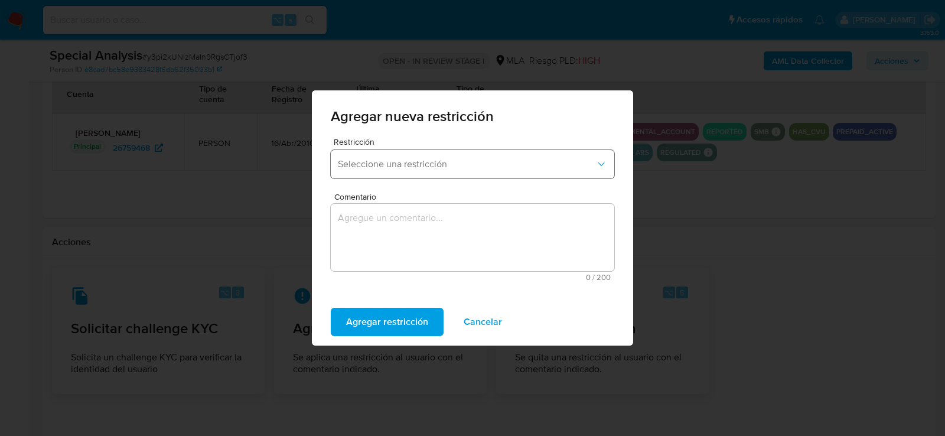
click at [397, 168] on span "Seleccione una restricción" at bounding box center [467, 164] width 258 height 12
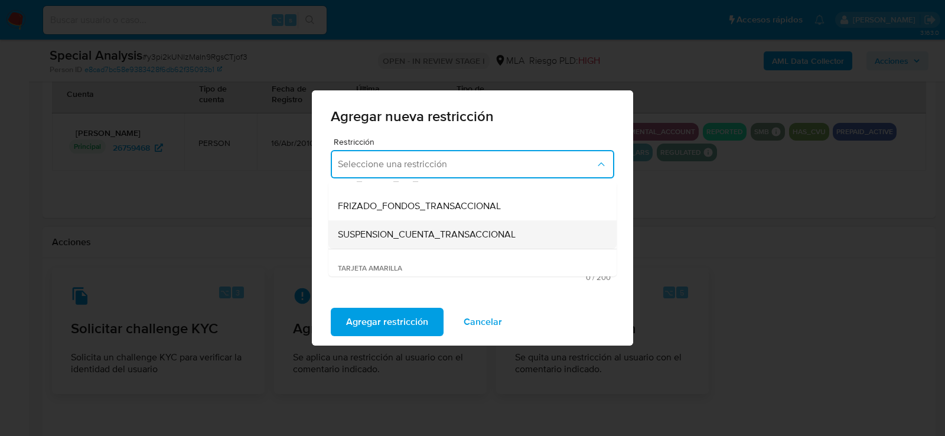
scroll to position [132, 0]
click at [381, 240] on span "SUSPENSION_CUENTA_TRANSACCIONAL" at bounding box center [427, 234] width 178 height 12
click at [381, 240] on textarea "Comentario" at bounding box center [473, 237] width 284 height 67
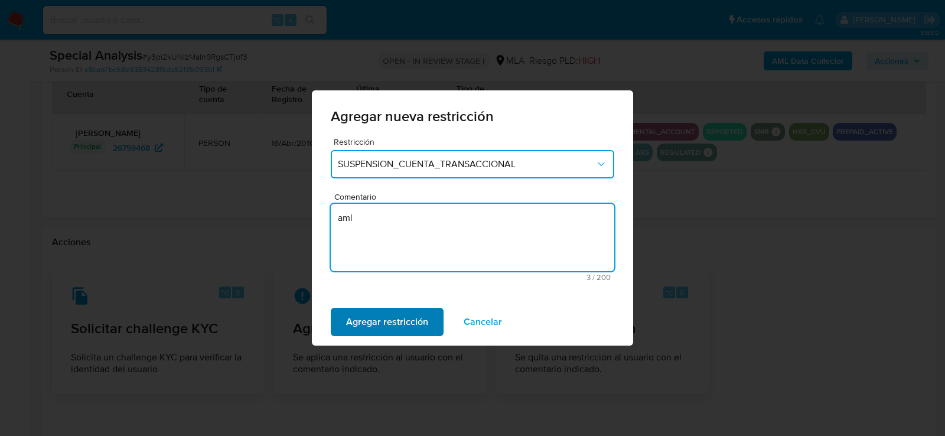
type textarea "aml"
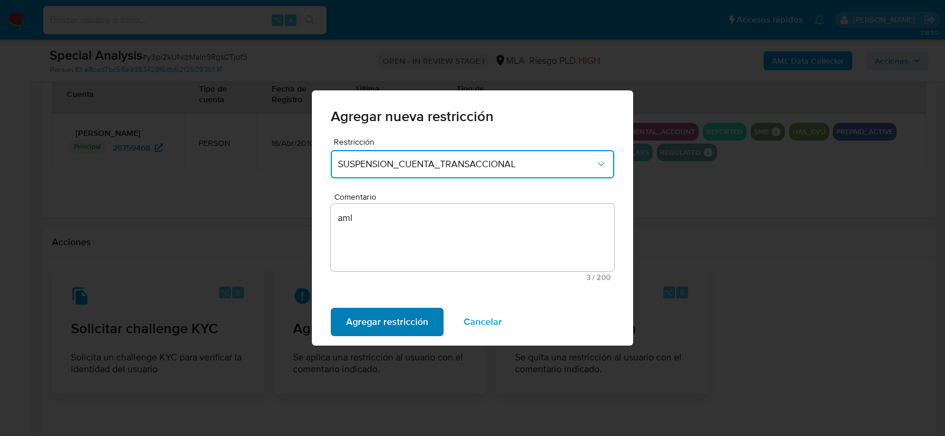
click at [354, 328] on span "Agregar restricción" at bounding box center [387, 322] width 82 height 26
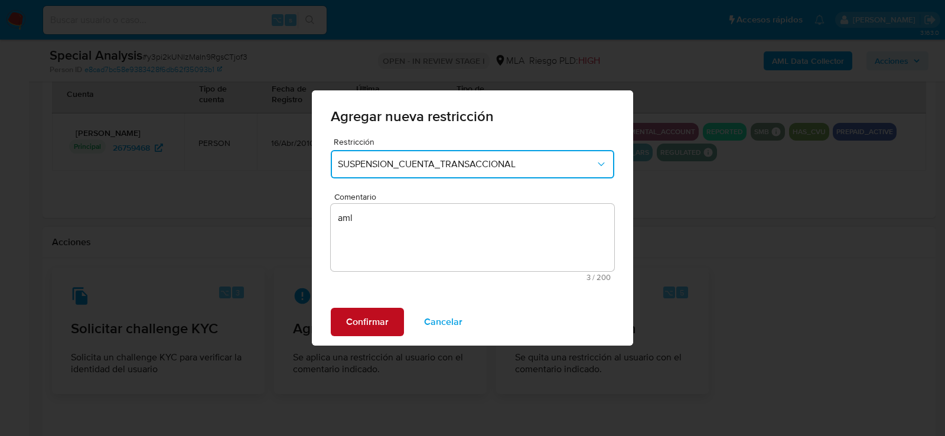
click at [354, 328] on span "Confirmar" at bounding box center [367, 322] width 43 height 26
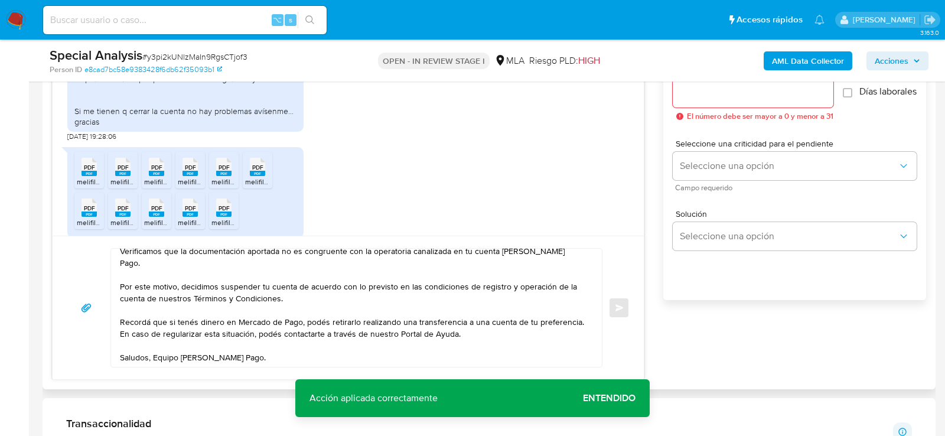
scroll to position [671, 0]
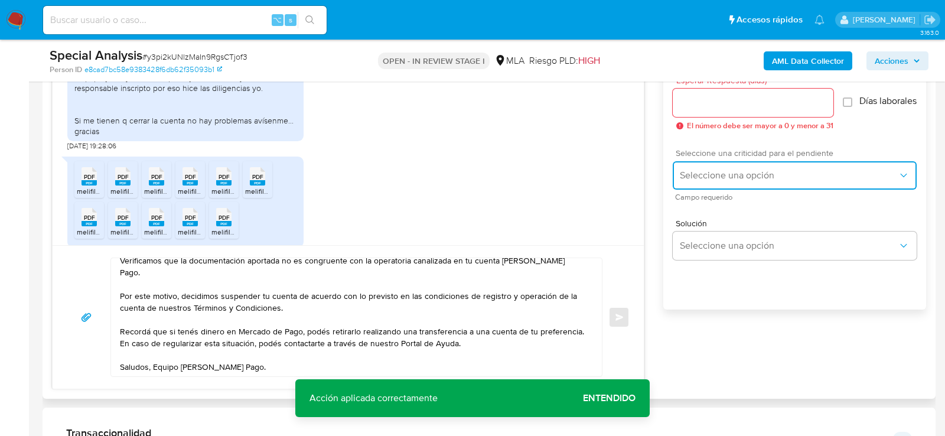
click at [696, 181] on span "Seleccione una opción" at bounding box center [789, 176] width 218 height 12
click at [696, 189] on div "LOW" at bounding box center [792, 177] width 225 height 24
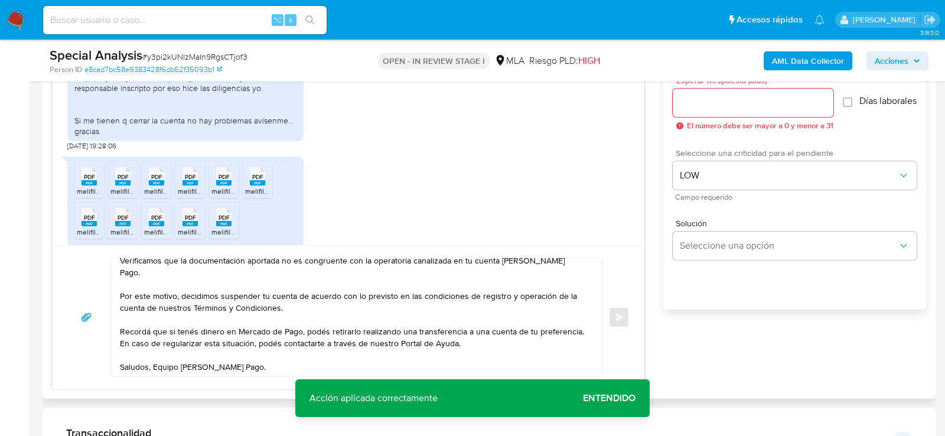
click at [691, 114] on div at bounding box center [753, 103] width 161 height 28
click at [690, 112] on div at bounding box center [753, 103] width 161 height 28
click at [680, 110] on div at bounding box center [753, 103] width 161 height 28
click at [680, 103] on input "Esperar Respuesta (días)" at bounding box center [753, 102] width 161 height 15
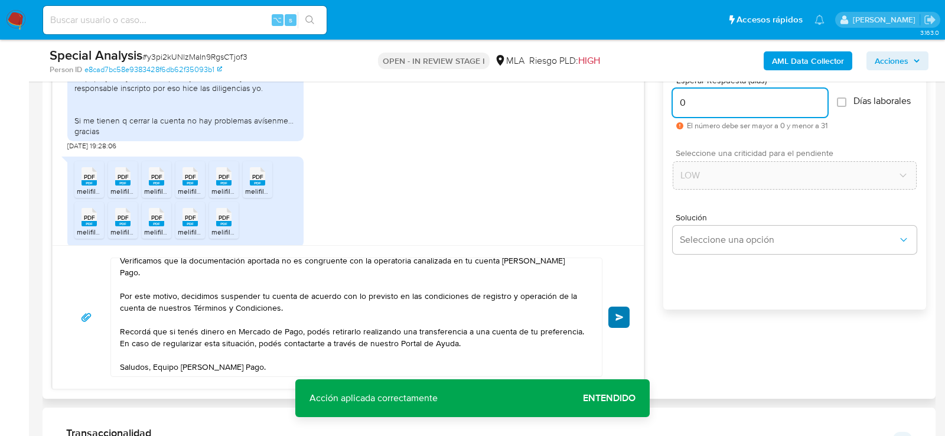
type input "0"
click at [618, 315] on span "Enviar" at bounding box center [620, 317] width 8 height 7
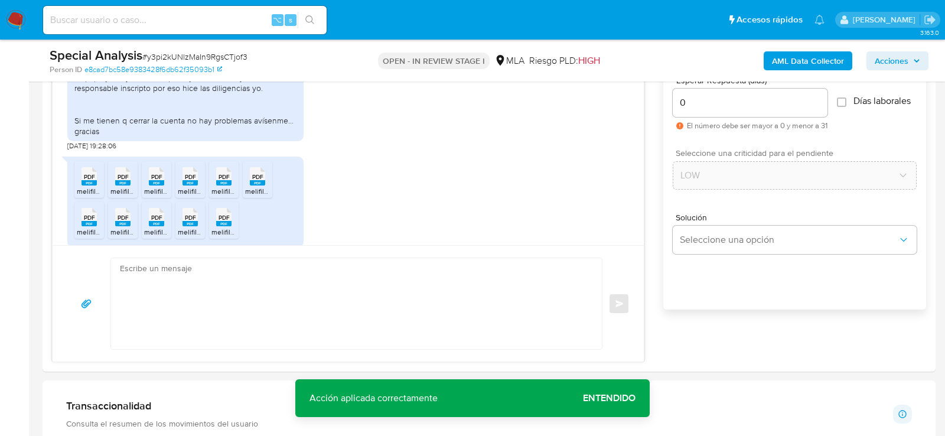
scroll to position [0, 0]
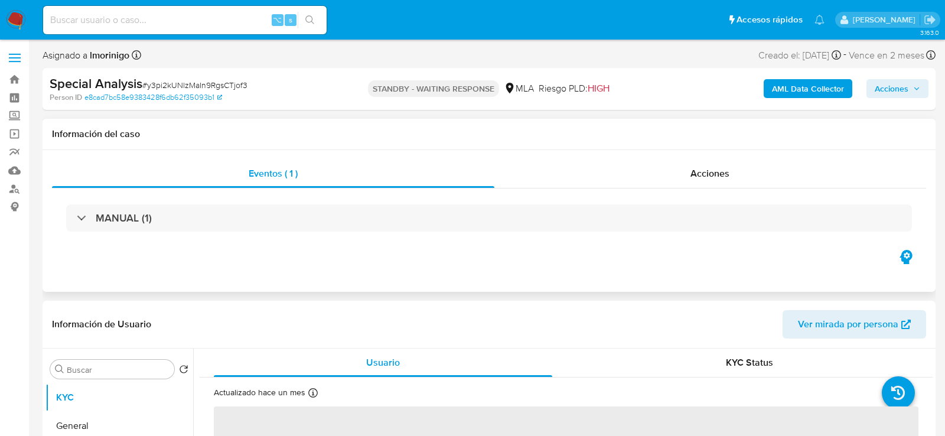
select select "10"
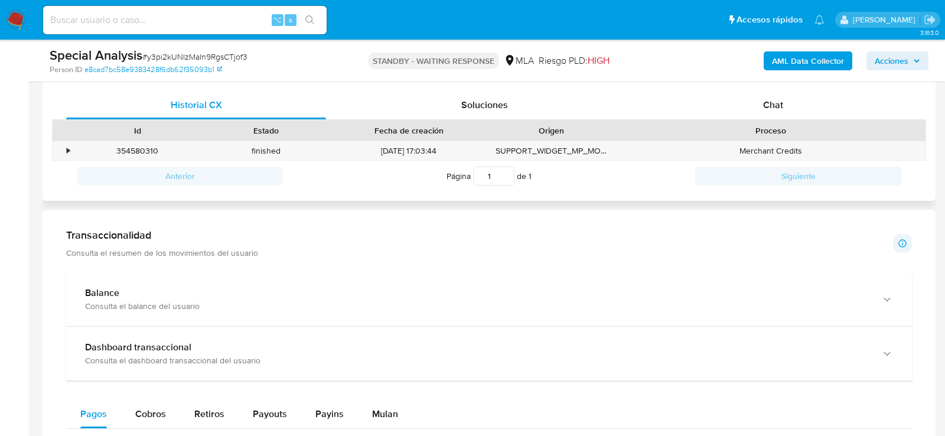
scroll to position [558, 0]
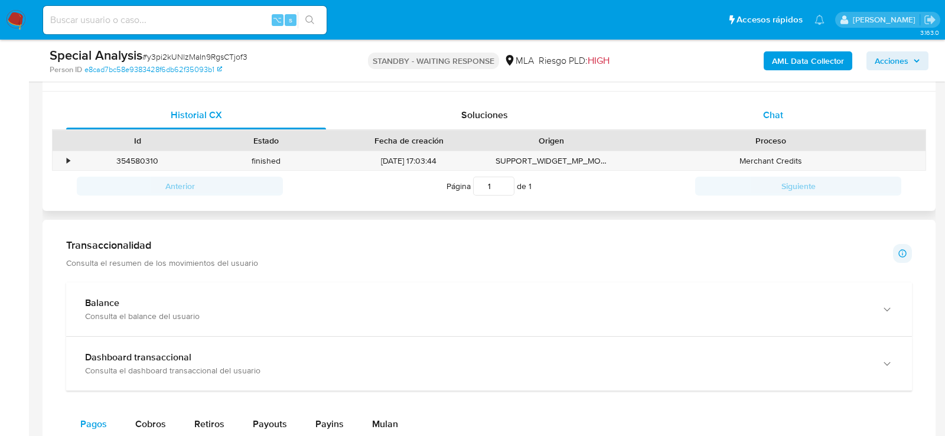
click at [815, 122] on div "Chat" at bounding box center [774, 115] width 260 height 28
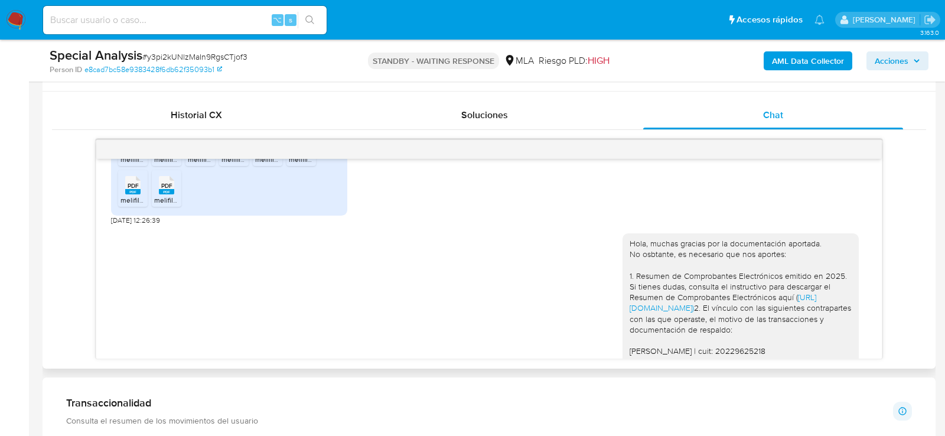
scroll to position [668, 0]
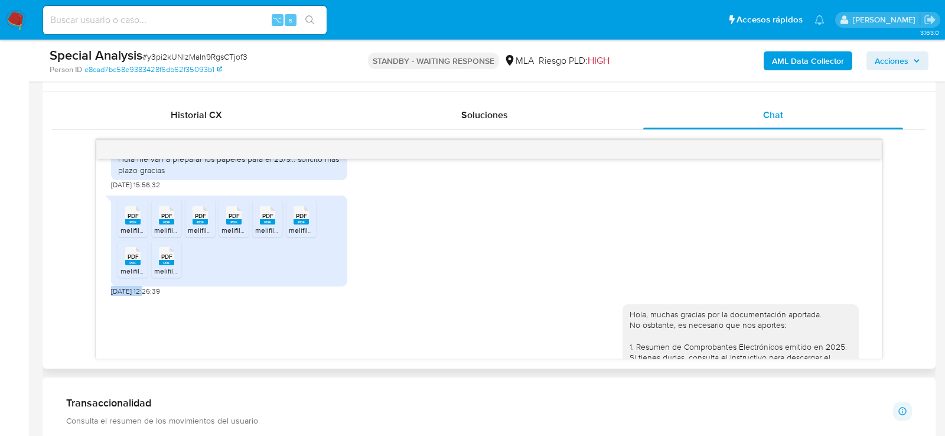
drag, startPoint x: 149, startPoint y: 311, endPoint x: 109, endPoint y: 311, distance: 39.6
click at [109, 311] on div "[DATE] 14:49:09 Hola me van a preparar los papeles para el 23/9... solicito mas…" at bounding box center [489, 259] width 786 height 200
copy span "[DATE]"
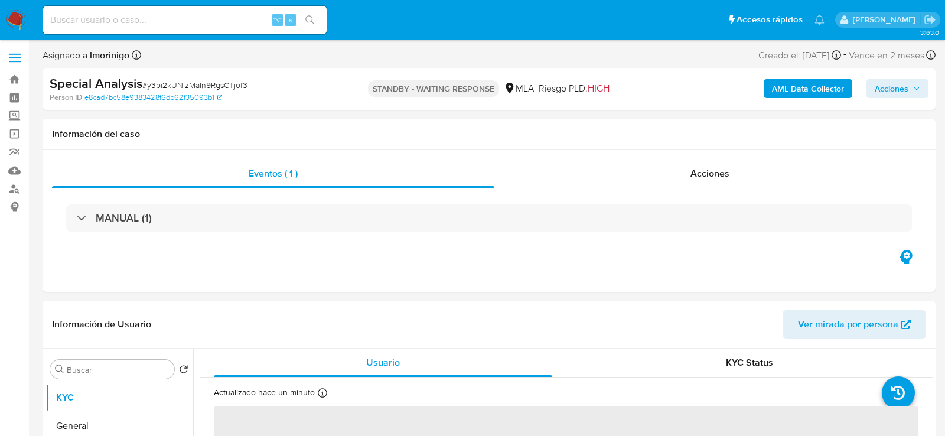
select select "10"
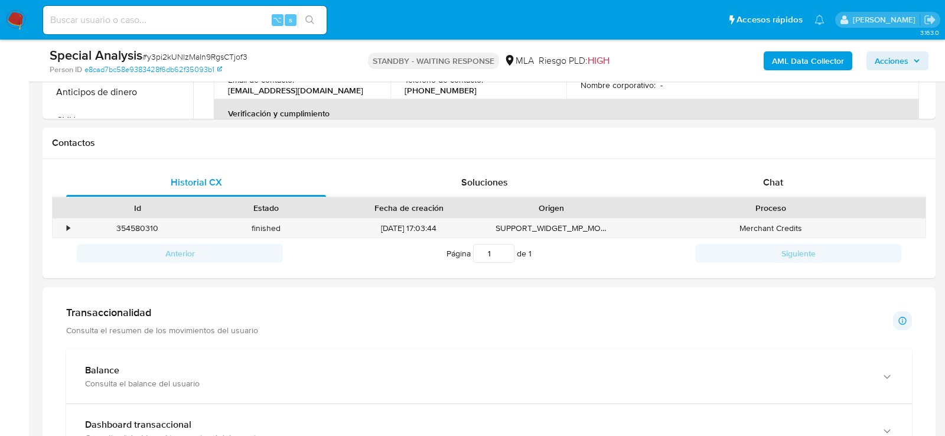
scroll to position [524, 0]
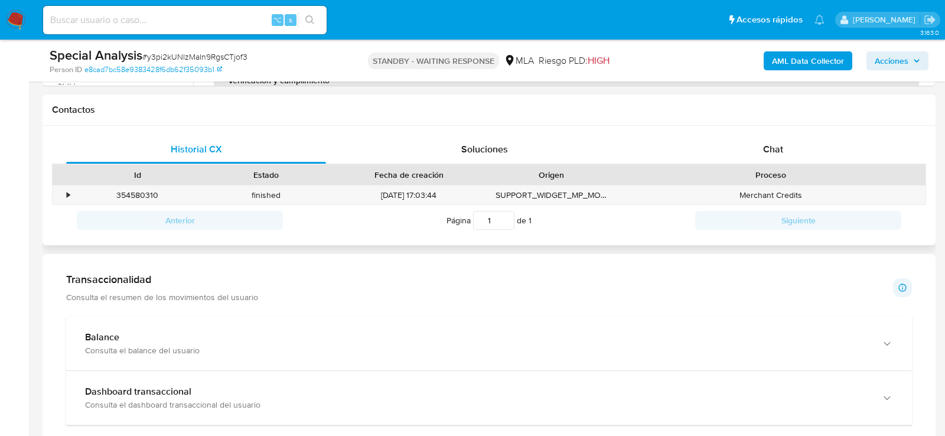
click at [800, 167] on div "Proceso" at bounding box center [771, 175] width 310 height 20
click at [779, 157] on div "Chat" at bounding box center [774, 149] width 260 height 28
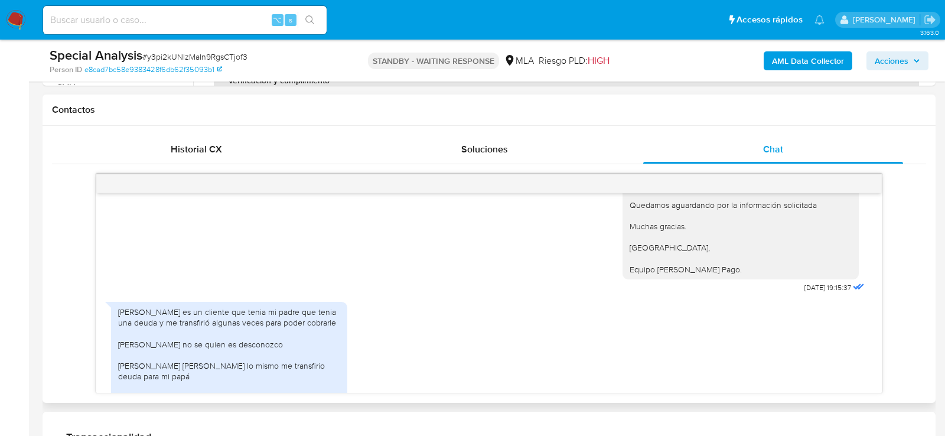
scroll to position [1071, 0]
drag, startPoint x: 827, startPoint y: 326, endPoint x: 786, endPoint y: 326, distance: 41.4
click at [786, 295] on div "Hola, muchas gracias por la documentación aportada. No osbtante, es necesario q…" at bounding box center [745, 111] width 245 height 368
copy span "[DATE]"
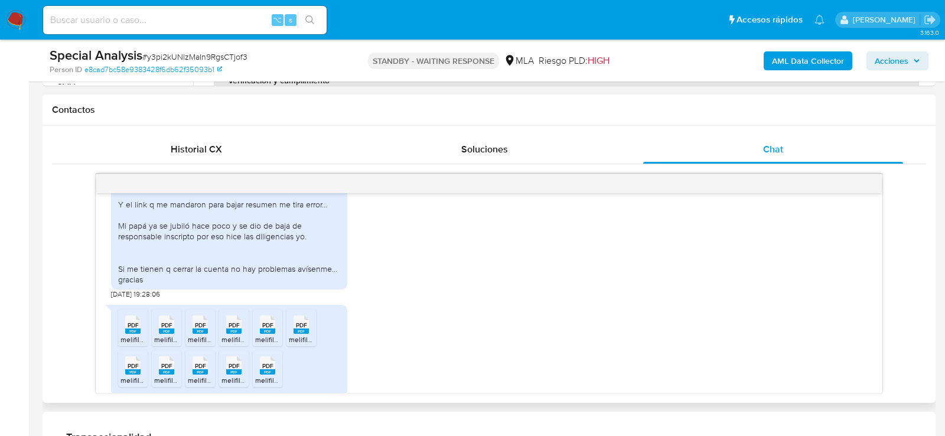
scroll to position [1328, 0]
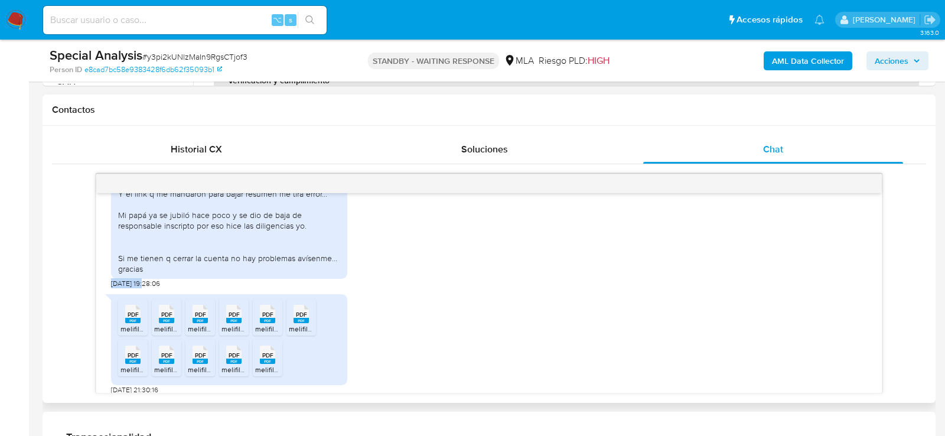
drag, startPoint x: 147, startPoint y: 327, endPoint x: 109, endPoint y: 327, distance: 38.4
click at [109, 327] on div "17/09/2025 14:49:09 Hola me van a preparar los papeles para el 23/9... solicito…" at bounding box center [489, 293] width 786 height 200
copy span "[DATE]"
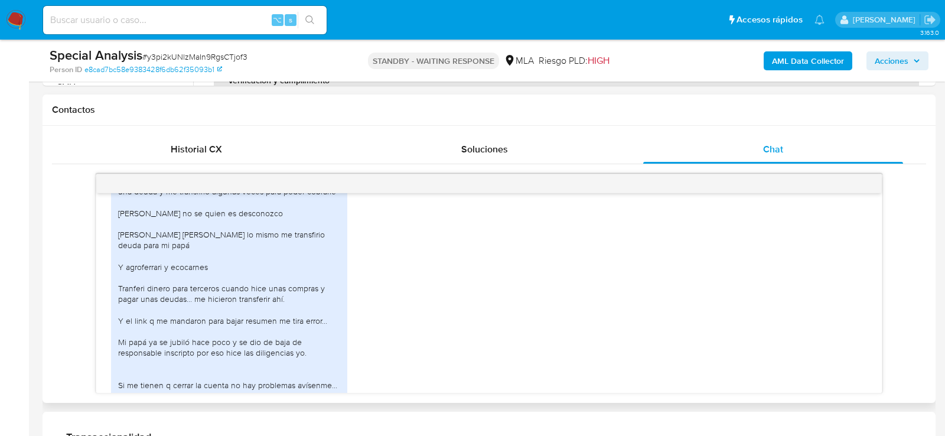
scroll to position [1198, 0]
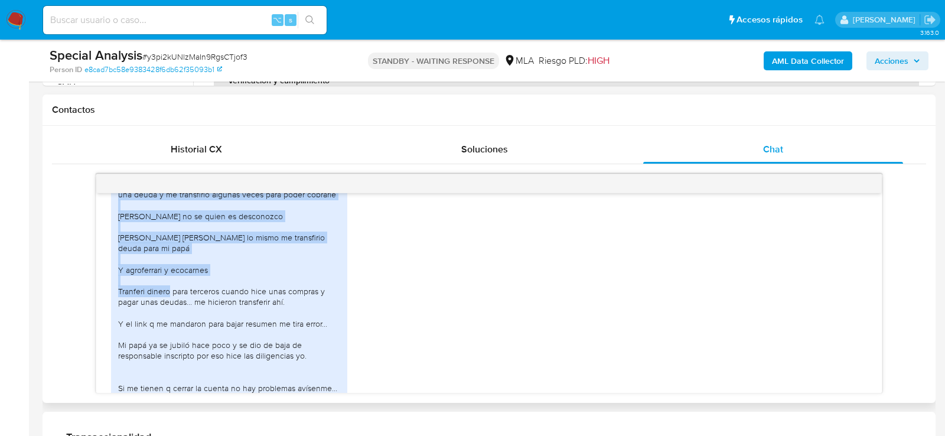
drag, startPoint x: 119, startPoint y: 227, endPoint x: 170, endPoint y: 330, distance: 114.4
click at [170, 330] on div "Idili es un cliente que tenia mi padre que tenia una deuda y me transfirió algu…" at bounding box center [229, 291] width 222 height 226
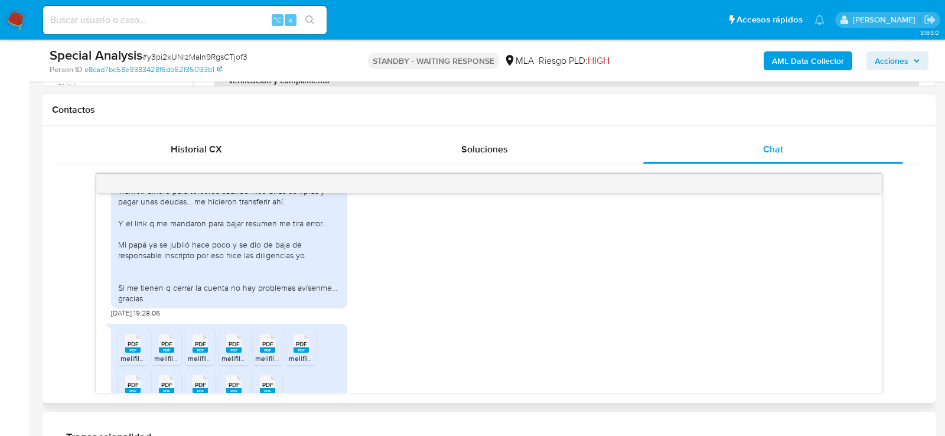
scroll to position [1301, 0]
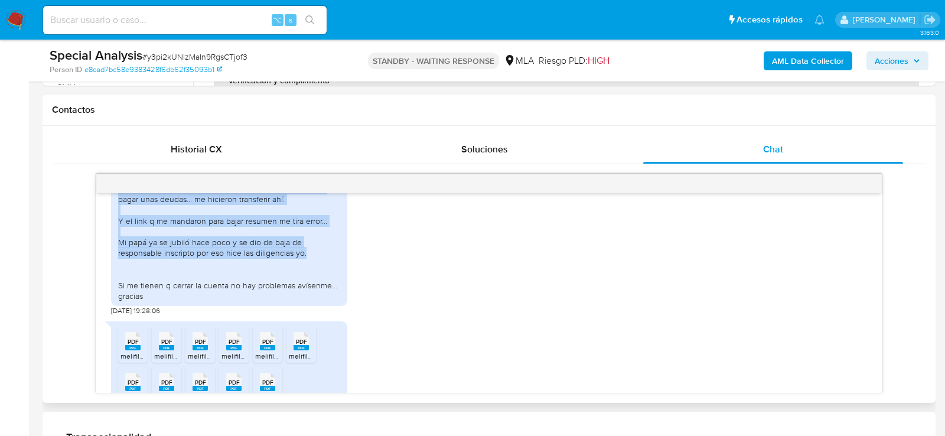
drag, startPoint x: 118, startPoint y: 225, endPoint x: 328, endPoint y: 291, distance: 220.4
click at [329, 291] on div "Idili es un cliente que tenia mi padre que tenia una deuda y me transfirió algu…" at bounding box center [229, 189] width 222 height 226
copy div "Idili es un cliente que tenia mi padre que tenia una deuda y me transfirió algu…"
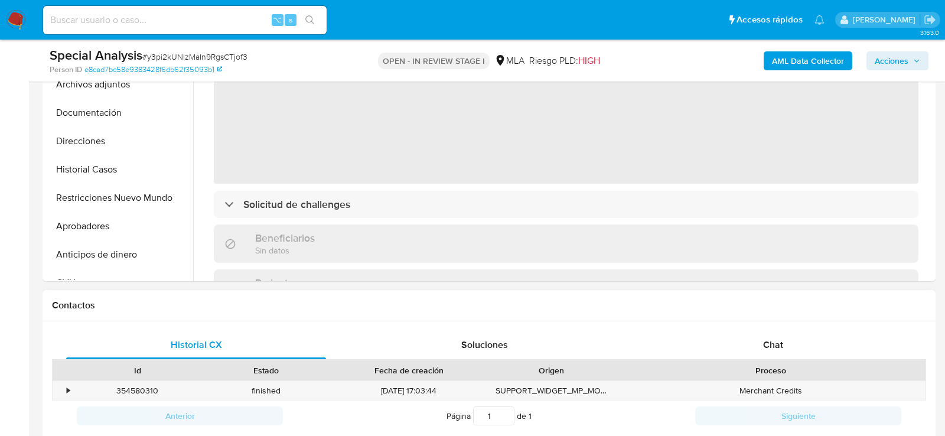
scroll to position [461, 0]
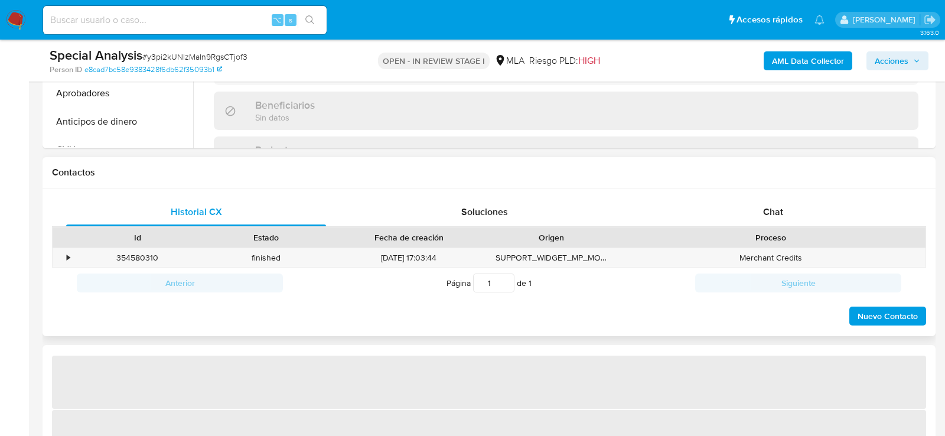
select select "10"
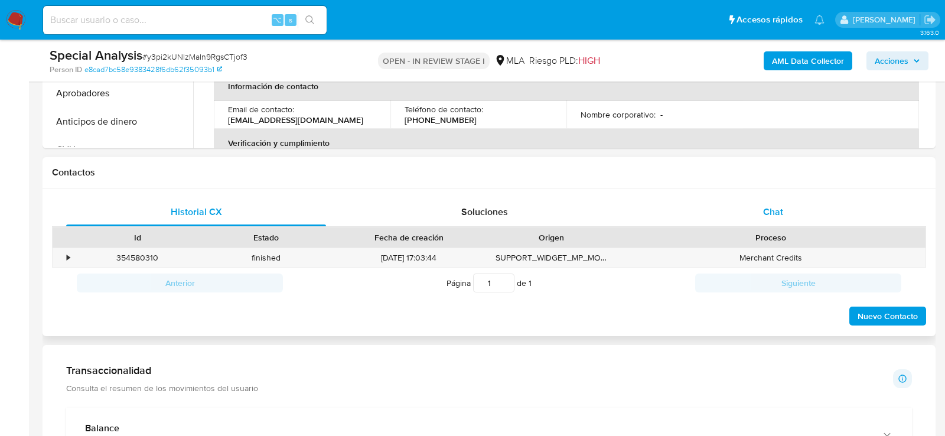
click at [731, 207] on div "Chat" at bounding box center [774, 212] width 260 height 28
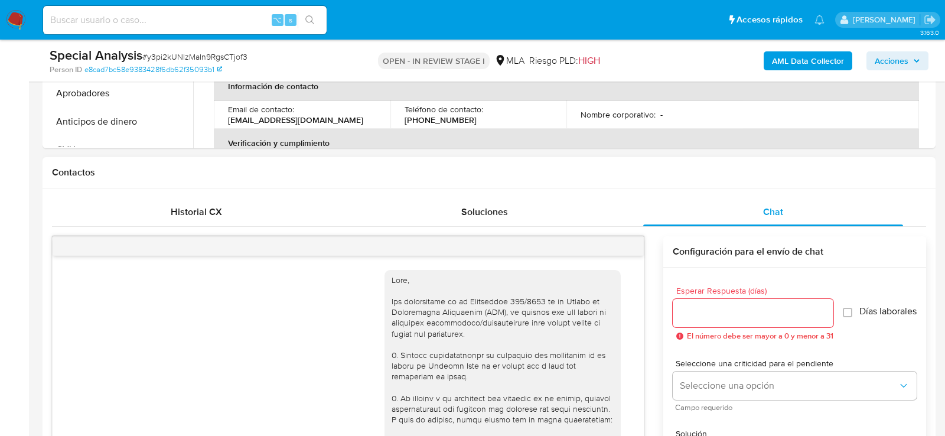
scroll to position [1640, 0]
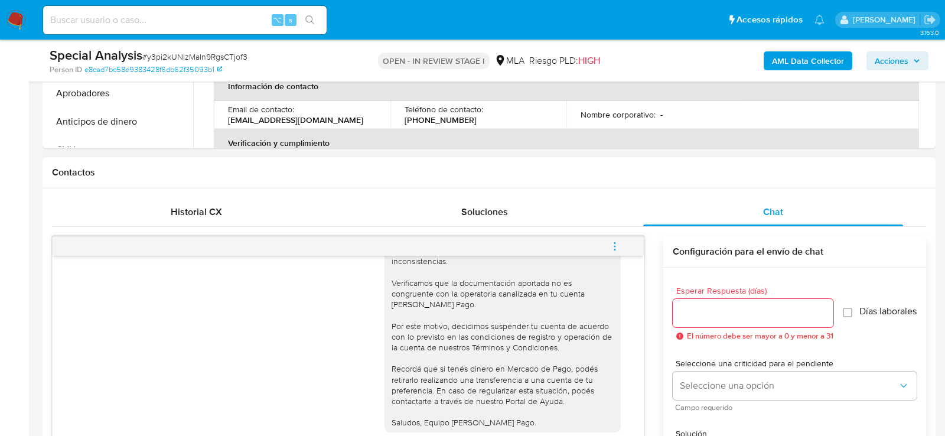
click at [623, 246] on button "menu-action" at bounding box center [615, 246] width 39 height 28
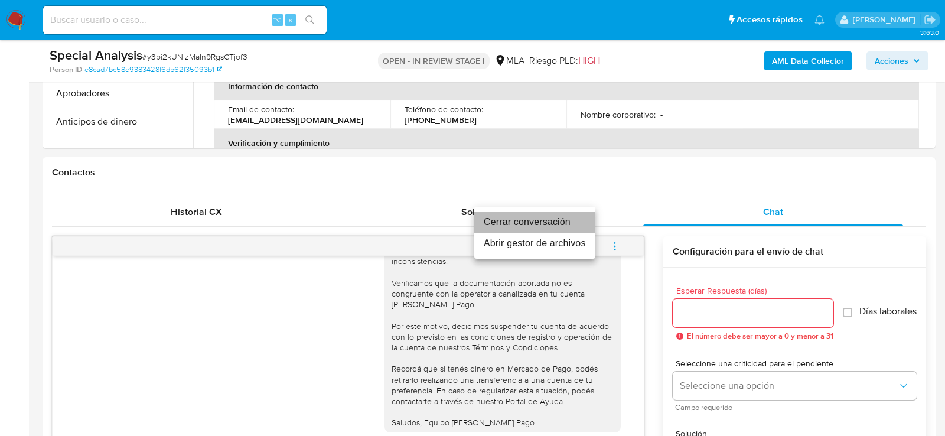
click at [574, 227] on li "Cerrar conversación" at bounding box center [535, 222] width 121 height 21
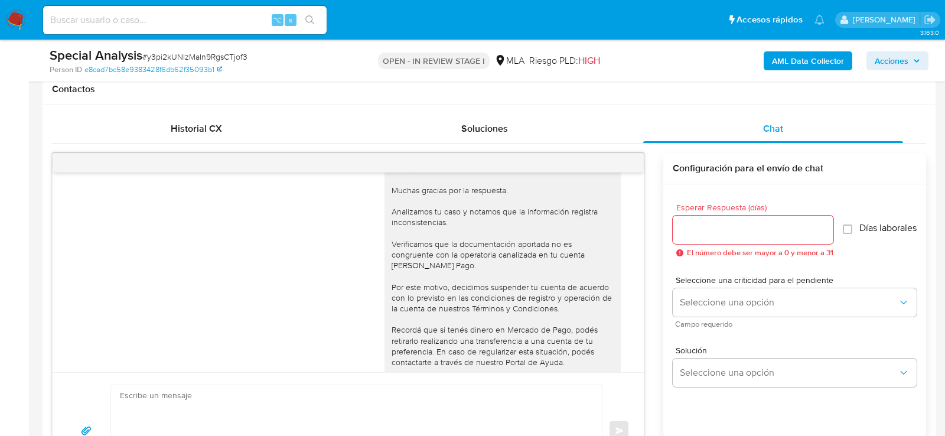
scroll to position [1484, 0]
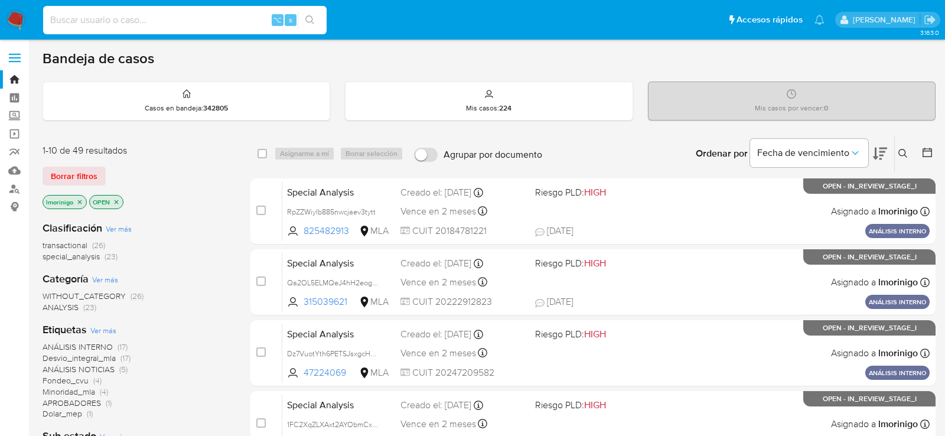
click at [217, 20] on input at bounding box center [185, 19] width 284 height 15
paste input "EIo33u7abyxSMNDrcg3Y3NuD"
type input "EIo33u7abyxSMNDrcg3Y3NuD"
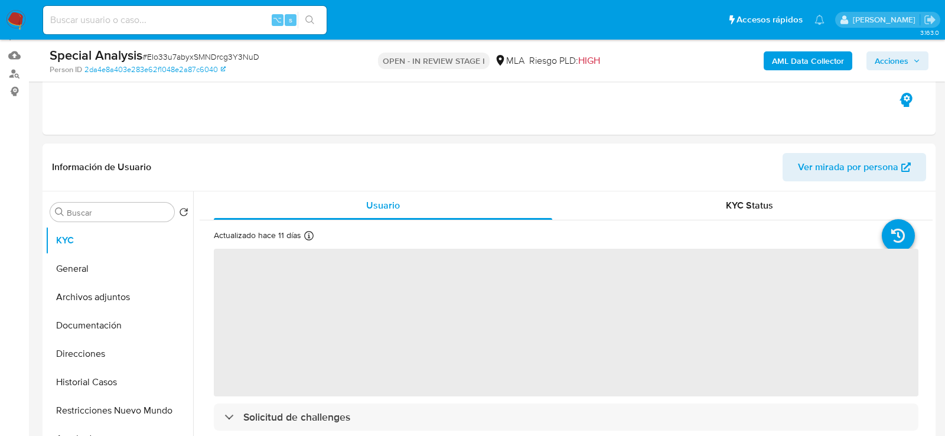
select select "10"
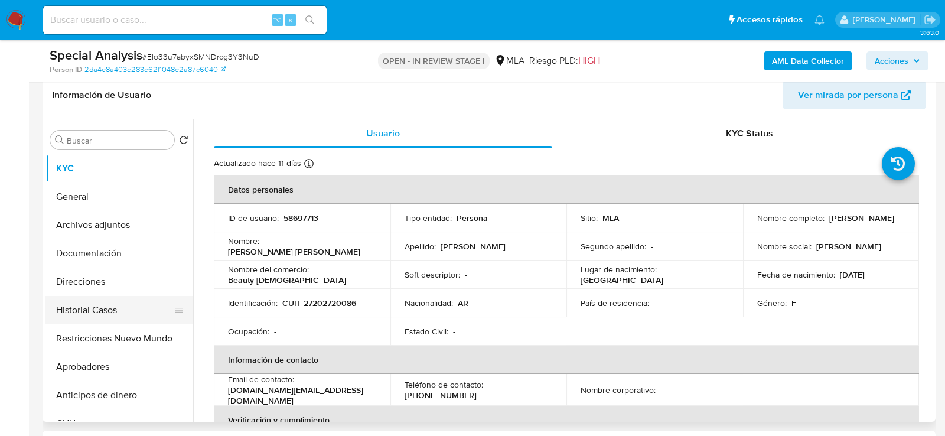
click at [82, 308] on button "Historial Casos" at bounding box center [115, 310] width 138 height 28
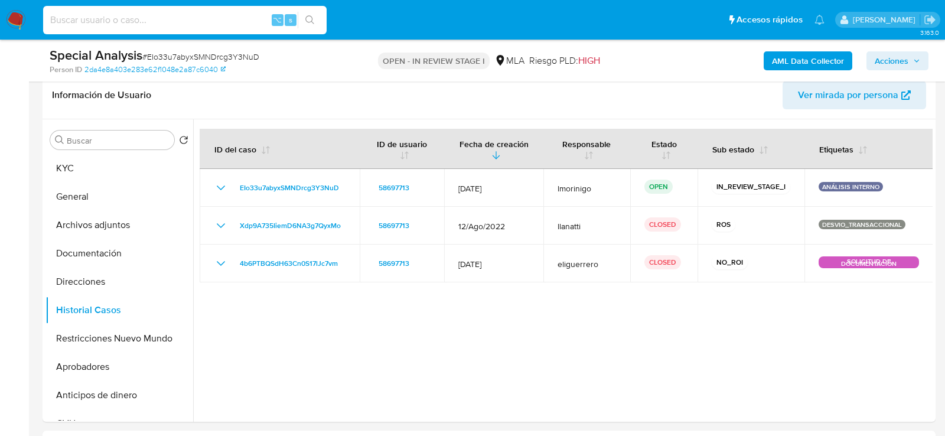
click at [152, 14] on input at bounding box center [185, 19] width 284 height 15
paste input "sMj67T6eSpW5vph9Kuis4OFa"
type input "sMj67T6eSpW5vph9Kuis4OFa"
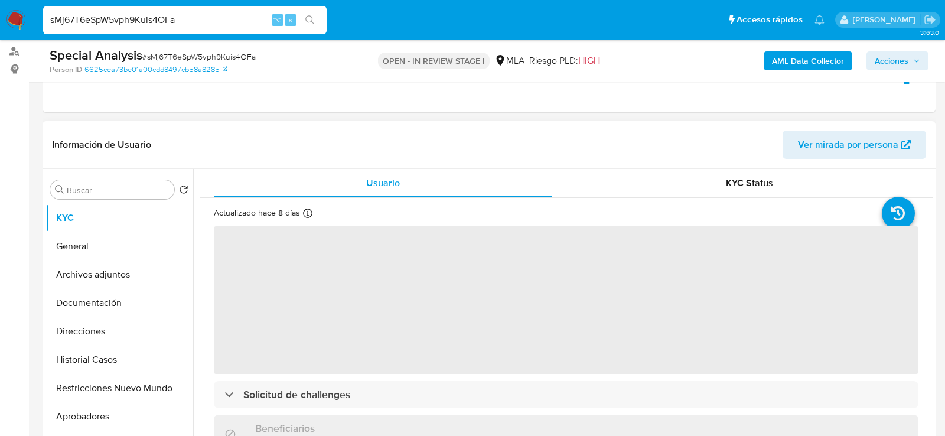
scroll to position [163, 0]
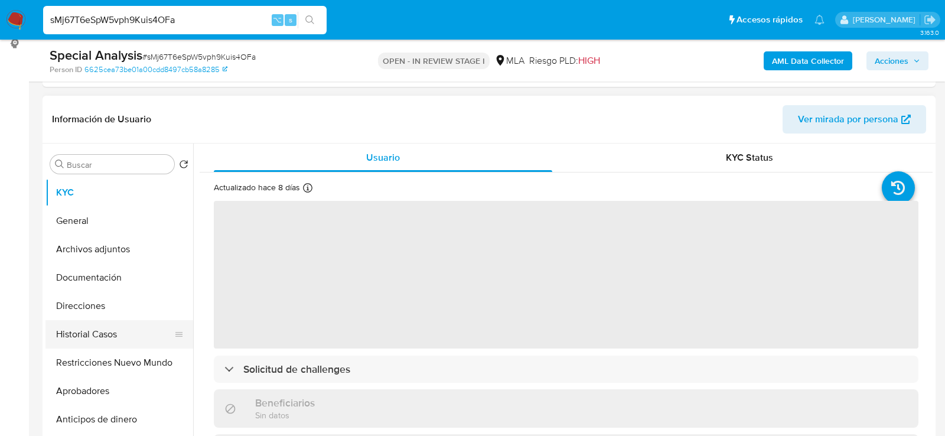
select select "10"
click at [74, 326] on button "Historial Casos" at bounding box center [115, 334] width 138 height 28
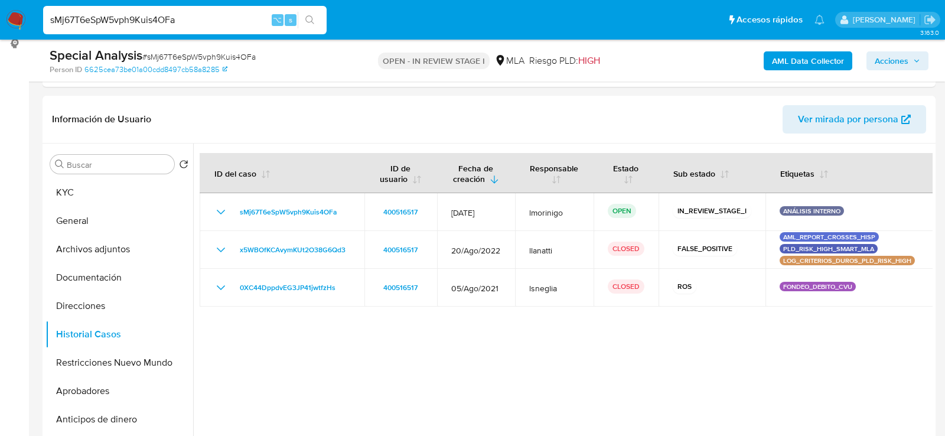
click at [258, 25] on input "sMj67T6eSpW5vph9Kuis4OFa" at bounding box center [185, 19] width 284 height 15
paste input "1FC2XqZLXAxt2AYObmCxVSND"
click at [258, 25] on input "sMj67T6eSpW5vph9Kuis4OFa1FC2XqZLXAxt2AYObmCxVSND" at bounding box center [185, 19] width 284 height 15
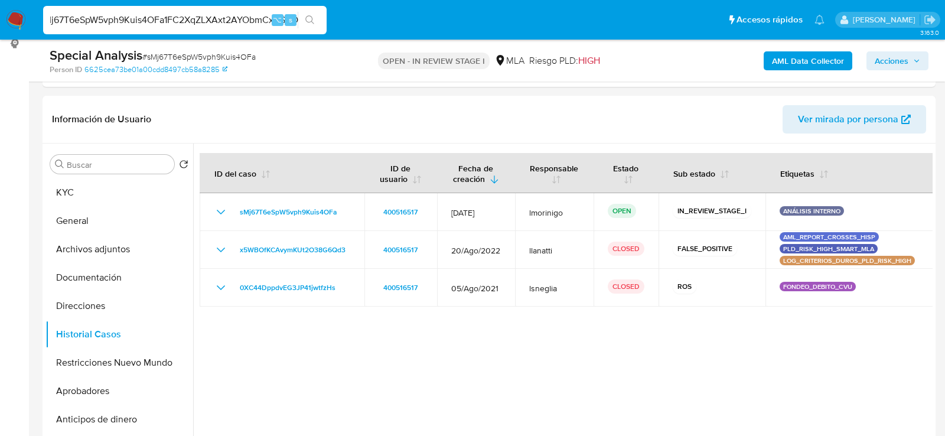
paste input
type input "1FC2XqZLXAxt2AYObmCxVSND"
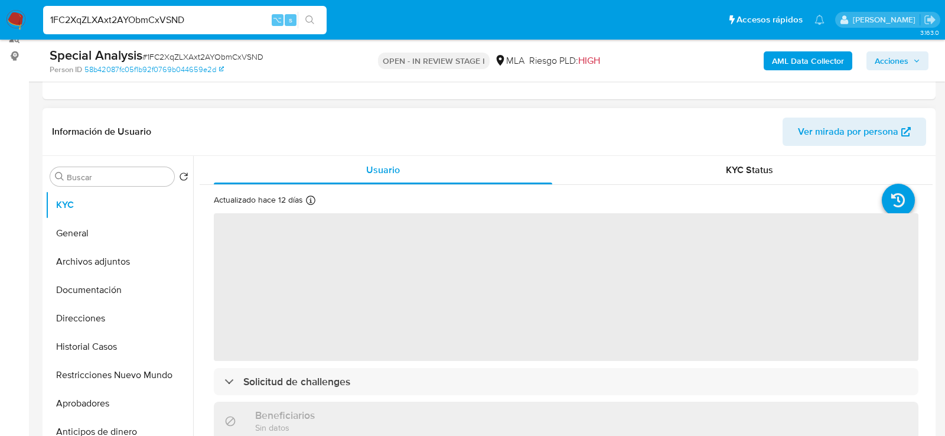
scroll to position [167, 0]
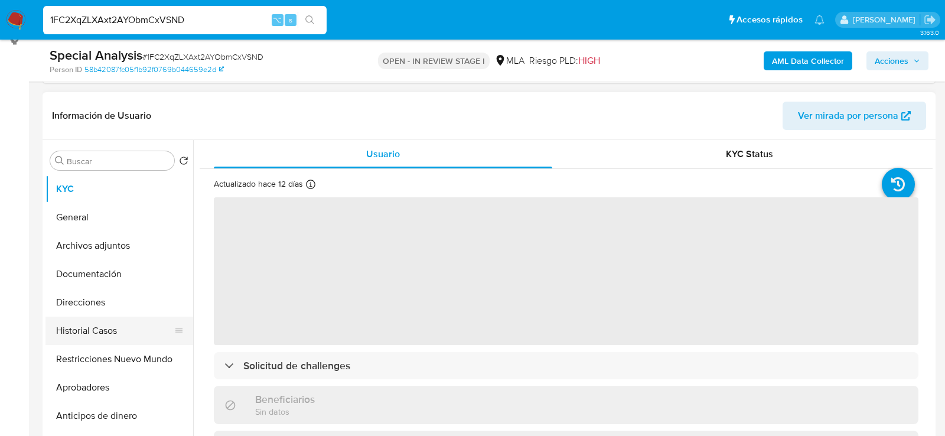
select select "10"
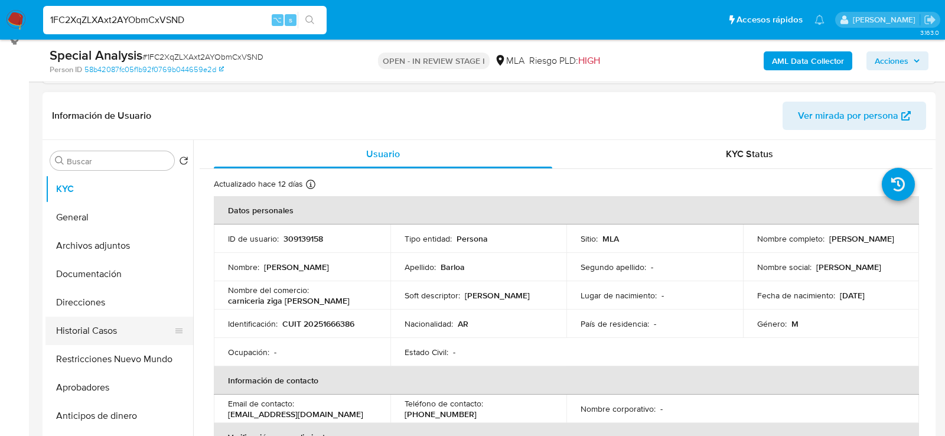
click at [79, 327] on button "Historial Casos" at bounding box center [115, 331] width 138 height 28
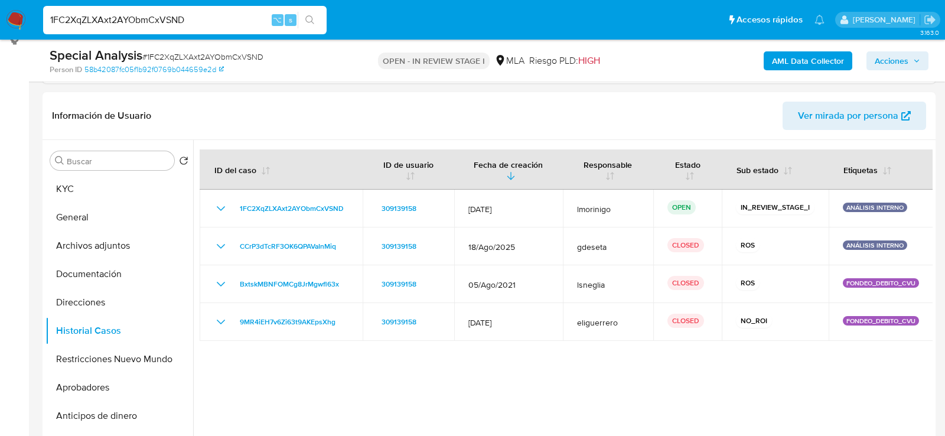
click at [213, 24] on input "1FC2XqZLXAxt2AYObmCxVSND" at bounding box center [185, 19] width 284 height 15
paste input "FywAynq37wEtVrhhRjnV30jG"
type input "FywAynq37wEtVrhhRjnV30jG"
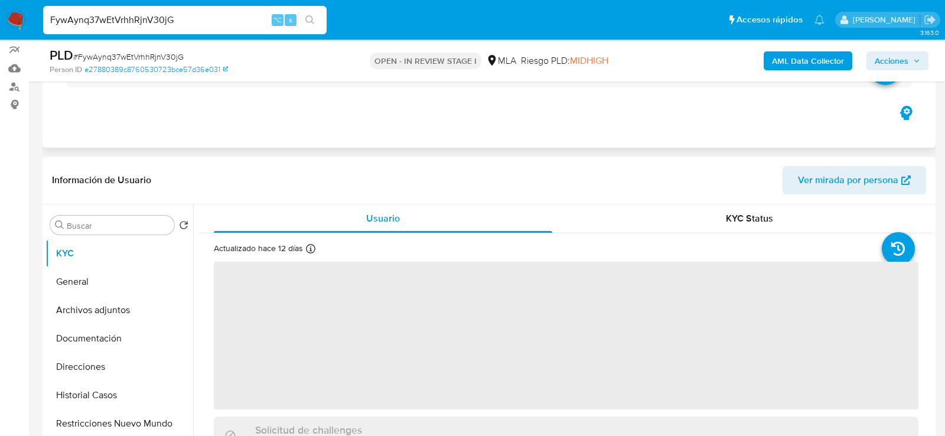
scroll to position [163, 0]
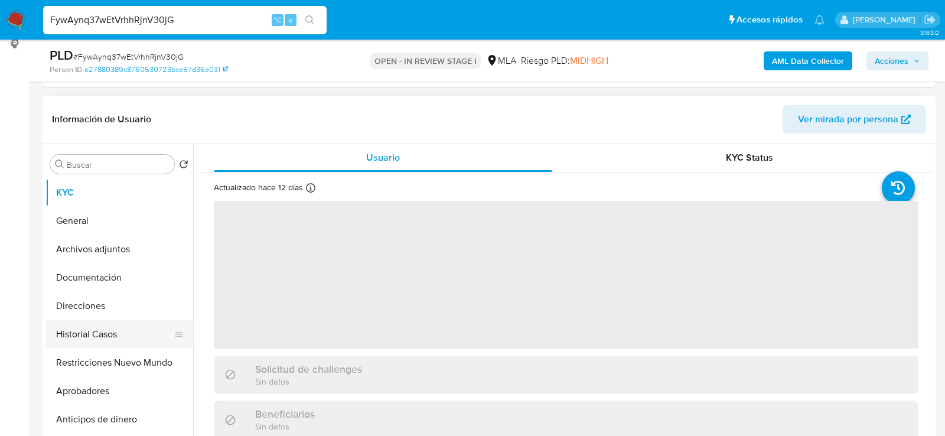
select select "10"
click at [74, 330] on button "Historial Casos" at bounding box center [115, 334] width 138 height 28
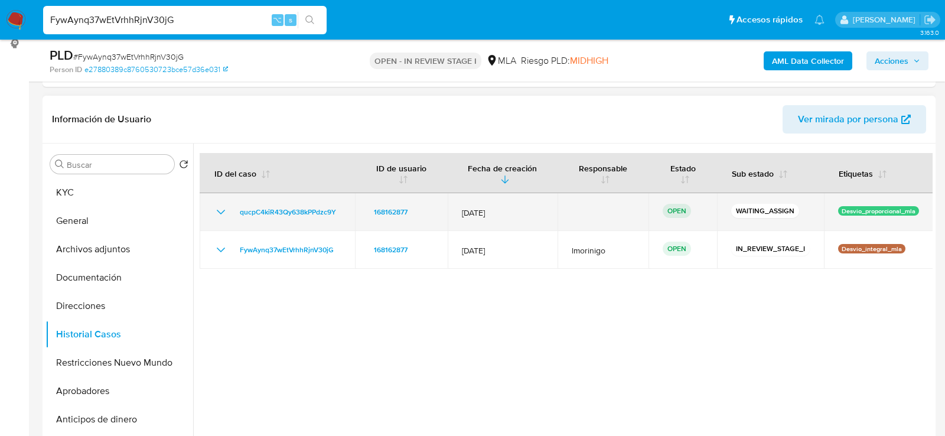
click at [345, 211] on td "qucpC4kiR43Qy638kPPdzc9Y" at bounding box center [277, 212] width 155 height 38
